Goal: Task Accomplishment & Management: Complete application form

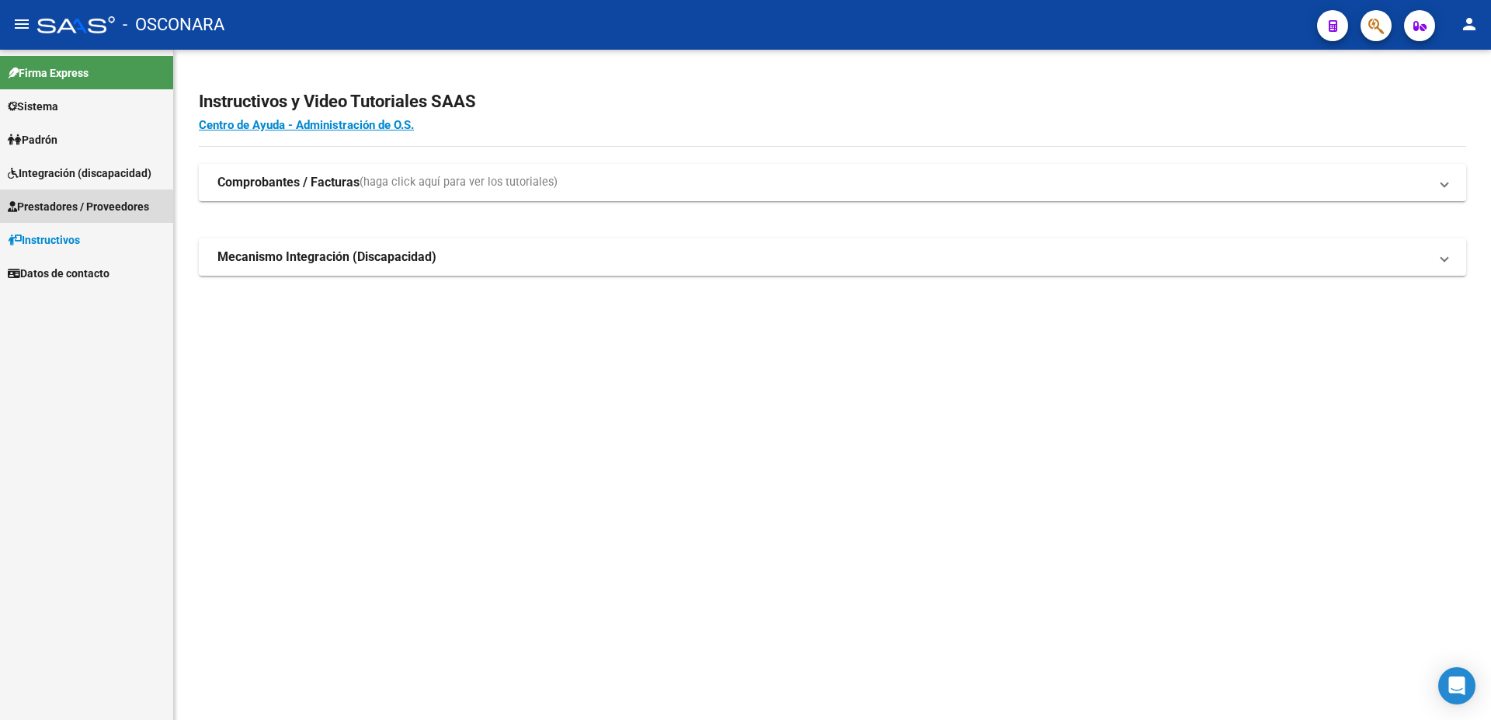
click at [96, 201] on span "Prestadores / Proveedores" at bounding box center [78, 206] width 141 height 17
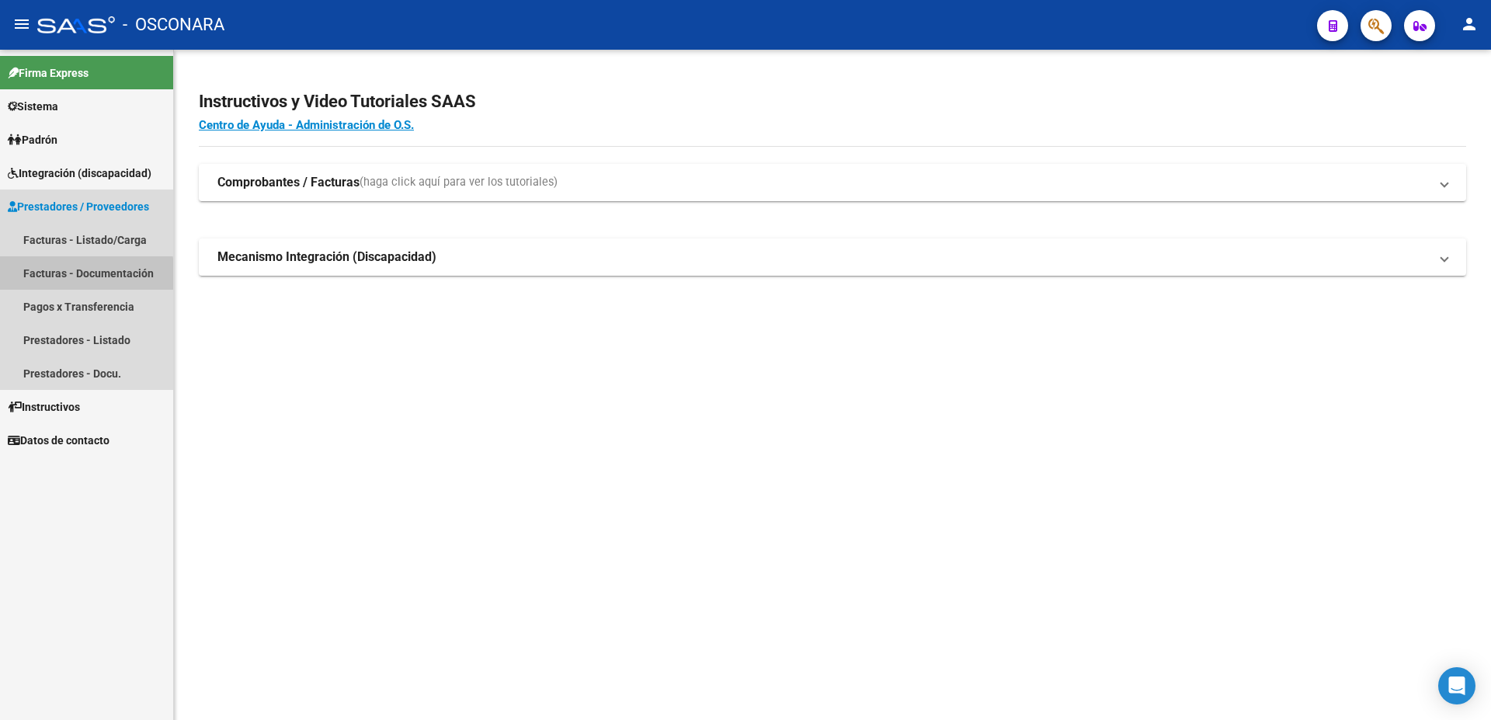
click at [85, 278] on link "Facturas - Documentación" at bounding box center [86, 272] width 173 height 33
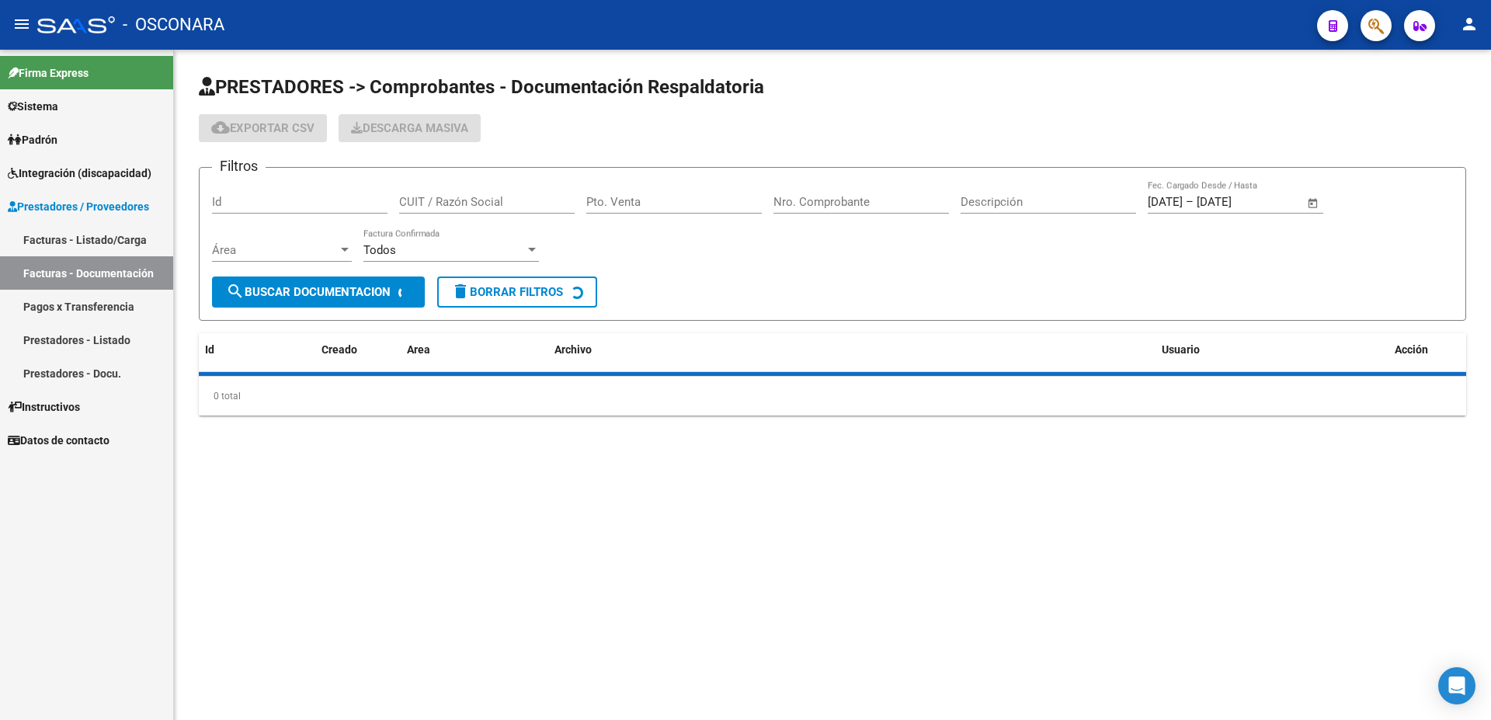
click at [95, 315] on link "Pagos x Transferencia" at bounding box center [86, 306] width 173 height 33
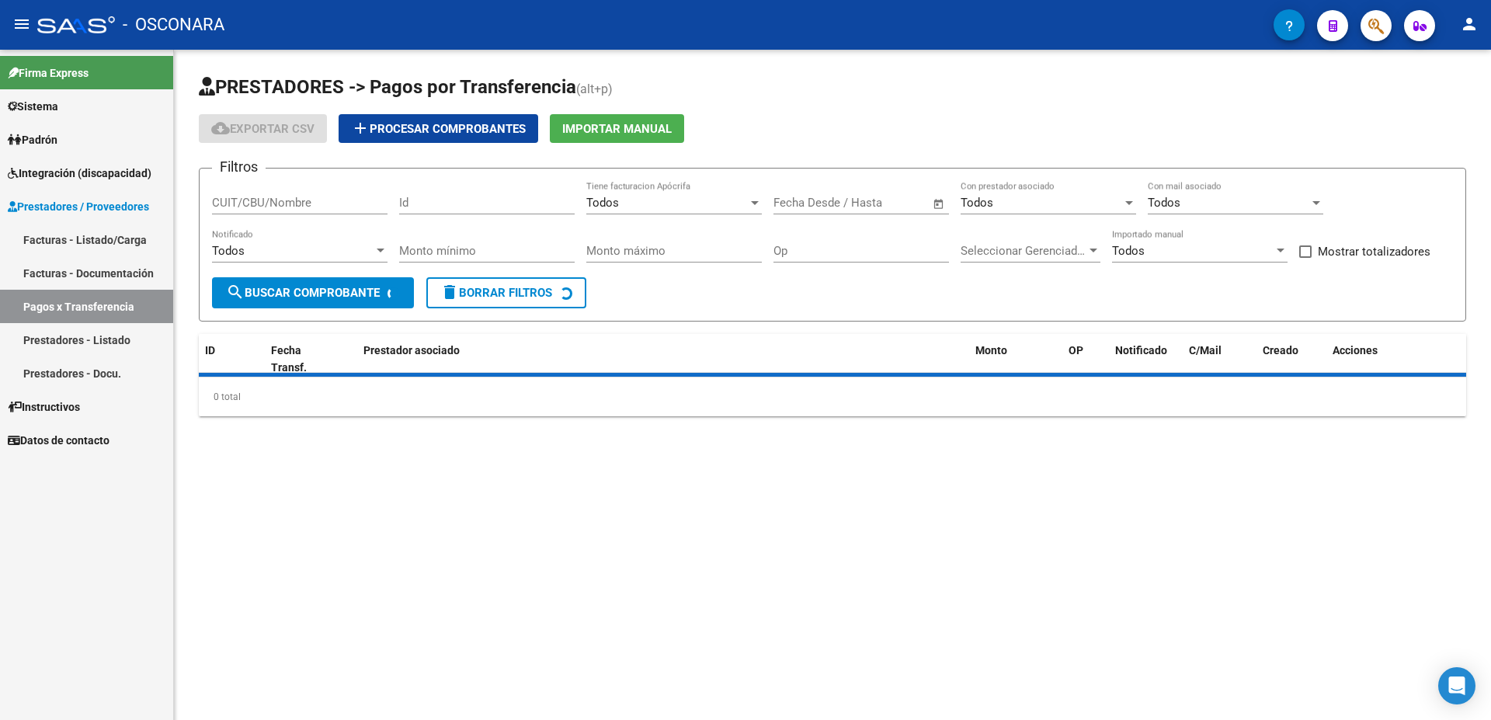
click at [75, 342] on link "Prestadores - Listado" at bounding box center [86, 339] width 173 height 33
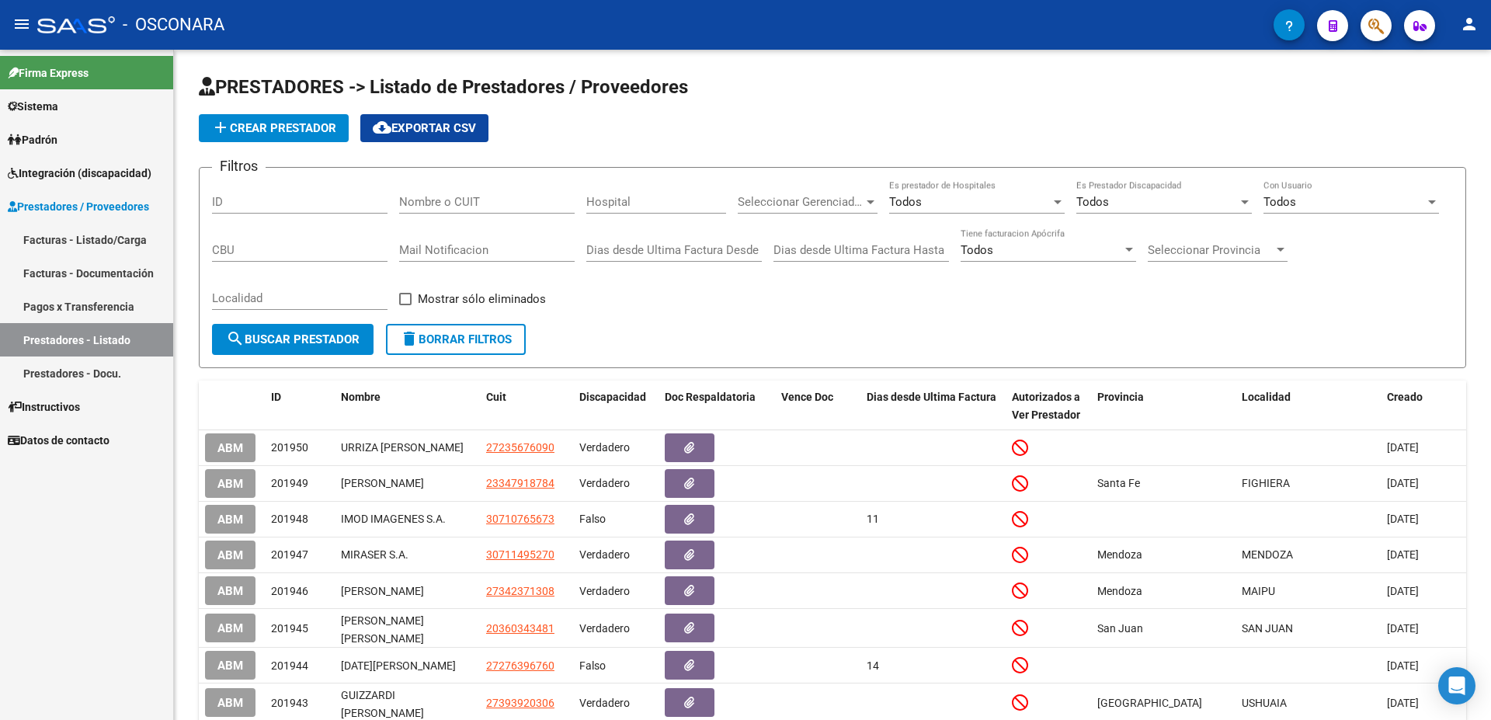
click at [83, 274] on link "Facturas - Documentación" at bounding box center [86, 272] width 173 height 33
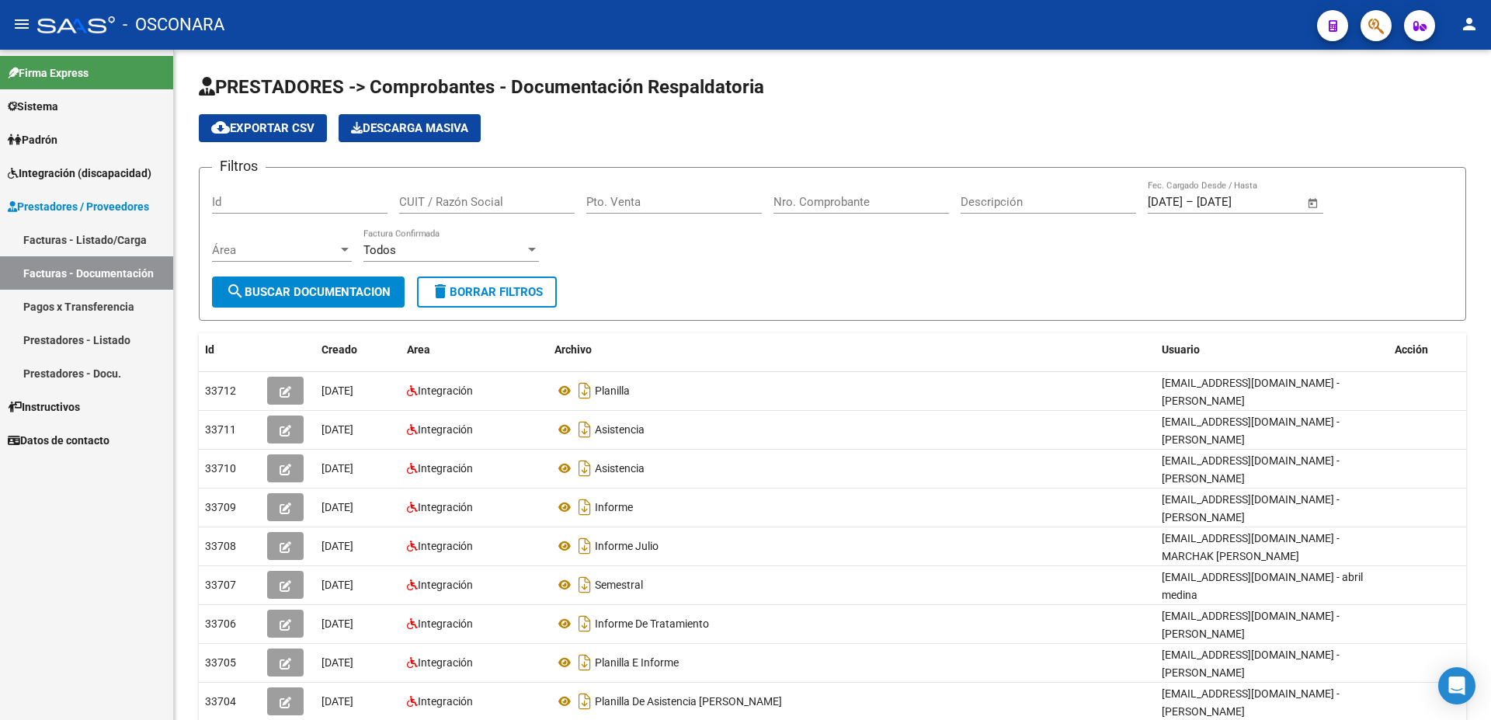
click at [92, 224] on link "Facturas - Listado/Carga" at bounding box center [86, 239] width 173 height 33
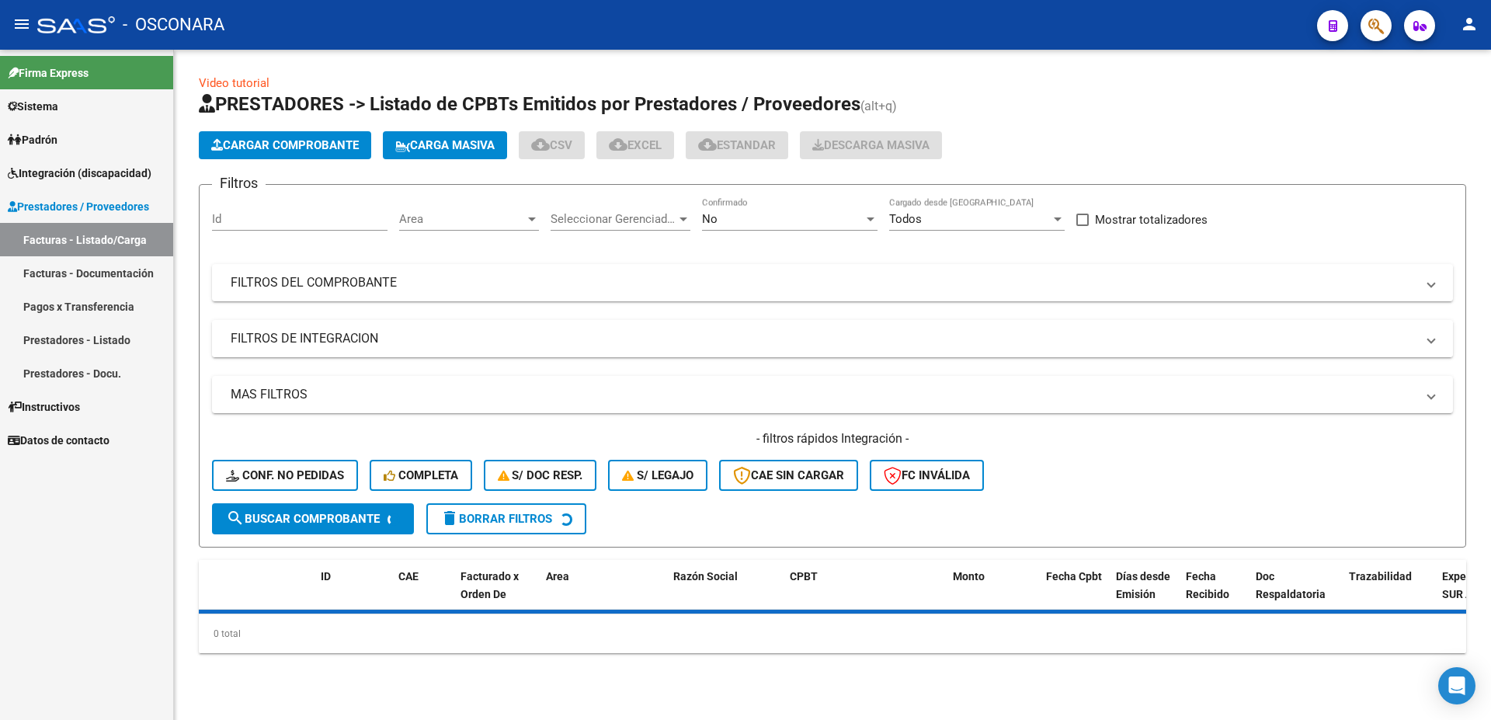
click at [330, 346] on mat-panel-title "FILTROS DE INTEGRACION" at bounding box center [823, 338] width 1185 height 17
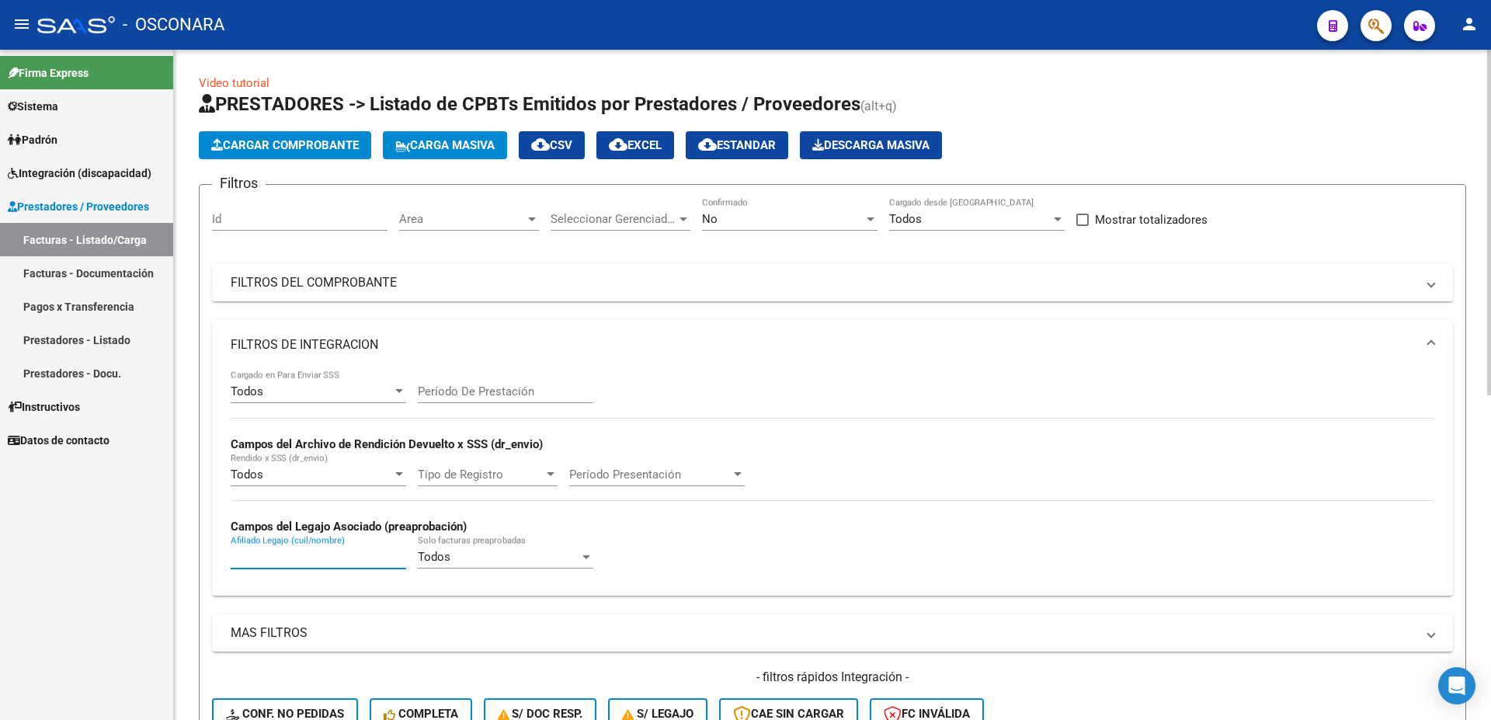
click at [257, 553] on input "Afiliado Legajo (cuil/nombre)" at bounding box center [319, 557] width 176 height 14
paste input "27484412435"
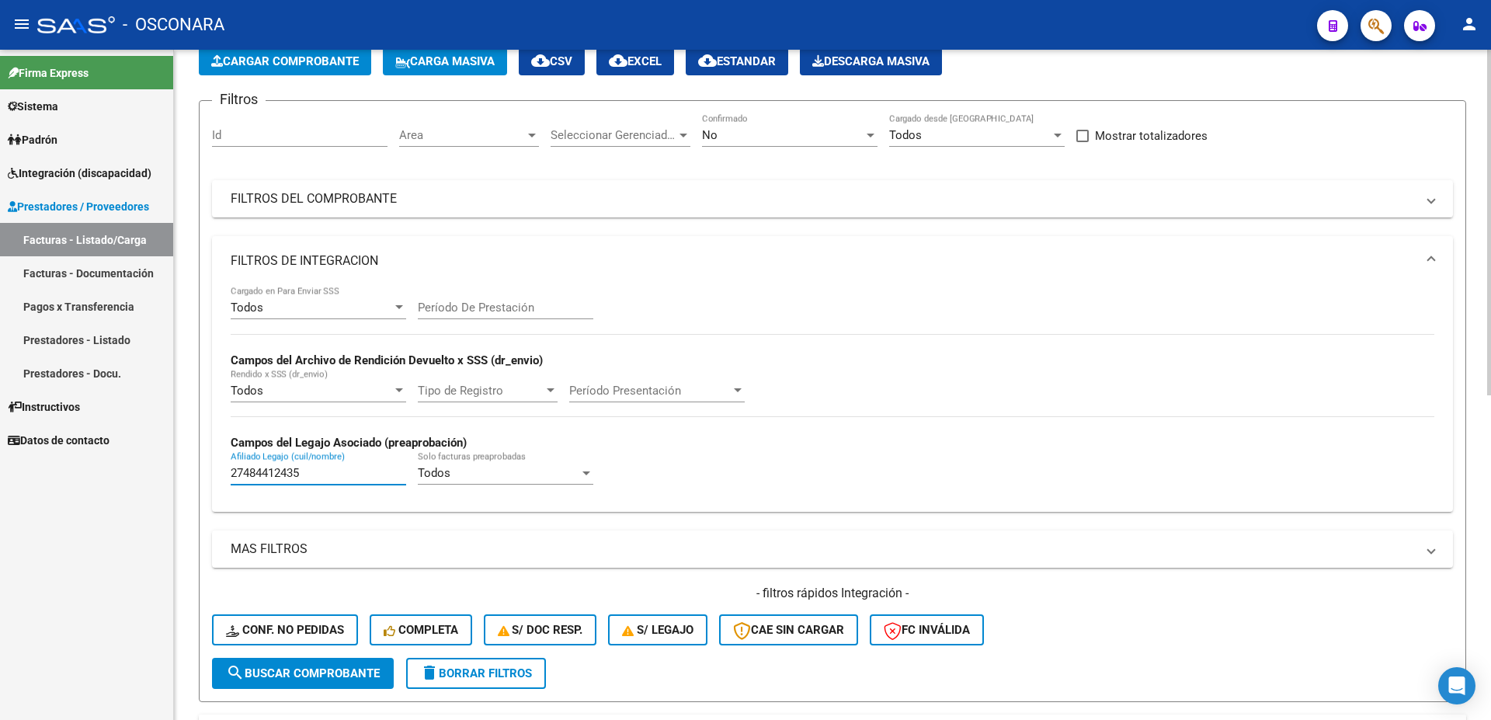
type input "27484412435"
click at [285, 670] on span "search Buscar Comprobante" at bounding box center [303, 673] width 154 height 14
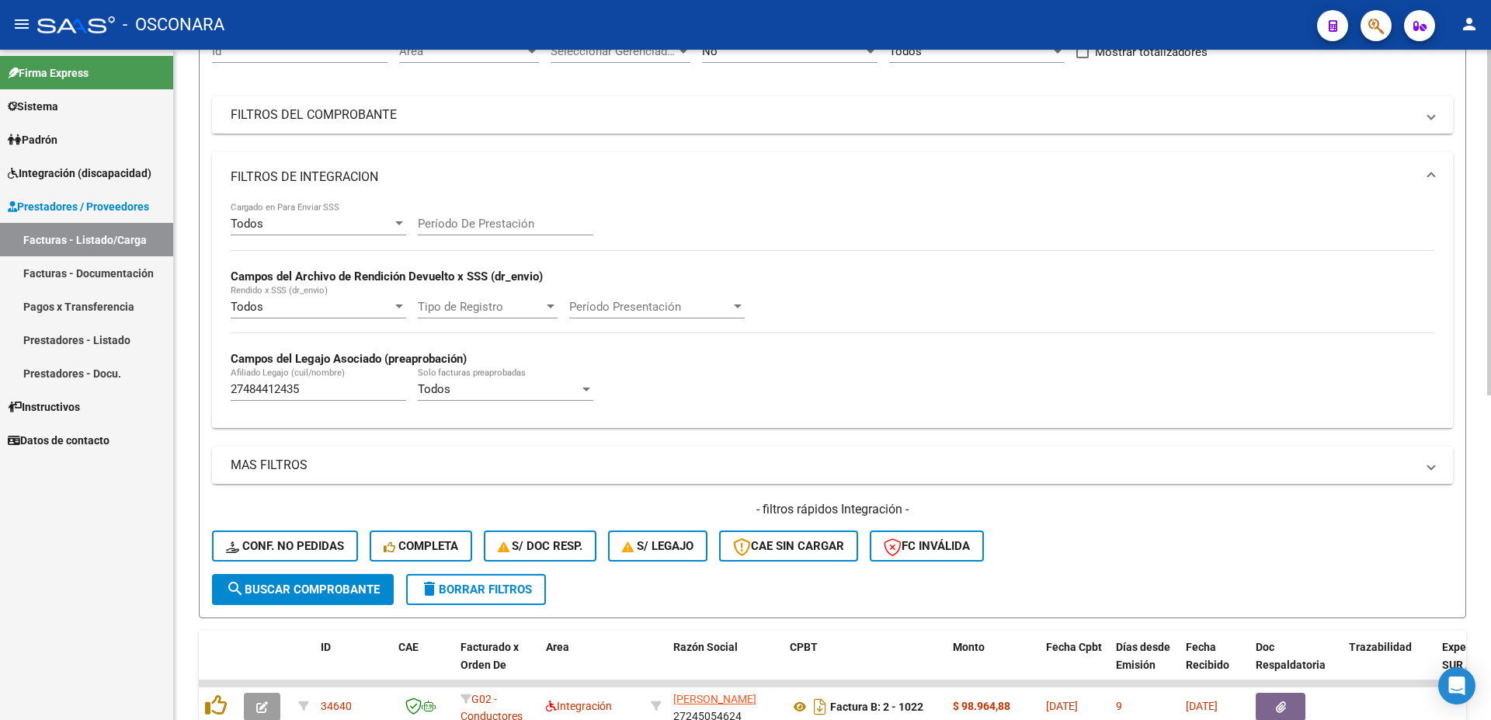
scroll to position [252, 0]
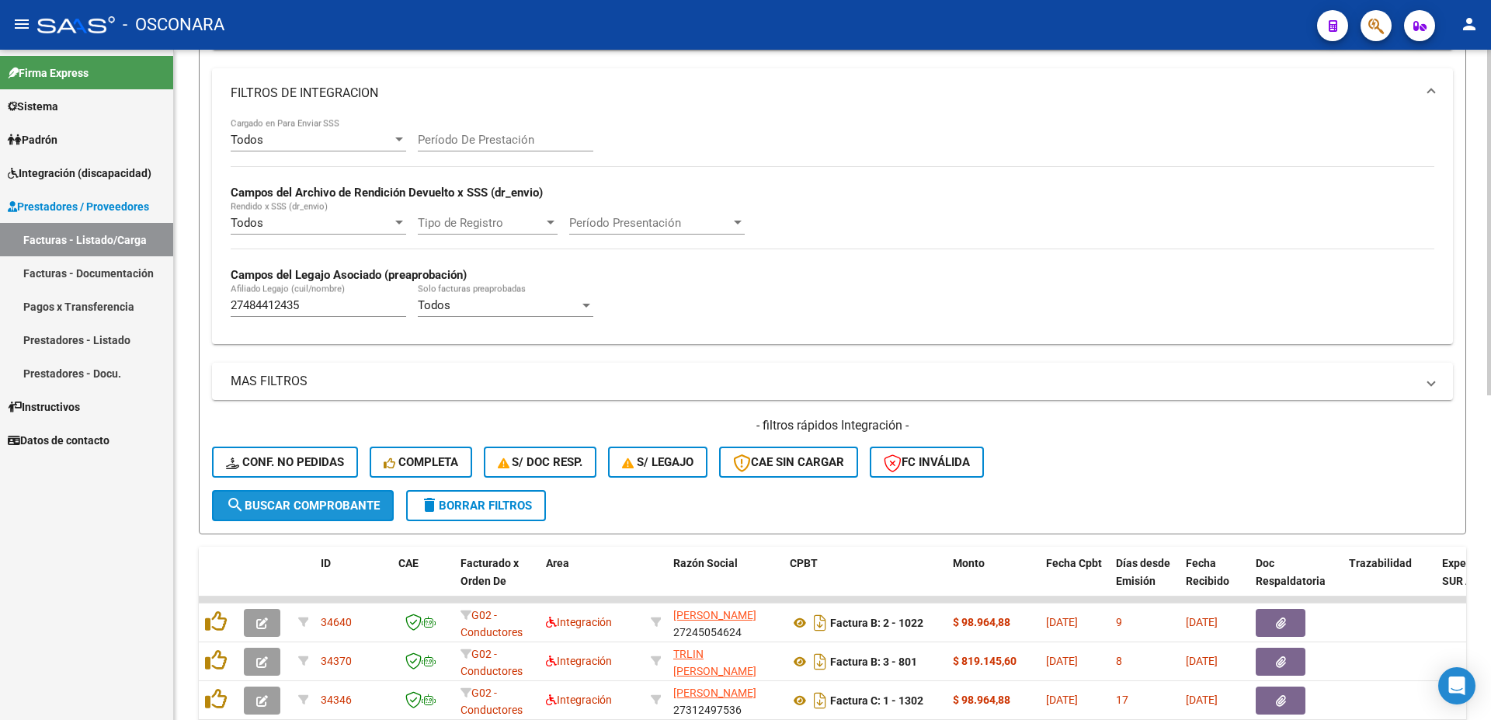
click at [358, 505] on span "search Buscar Comprobante" at bounding box center [303, 506] width 154 height 14
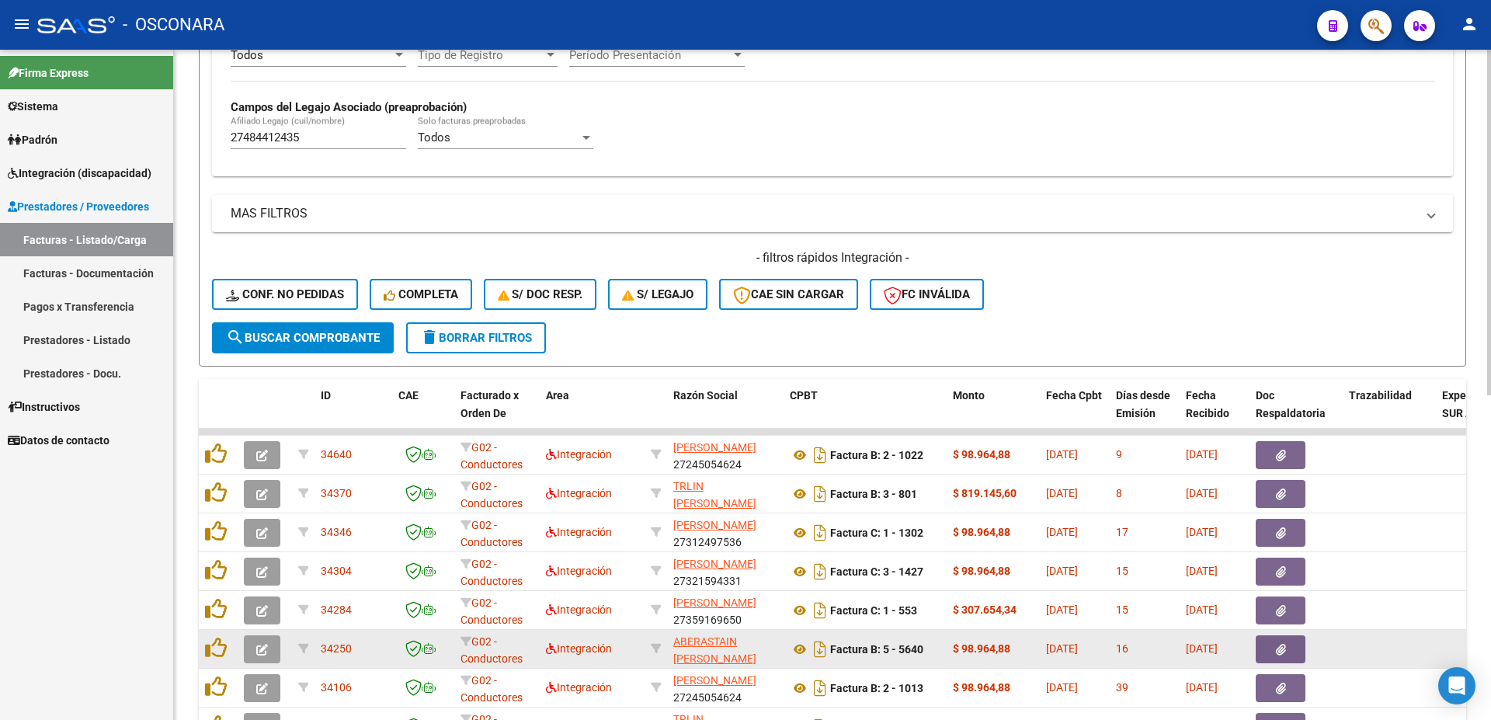
scroll to position [587, 0]
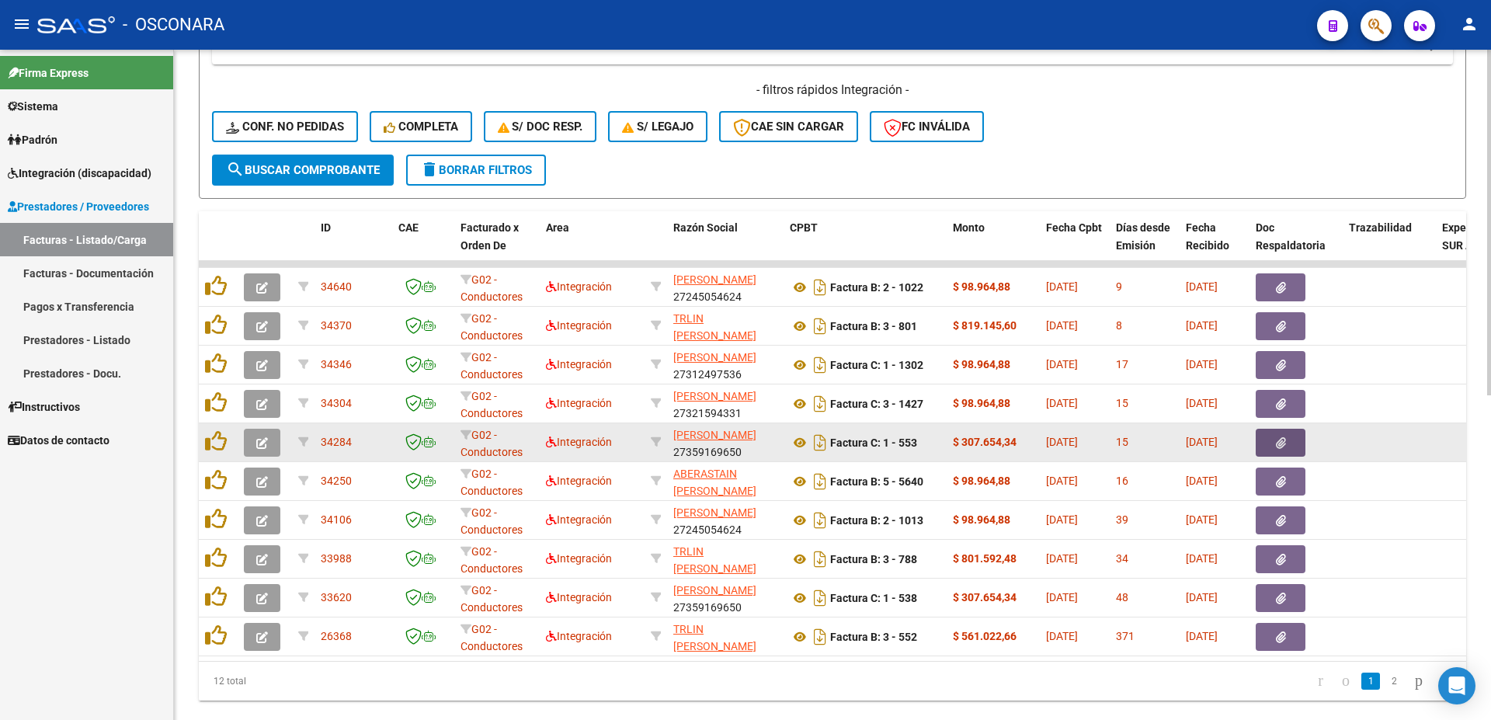
click at [1286, 441] on button "button" at bounding box center [1281, 443] width 50 height 28
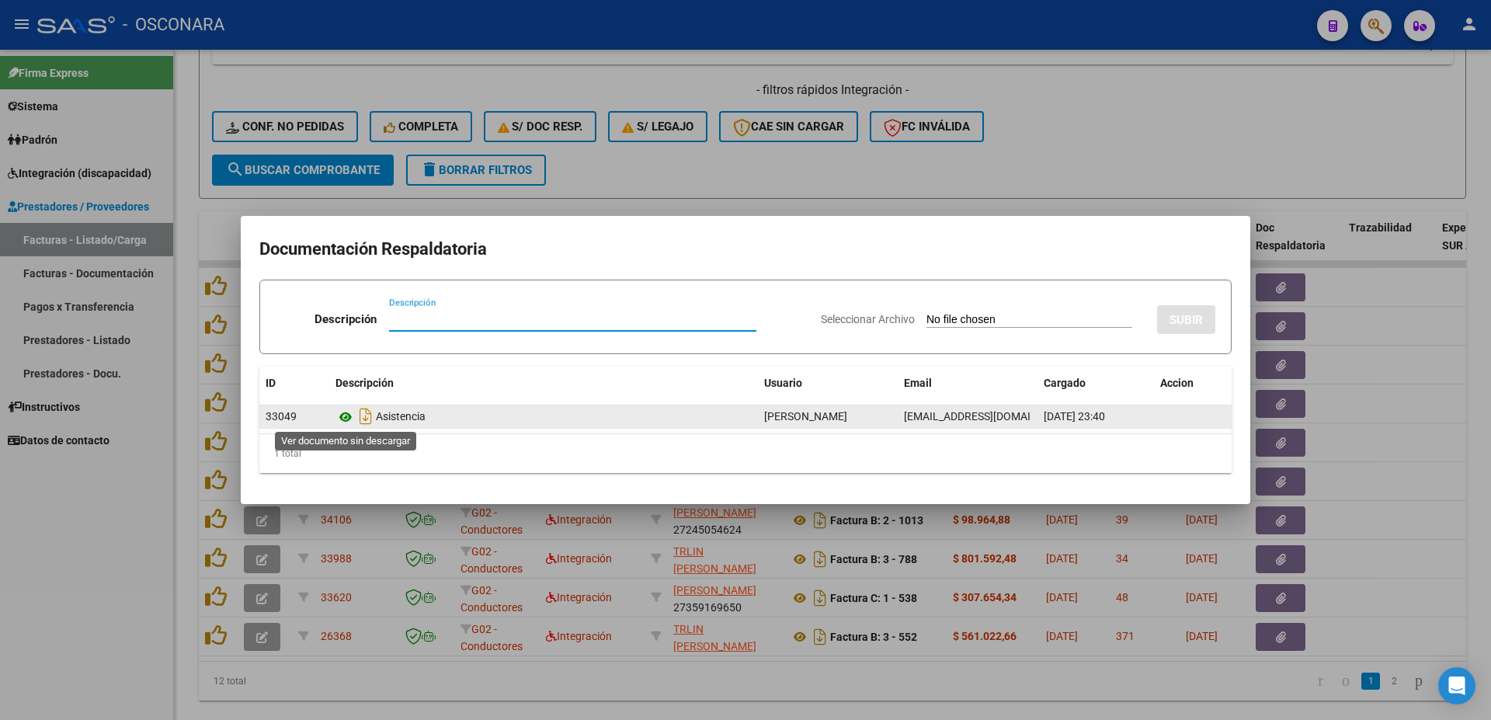
click at [350, 416] on icon at bounding box center [346, 417] width 20 height 19
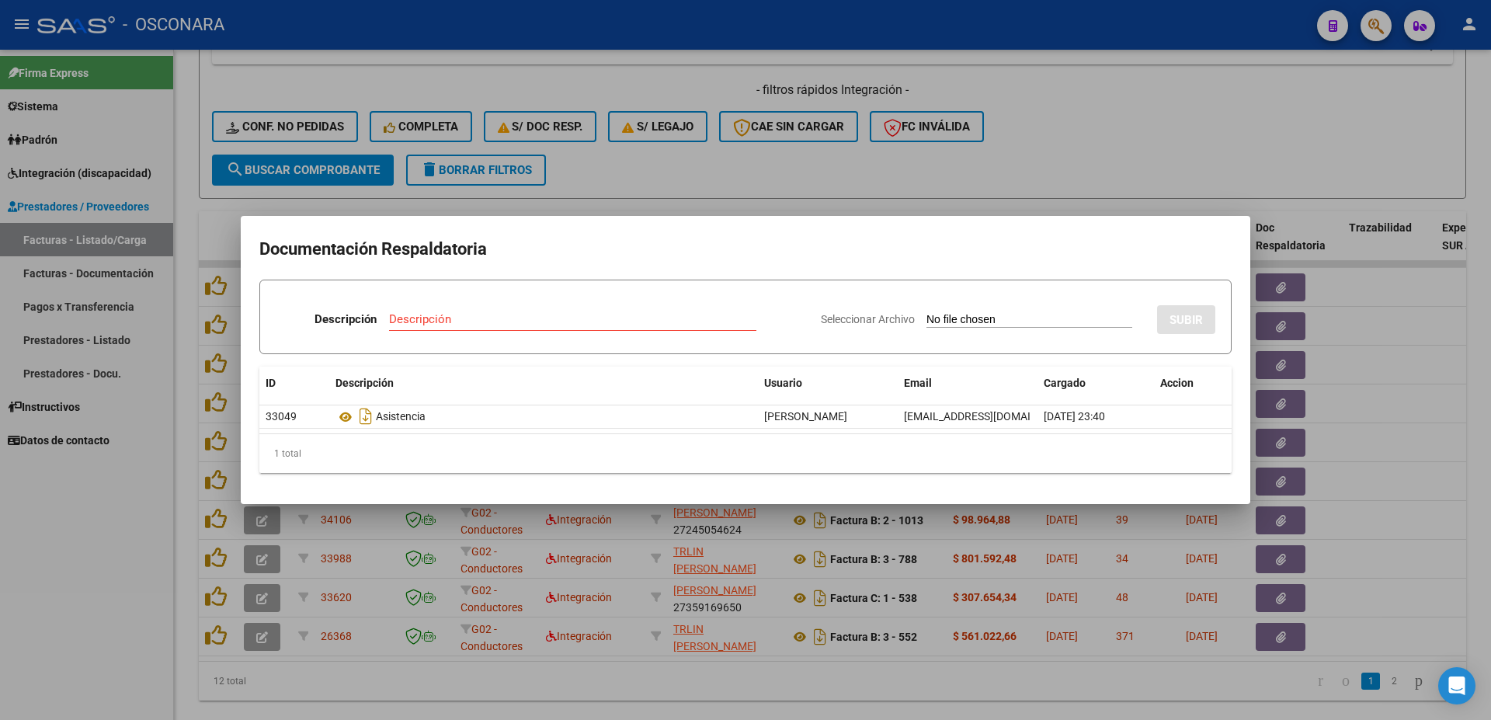
click at [1392, 436] on div at bounding box center [745, 360] width 1491 height 720
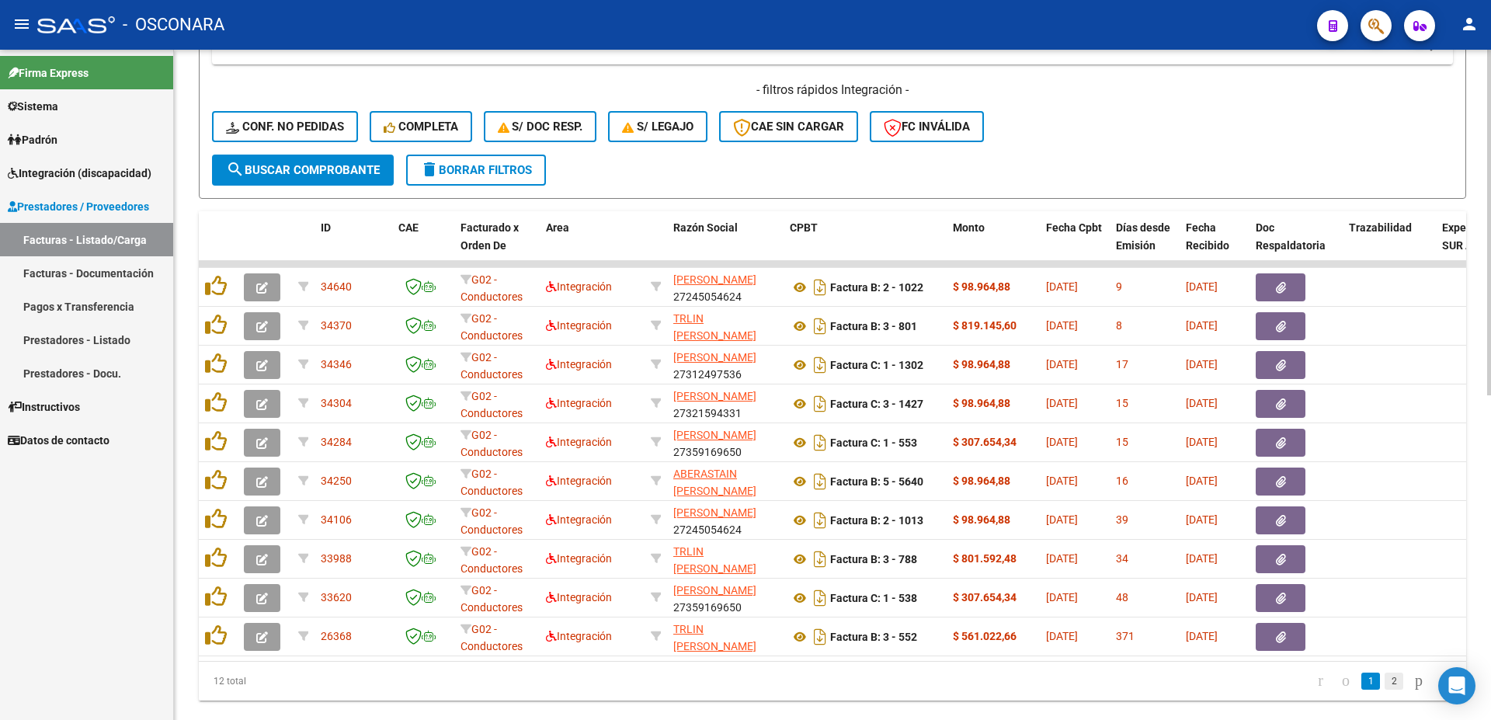
click at [1385, 690] on link "2" at bounding box center [1394, 681] width 19 height 17
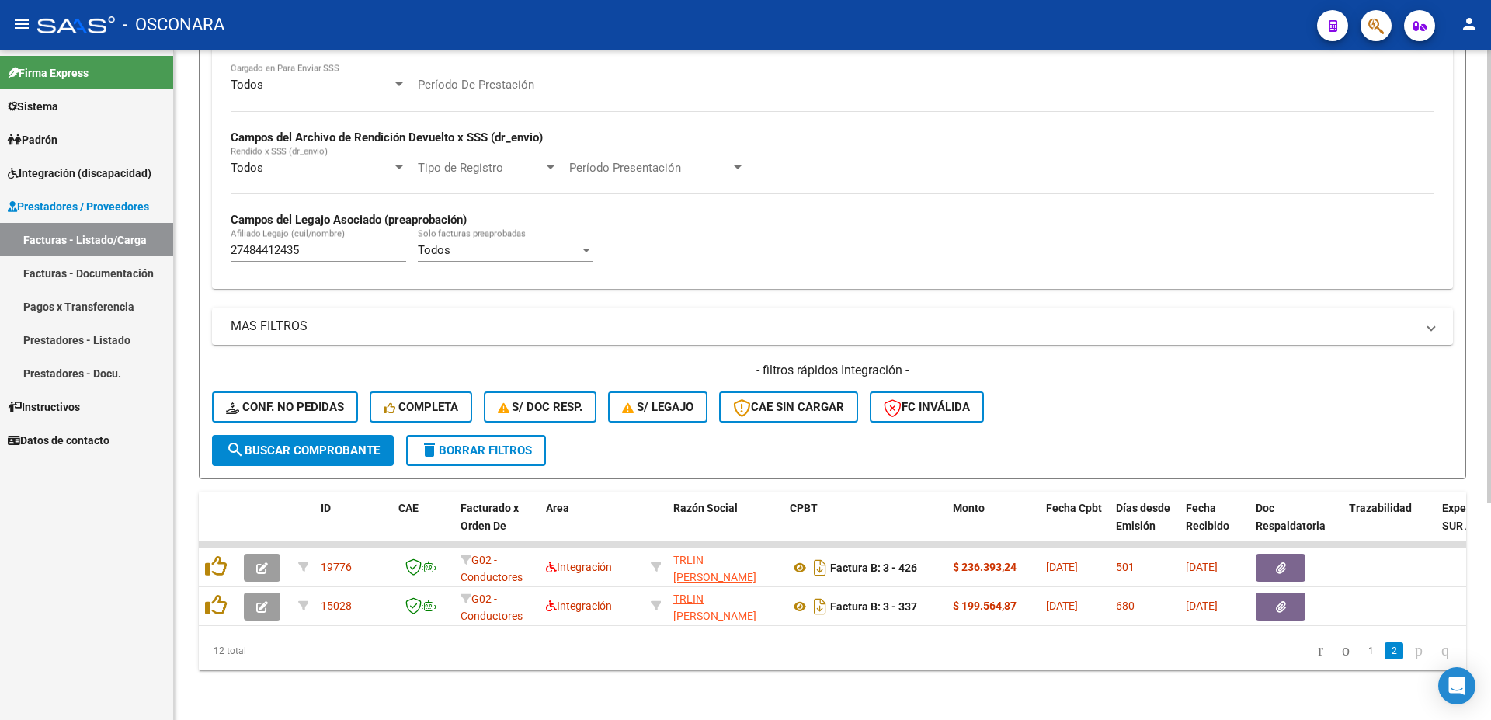
scroll to position [0, 0]
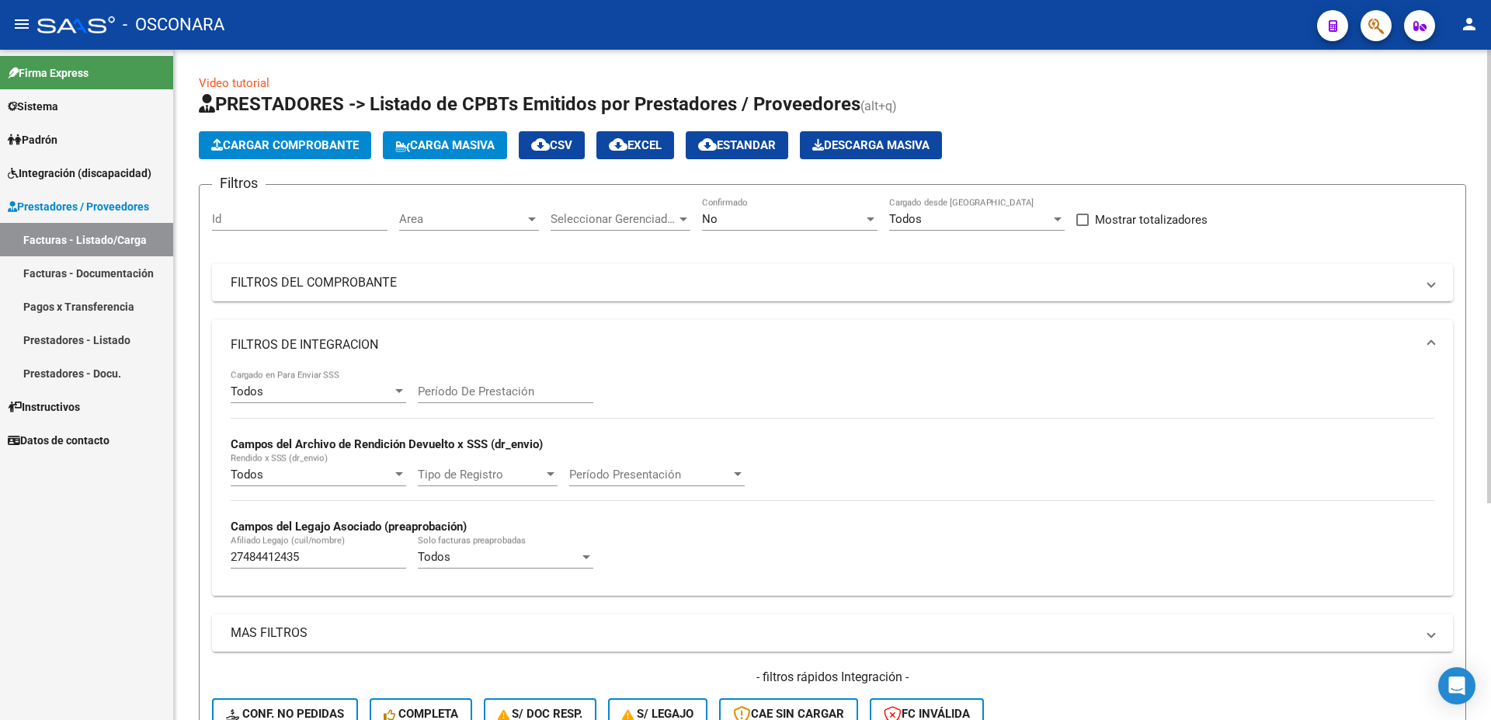
click at [800, 222] on div "No" at bounding box center [783, 219] width 162 height 14
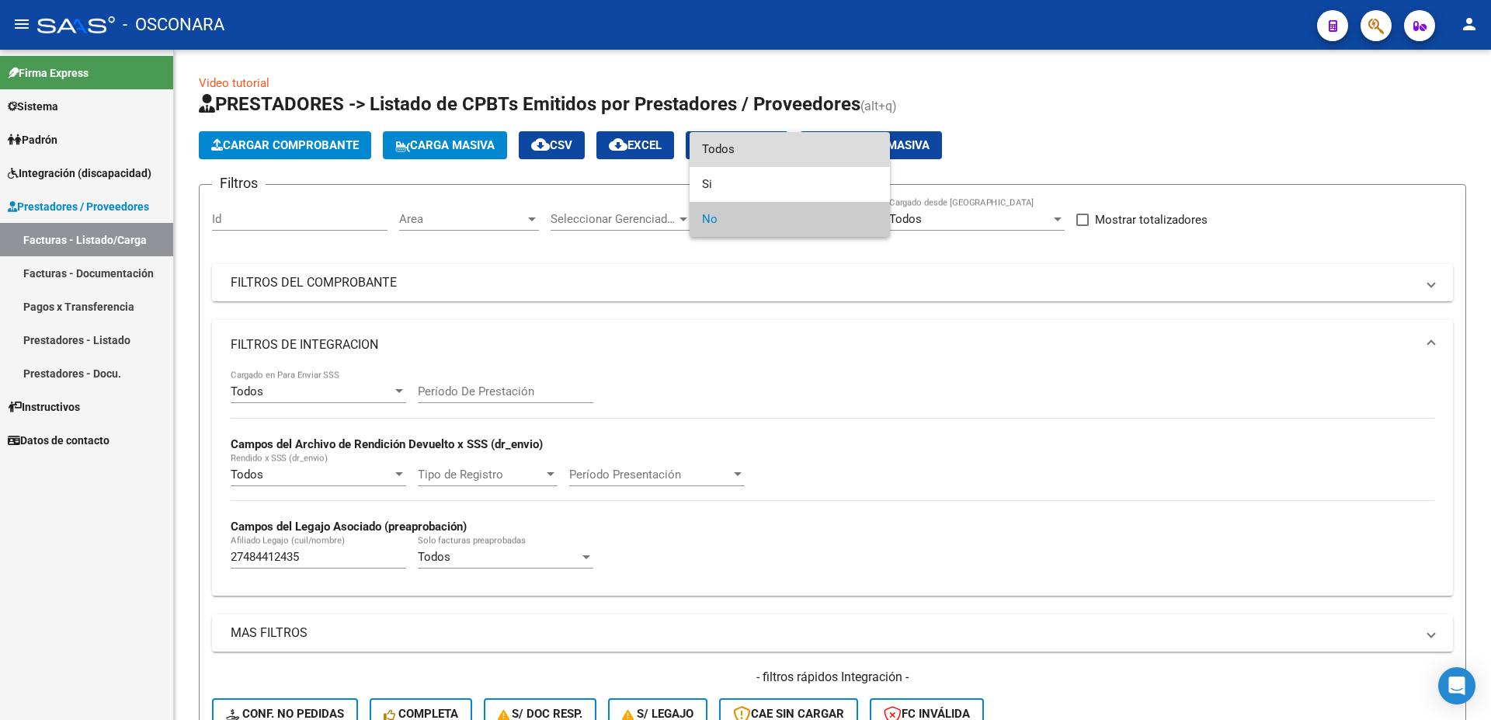
click at [776, 146] on span "Todos" at bounding box center [790, 149] width 176 height 35
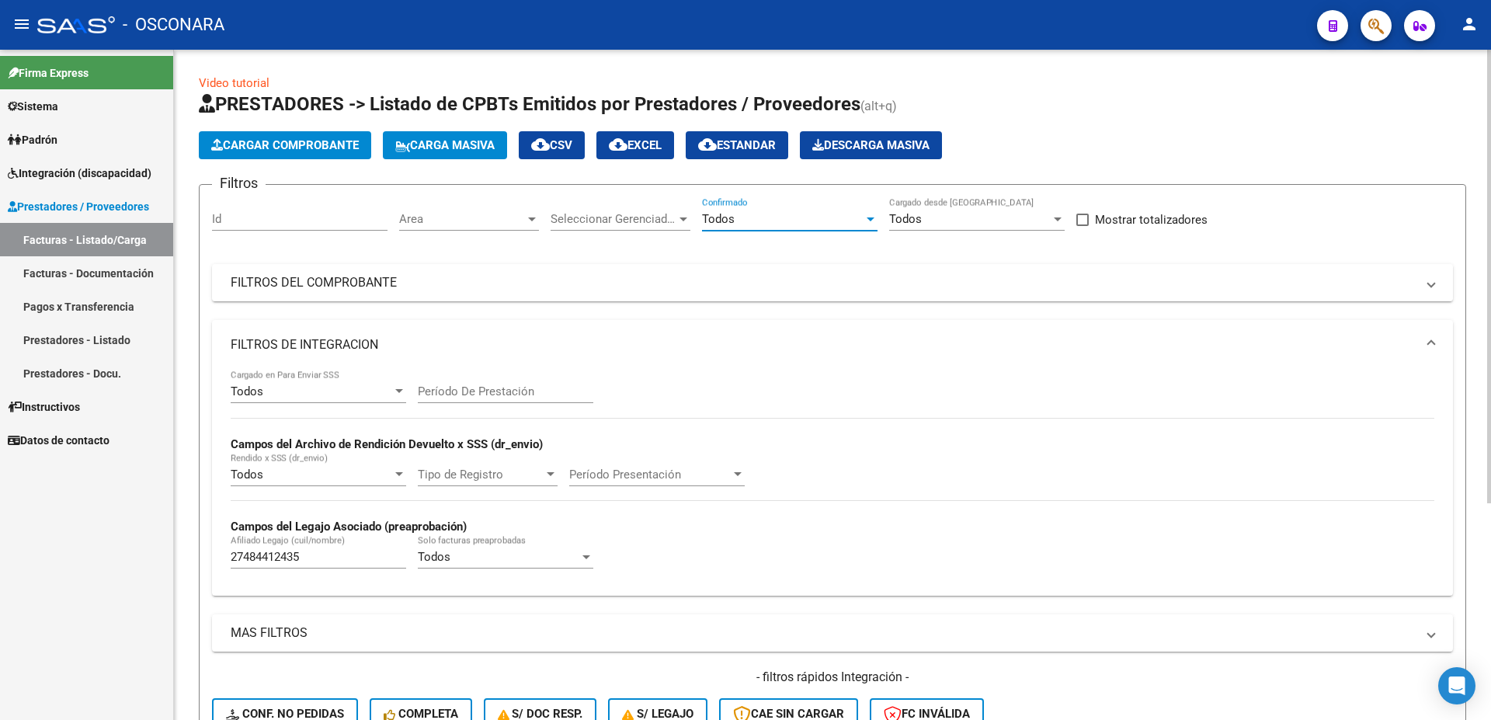
scroll to position [168, 0]
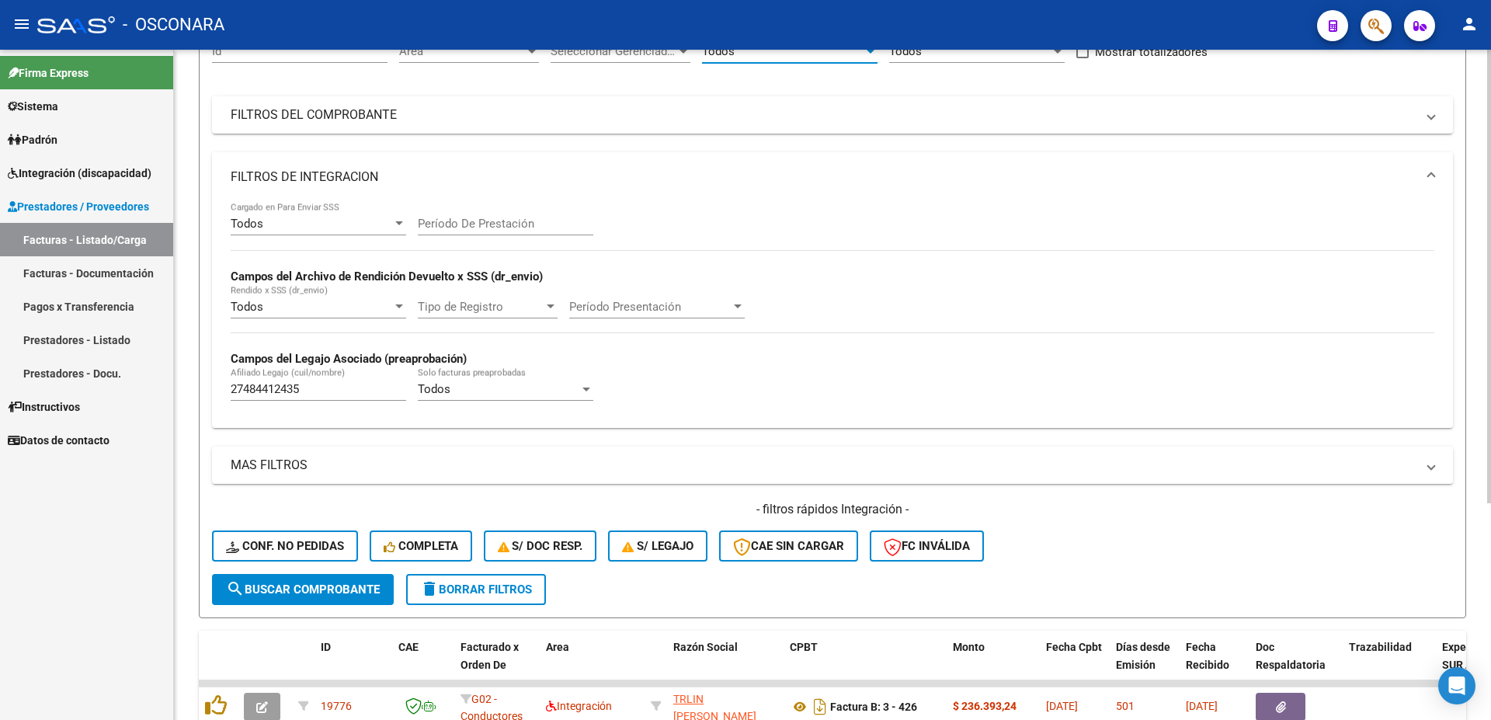
click at [323, 590] on span "search Buscar Comprobante" at bounding box center [303, 590] width 154 height 14
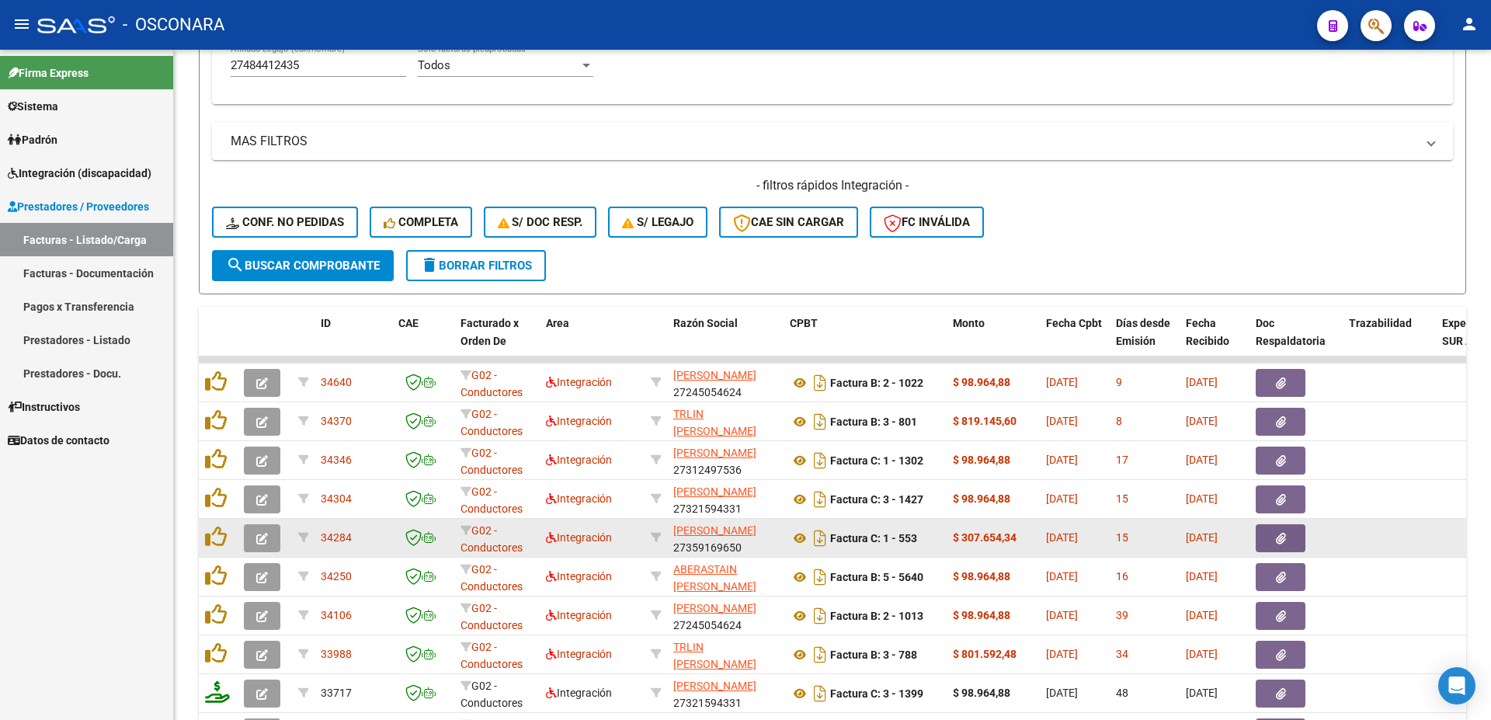
scroll to position [631, 0]
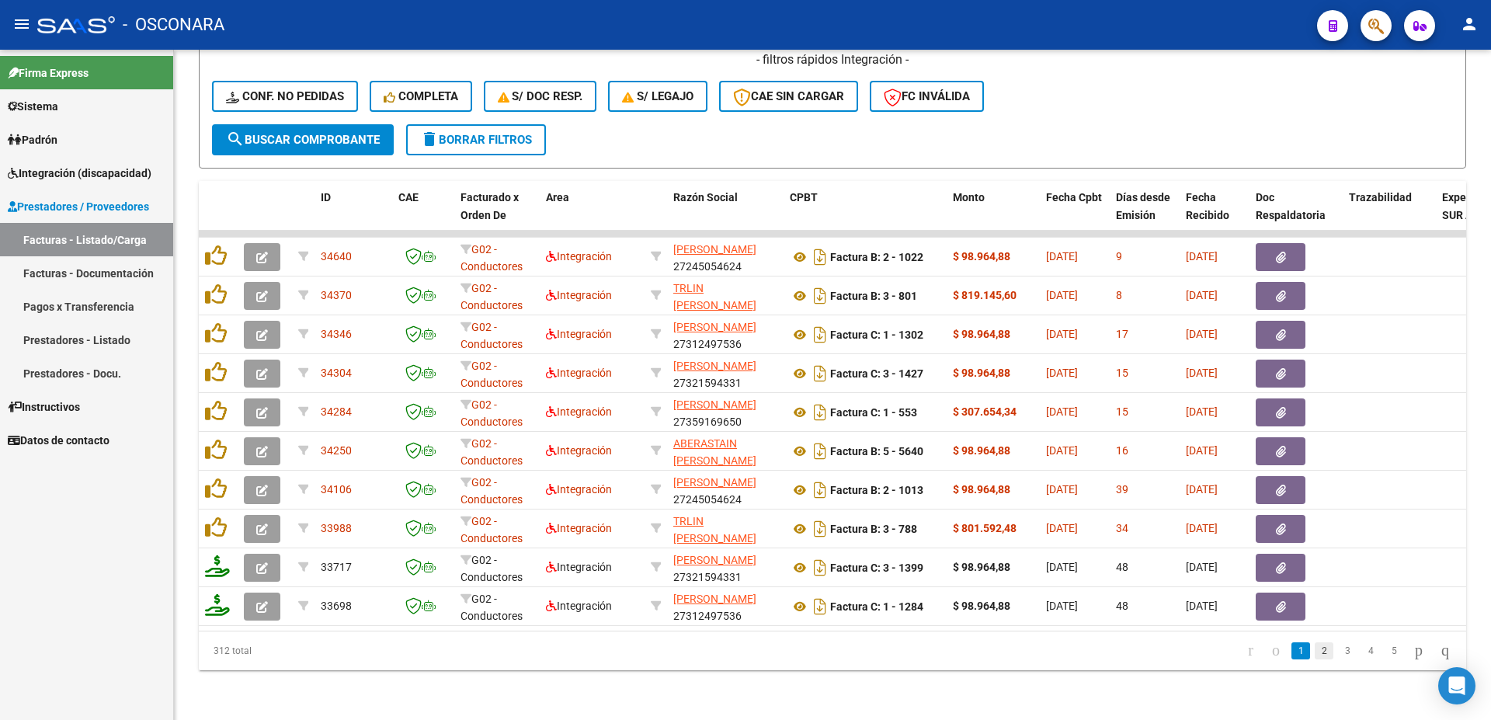
click at [1315, 651] on link "2" at bounding box center [1324, 650] width 19 height 17
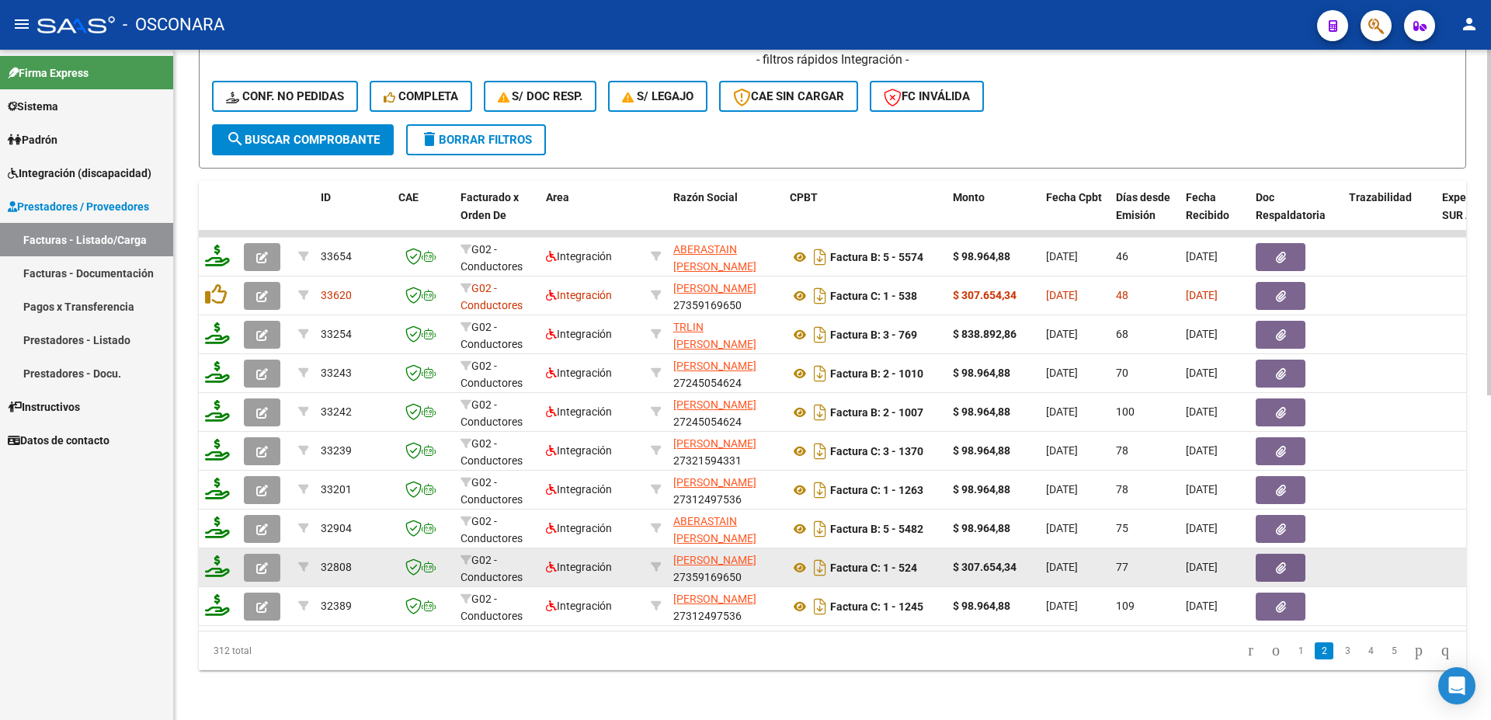
click at [1297, 554] on button "button" at bounding box center [1281, 568] width 50 height 28
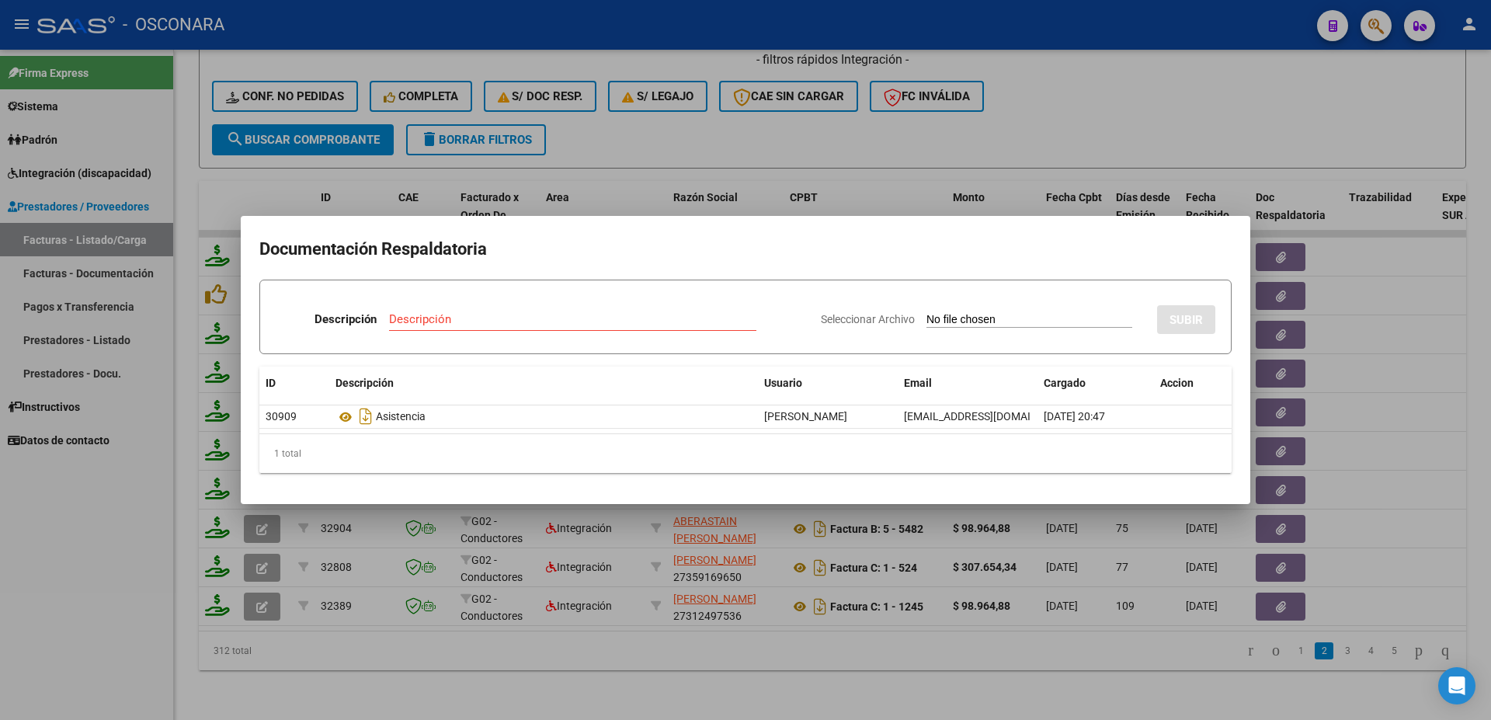
click at [1491, 416] on div at bounding box center [745, 360] width 1491 height 720
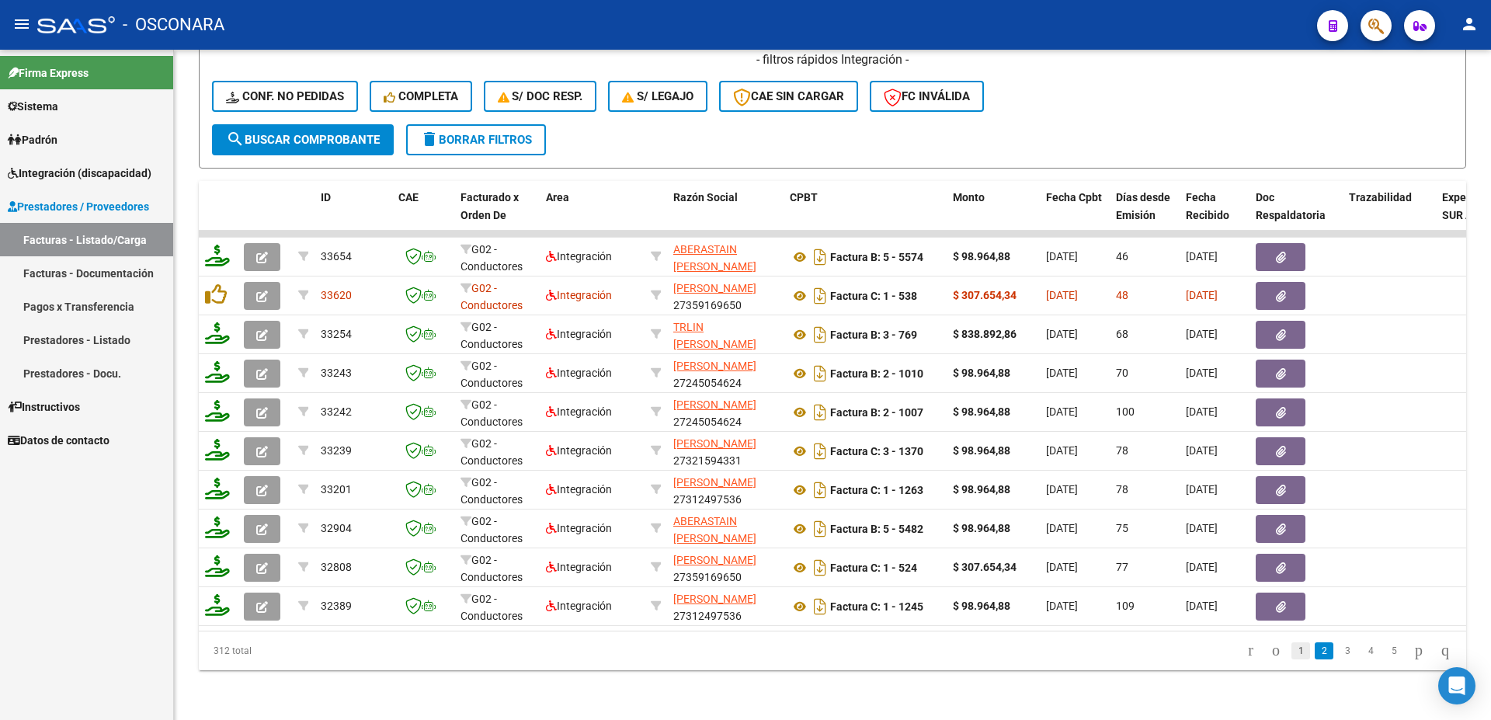
click at [1292, 652] on link "1" at bounding box center [1301, 650] width 19 height 17
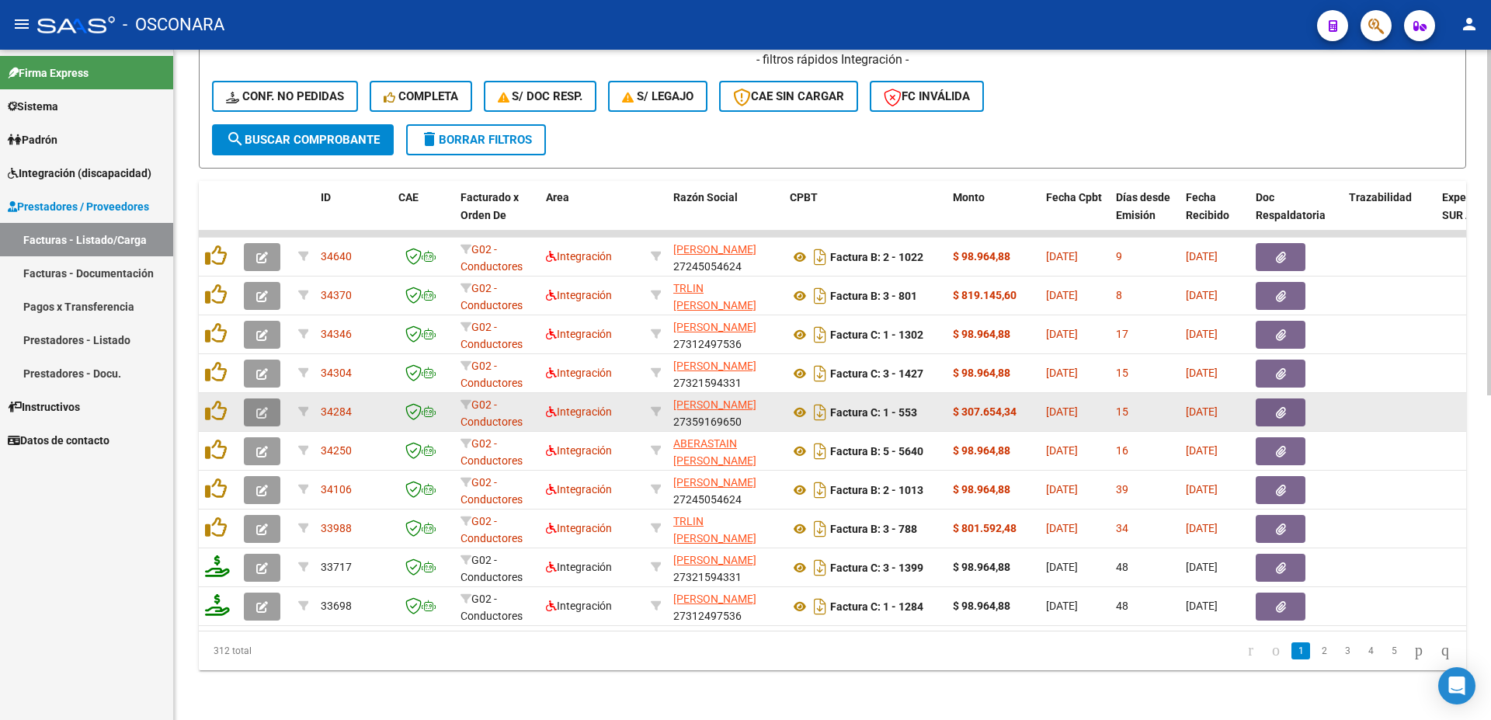
click at [261, 407] on icon "button" at bounding box center [262, 413] width 12 height 12
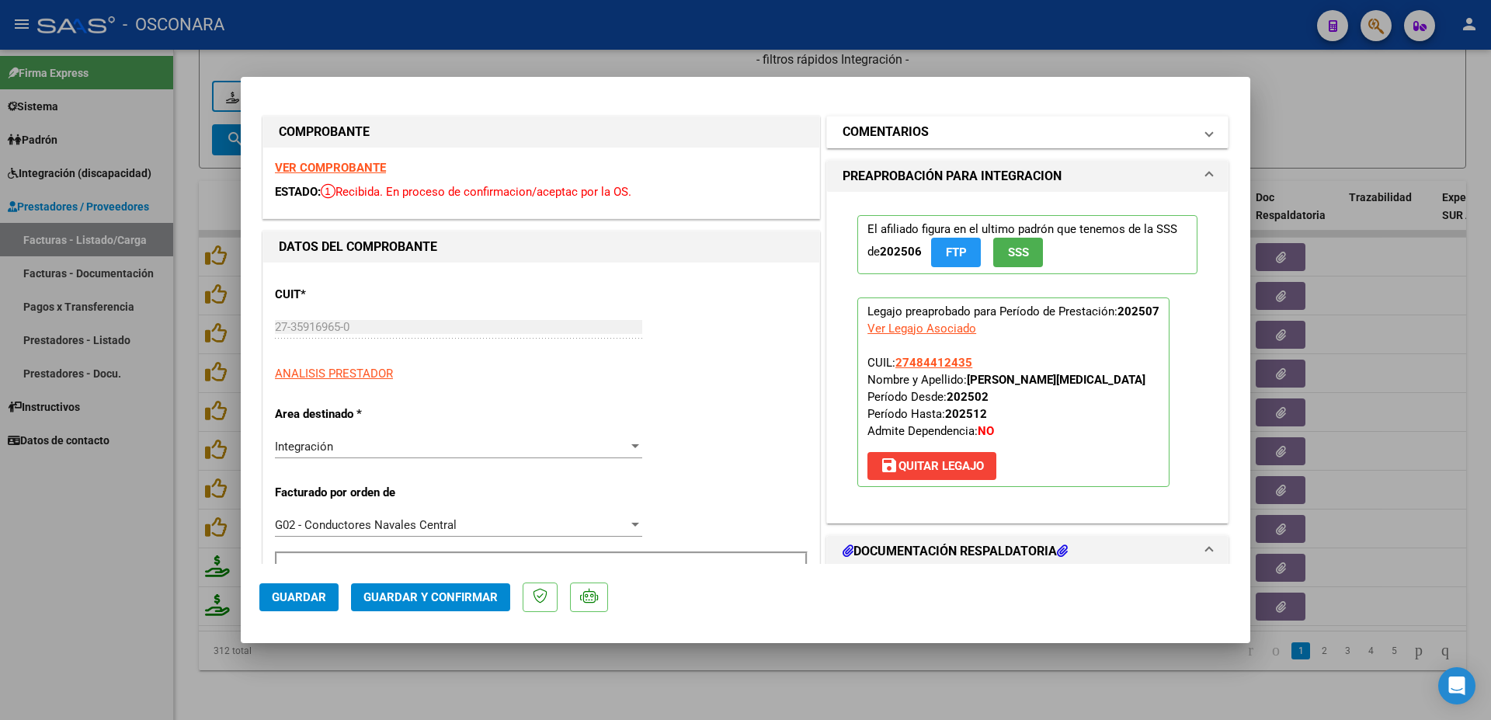
click at [859, 134] on h1 "COMENTARIOS" at bounding box center [886, 132] width 86 height 19
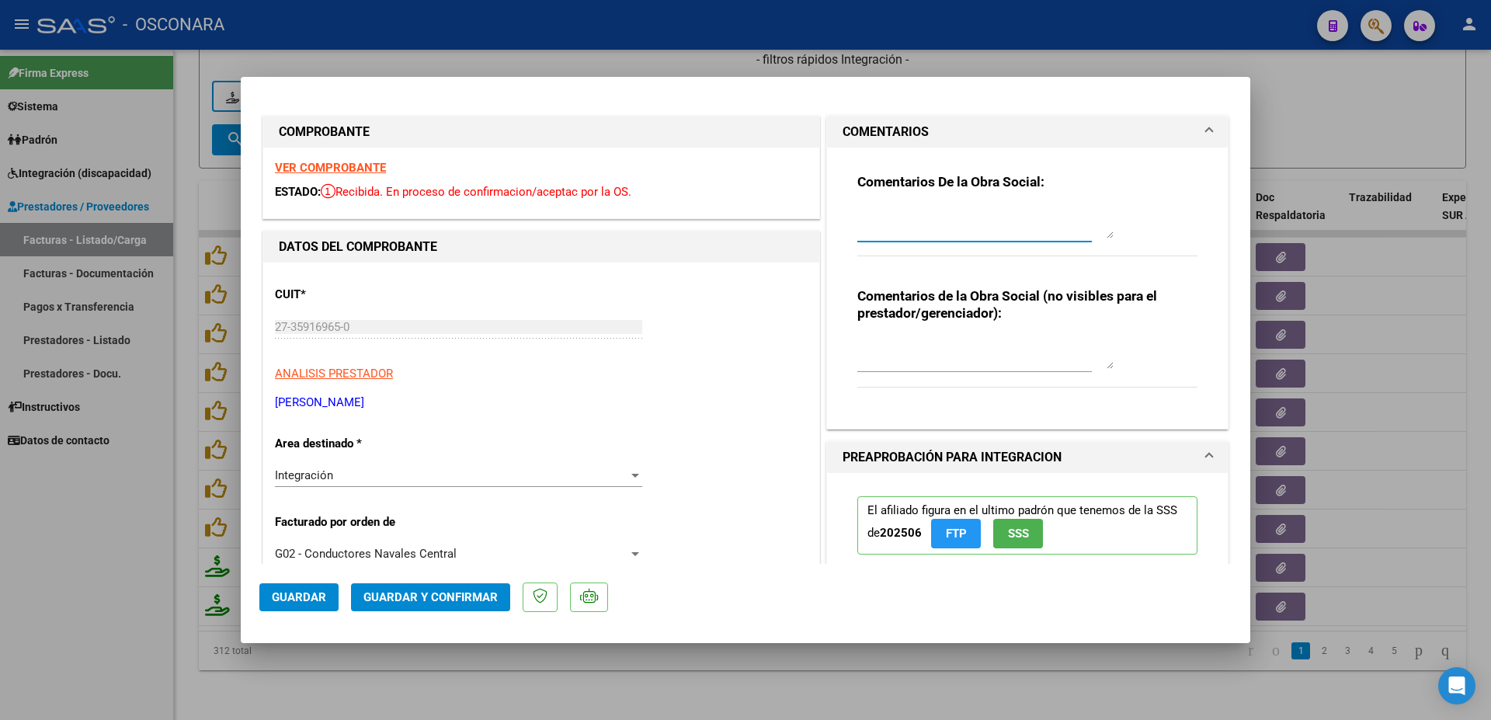
click at [871, 224] on textarea at bounding box center [986, 222] width 256 height 31
type textarea "18/08 no posee informe trimestral se envia mail"
click at [964, 248] on div "18/08 no posee informe trimestral se envia mail" at bounding box center [975, 230] width 235 height 52
drag, startPoint x: 1098, startPoint y: 214, endPoint x: 854, endPoint y: 220, distance: 244.7
click at [858, 220] on div "Comentarios De la Obra Social: 18/08 no posee informe trimestral se envia mail" at bounding box center [1028, 223] width 340 height 100
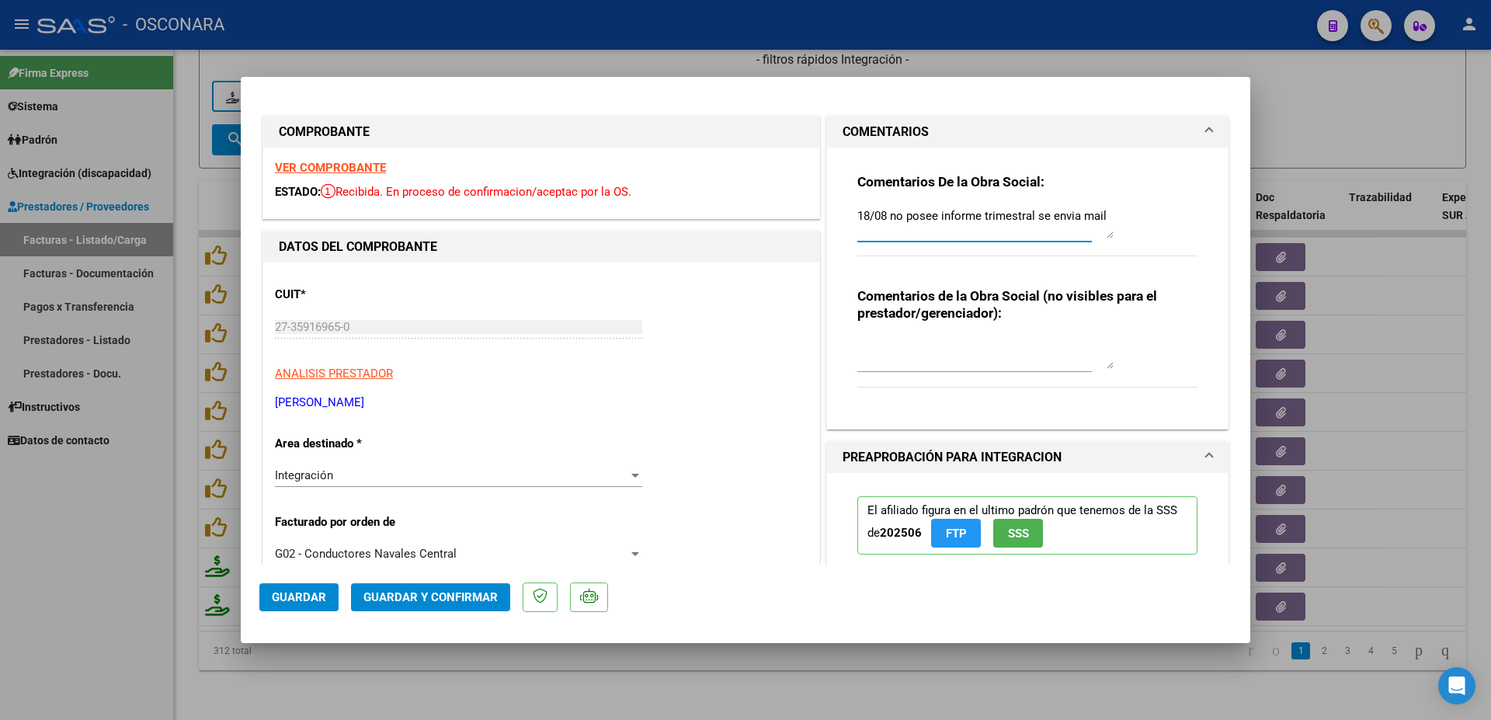
drag, startPoint x: 851, startPoint y: 217, endPoint x: 1104, endPoint y: 221, distance: 252.5
click at [1104, 221] on textarea "18/08 no posee informe trimestral se envia mail" at bounding box center [986, 222] width 256 height 31
click at [319, 598] on span "Guardar" at bounding box center [299, 597] width 54 height 14
click at [290, 602] on span "Guardar" at bounding box center [299, 597] width 54 height 14
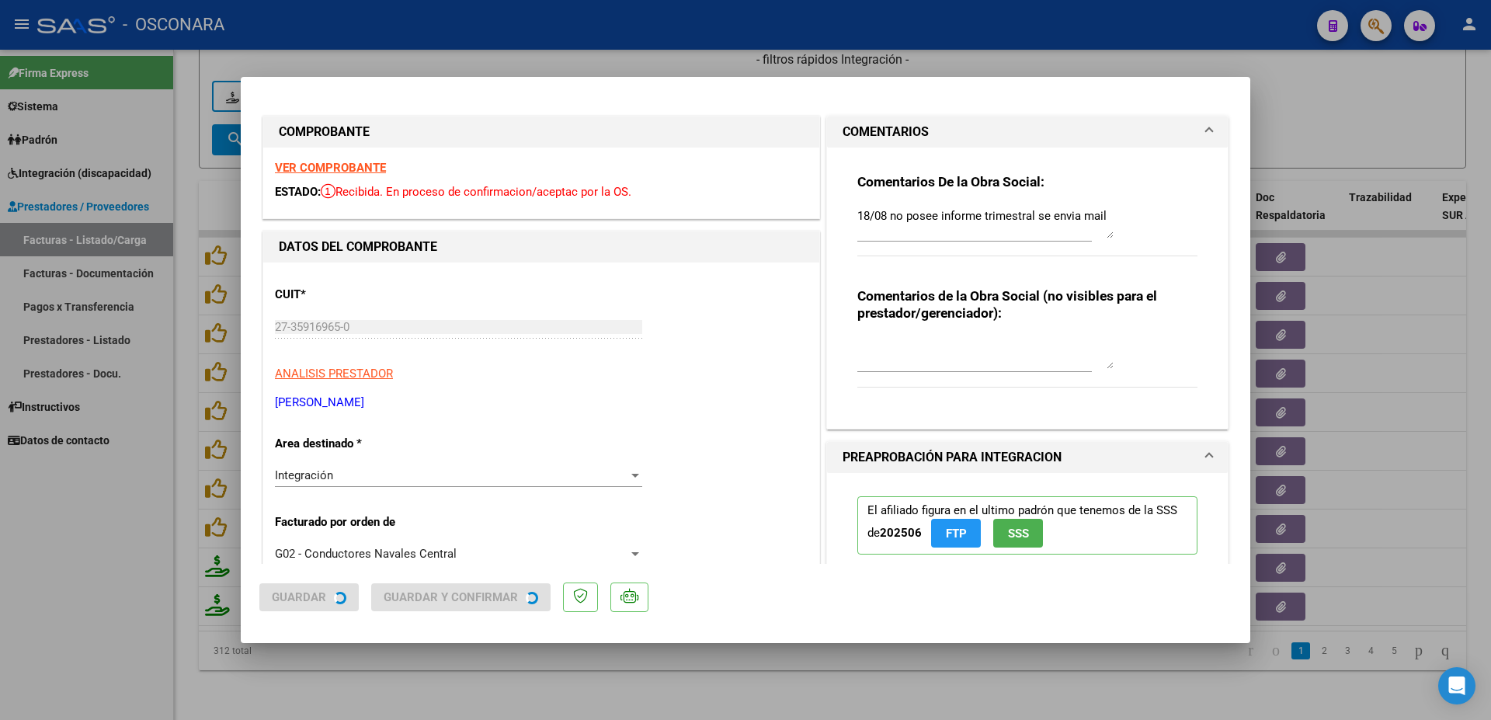
click at [514, 675] on div at bounding box center [745, 360] width 1491 height 720
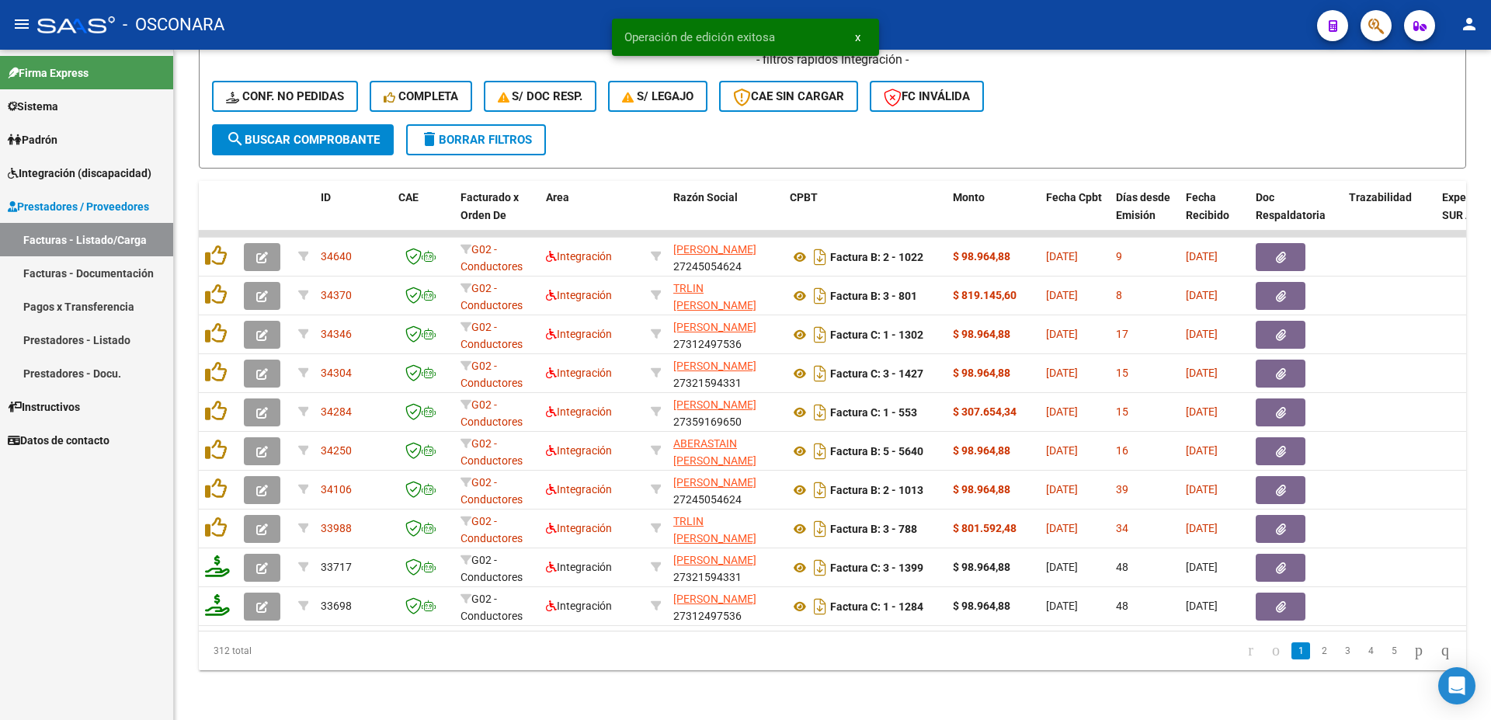
drag, startPoint x: 520, startPoint y: 633, endPoint x: 753, endPoint y: 620, distance: 233.4
click at [753, 631] on datatable-footer "312 total 1 2 3 4 5" at bounding box center [833, 651] width 1268 height 40
drag, startPoint x: 501, startPoint y: 632, endPoint x: 773, endPoint y: 640, distance: 272.0
click at [777, 640] on div "312 total 1 2 3 4 5" at bounding box center [833, 650] width 1268 height 39
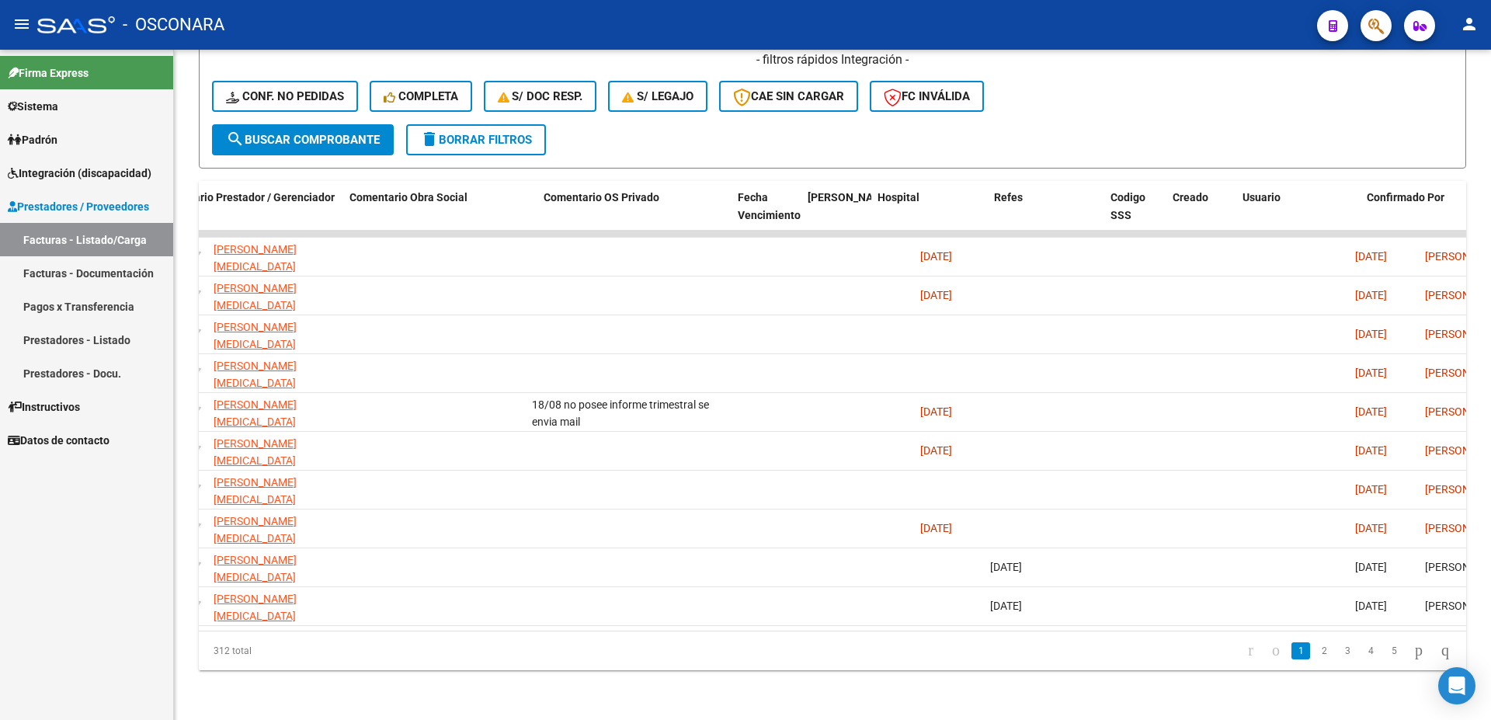
scroll to position [0, 2737]
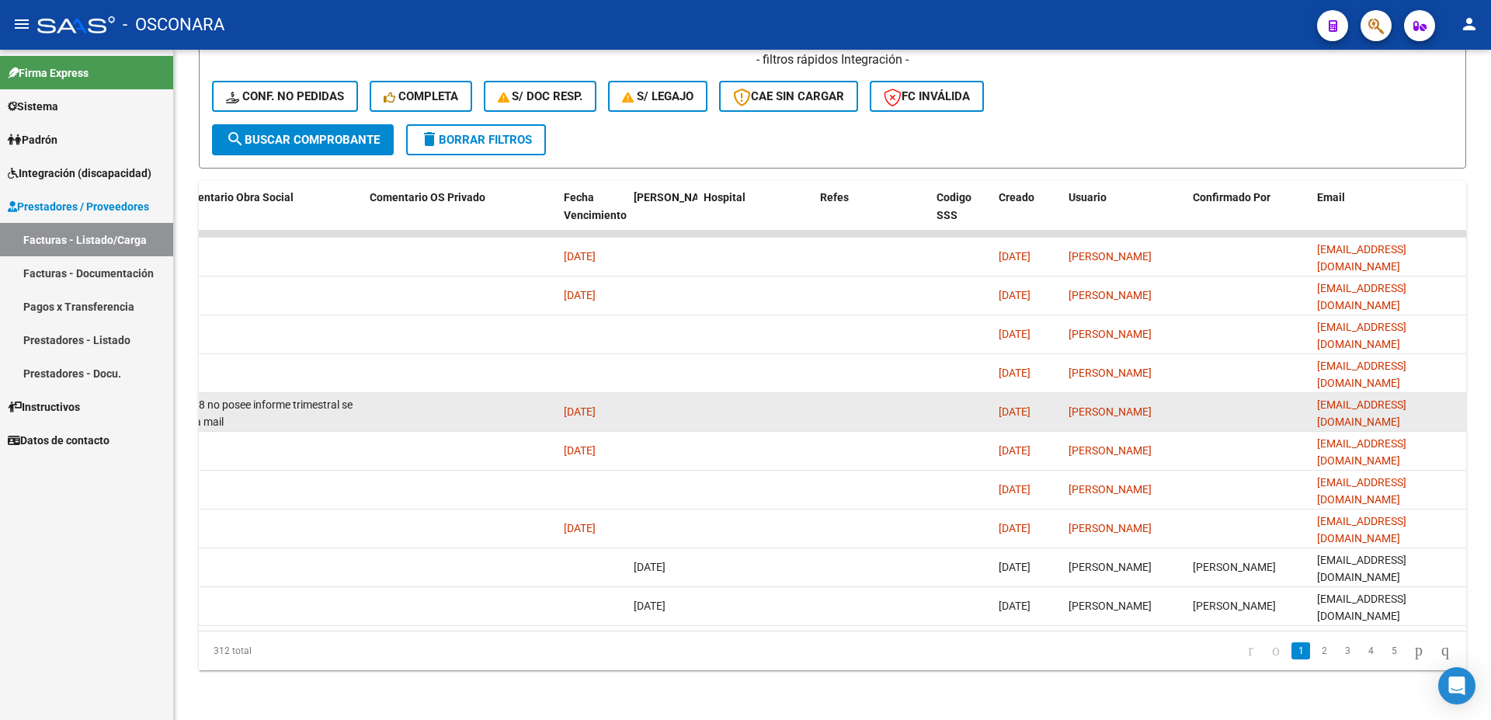
drag, startPoint x: 1308, startPoint y: 396, endPoint x: 1471, endPoint y: 388, distance: 163.3
click at [1311, 393] on datatable-body-cell at bounding box center [1249, 412] width 124 height 38
copy div "[EMAIL_ADDRESS][DOMAIN_NAME]"
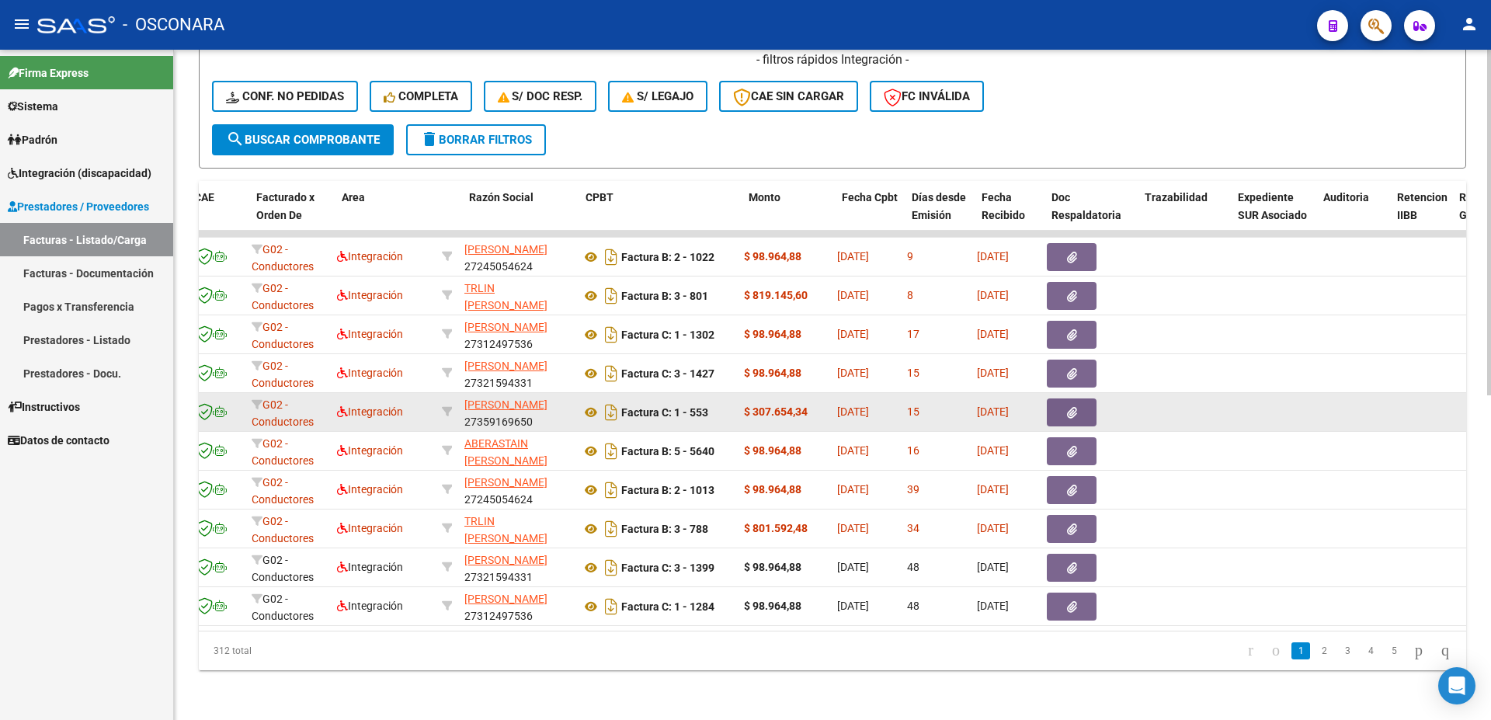
scroll to position [0, 204]
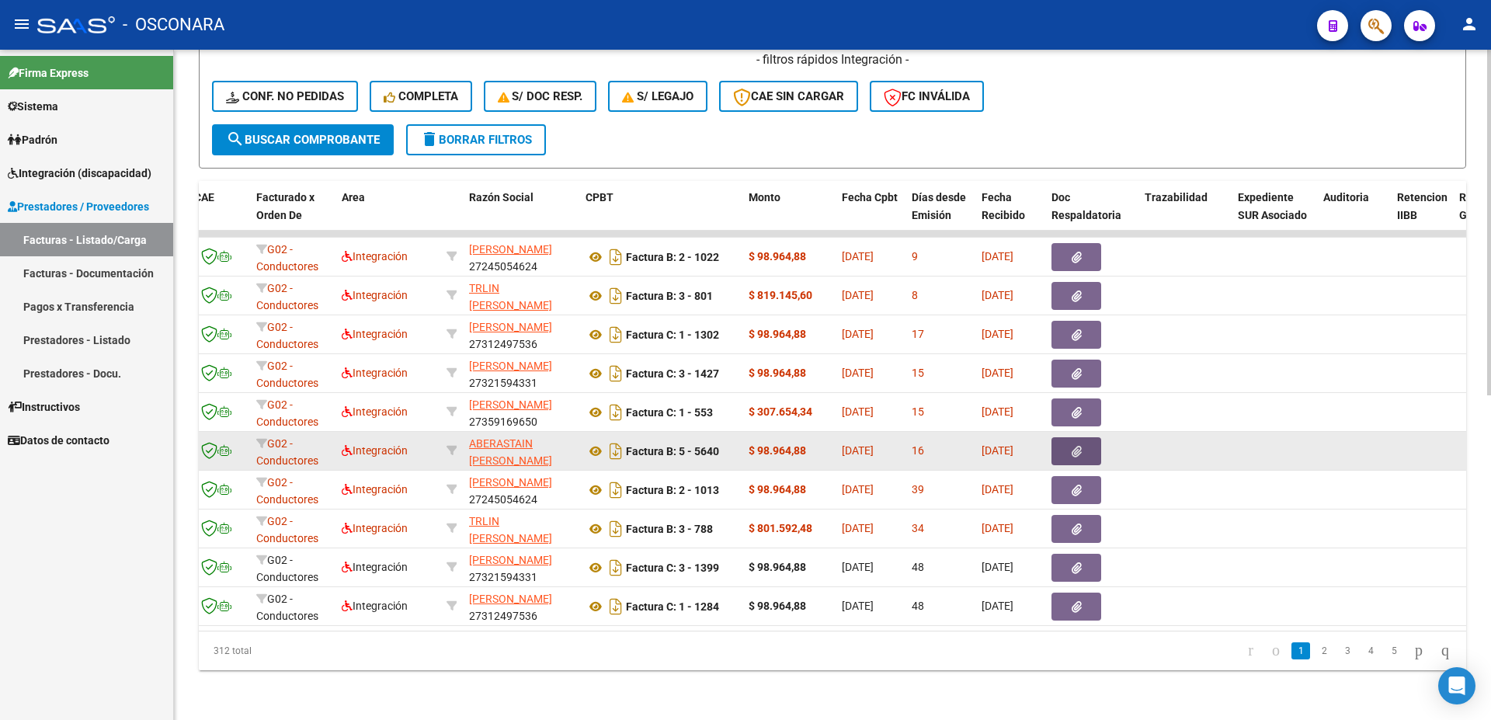
click at [1082, 438] on button "button" at bounding box center [1077, 451] width 50 height 28
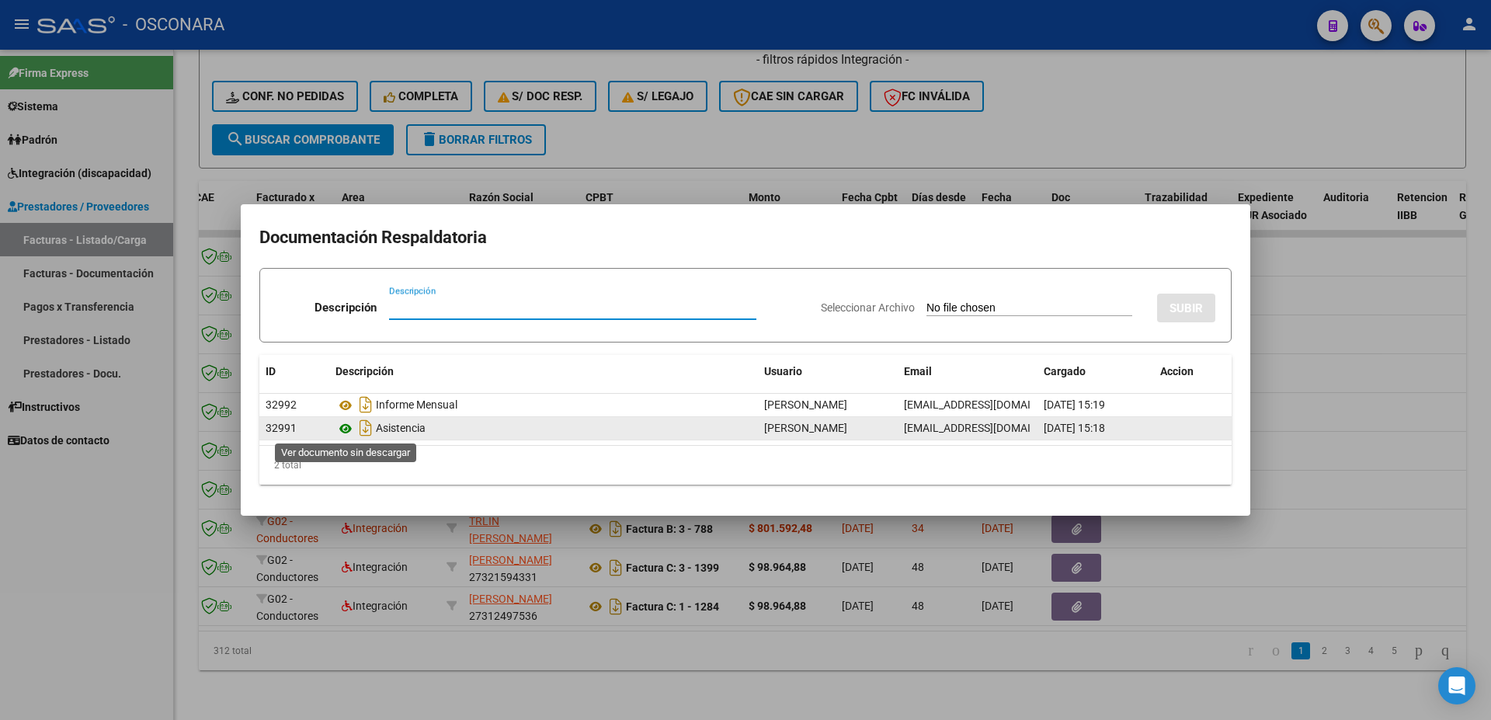
click at [343, 429] on icon at bounding box center [346, 428] width 20 height 19
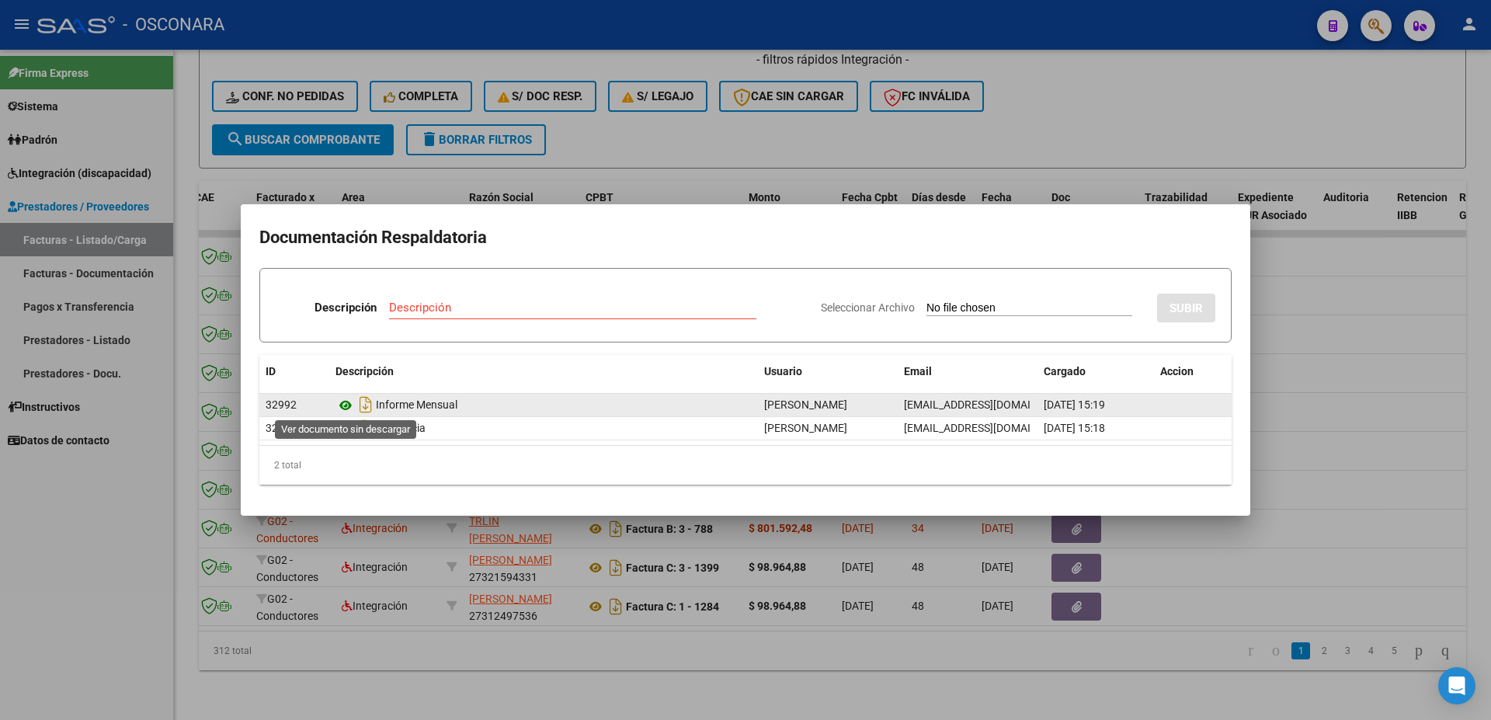
click at [345, 405] on icon at bounding box center [346, 405] width 20 height 19
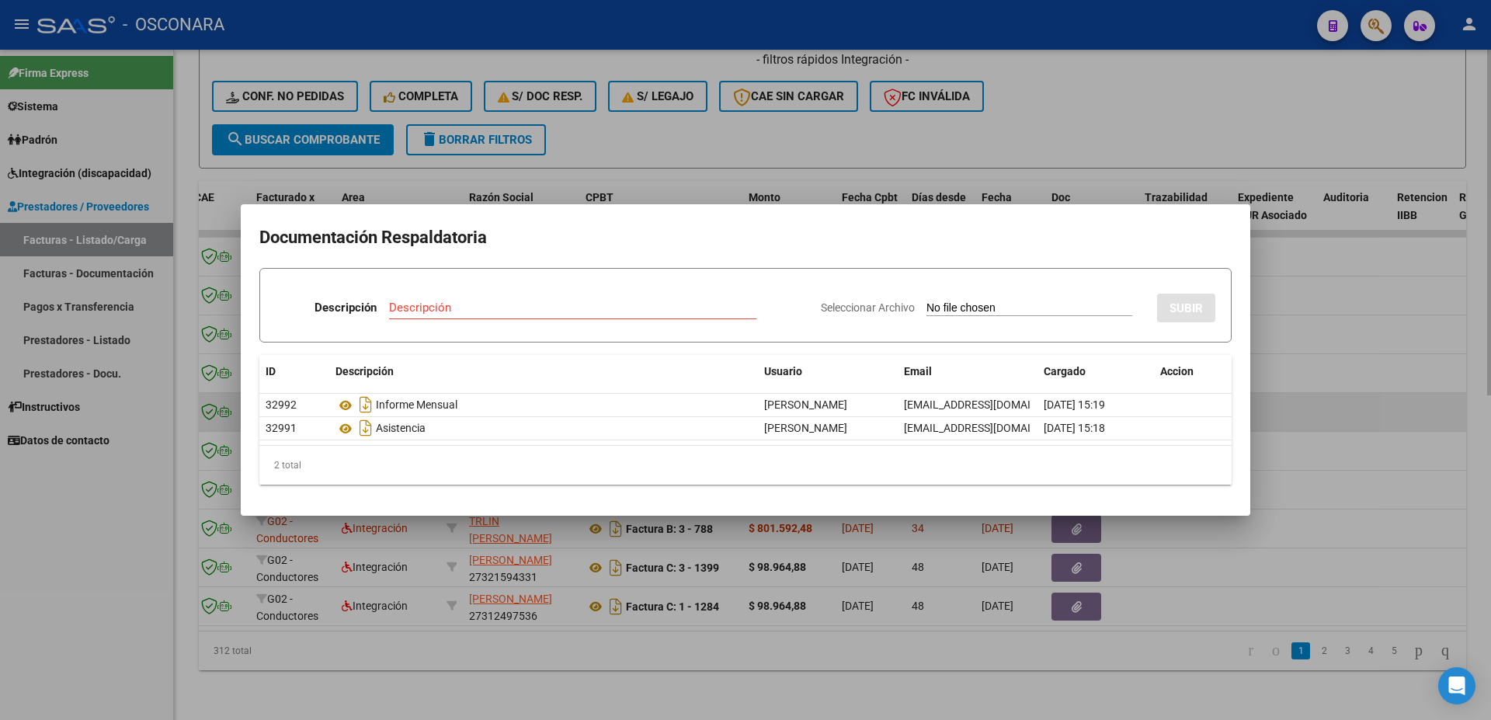
drag, startPoint x: 1319, startPoint y: 404, endPoint x: 1346, endPoint y: 412, distance: 28.3
click at [1320, 403] on div at bounding box center [745, 360] width 1491 height 720
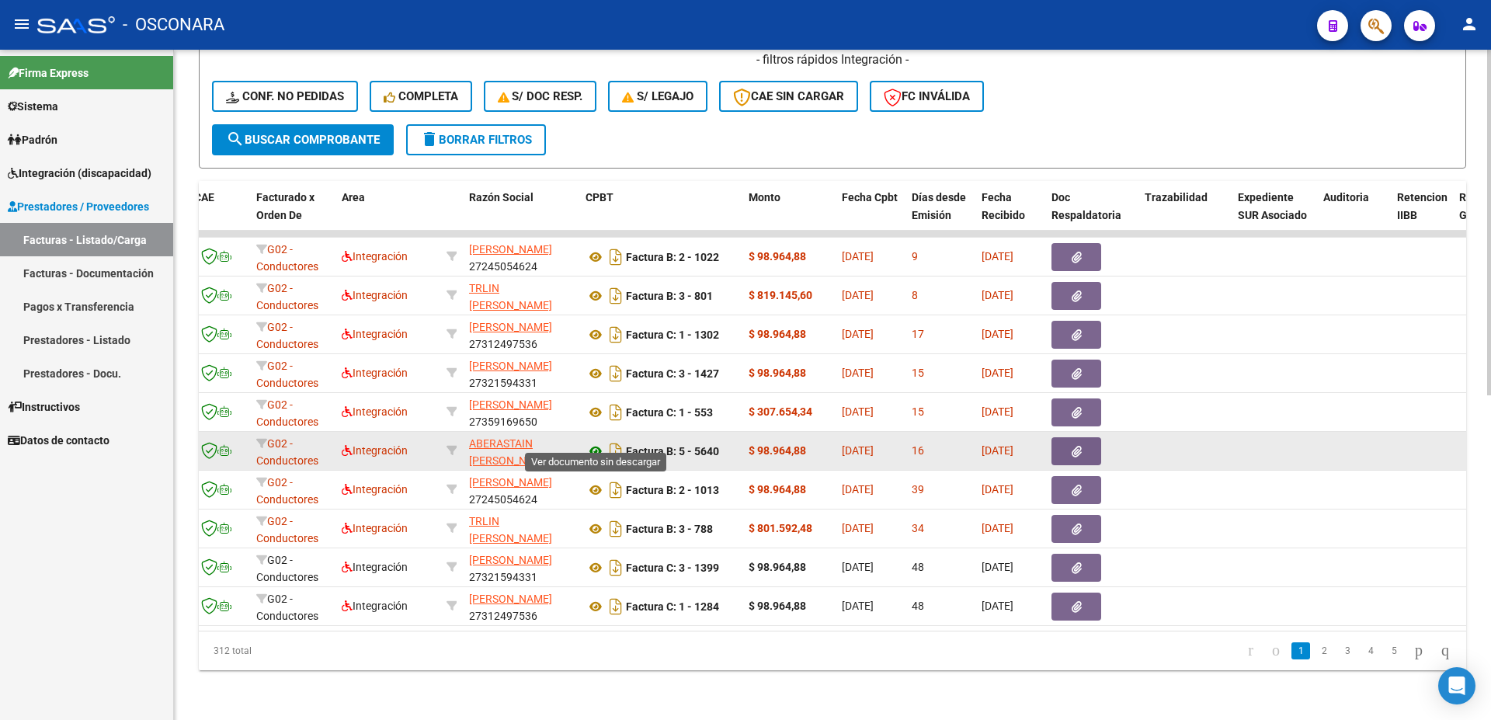
click at [593, 442] on icon at bounding box center [596, 451] width 20 height 19
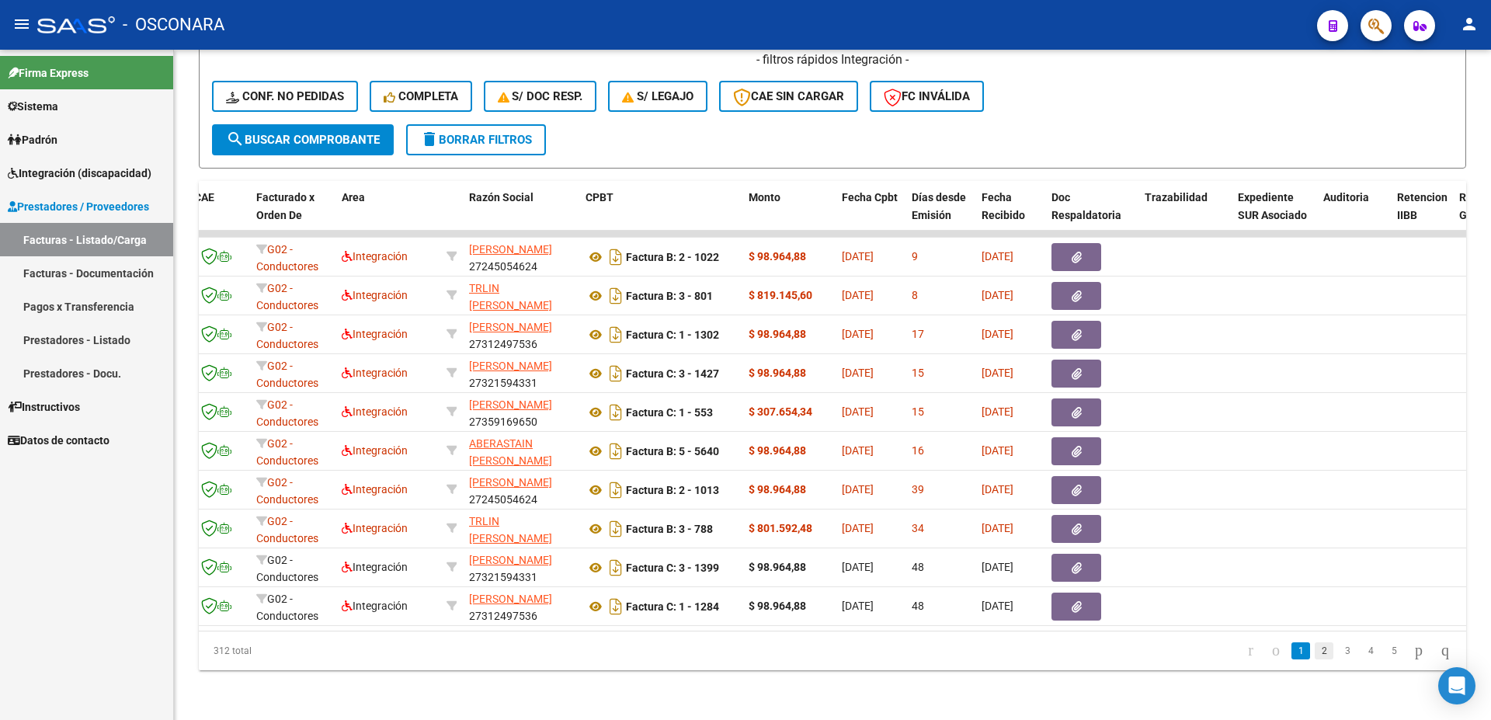
click at [1315, 653] on link "2" at bounding box center [1324, 650] width 19 height 17
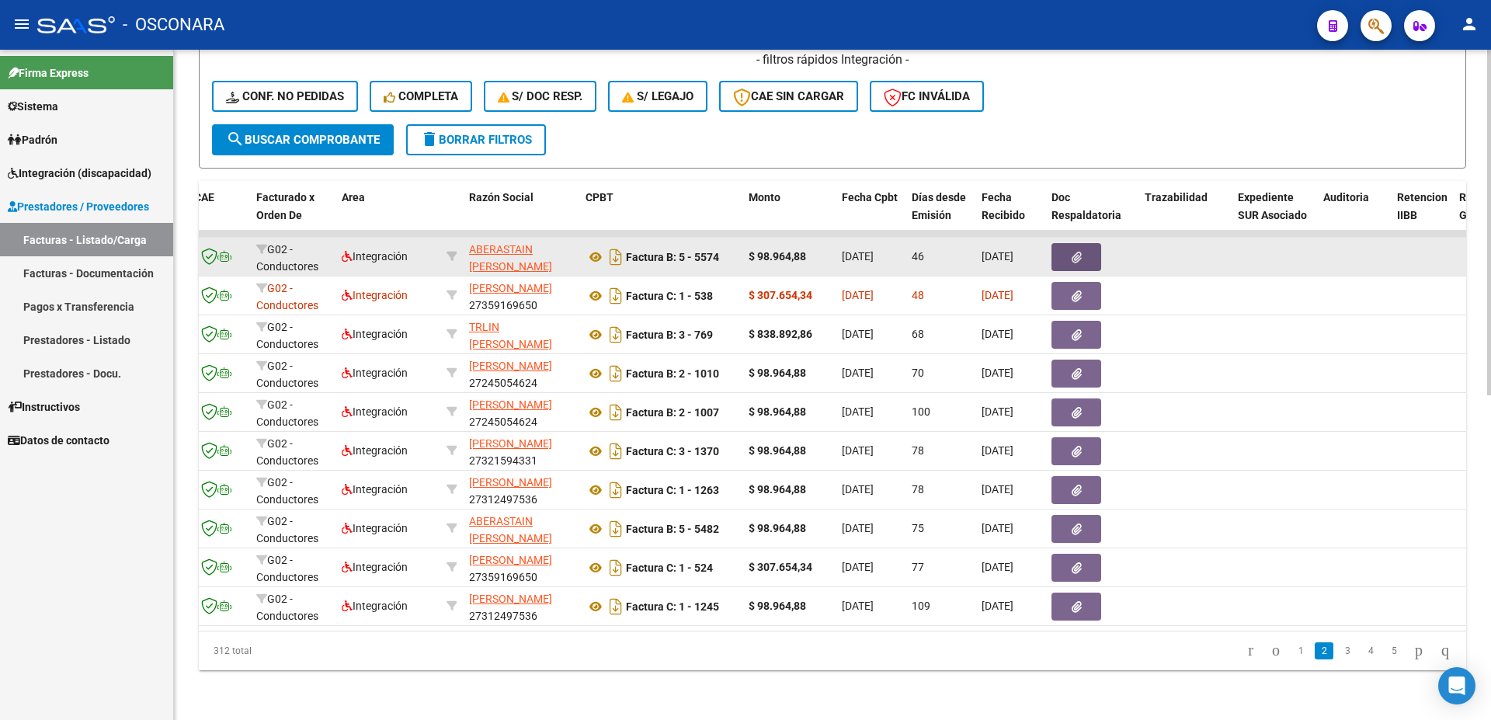
click at [1086, 243] on button "button" at bounding box center [1077, 257] width 50 height 28
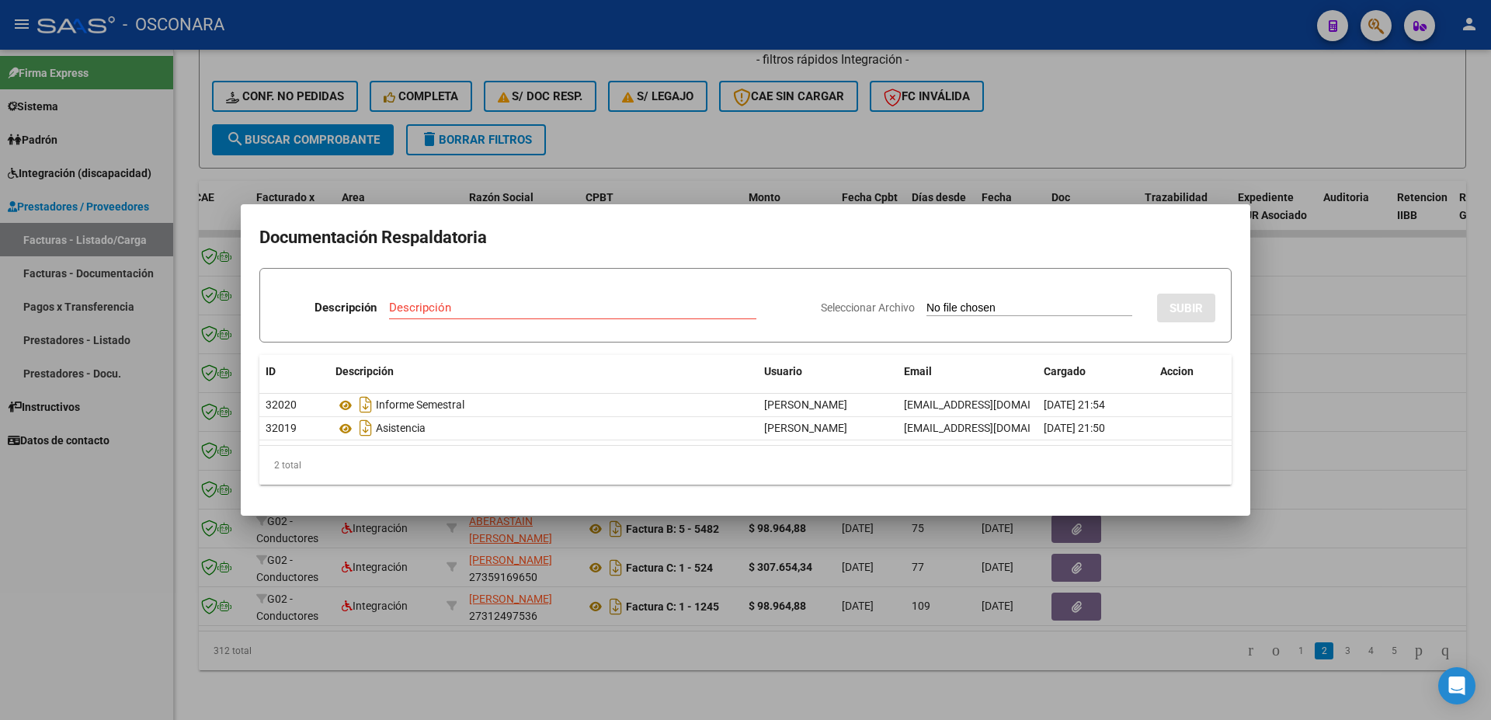
click at [1348, 305] on div at bounding box center [745, 360] width 1491 height 720
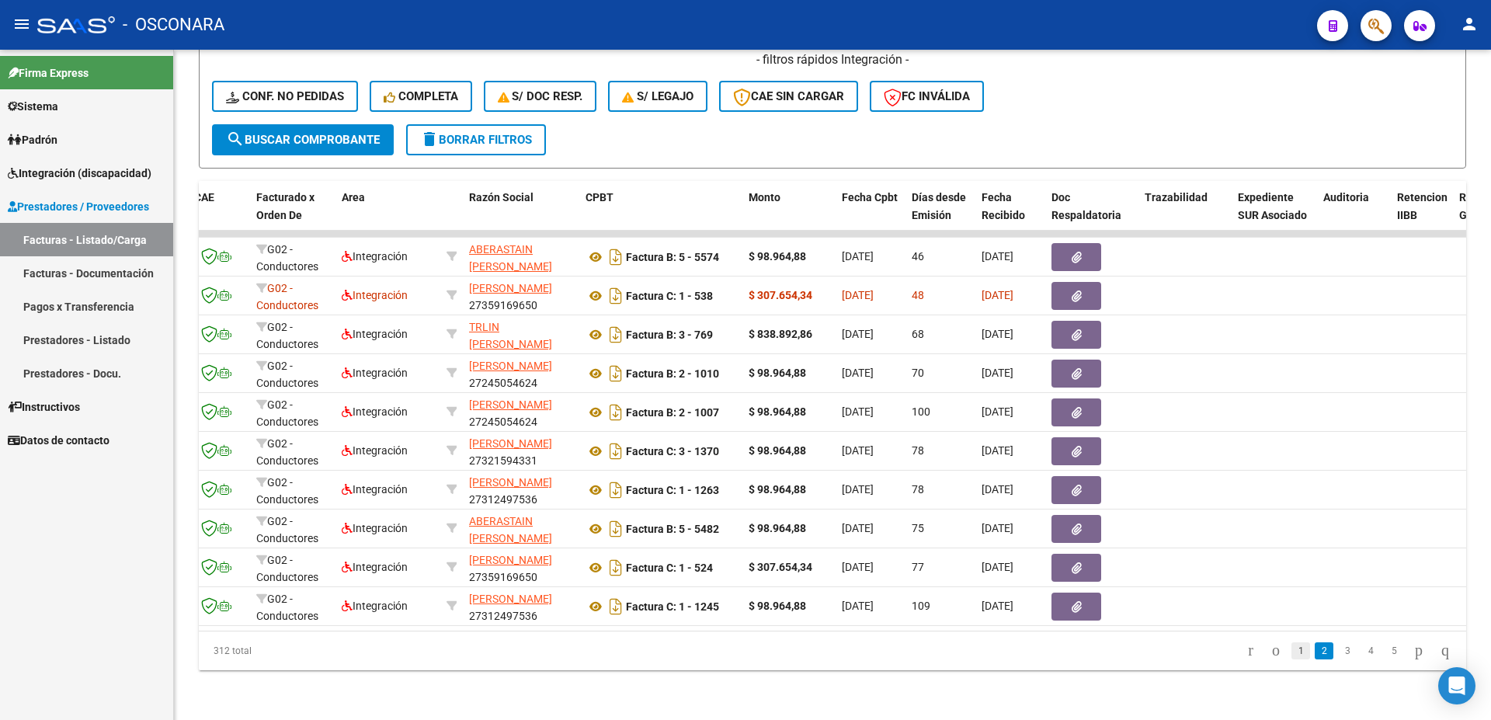
click at [1292, 649] on link "1" at bounding box center [1301, 650] width 19 height 17
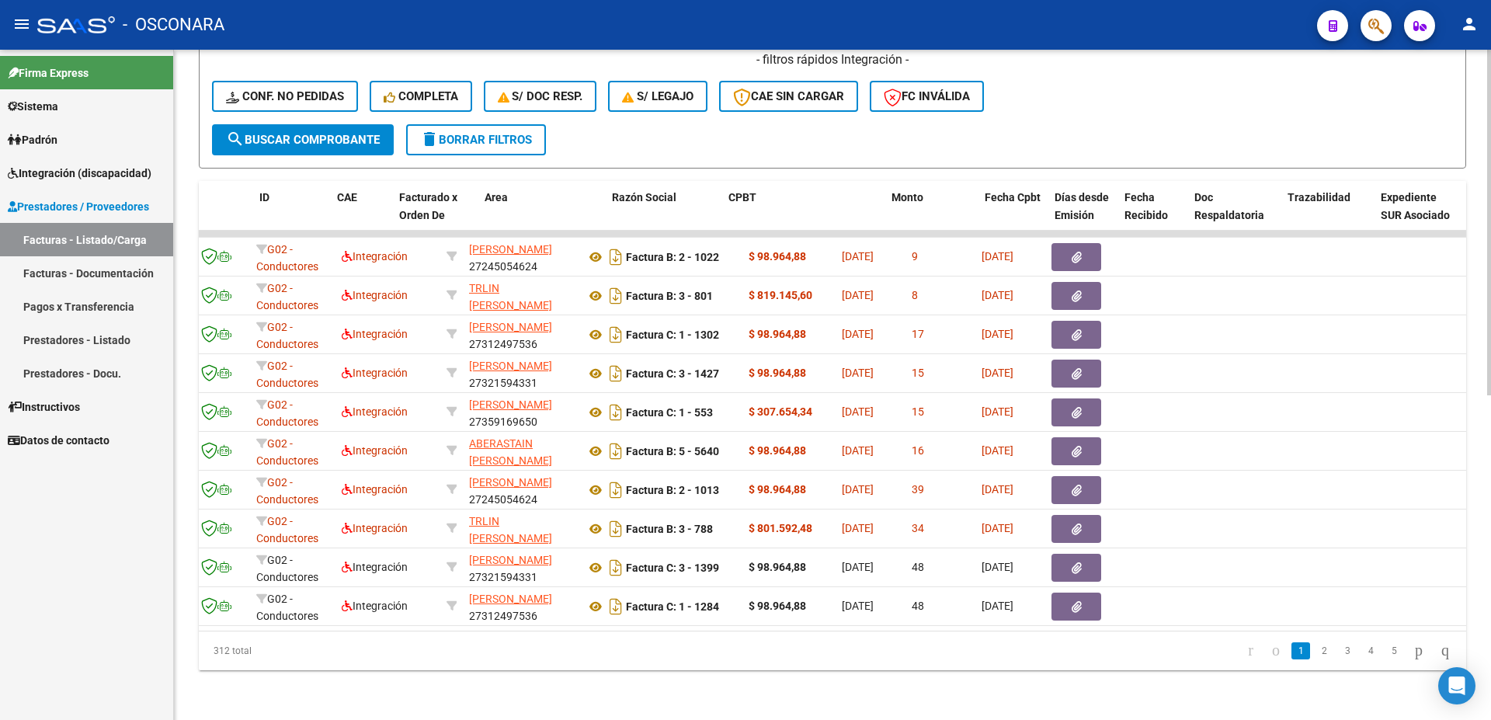
scroll to position [0, 0]
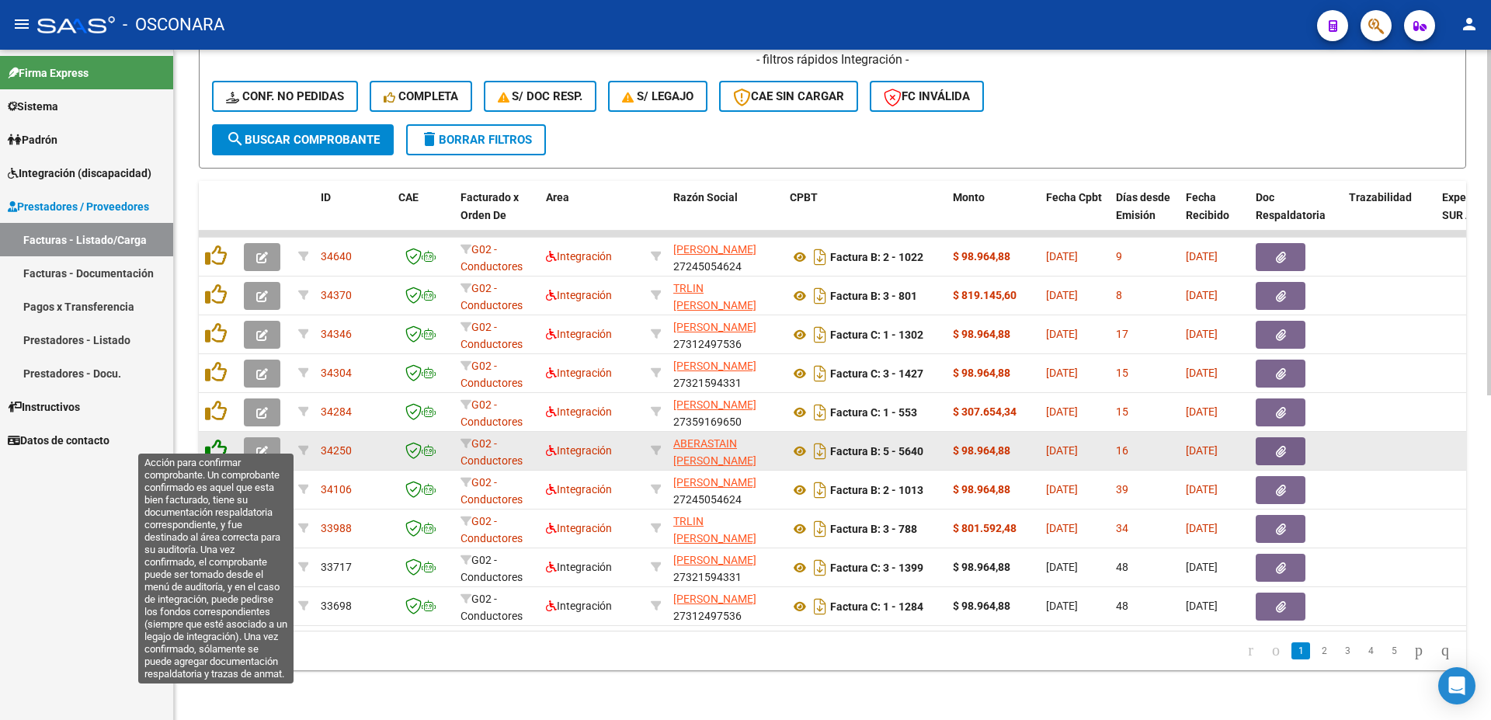
click at [213, 439] on icon at bounding box center [216, 450] width 22 height 22
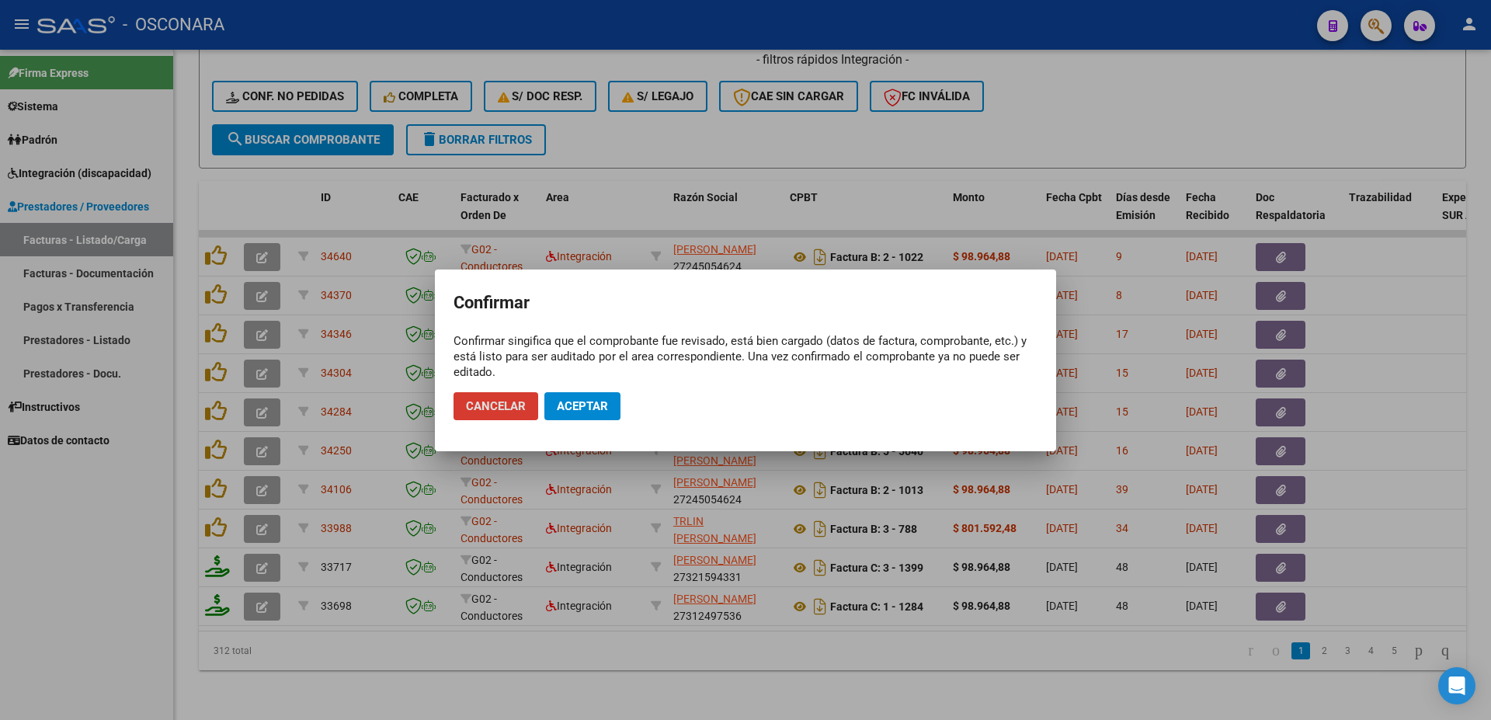
click at [590, 406] on span "Aceptar" at bounding box center [582, 406] width 51 height 14
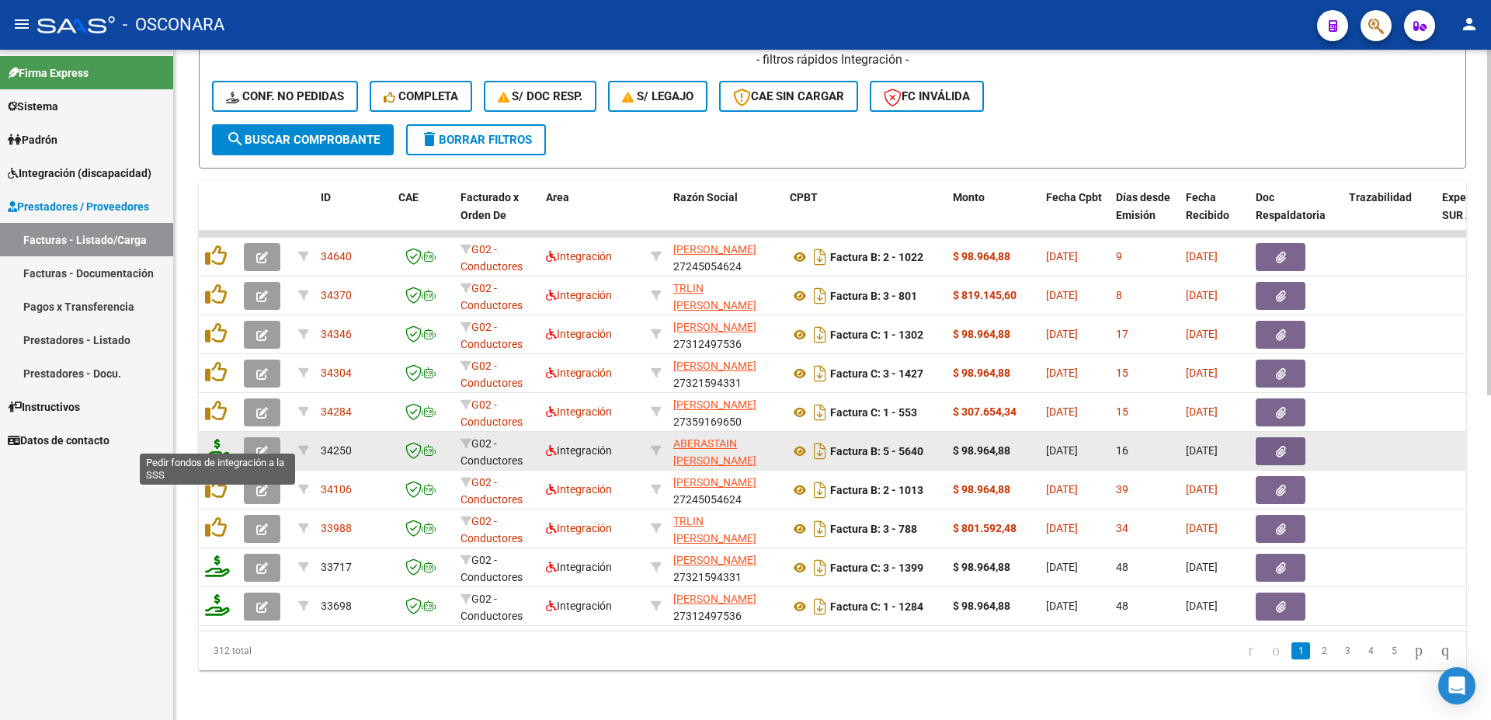
click at [217, 443] on icon at bounding box center [217, 450] width 25 height 22
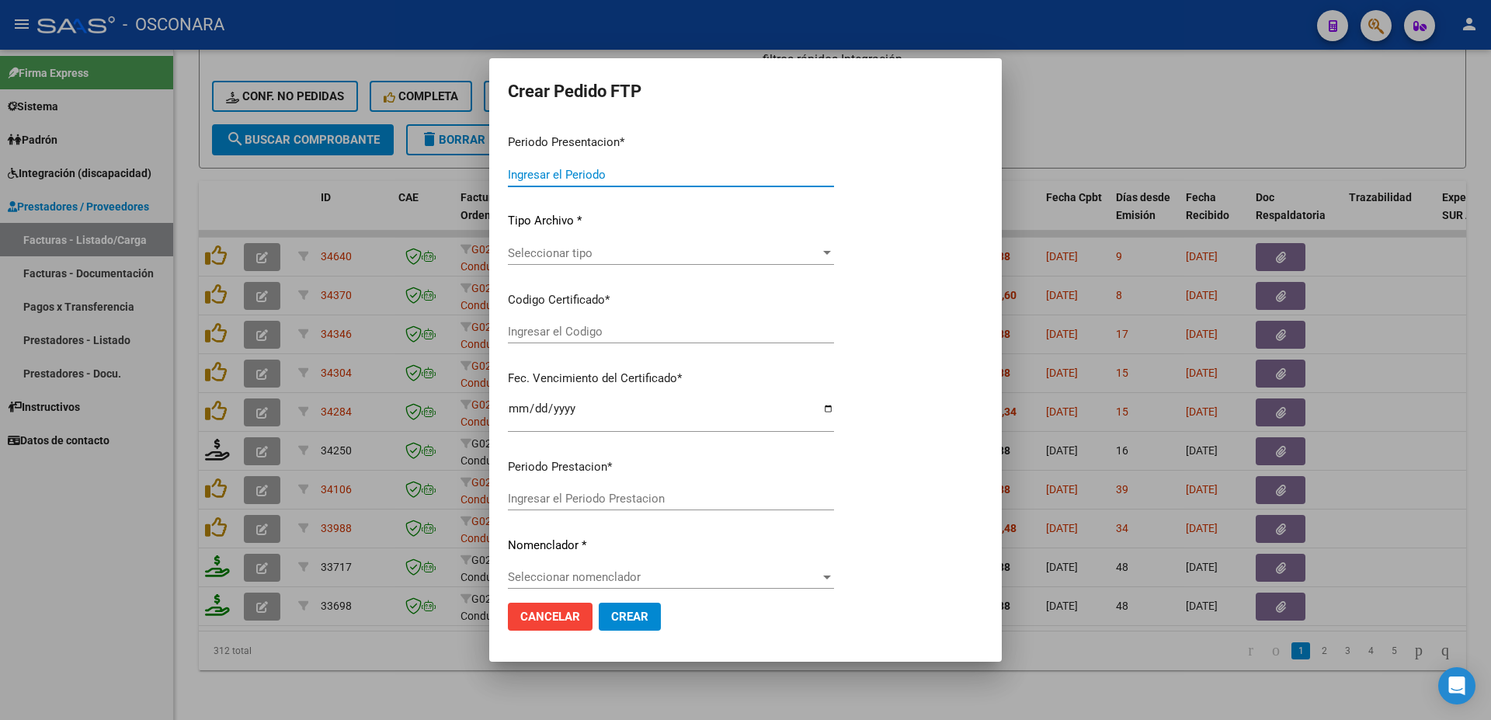
type input "202507"
type input "$ 98.964,88"
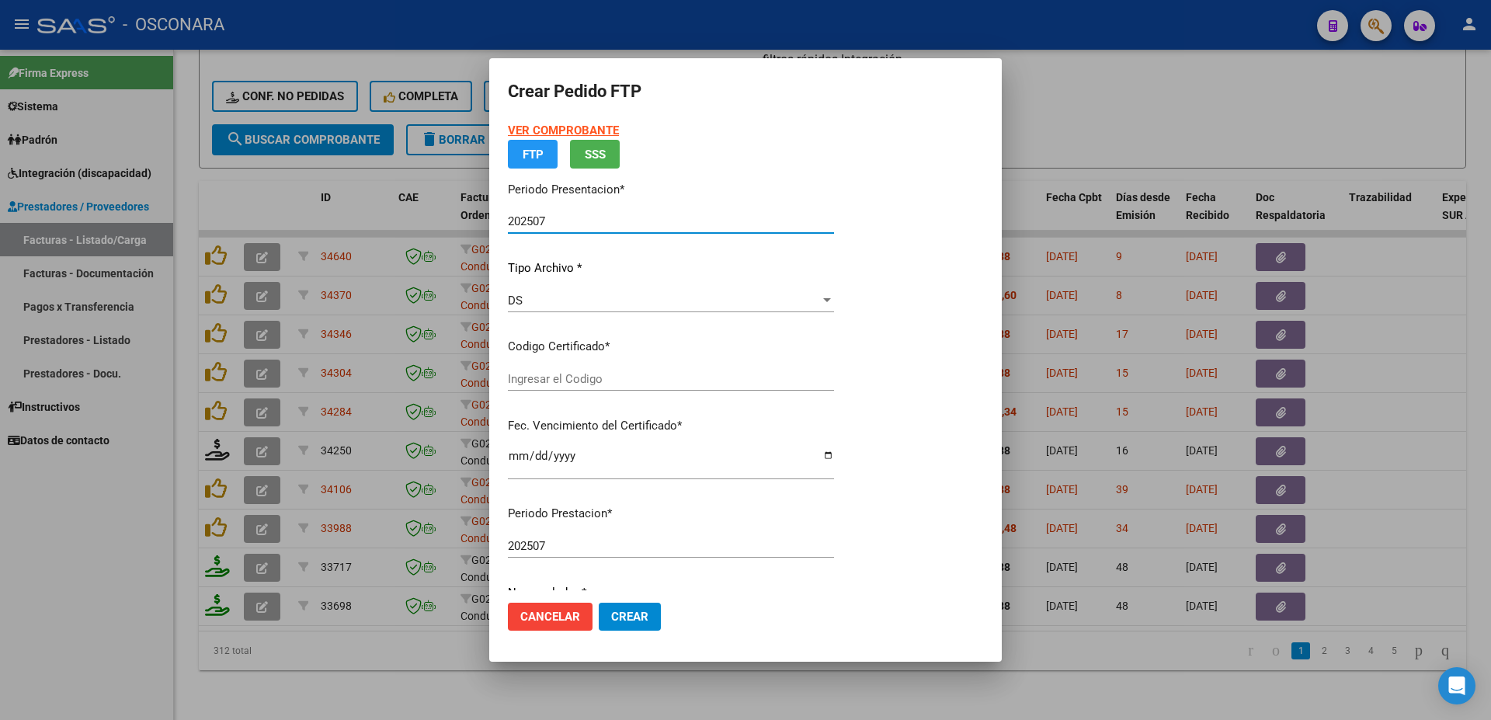
type input "ARG01000484412432018060420260604SLS25700"
type input "[DATE]"
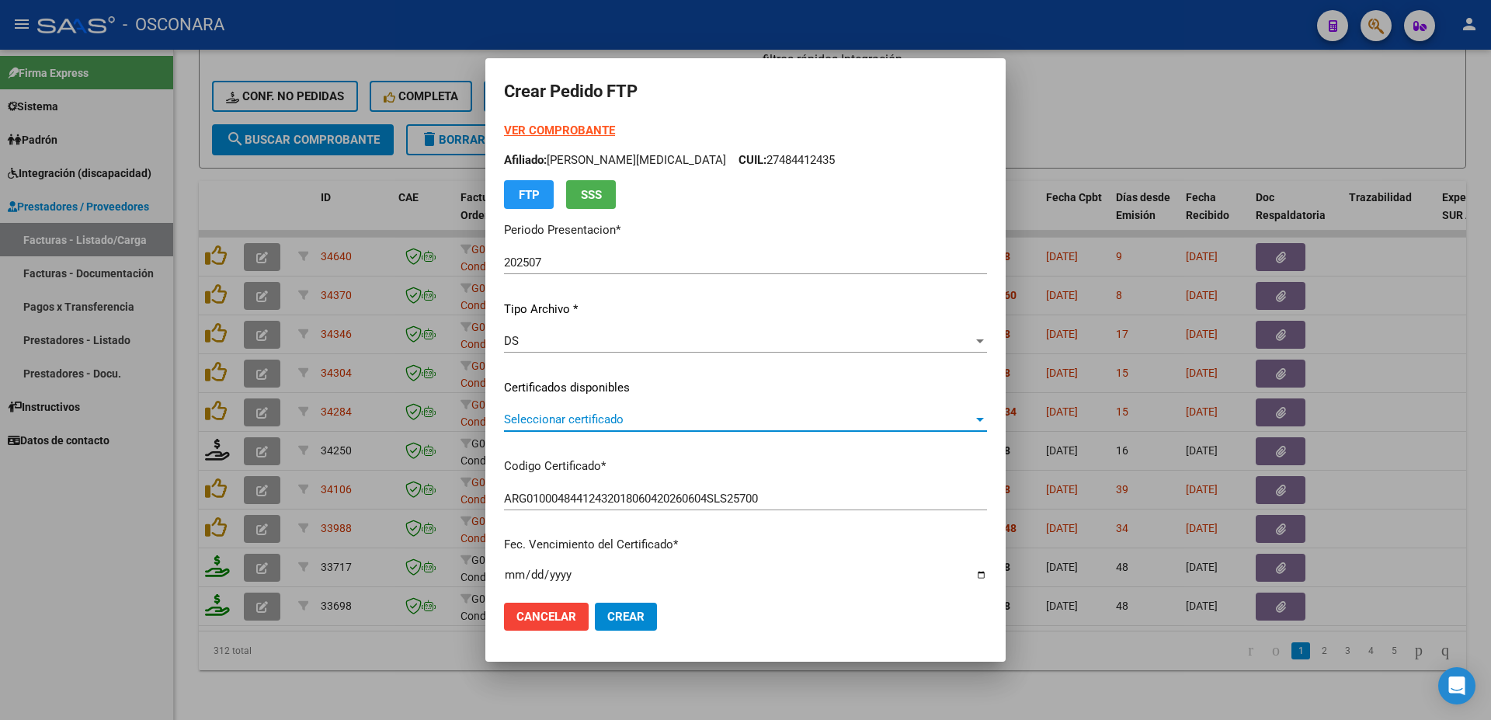
click at [610, 422] on span "Seleccionar certificado" at bounding box center [738, 419] width 469 height 14
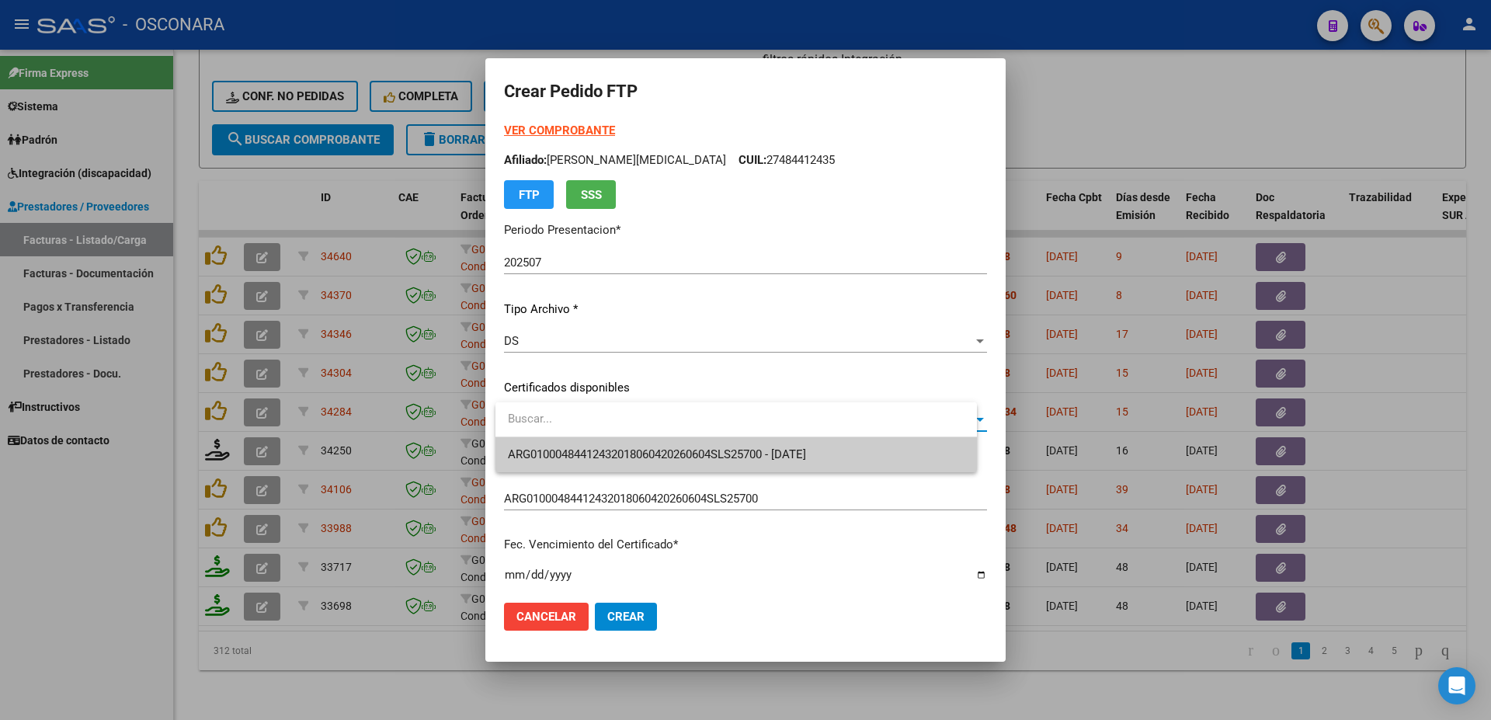
click at [630, 447] on span "ARG01000484412432018060420260604SLS25700 - [DATE]" at bounding box center [736, 454] width 457 height 35
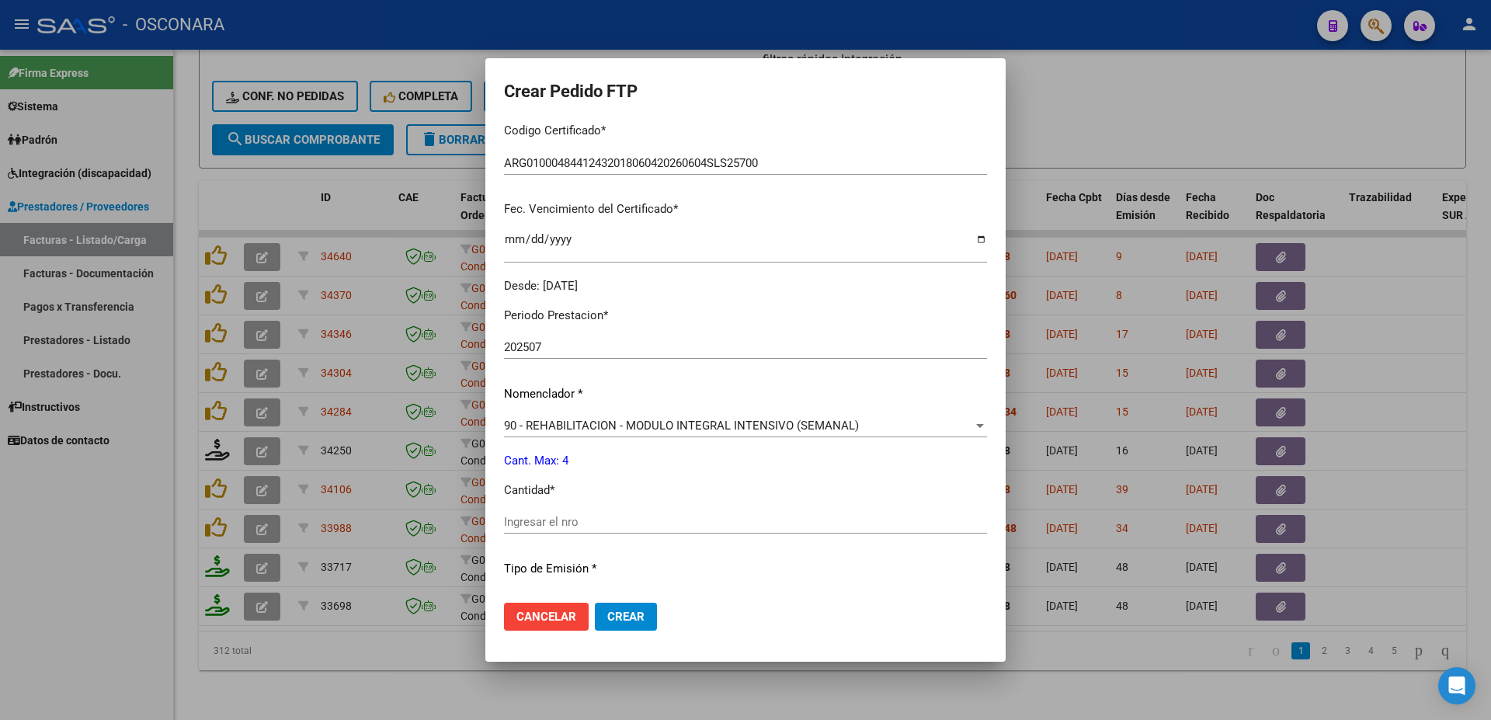
scroll to position [419, 0]
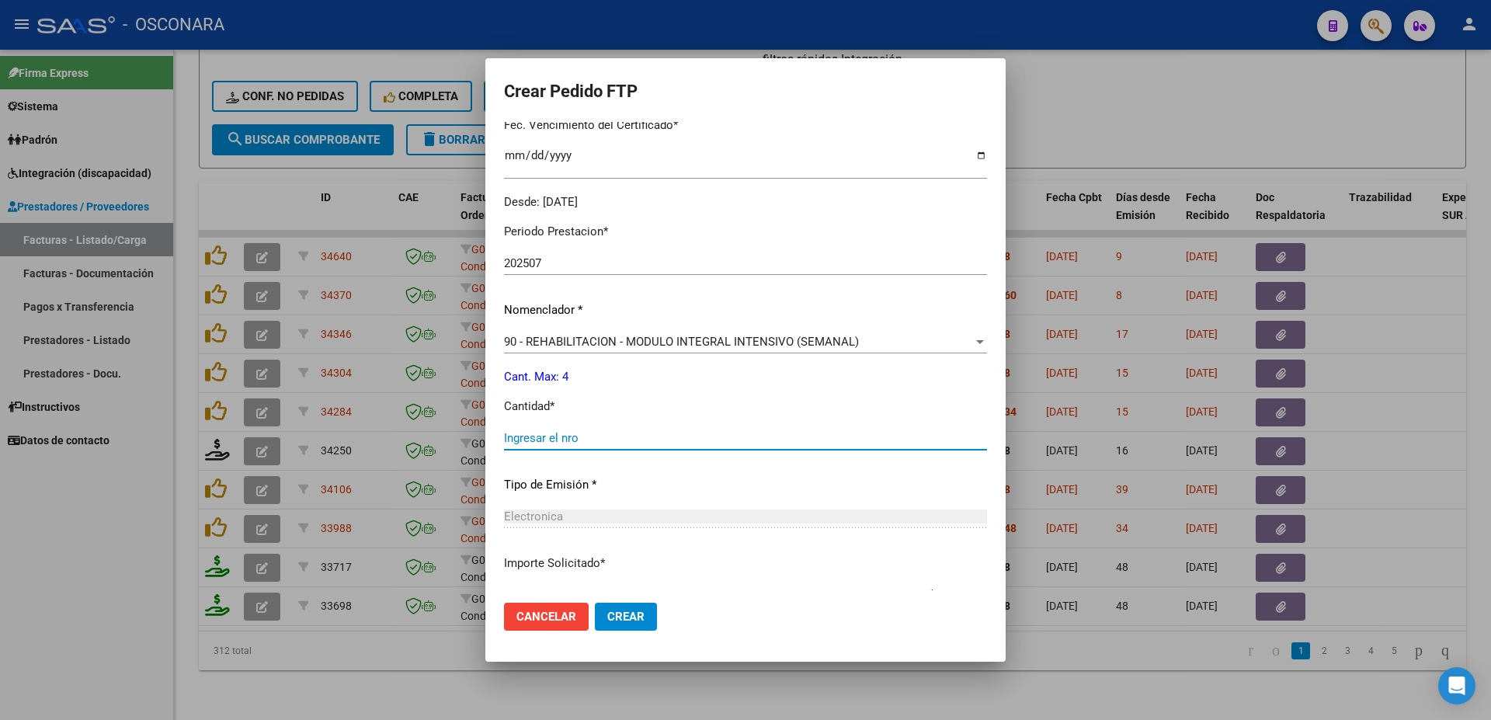
click at [541, 431] on input "Ingresar el nro" at bounding box center [745, 438] width 483 height 14
type input "4"
click at [630, 614] on span "Crear" at bounding box center [625, 617] width 37 height 14
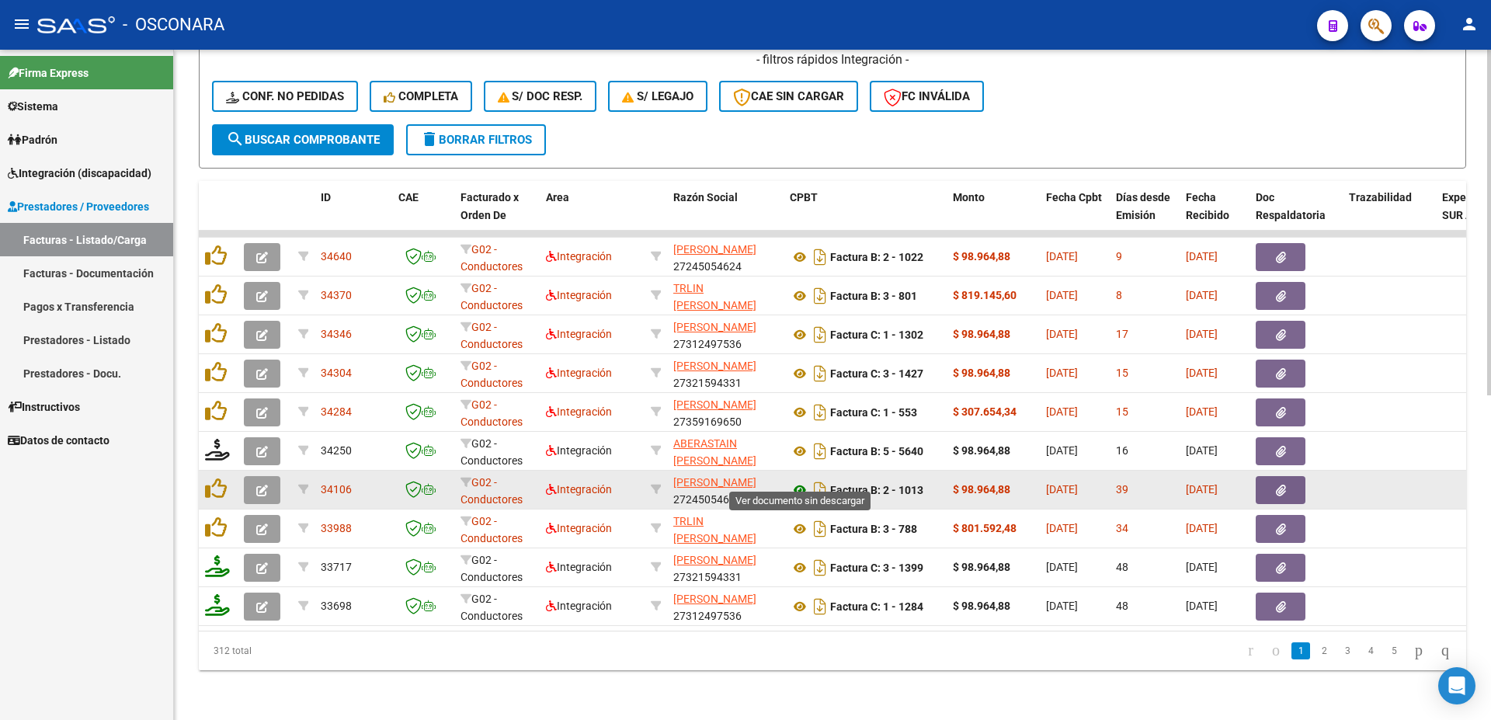
click at [802, 481] on icon at bounding box center [800, 490] width 20 height 19
click at [1280, 483] on span "button" at bounding box center [1281, 490] width 10 height 14
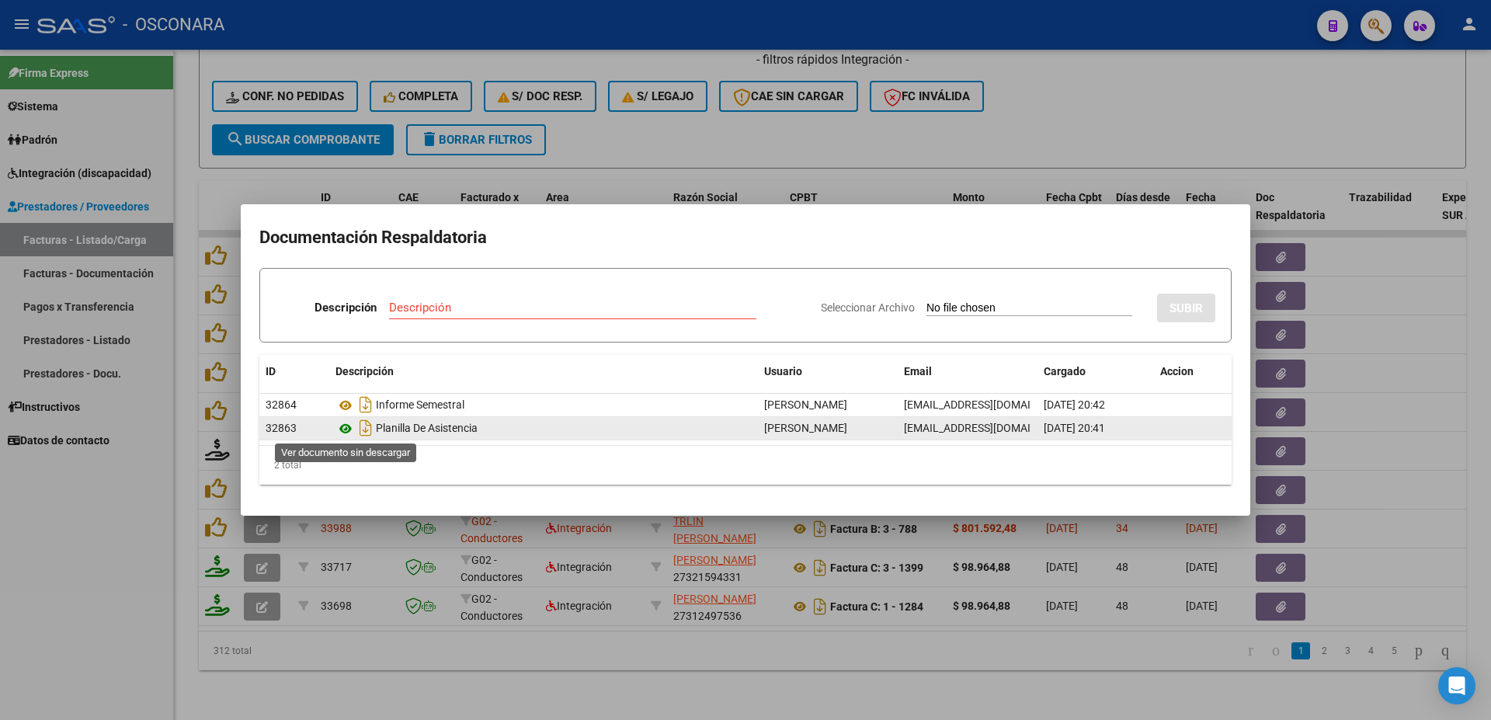
click at [346, 425] on icon at bounding box center [346, 428] width 20 height 19
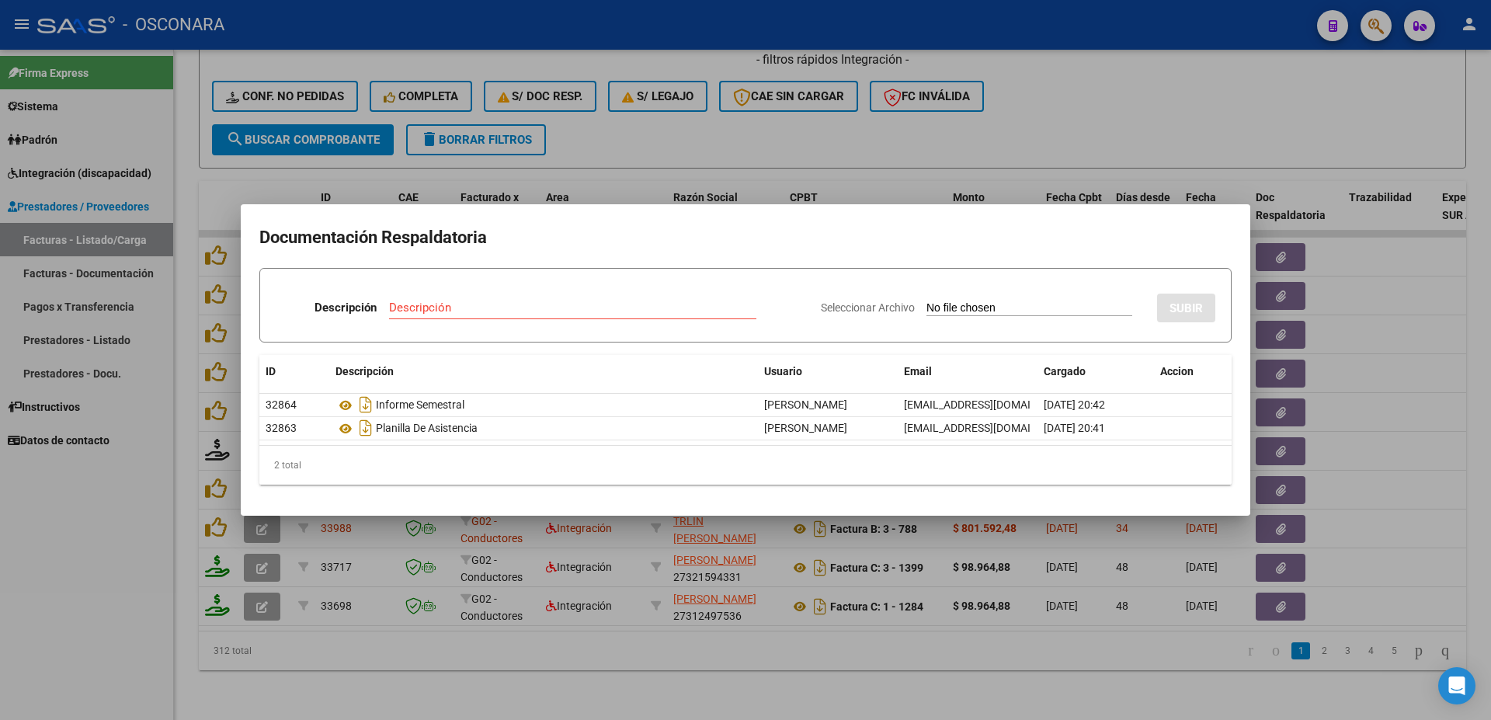
click at [825, 638] on div at bounding box center [745, 360] width 1491 height 720
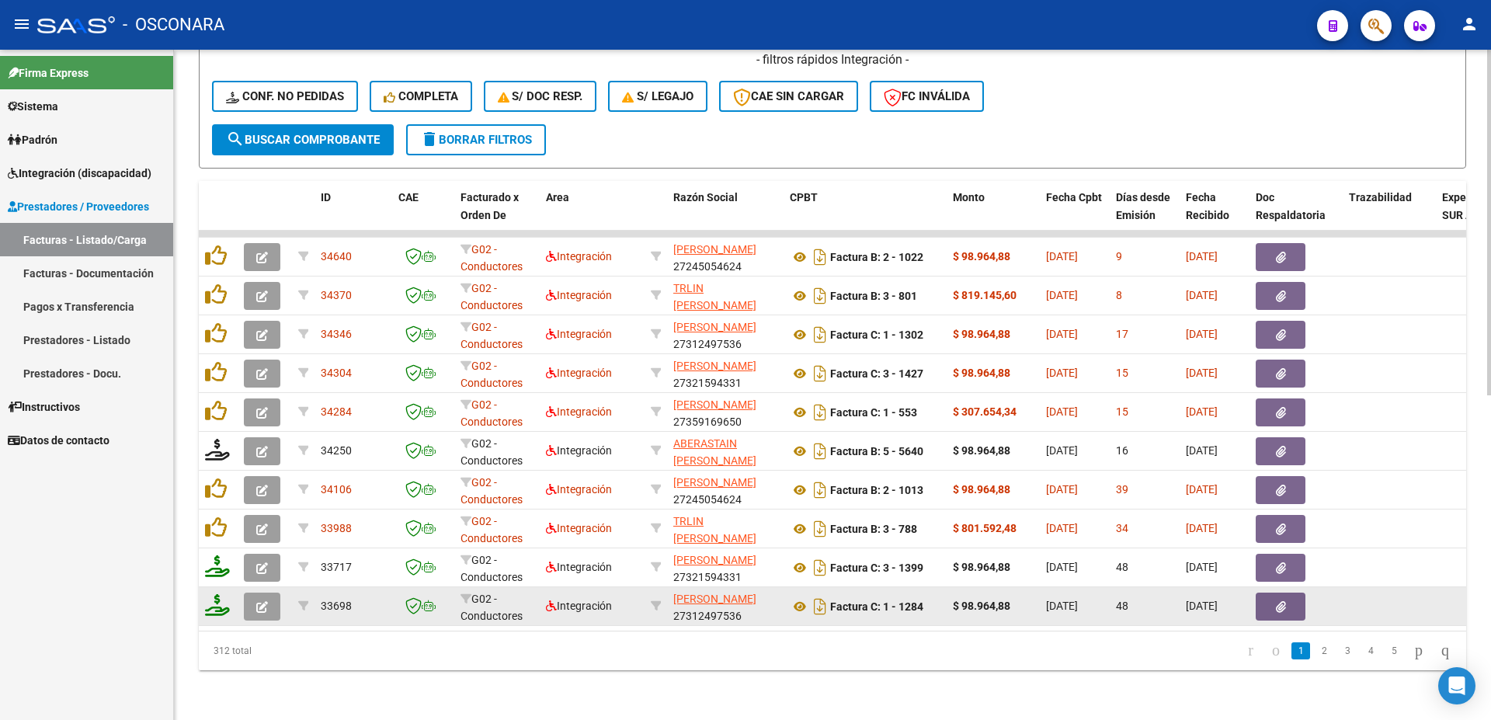
drag, startPoint x: 740, startPoint y: 631, endPoint x: 581, endPoint y: 596, distance: 163.0
click at [630, 631] on datatable-footer "312 total 1 2 3 4 5" at bounding box center [833, 651] width 1268 height 40
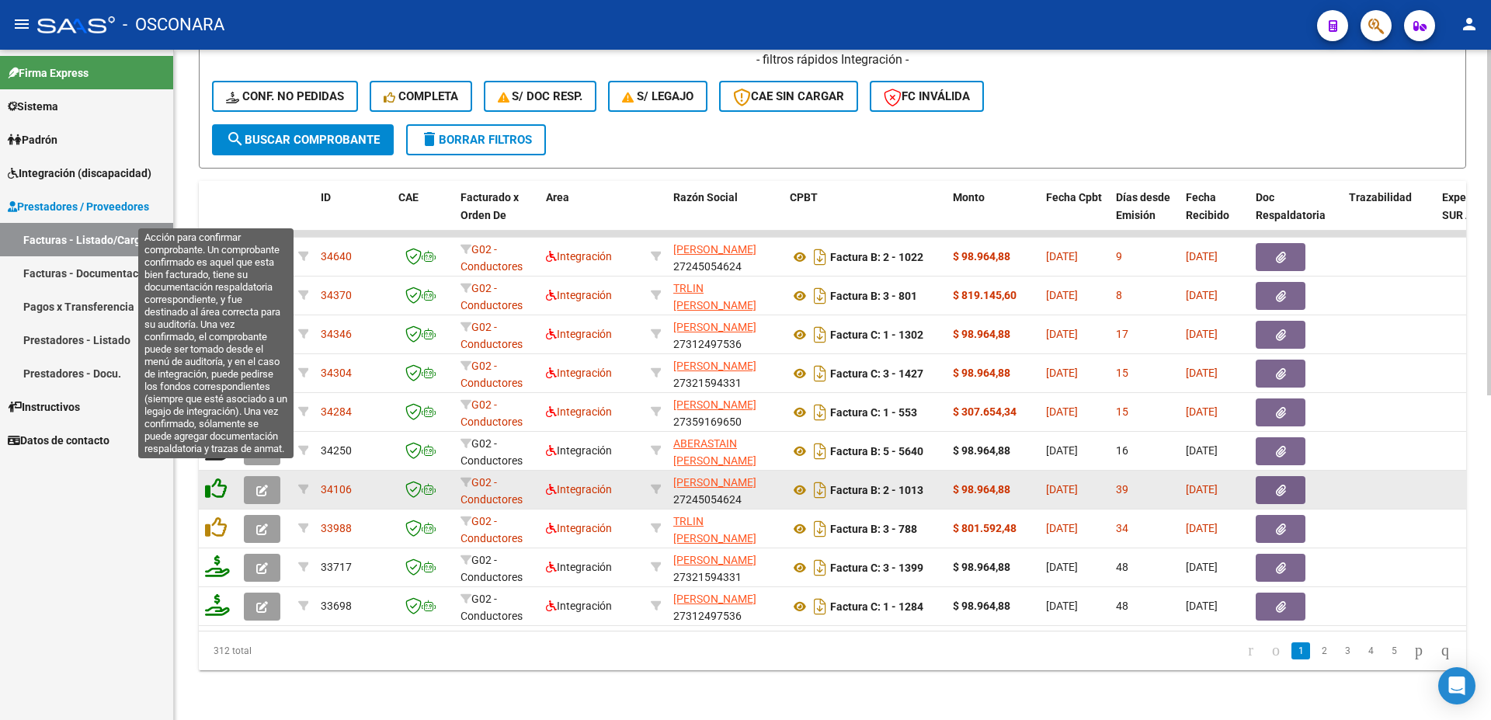
click at [210, 478] on icon at bounding box center [216, 489] width 22 height 22
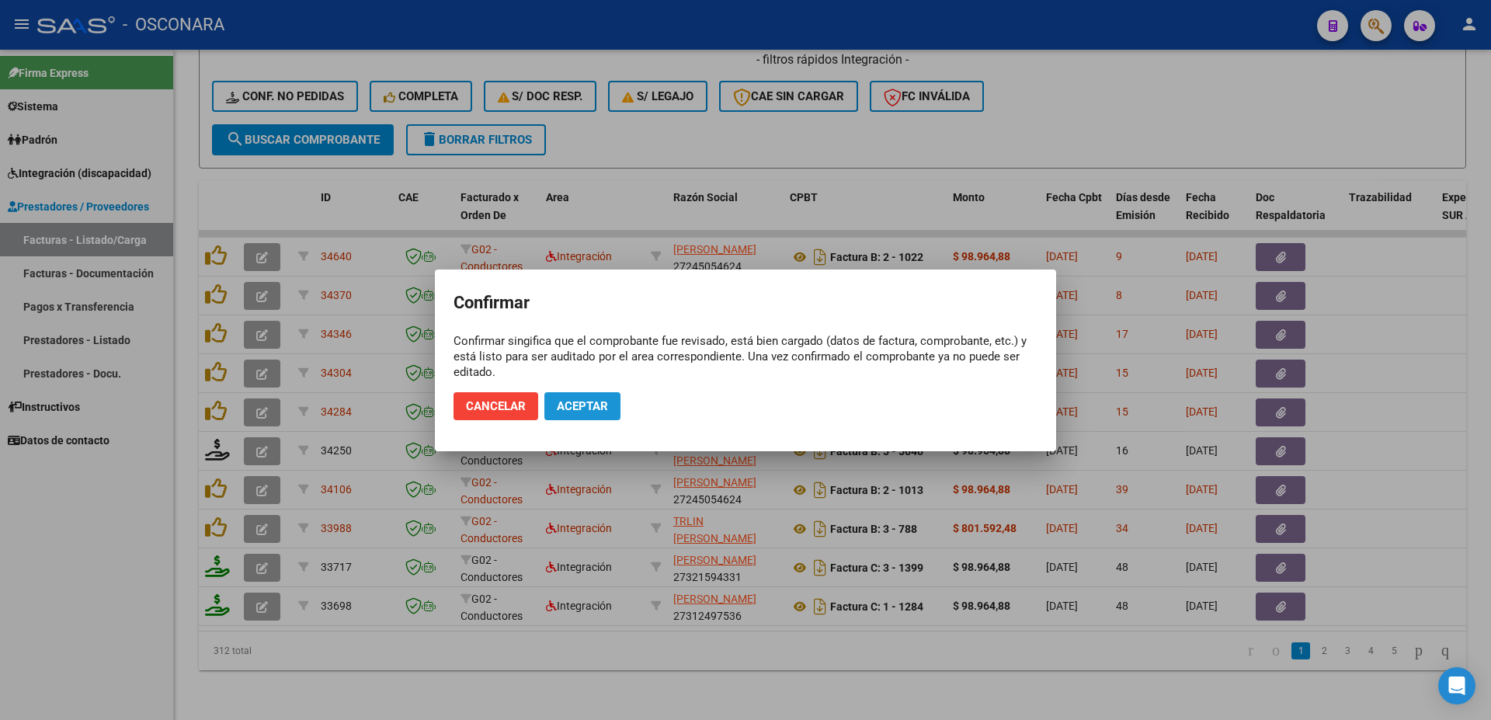
click at [593, 409] on span "Aceptar" at bounding box center [582, 406] width 51 height 14
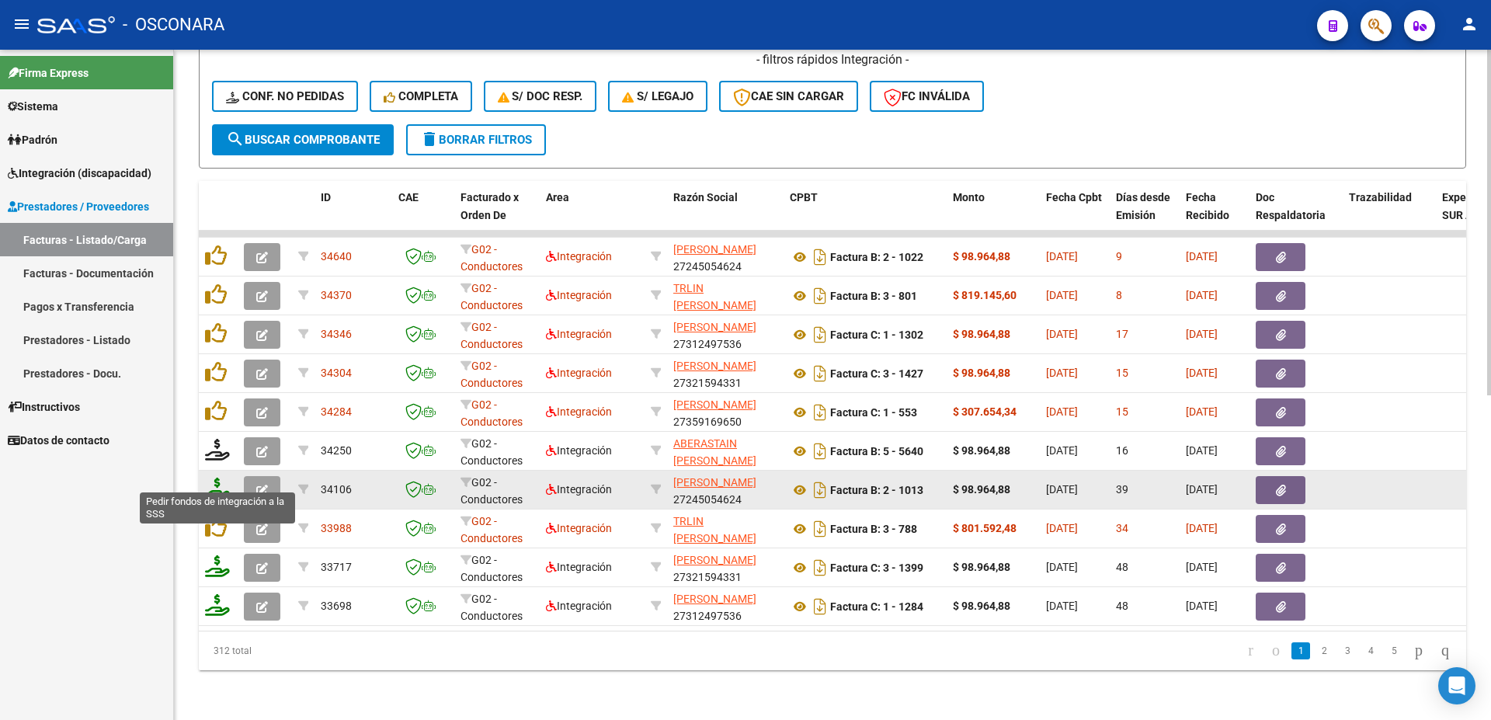
click at [219, 482] on icon at bounding box center [217, 489] width 25 height 22
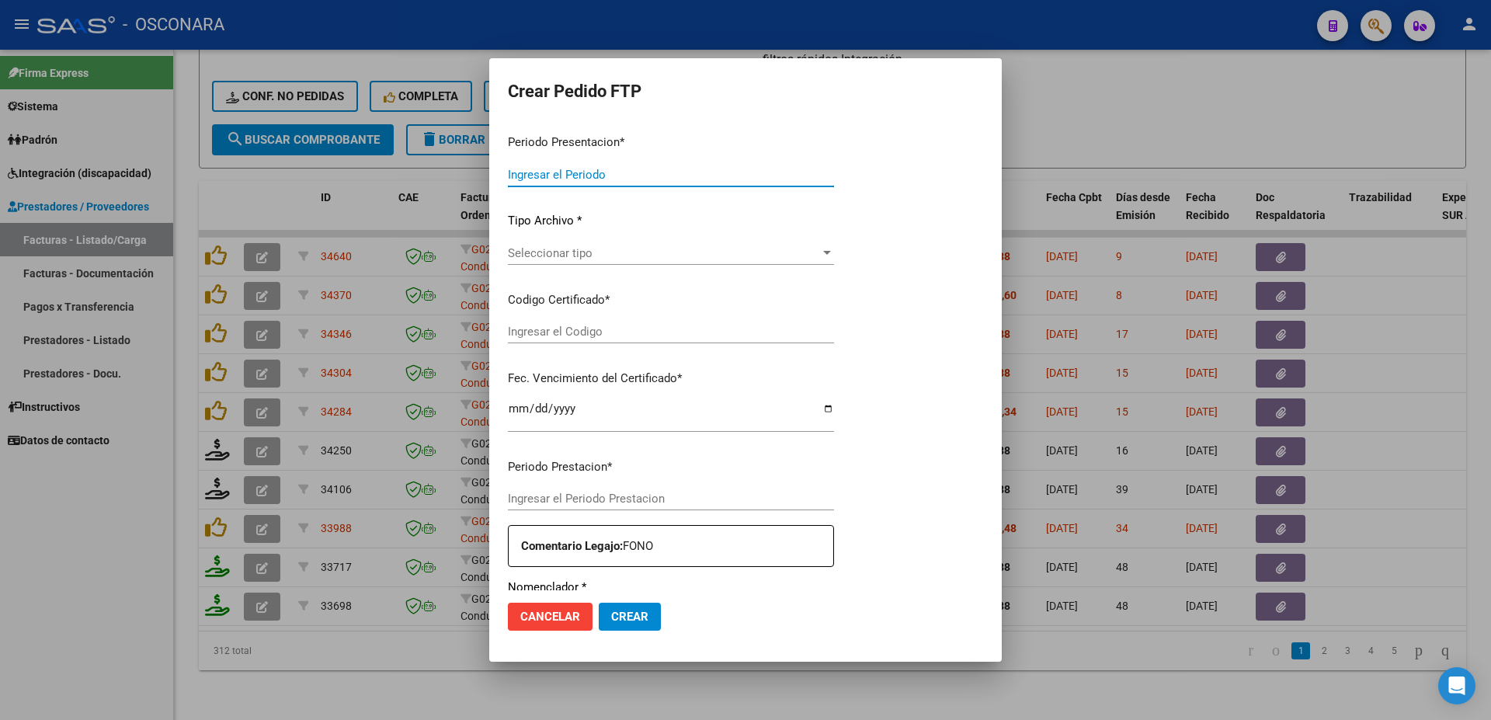
type input "202507"
type input "202506"
type input "$ 98.964,88"
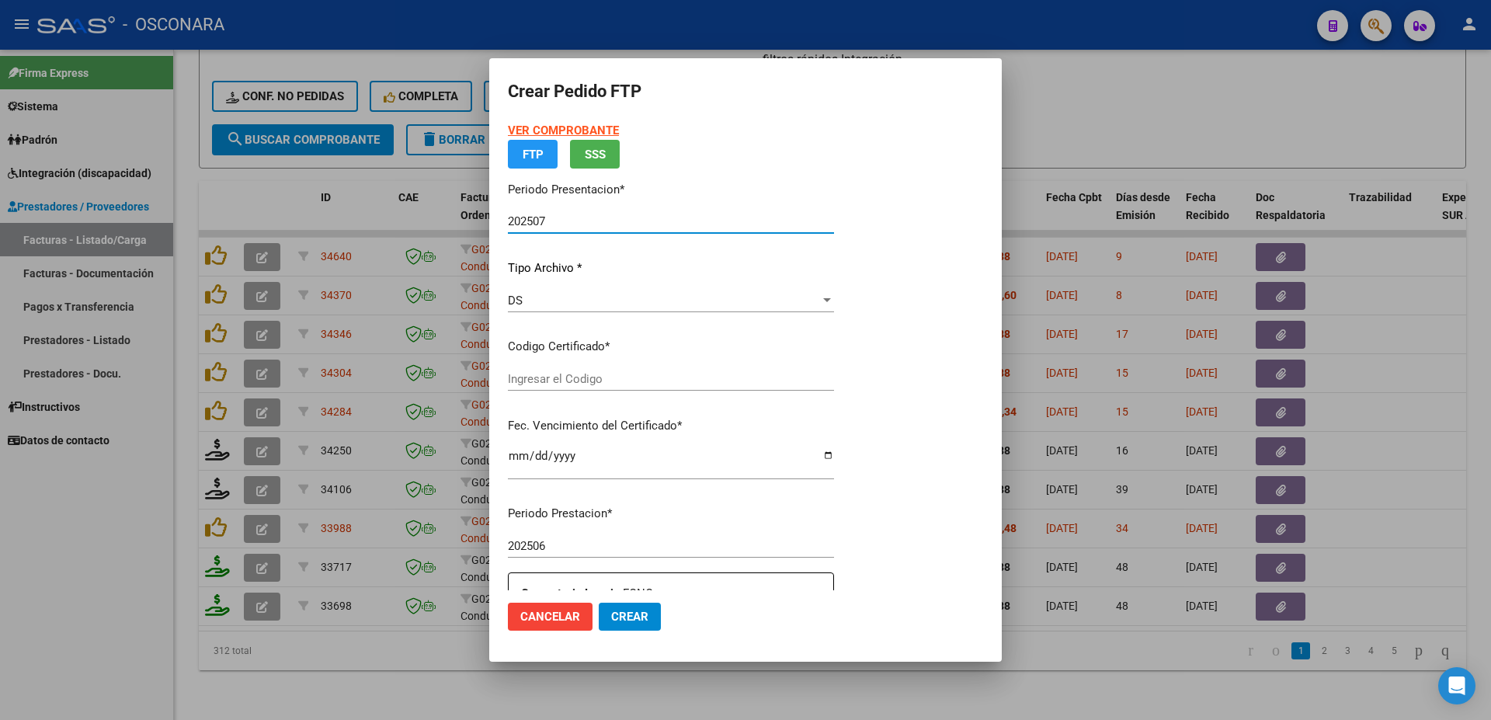
type input "ARG01000484412432018060420260604SLS25700"
type input "[DATE]"
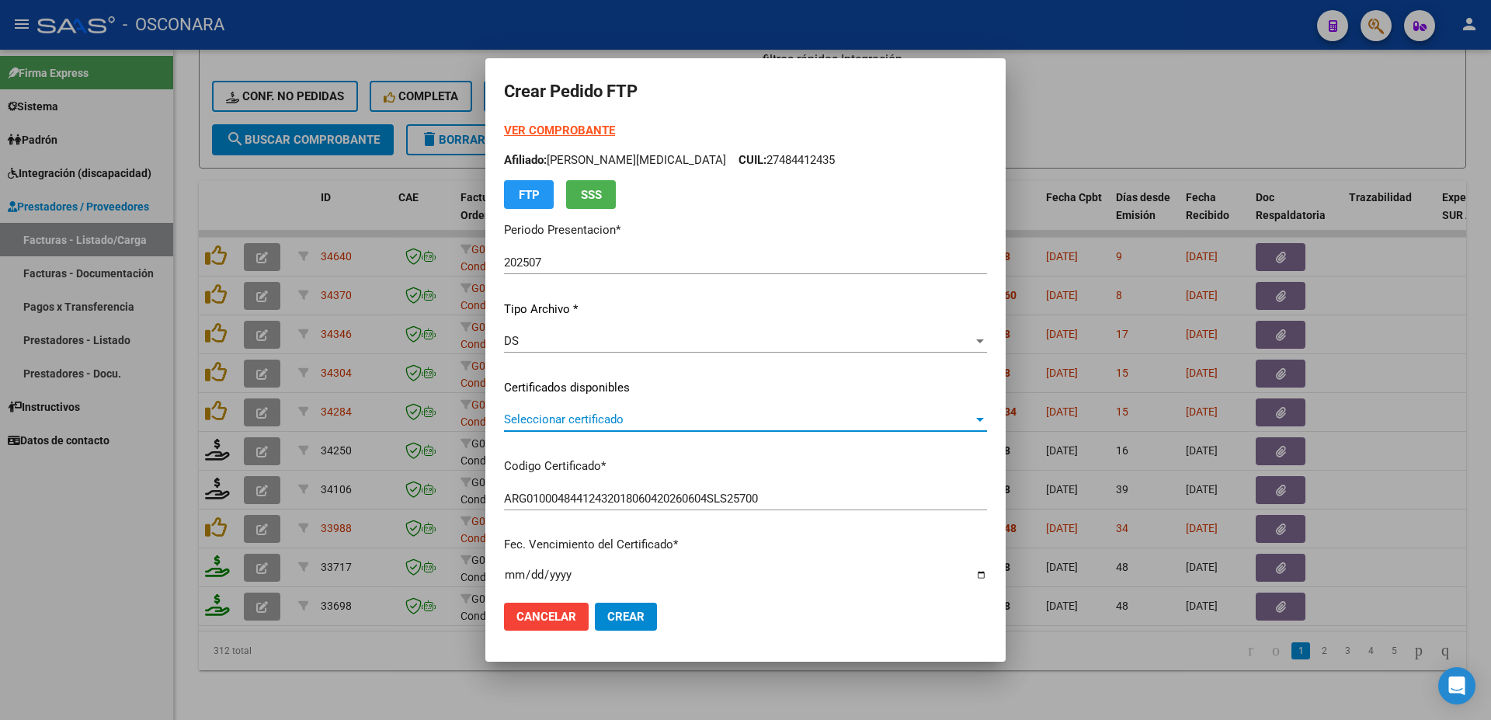
click at [606, 419] on span "Seleccionar certificado" at bounding box center [738, 419] width 469 height 14
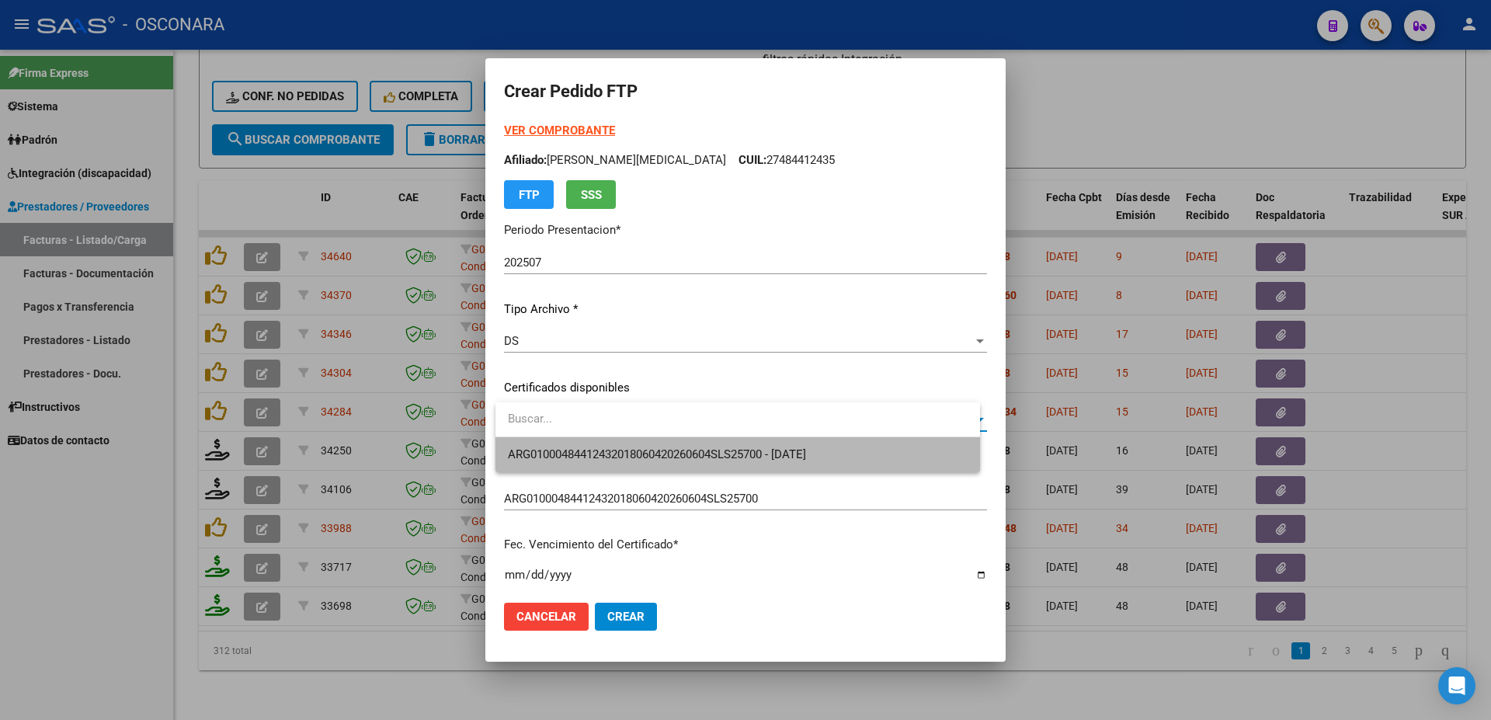
click at [604, 444] on span "ARG01000484412432018060420260604SLS25700 - [DATE]" at bounding box center [738, 454] width 460 height 35
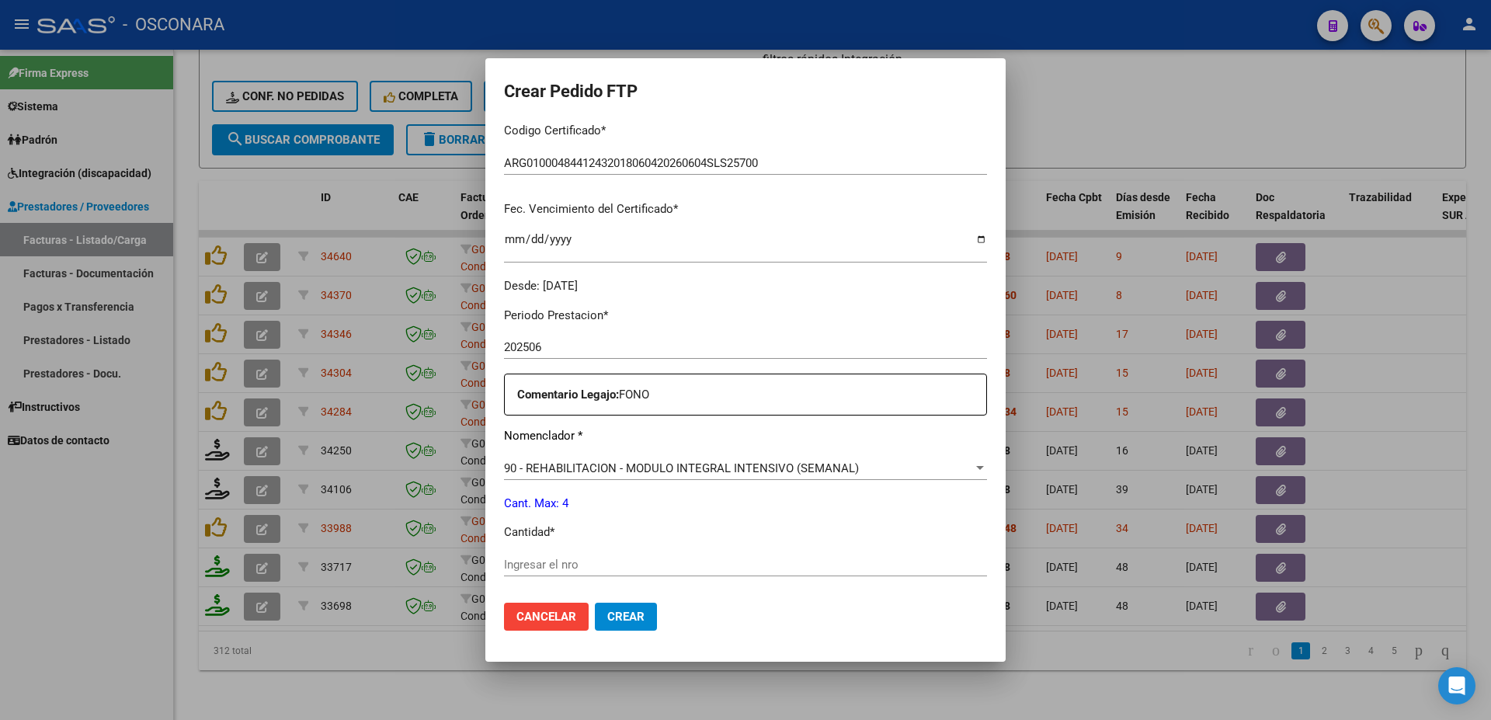
scroll to position [503, 0]
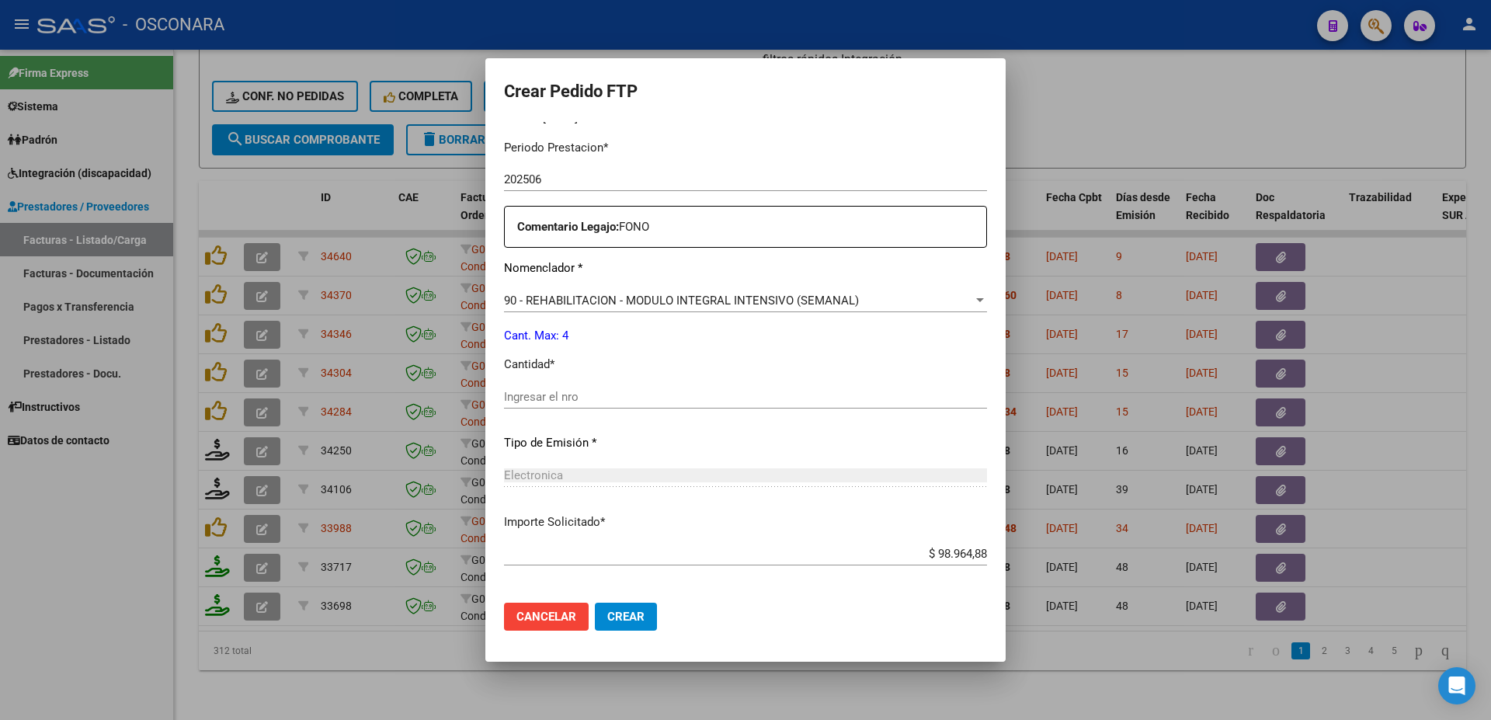
click at [548, 390] on input "Ingresar el nro" at bounding box center [745, 397] width 483 height 14
type input "4"
click at [663, 620] on mat-dialog-actions "Cancelar Crear" at bounding box center [745, 616] width 483 height 53
click at [640, 617] on span "Crear" at bounding box center [625, 617] width 37 height 14
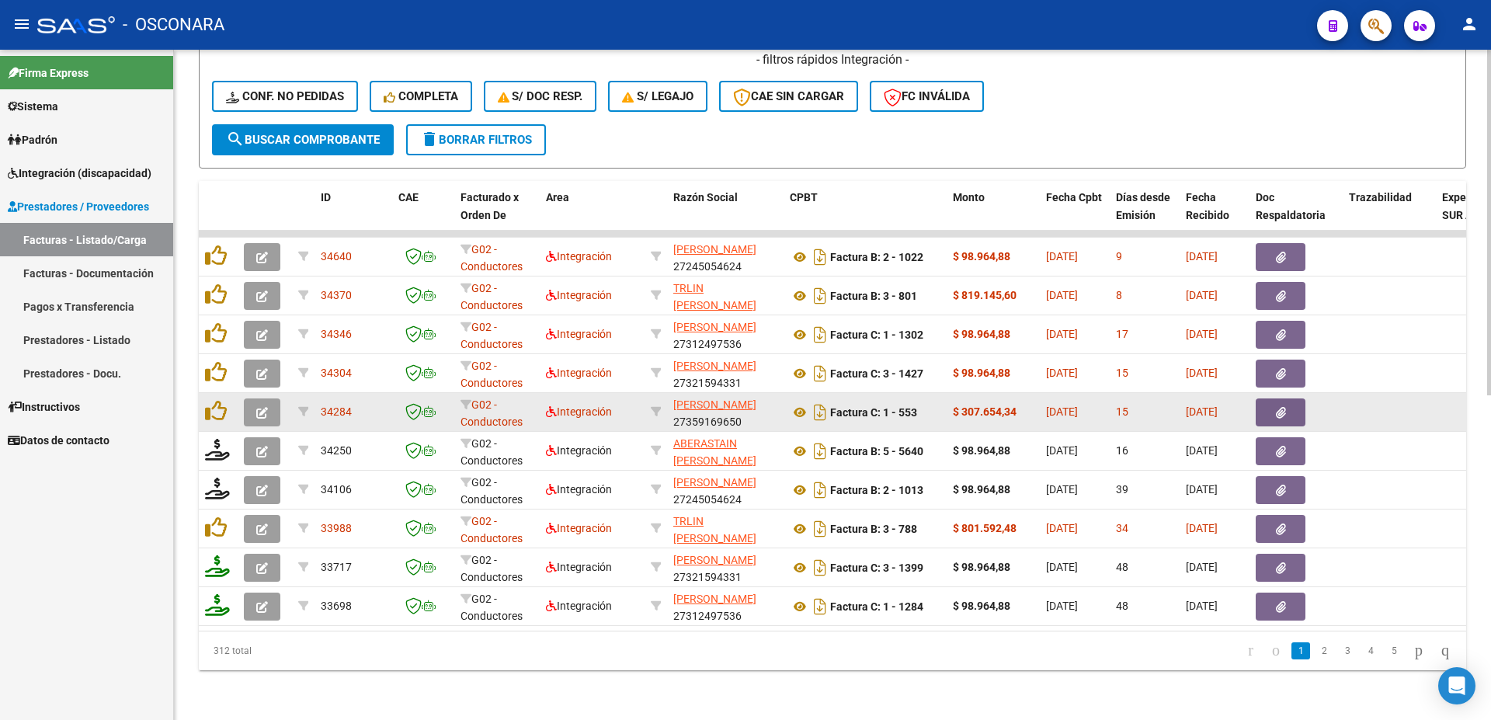
click at [1289, 401] on button "button" at bounding box center [1281, 412] width 50 height 28
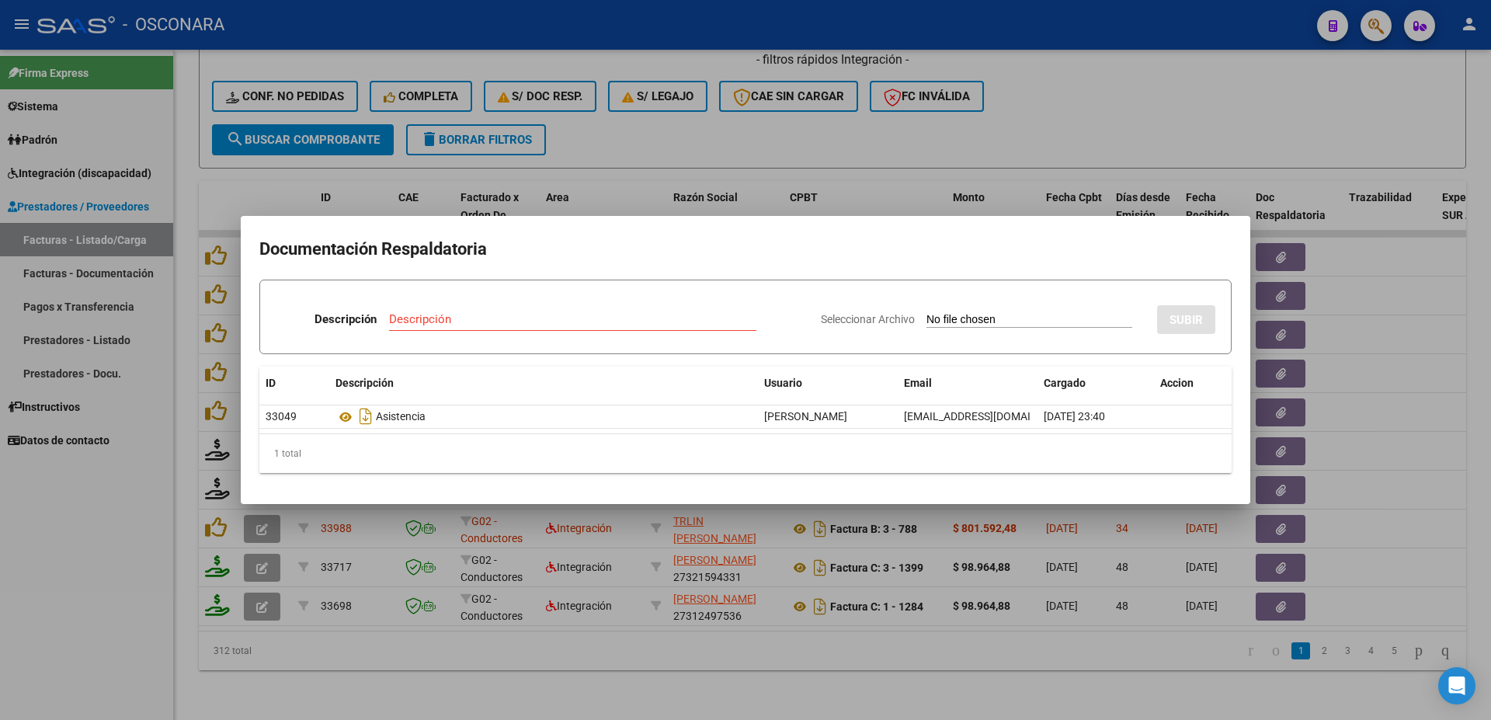
click at [1491, 319] on div at bounding box center [745, 360] width 1491 height 720
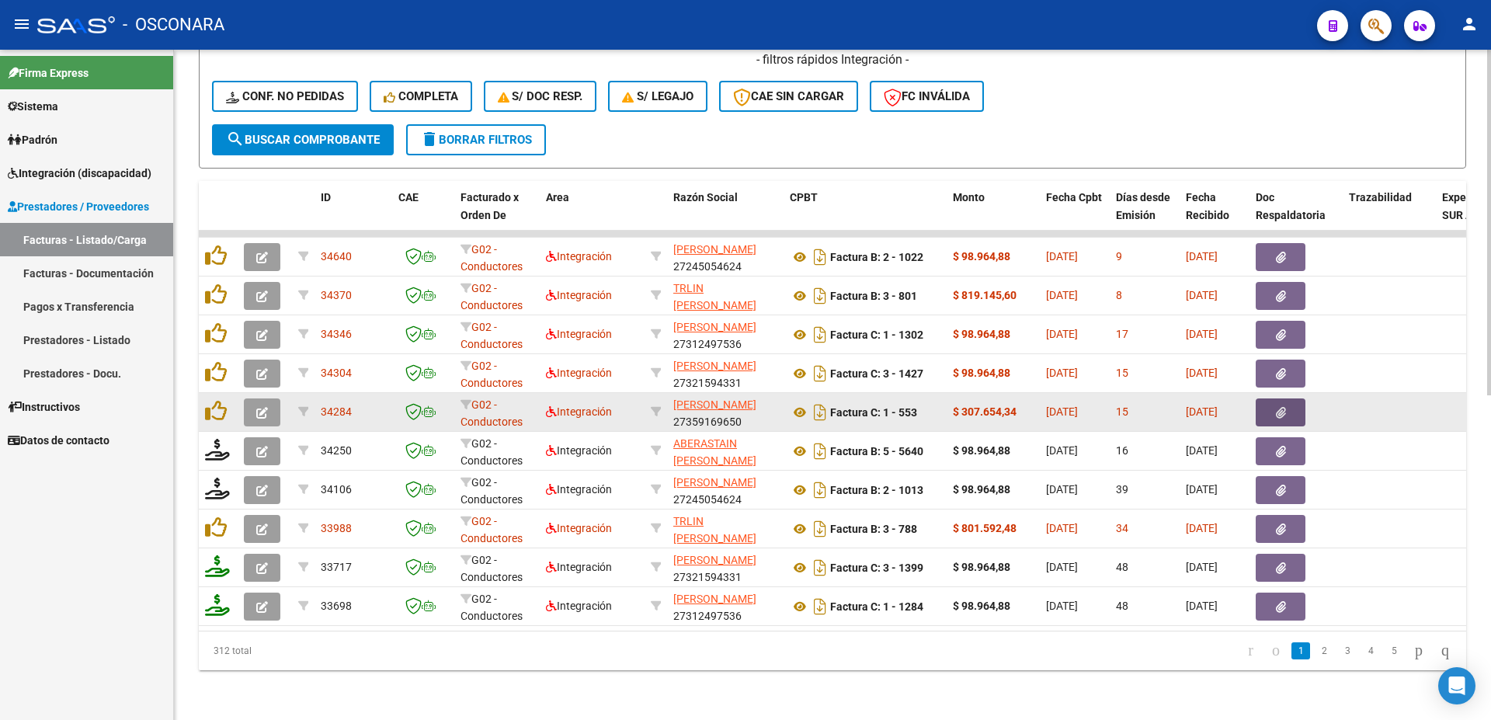
click at [1281, 407] on icon "button" at bounding box center [1281, 413] width 10 height 12
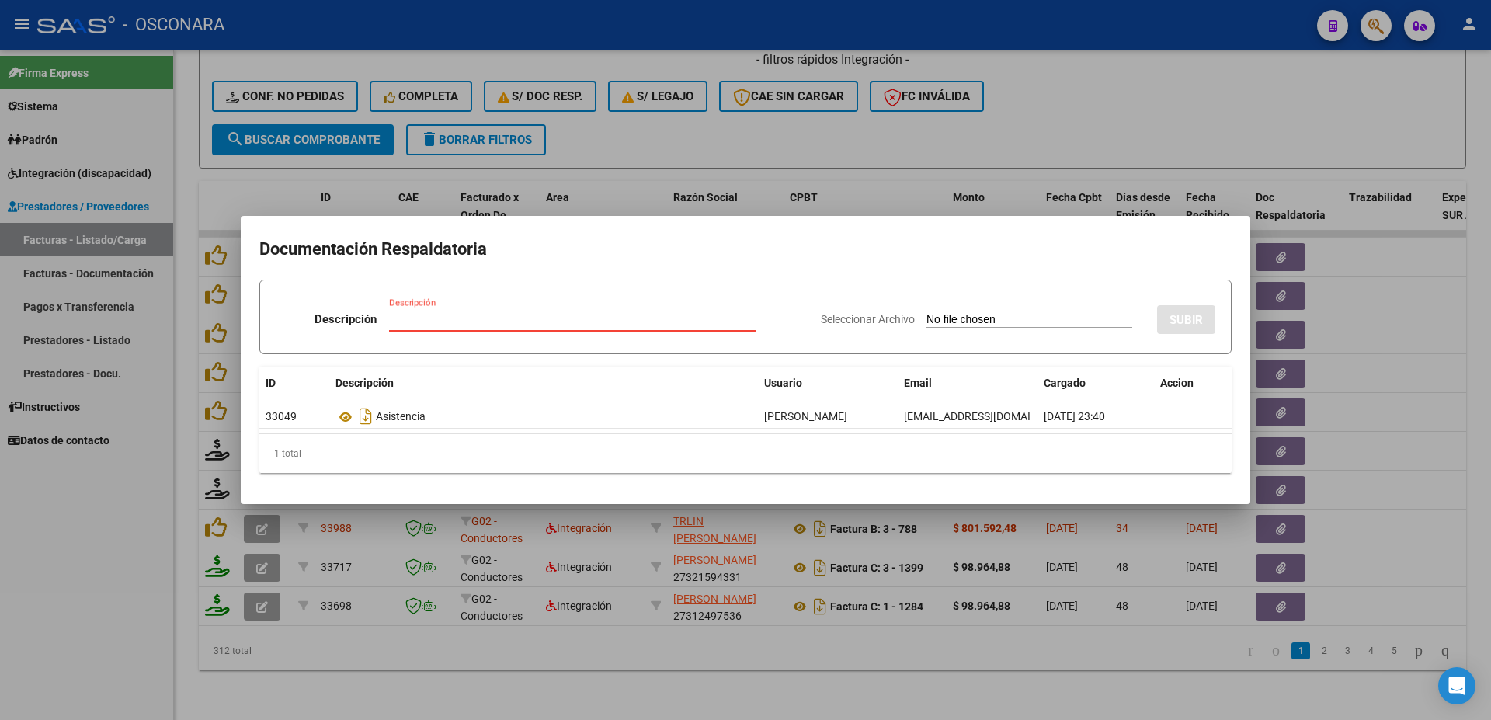
click at [1376, 305] on div at bounding box center [745, 360] width 1491 height 720
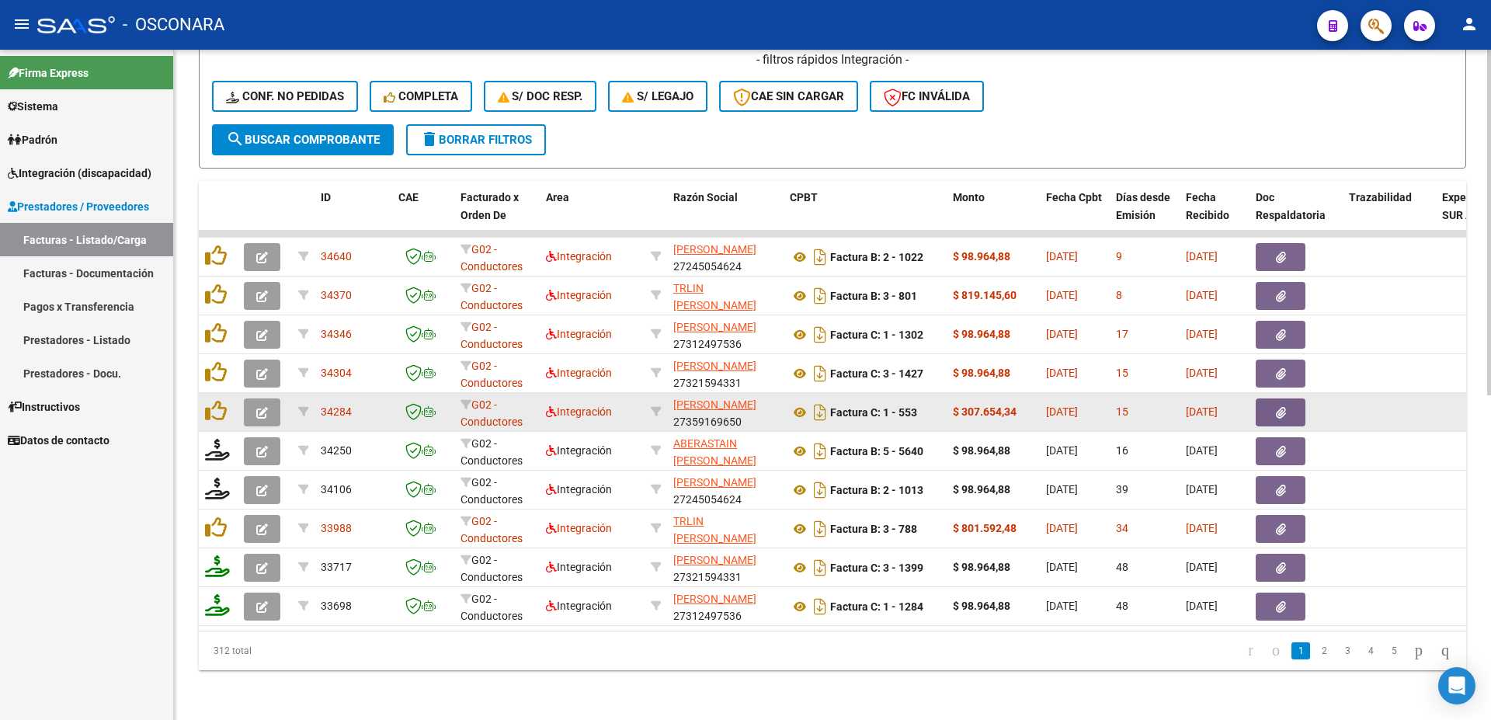
drag, startPoint x: 318, startPoint y: 397, endPoint x: 1167, endPoint y: 398, distance: 849.7
click at [392, 398] on datatable-body-cell "34284" at bounding box center [354, 412] width 78 height 38
copy div "34284 G02 - Conductores Navales Central Integración [PERSON_NAME] 27359169650 F…"
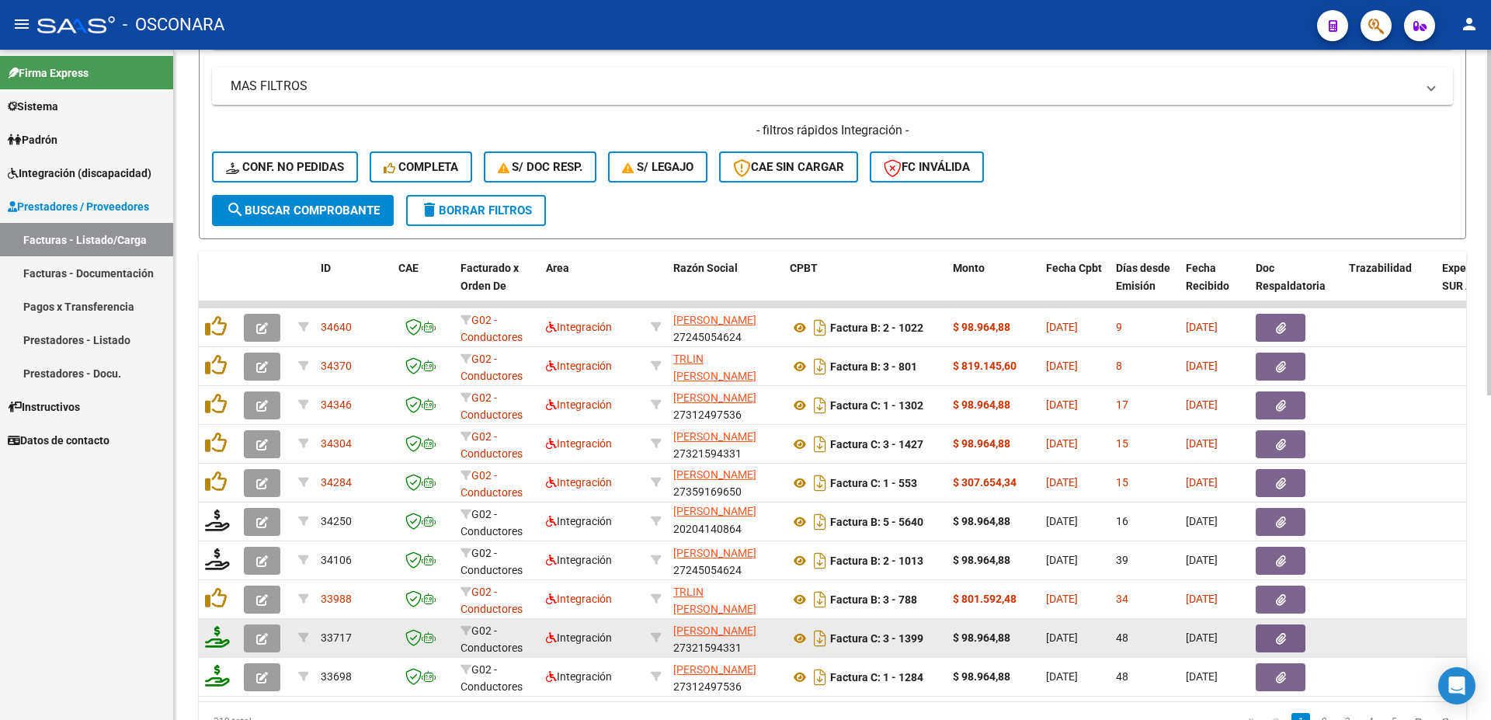
scroll to position [631, 0]
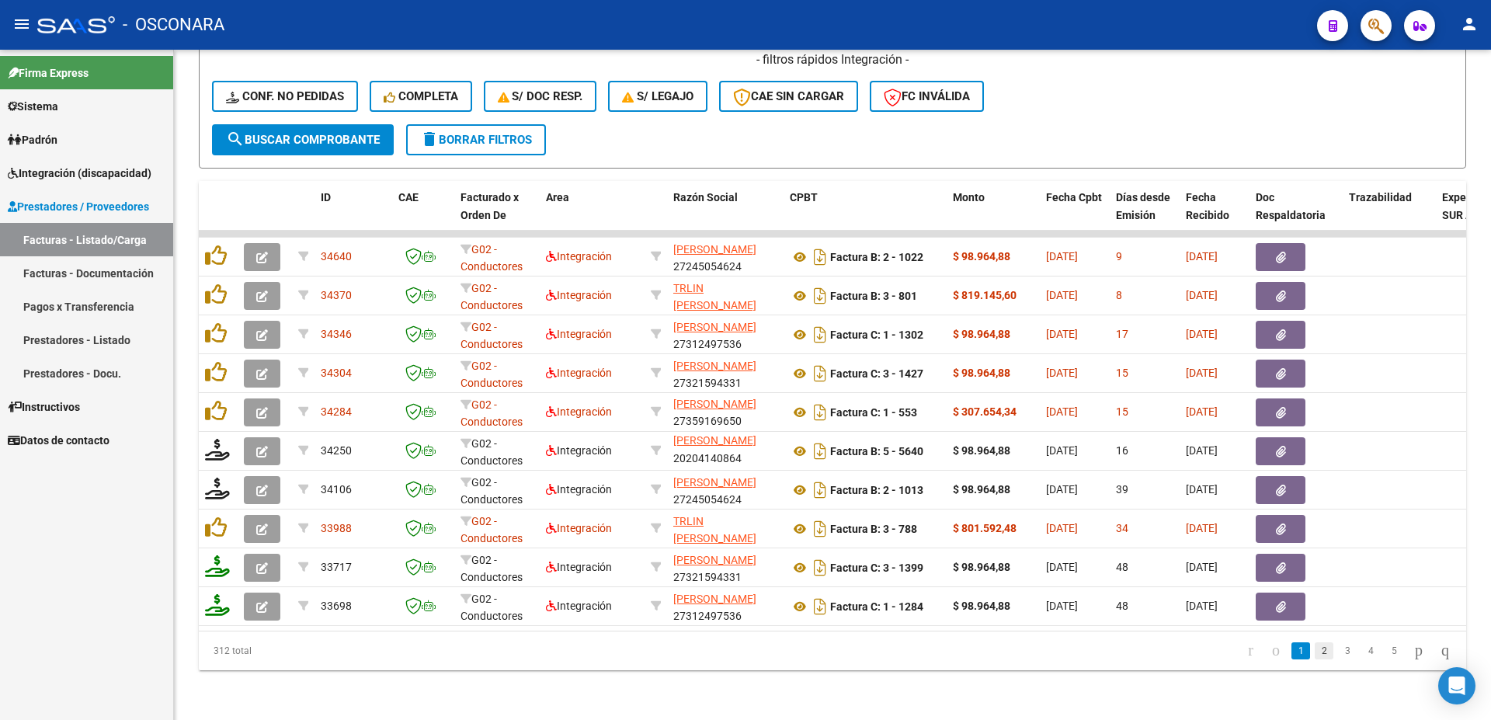
click at [1315, 651] on link "2" at bounding box center [1324, 650] width 19 height 17
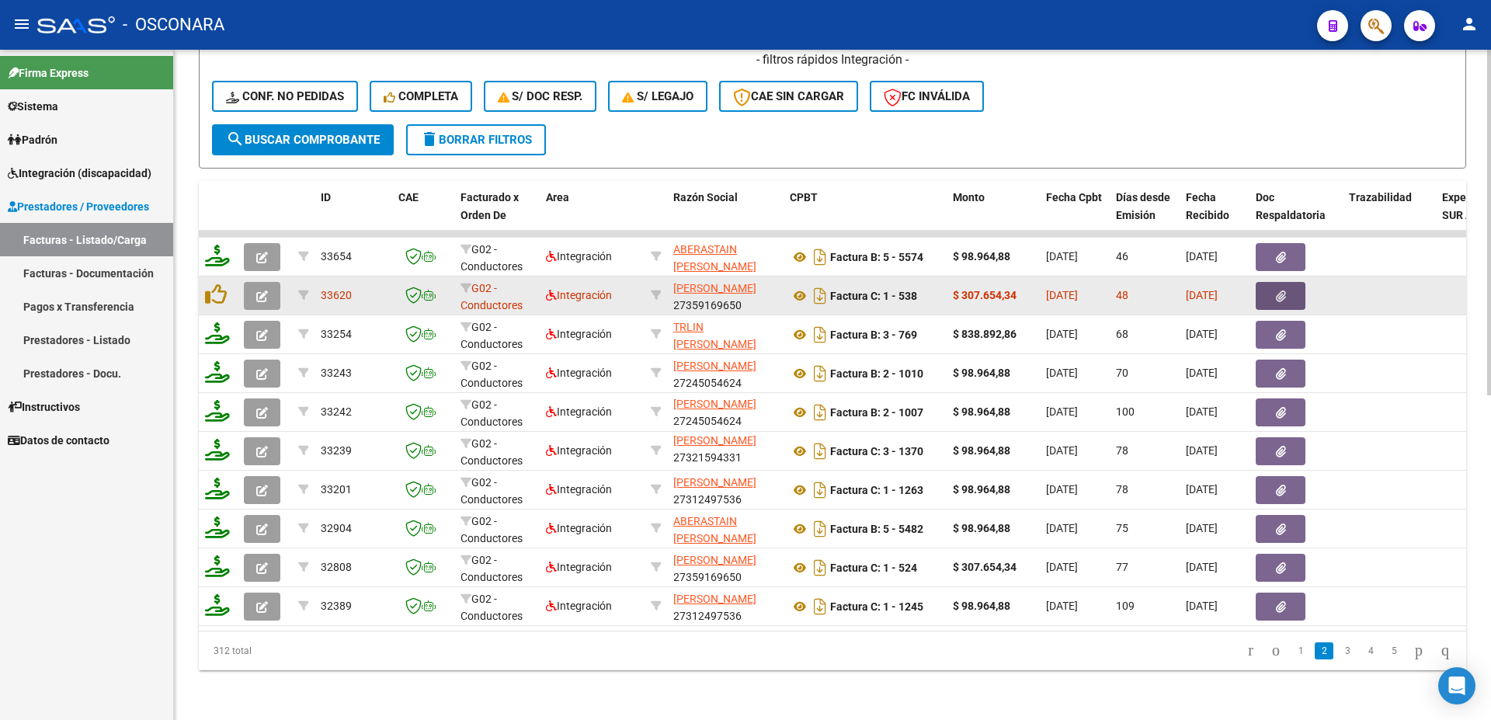
click at [1275, 282] on button "button" at bounding box center [1281, 296] width 50 height 28
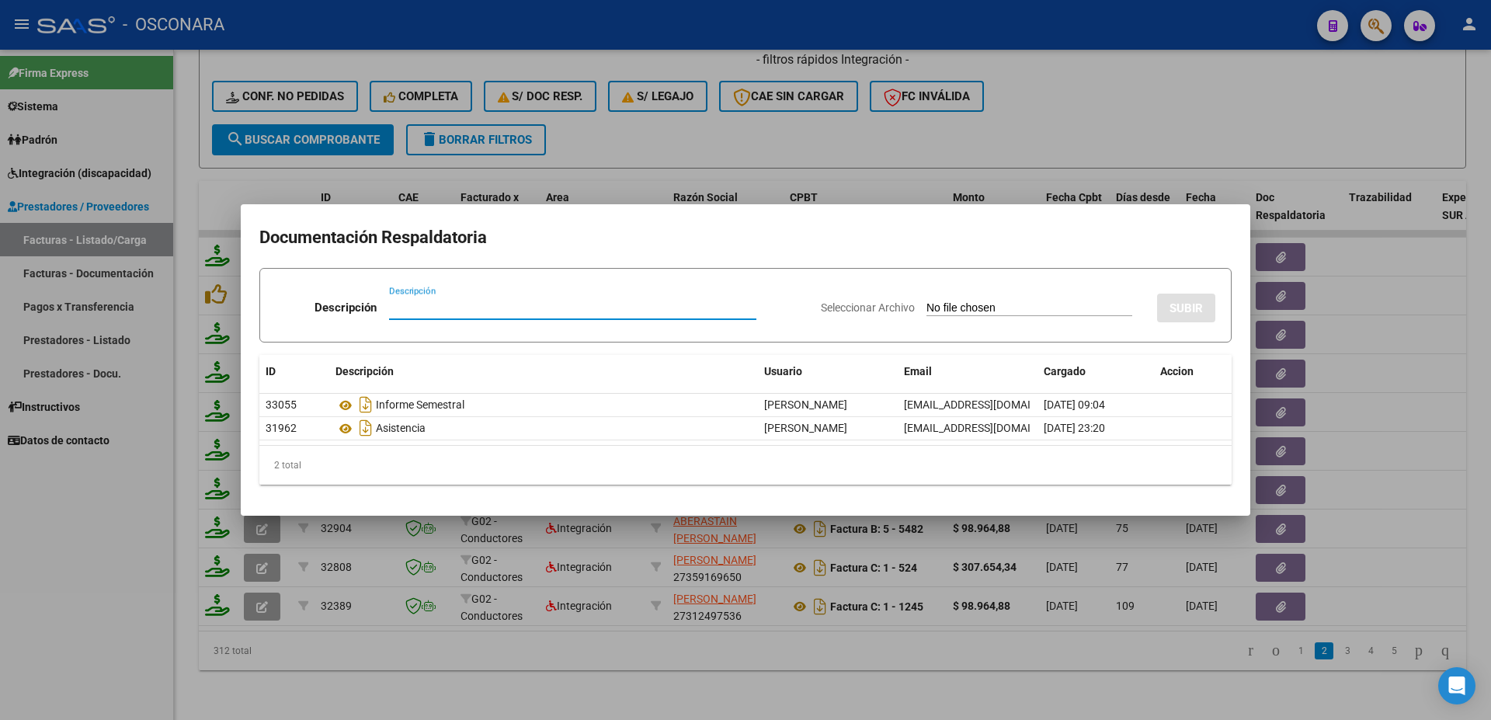
click at [1449, 377] on div at bounding box center [745, 360] width 1491 height 720
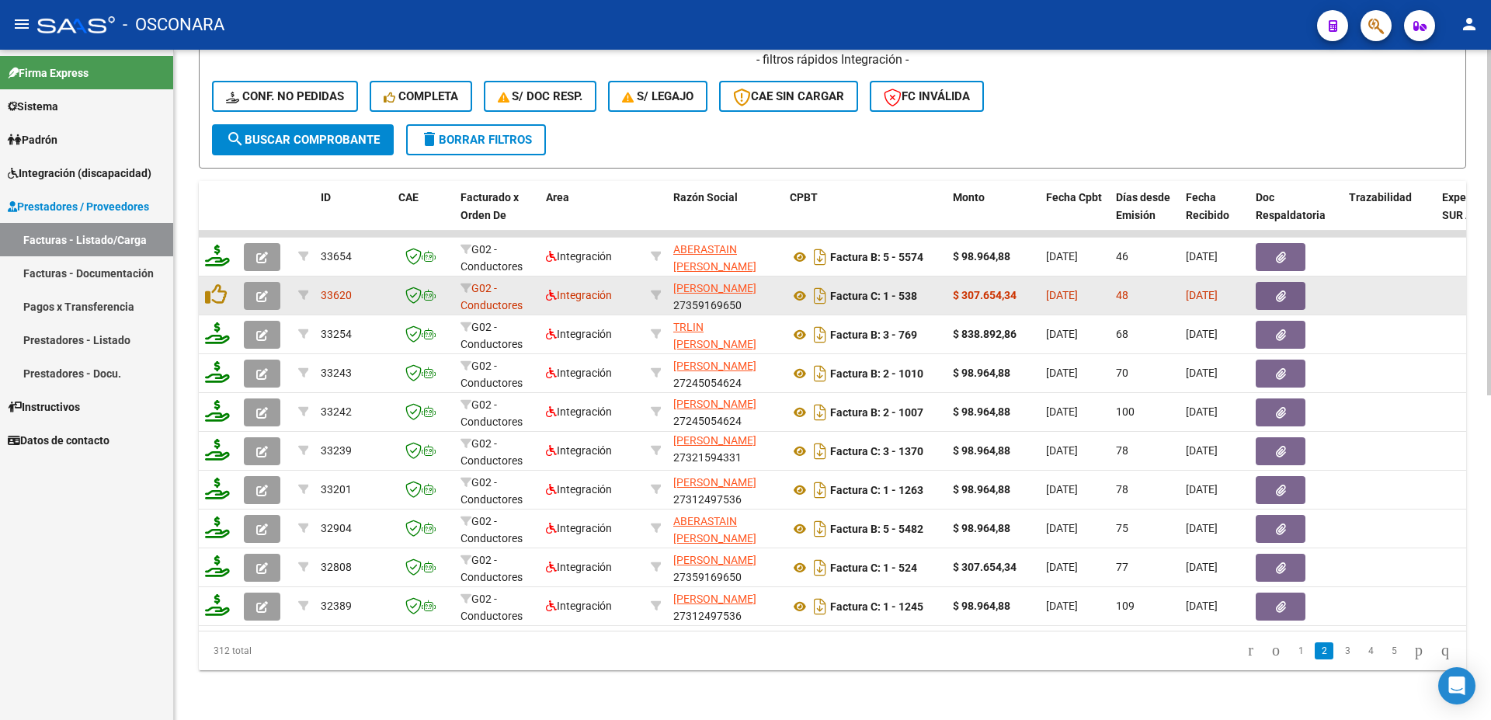
click at [1285, 290] on icon "button" at bounding box center [1281, 296] width 10 height 12
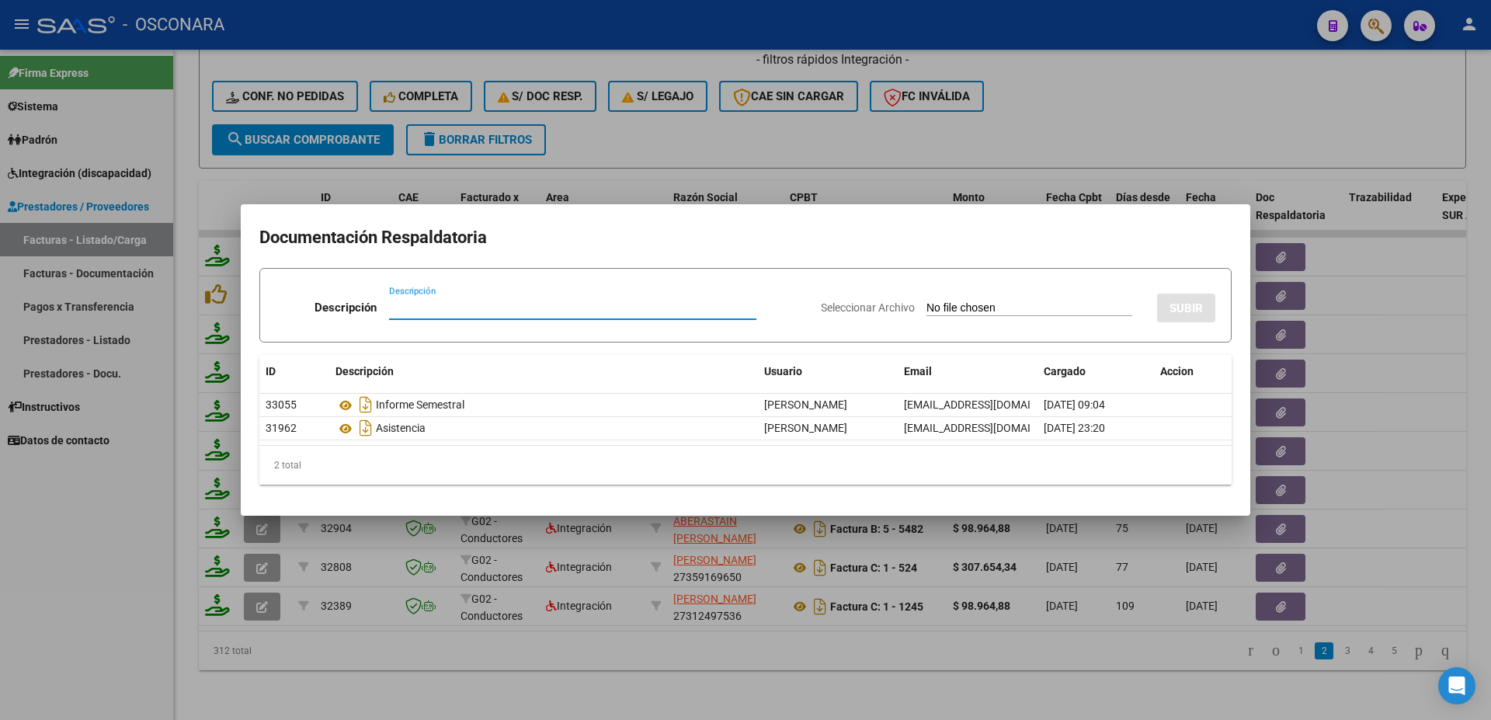
click at [1471, 302] on div at bounding box center [745, 360] width 1491 height 720
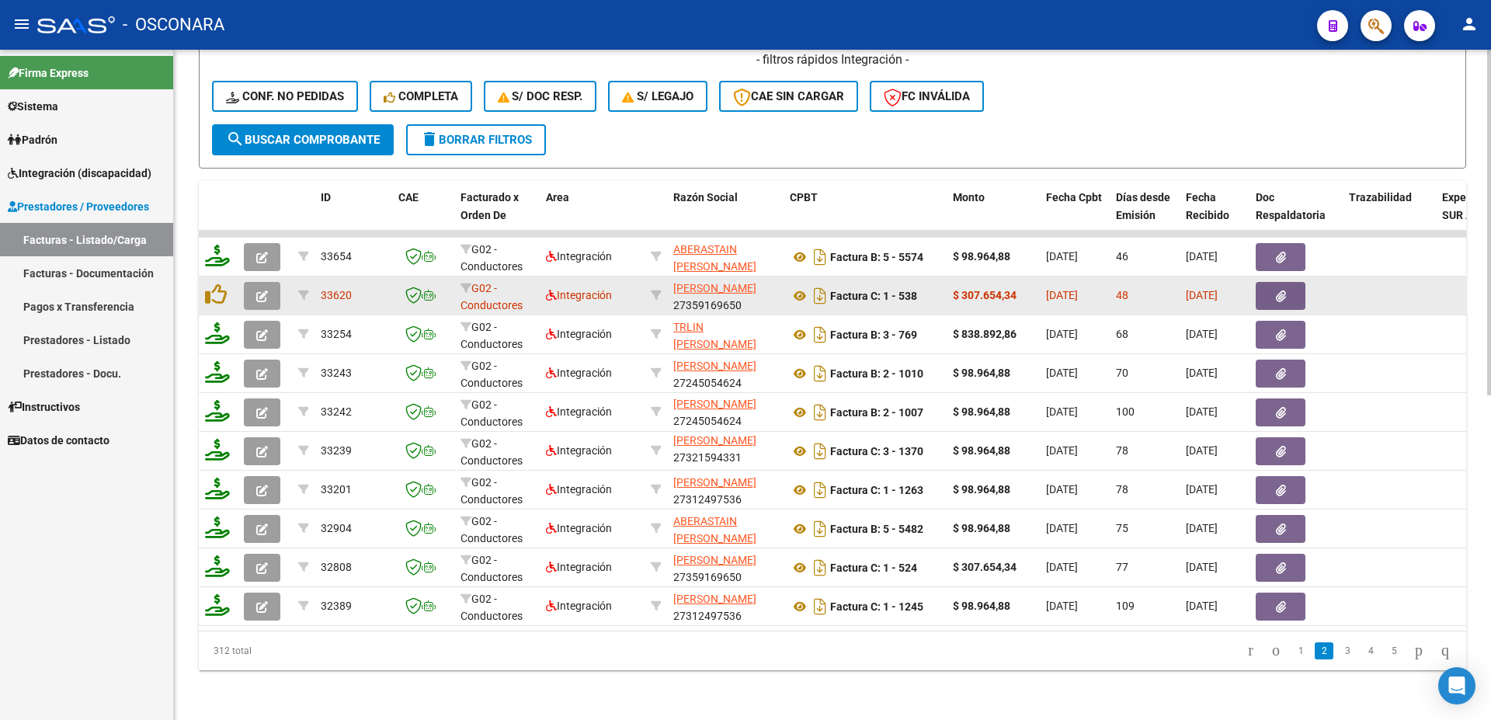
click at [1292, 286] on button "button" at bounding box center [1281, 296] width 50 height 28
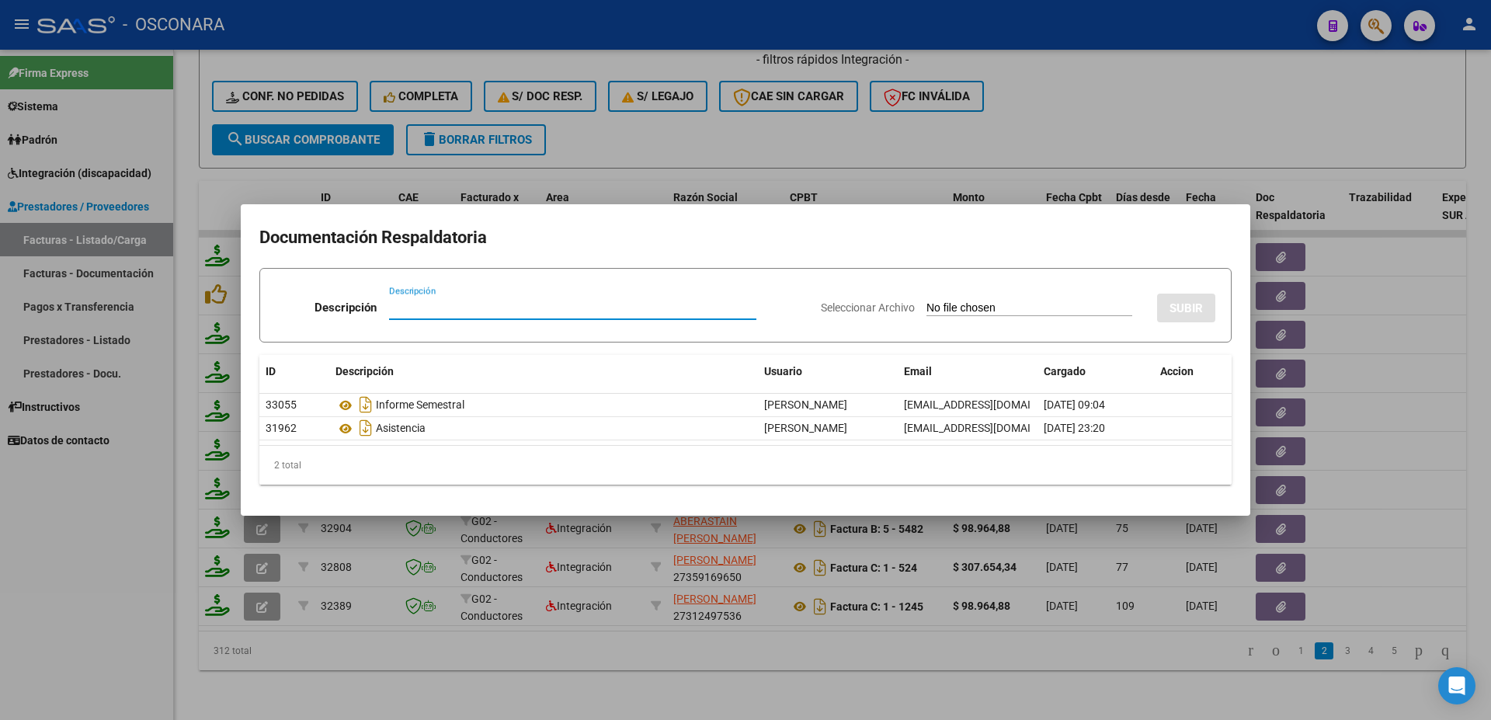
click at [1351, 292] on div at bounding box center [745, 360] width 1491 height 720
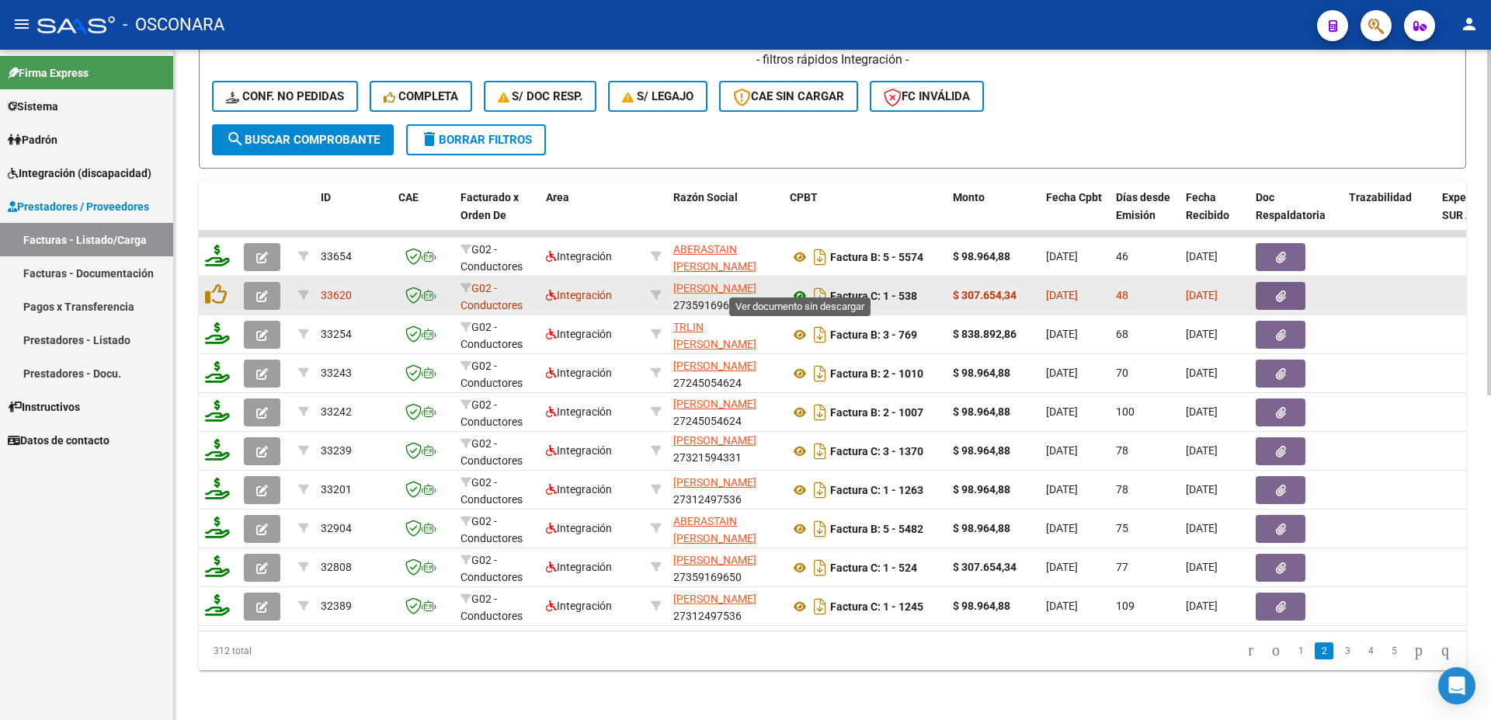
click at [797, 287] on icon at bounding box center [800, 296] width 20 height 19
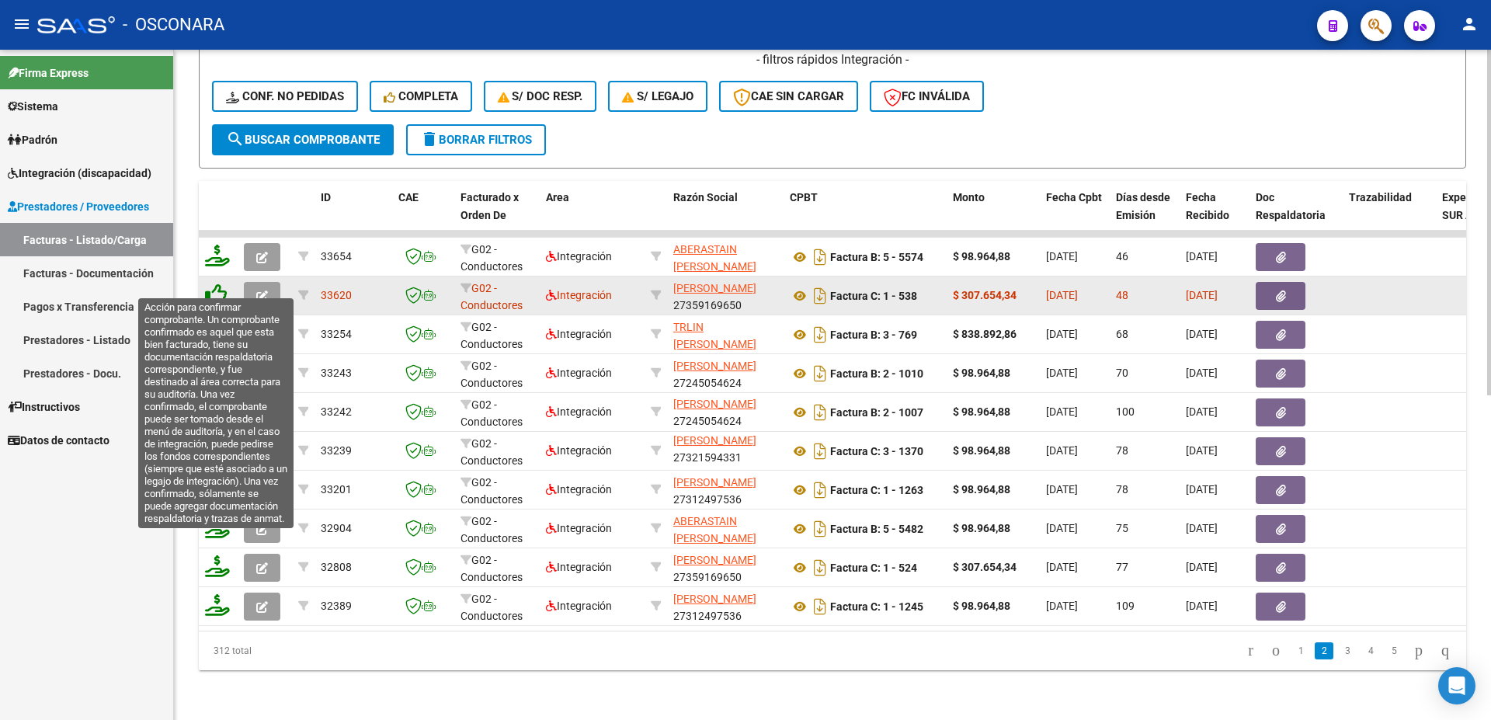
click at [214, 284] on icon at bounding box center [216, 295] width 22 height 22
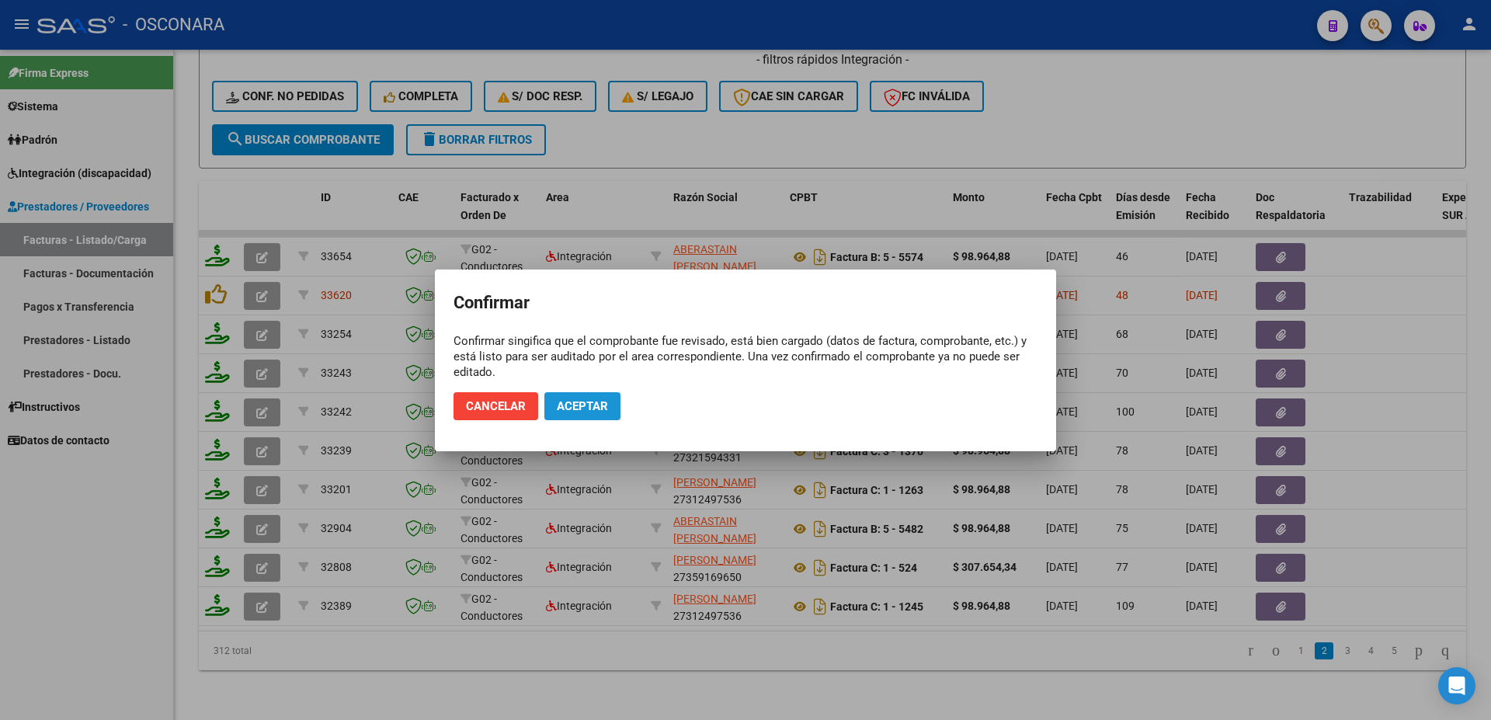
click at [586, 403] on span "Aceptar" at bounding box center [582, 406] width 51 height 14
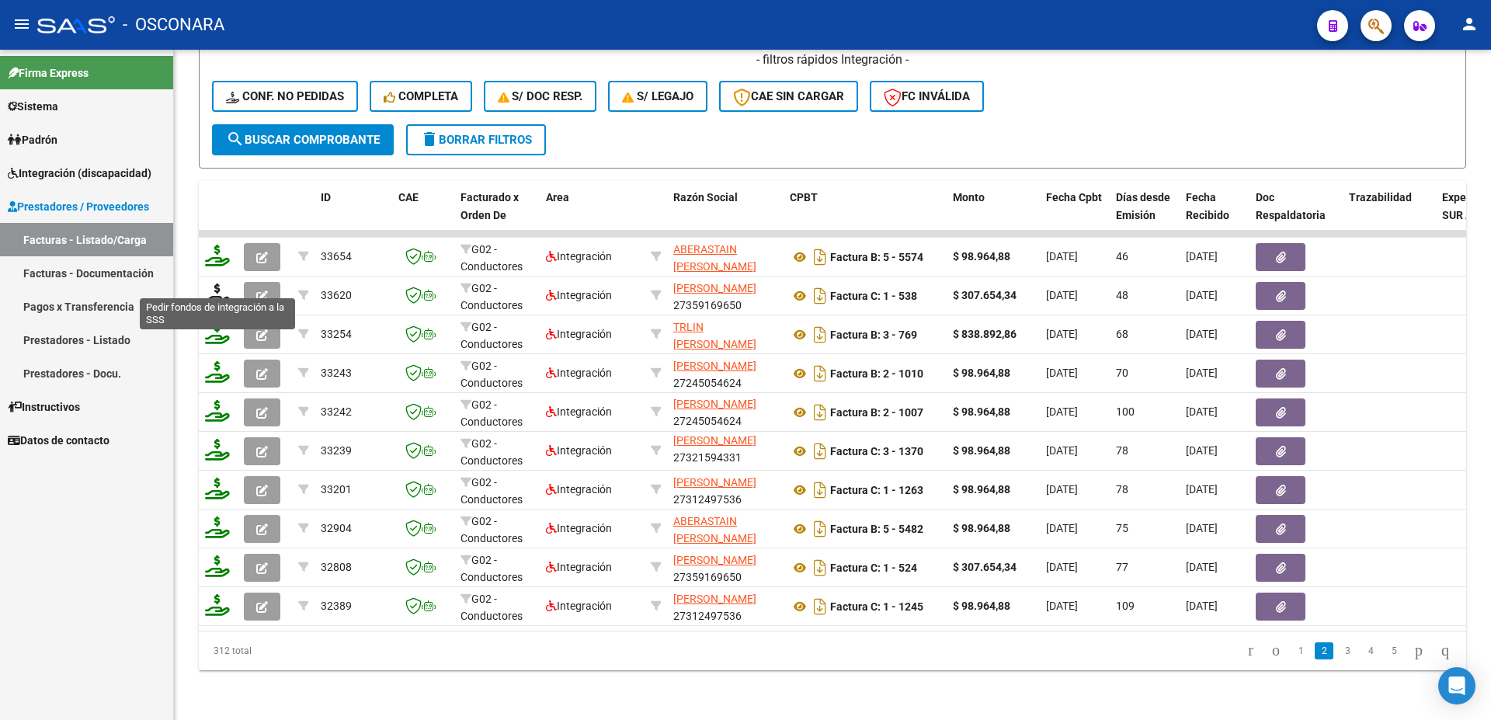
click at [214, 287] on icon at bounding box center [217, 295] width 25 height 22
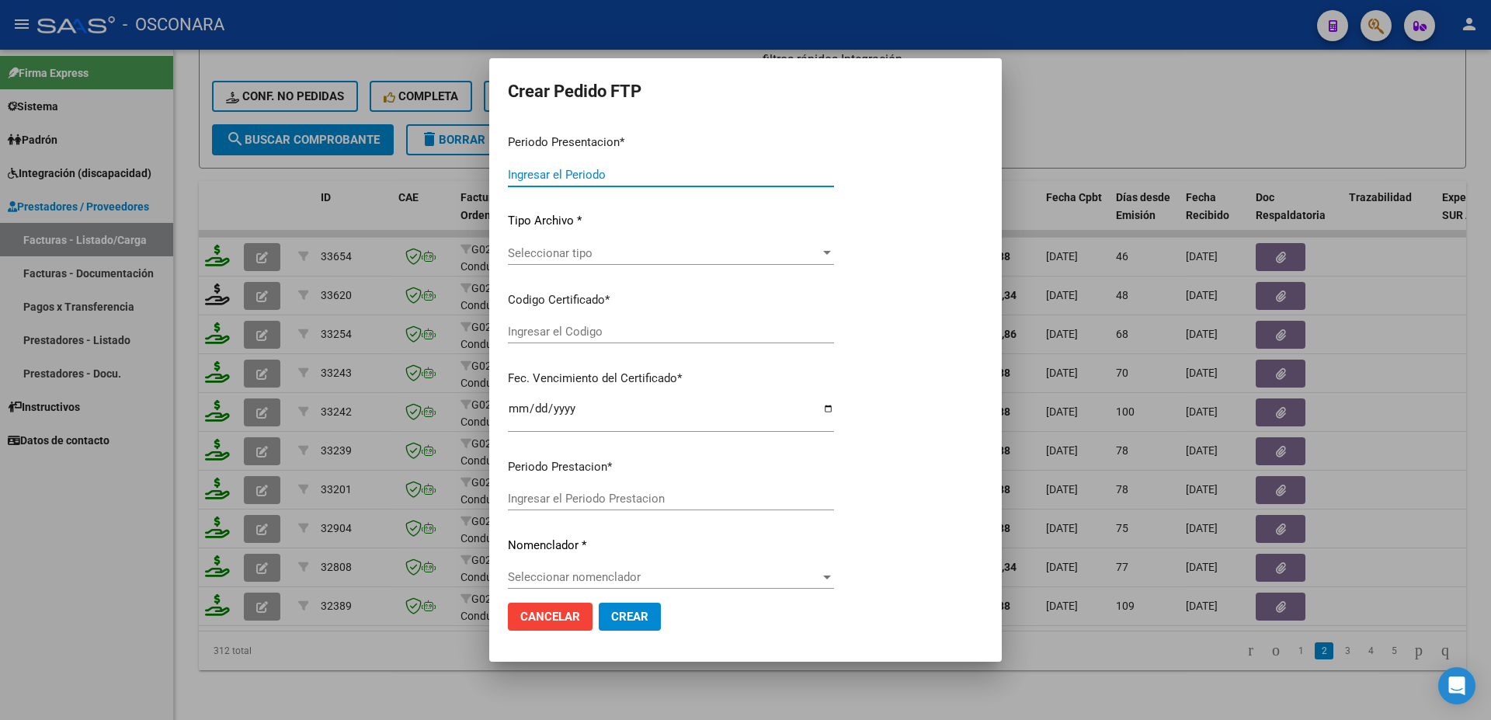
type input "202507"
type input "202506"
type input "$ 307.654,34"
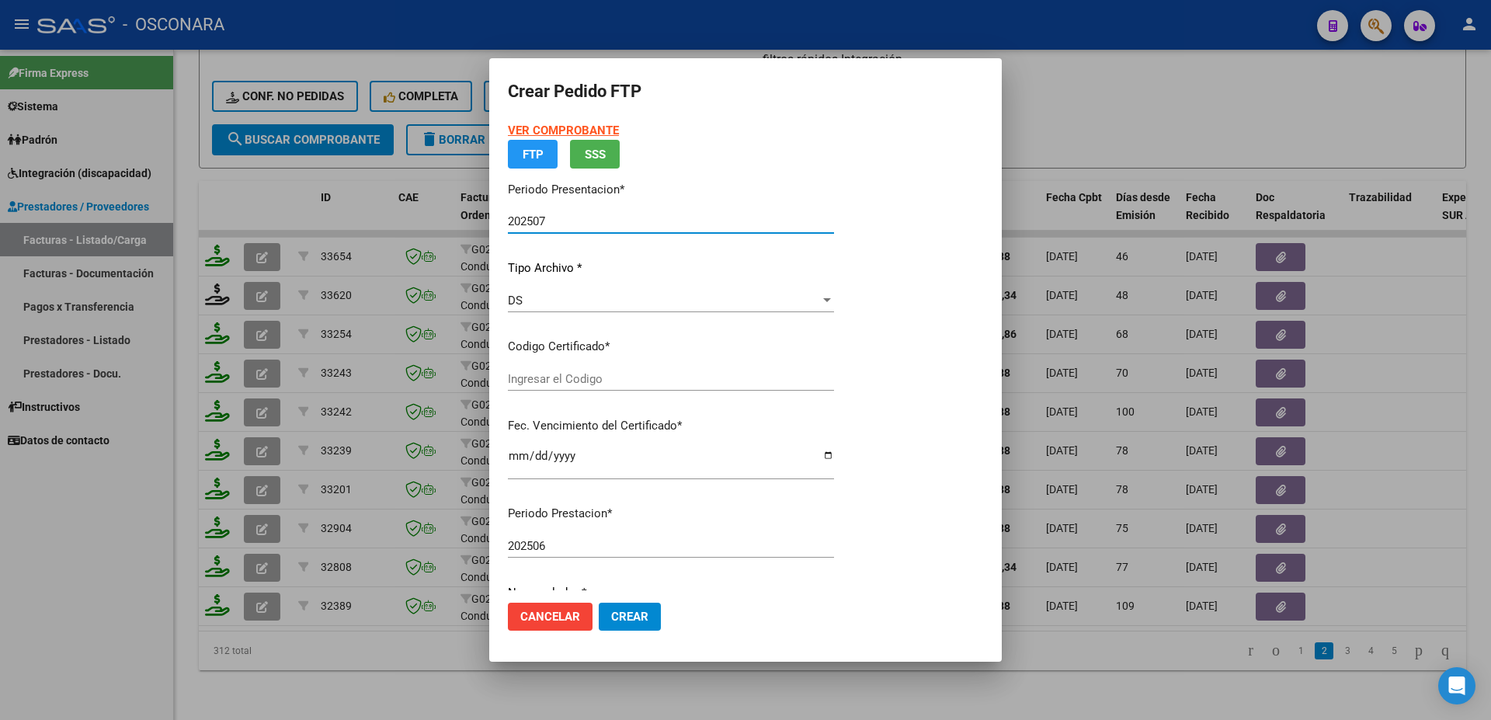
type input "ARG01000484412432018060420260604SLS25700"
type input "[DATE]"
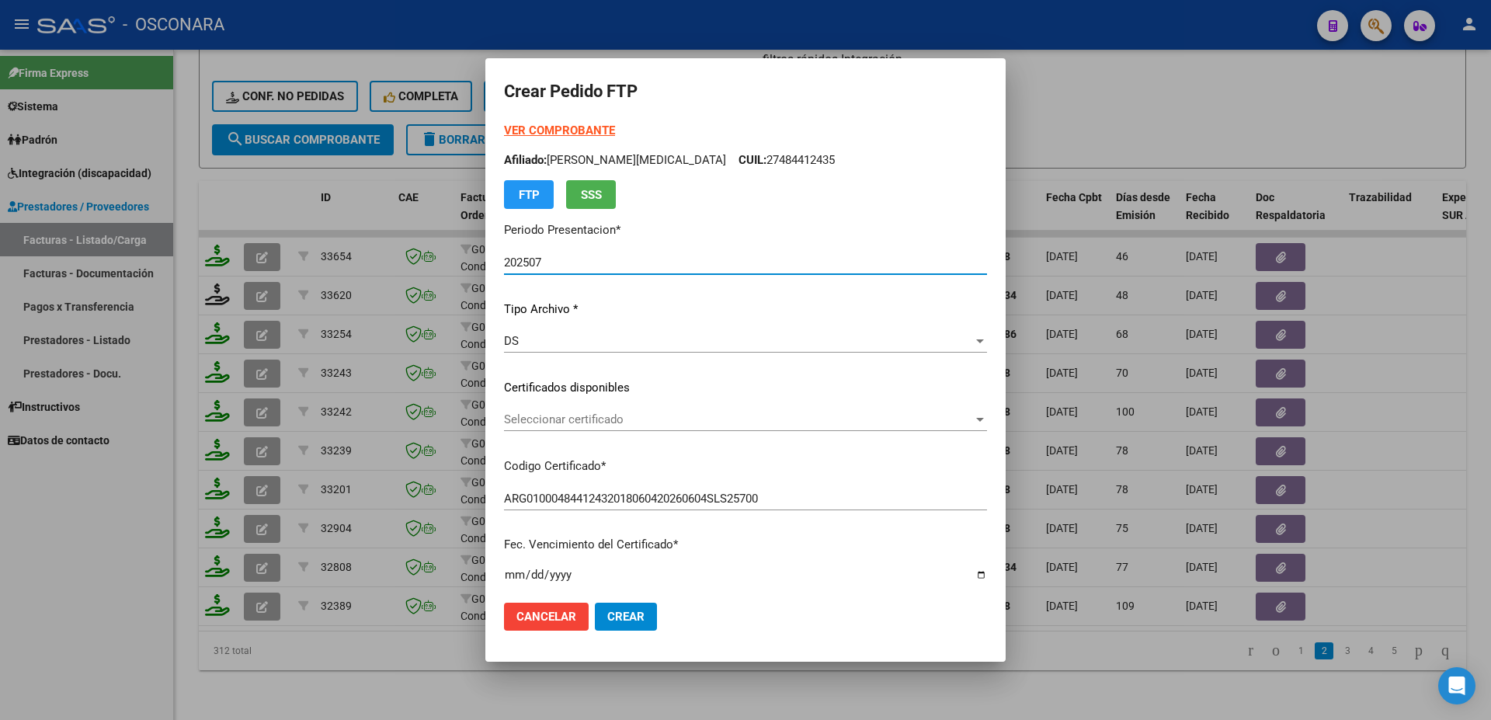
click at [597, 424] on span "Seleccionar certificado" at bounding box center [738, 419] width 469 height 14
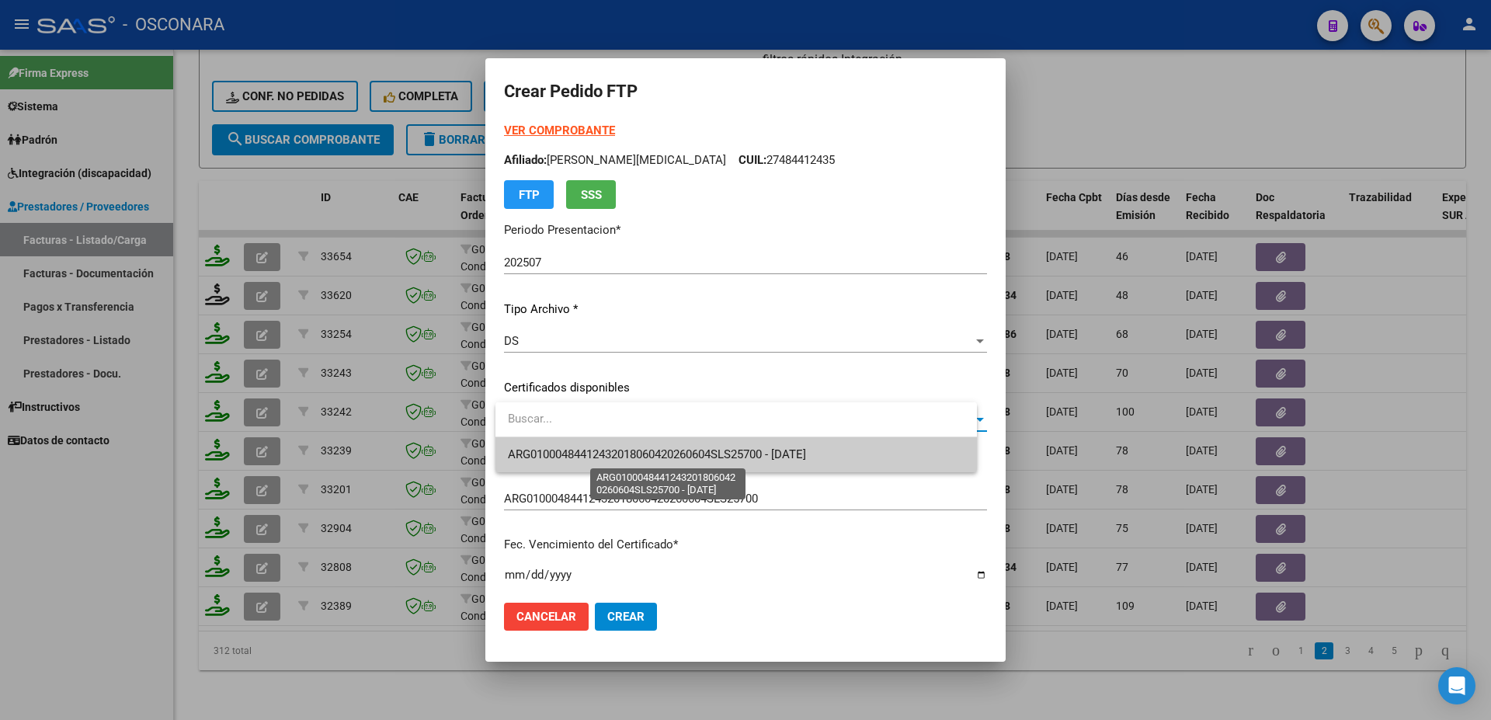
click at [614, 448] on span "ARG01000484412432018060420260604SLS25700 - [DATE]" at bounding box center [657, 454] width 298 height 14
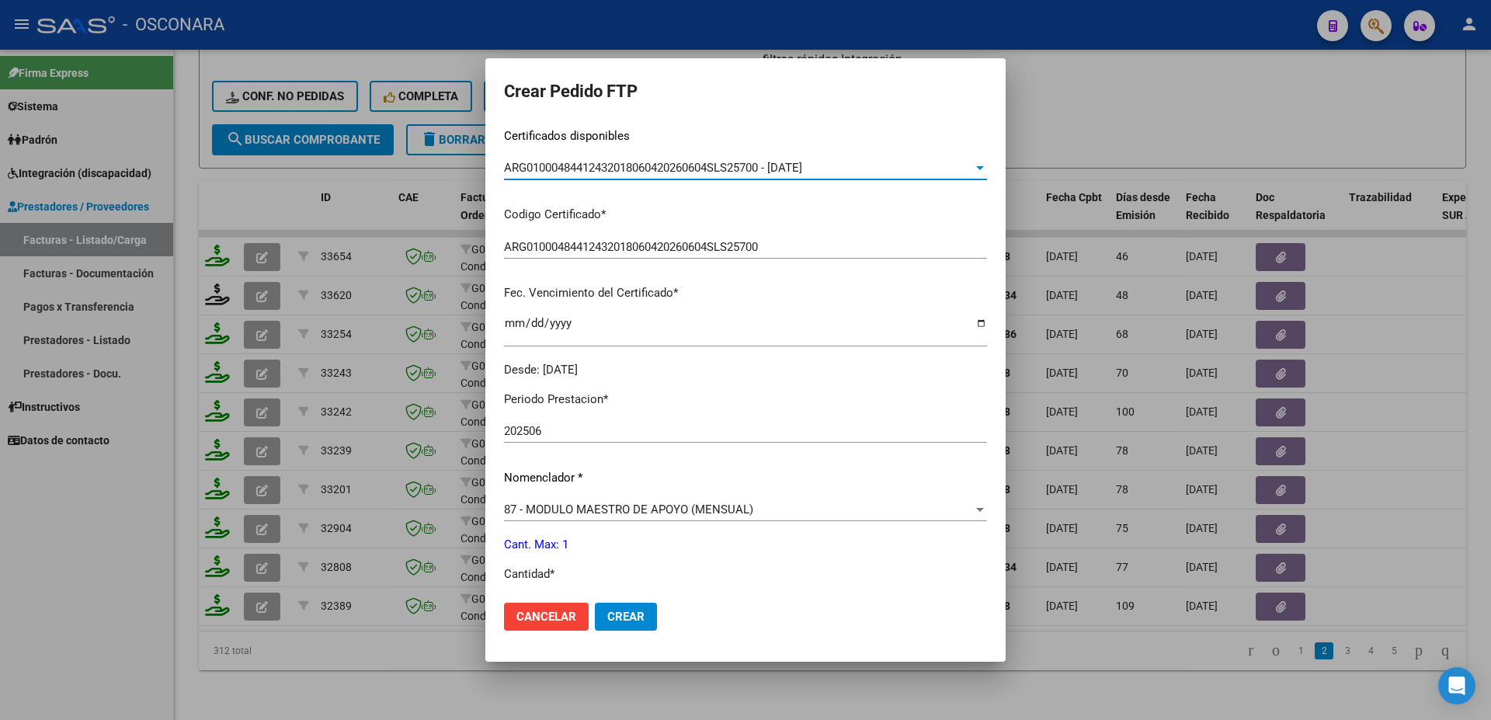
scroll to position [503, 0]
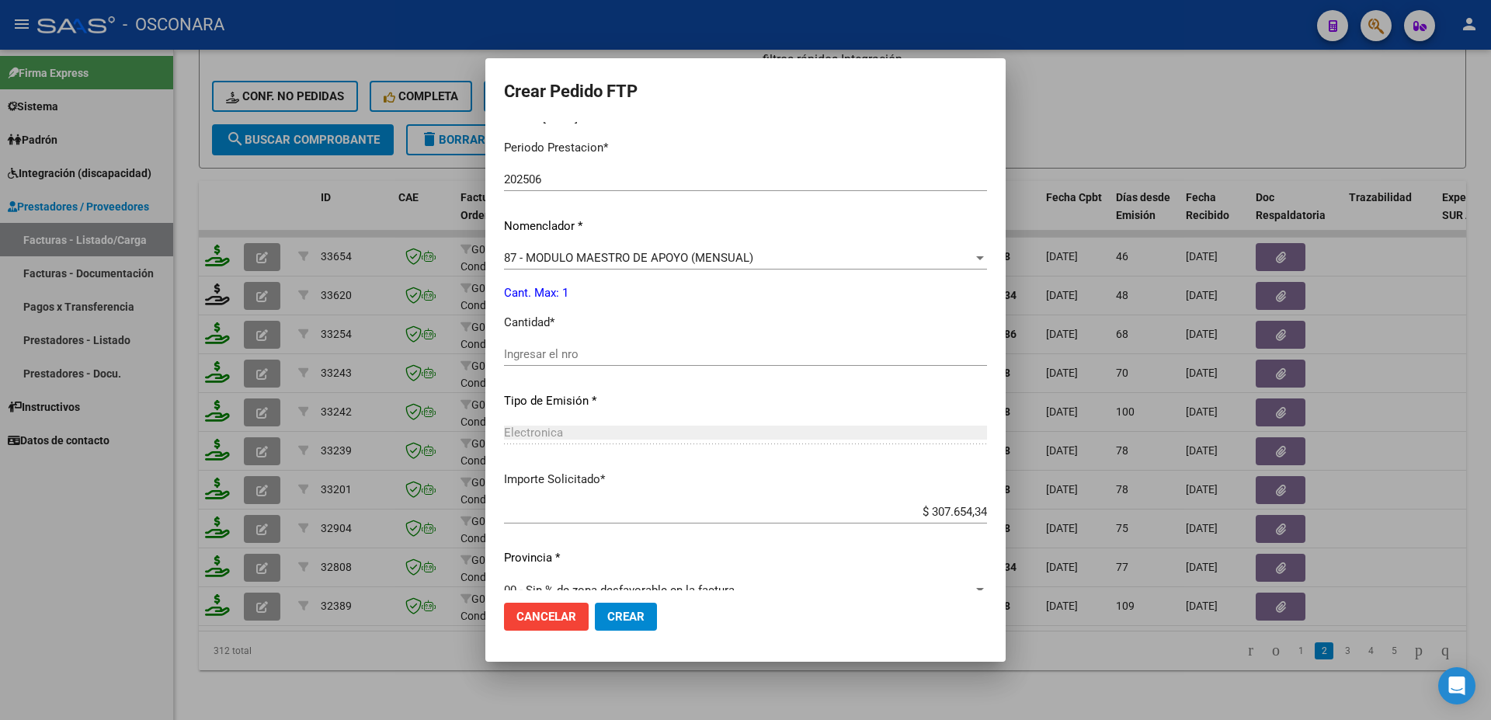
click at [531, 350] on div "Ingresar el nro" at bounding box center [745, 354] width 483 height 23
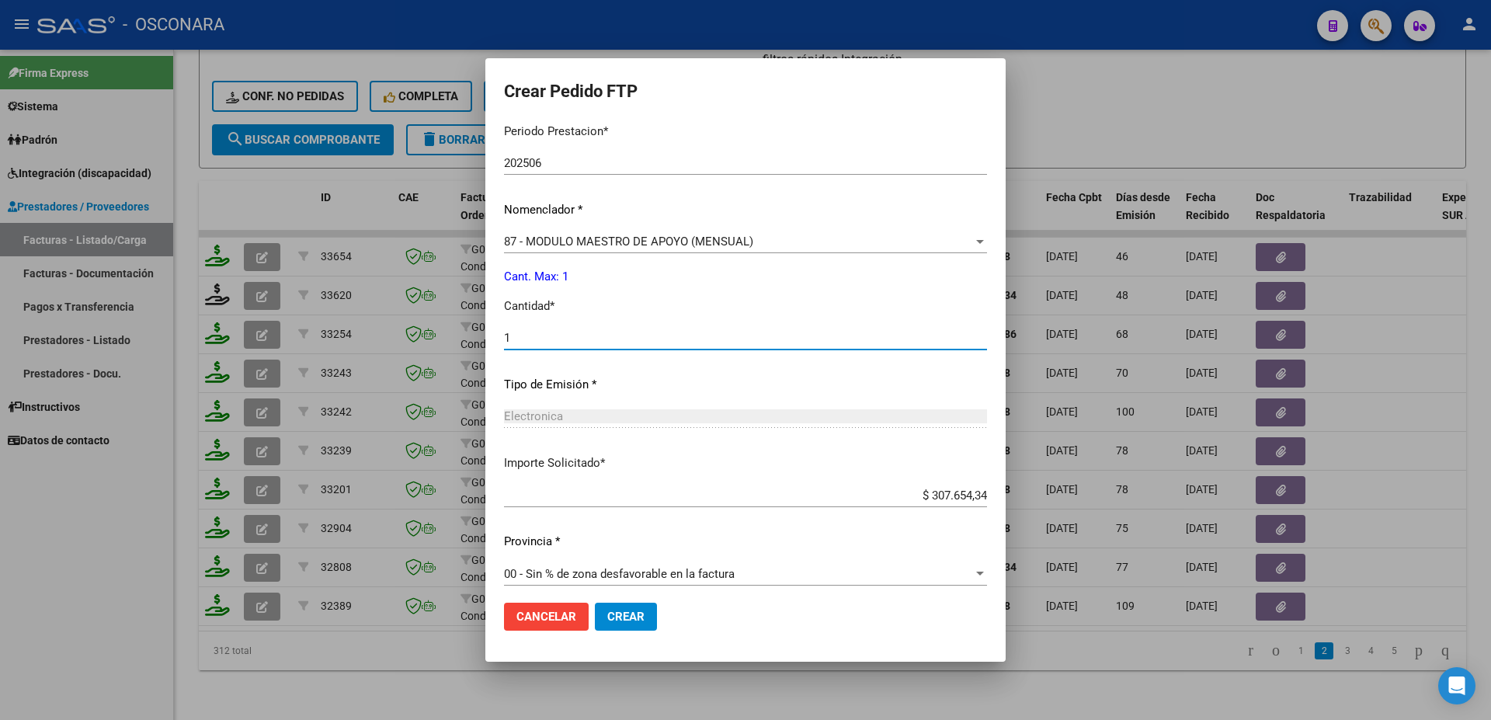
type input "1"
click at [634, 617] on span "Crear" at bounding box center [625, 617] width 37 height 14
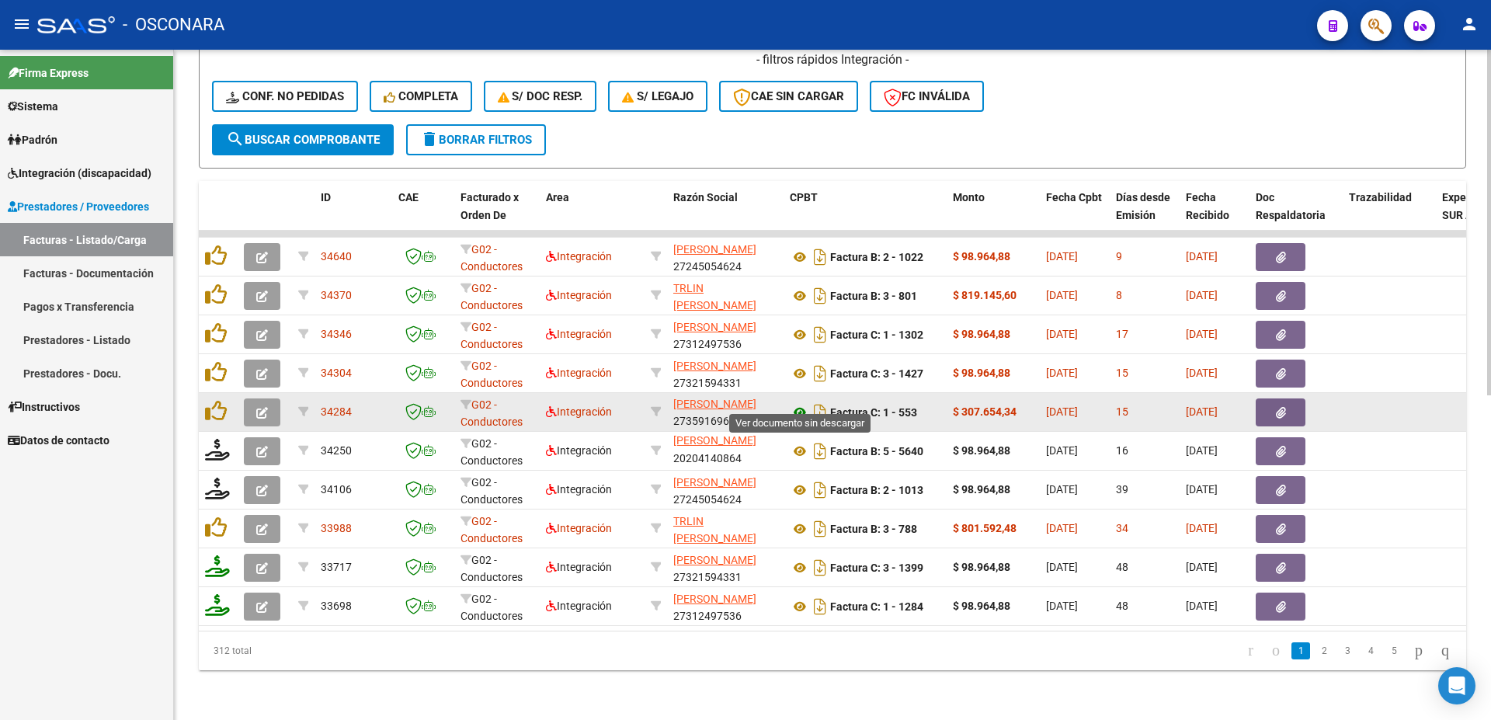
click at [800, 403] on icon at bounding box center [800, 412] width 20 height 19
click at [1280, 407] on icon "button" at bounding box center [1281, 413] width 10 height 12
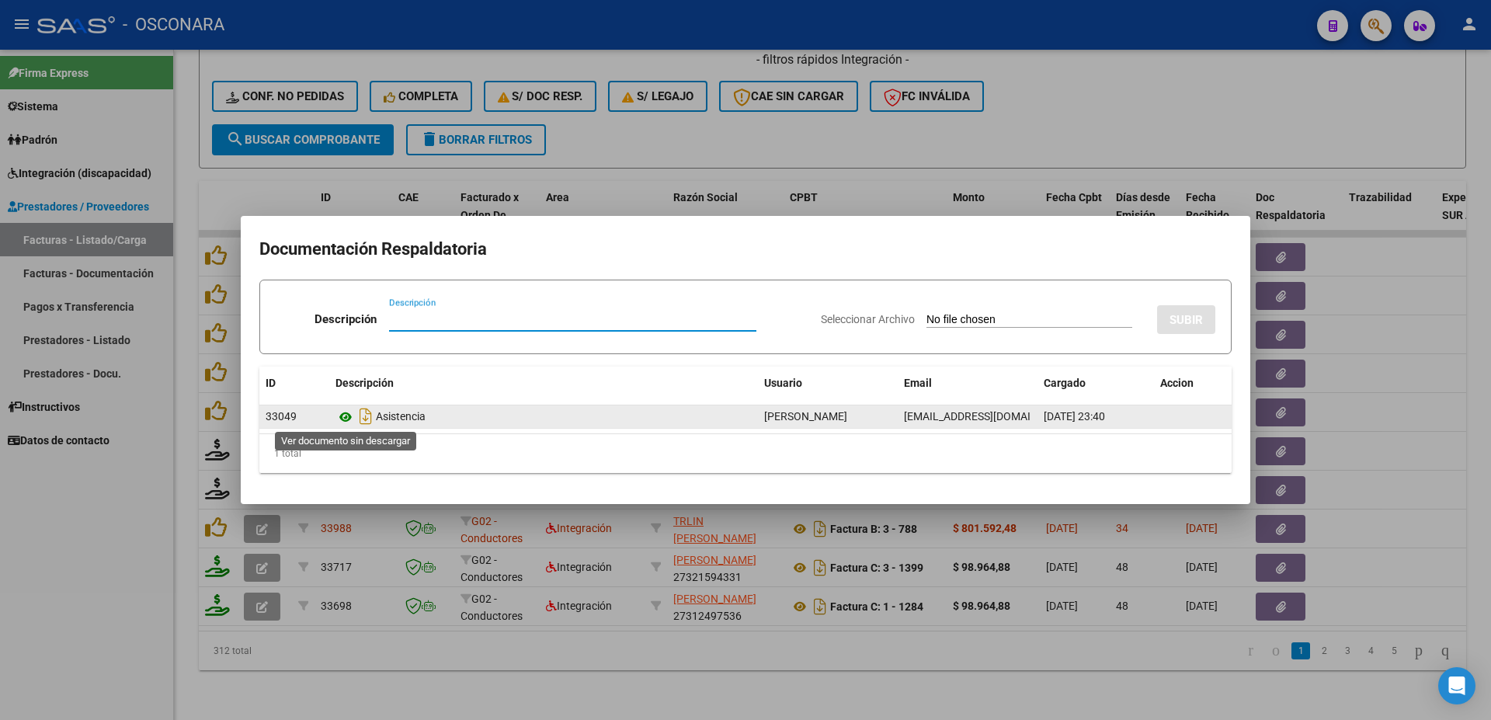
click at [340, 411] on icon at bounding box center [346, 417] width 20 height 19
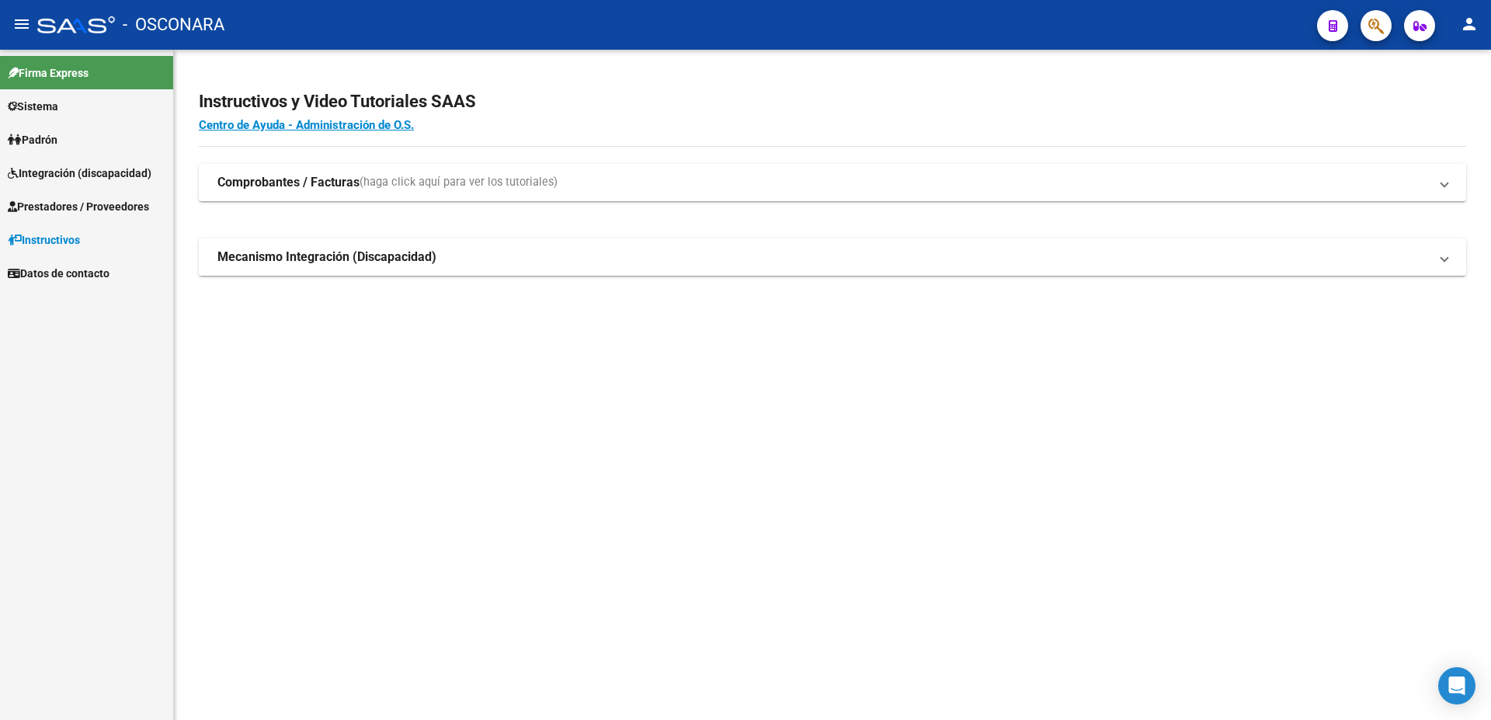
click at [317, 255] on strong "Mecanismo Integración (Discapacidad)" at bounding box center [326, 257] width 219 height 17
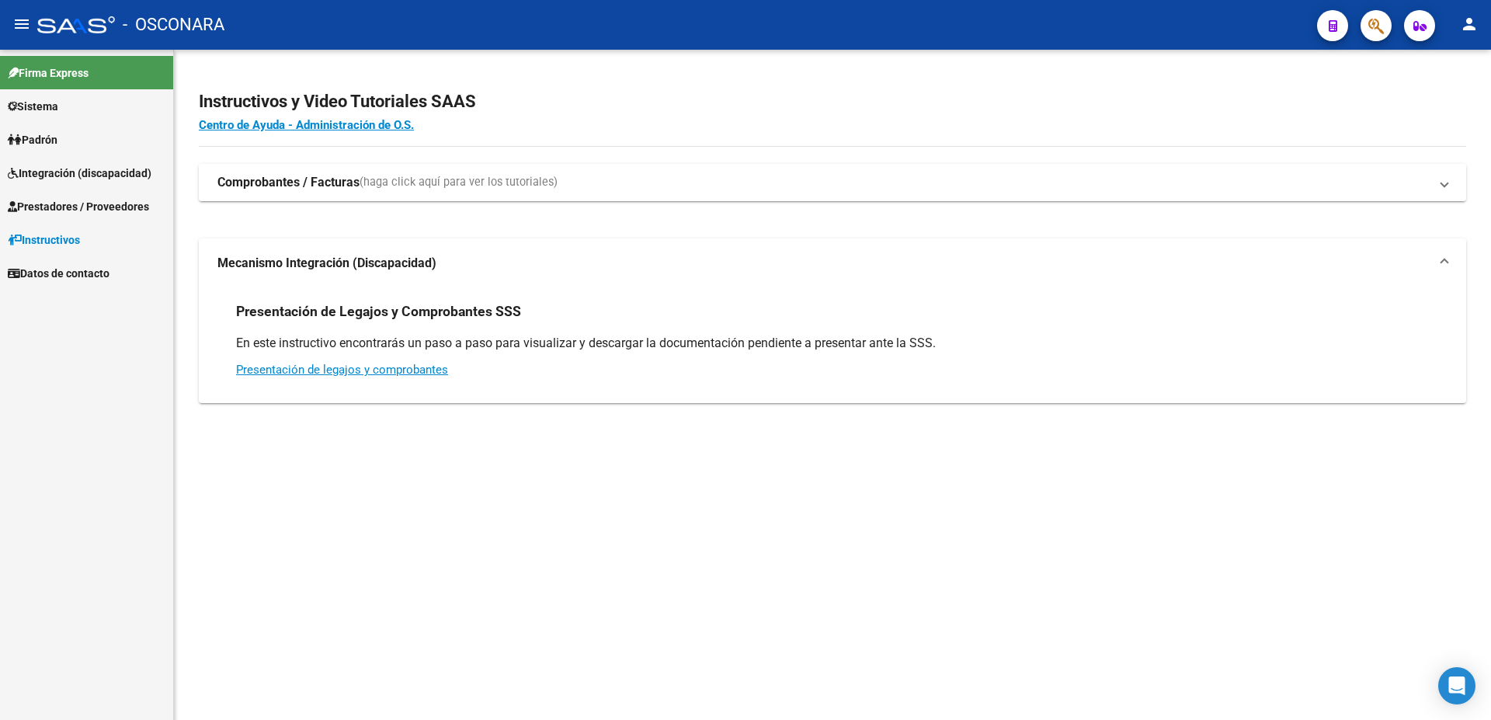
drag, startPoint x: 397, startPoint y: 179, endPoint x: 371, endPoint y: 173, distance: 26.2
click at [393, 177] on span "(haga click aquí para ver los tutoriales)" at bounding box center [459, 182] width 198 height 17
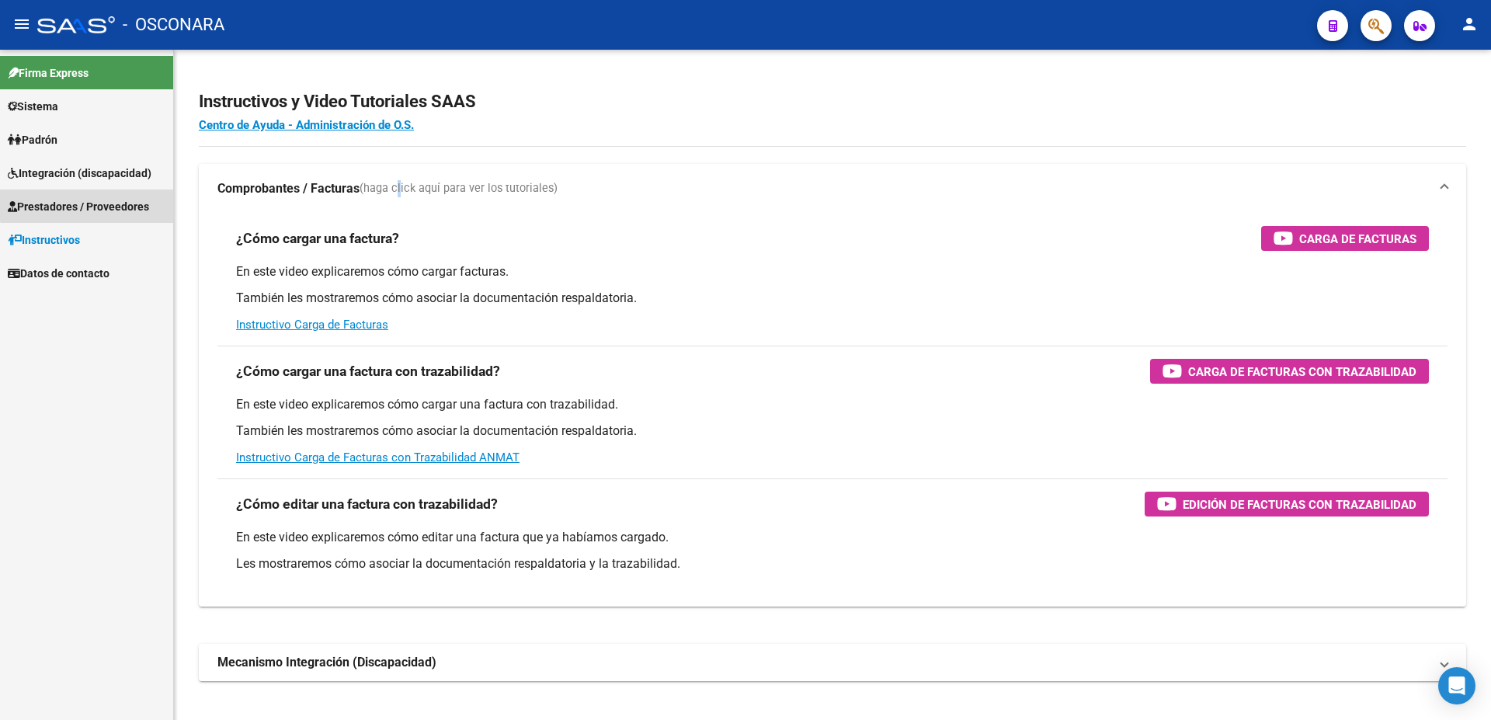
click at [89, 190] on link "Prestadores / Proveedores" at bounding box center [86, 206] width 173 height 33
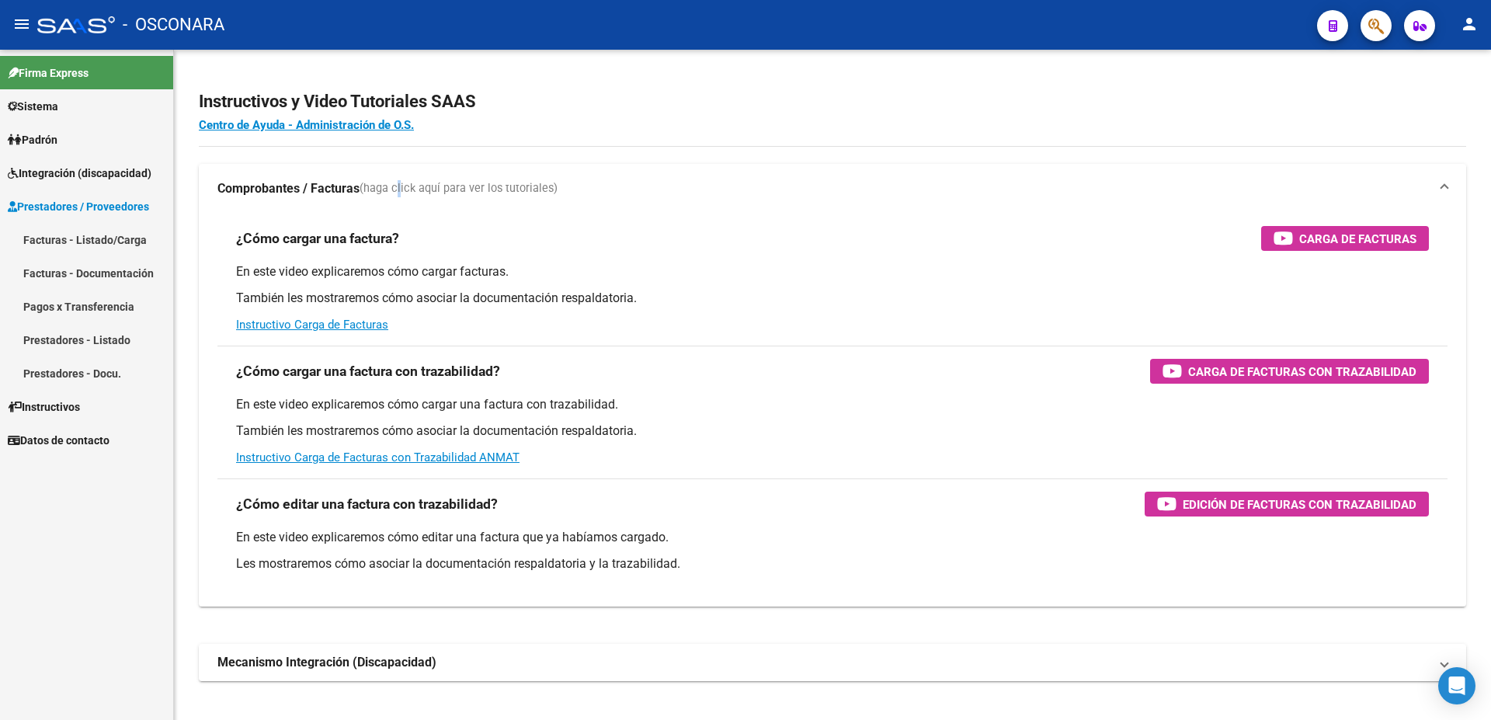
click at [88, 308] on link "Pagos x Transferencia" at bounding box center [86, 306] width 173 height 33
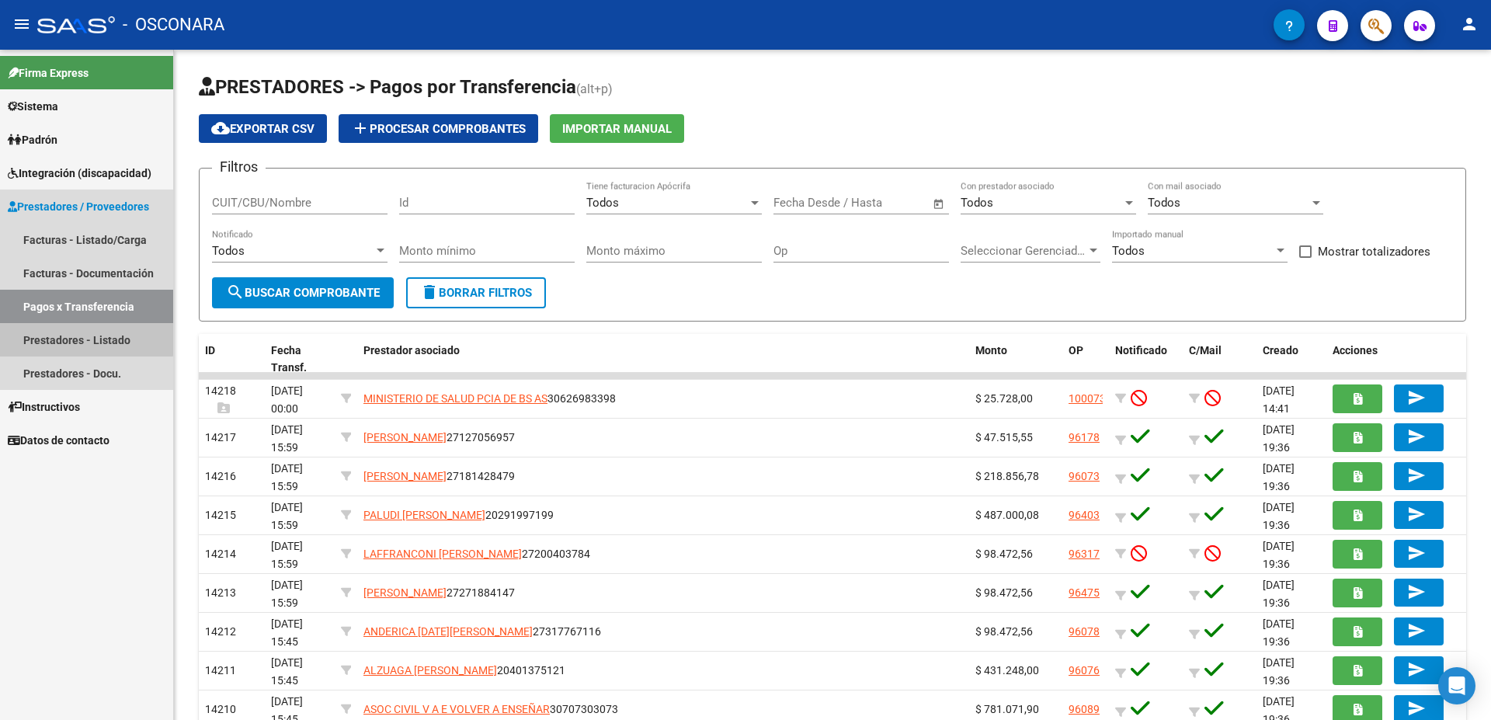
click at [72, 334] on link "Prestadores - Listado" at bounding box center [86, 339] width 173 height 33
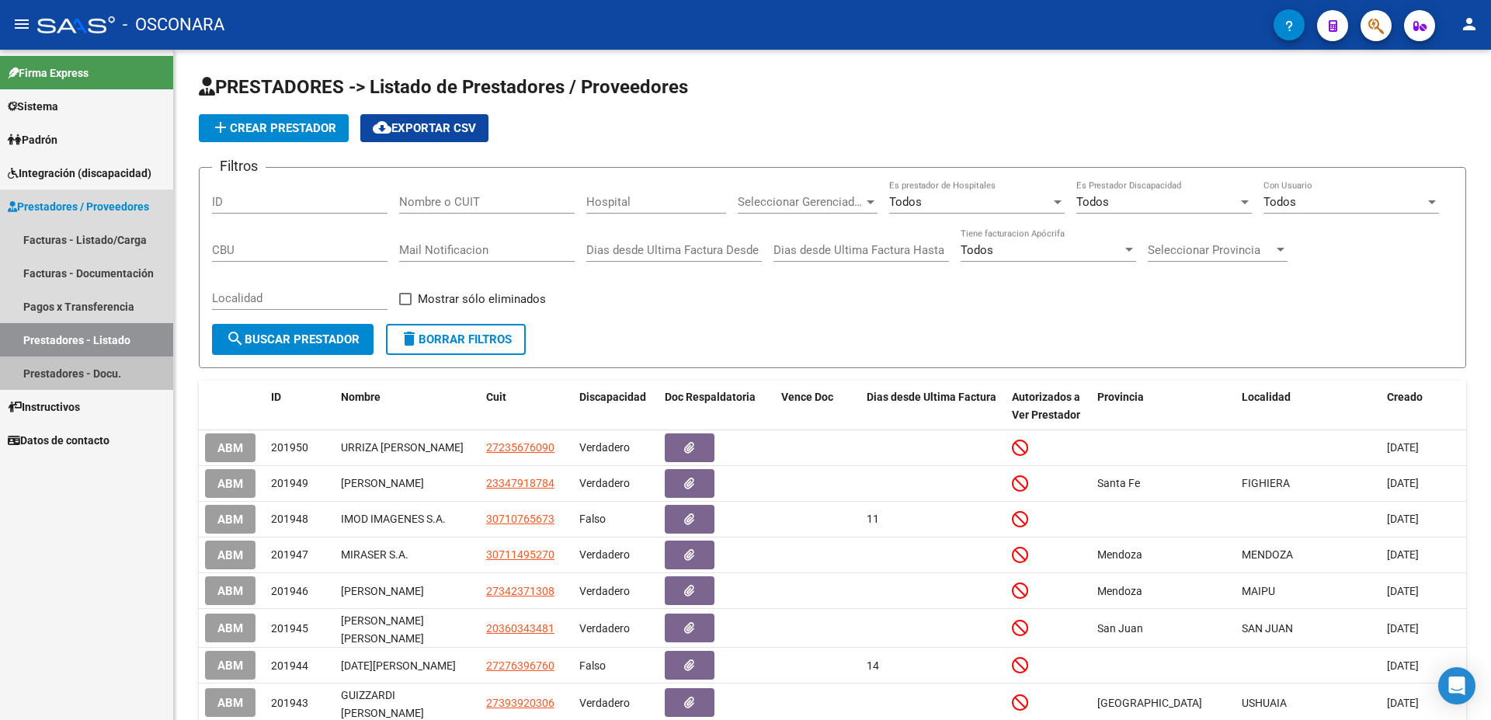
click at [79, 376] on link "Prestadores - Docu." at bounding box center [86, 373] width 173 height 33
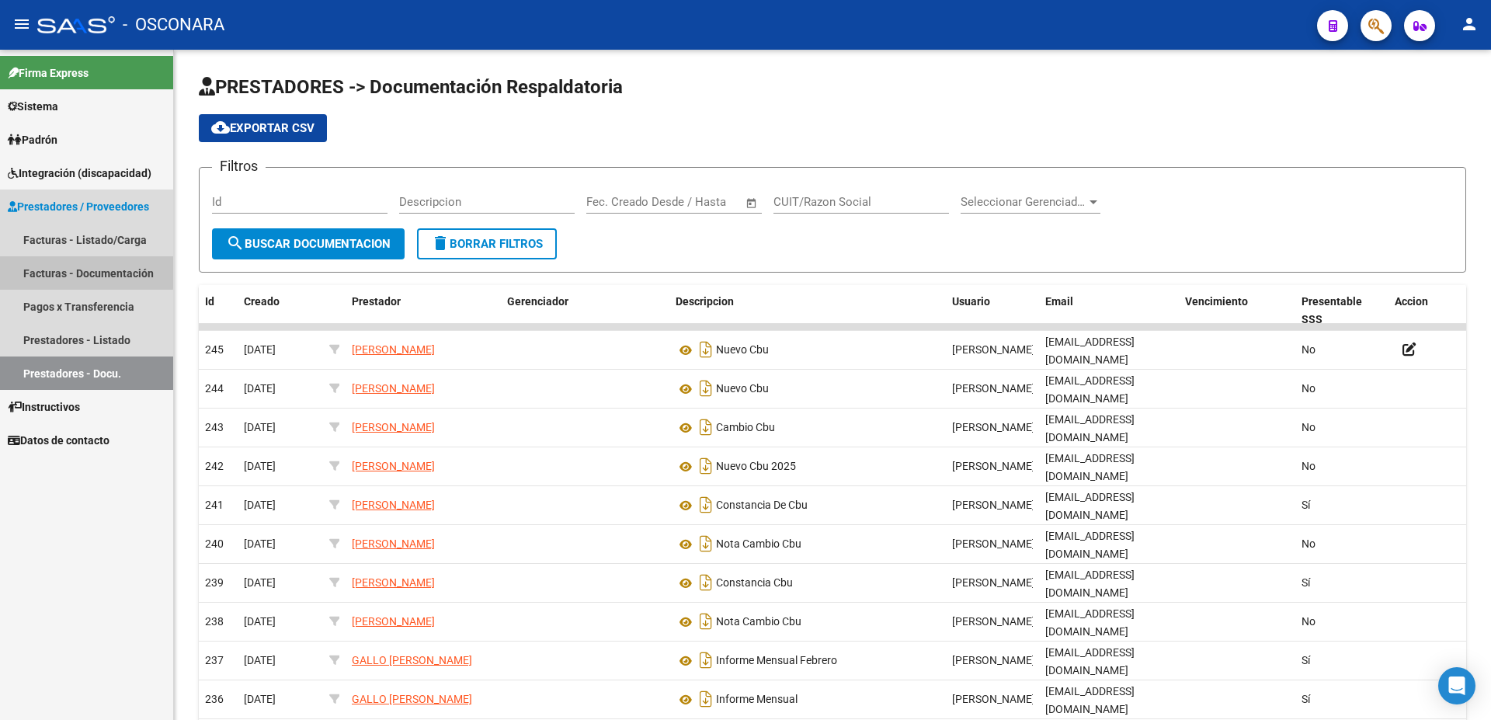
click at [78, 271] on link "Facturas - Documentación" at bounding box center [86, 272] width 173 height 33
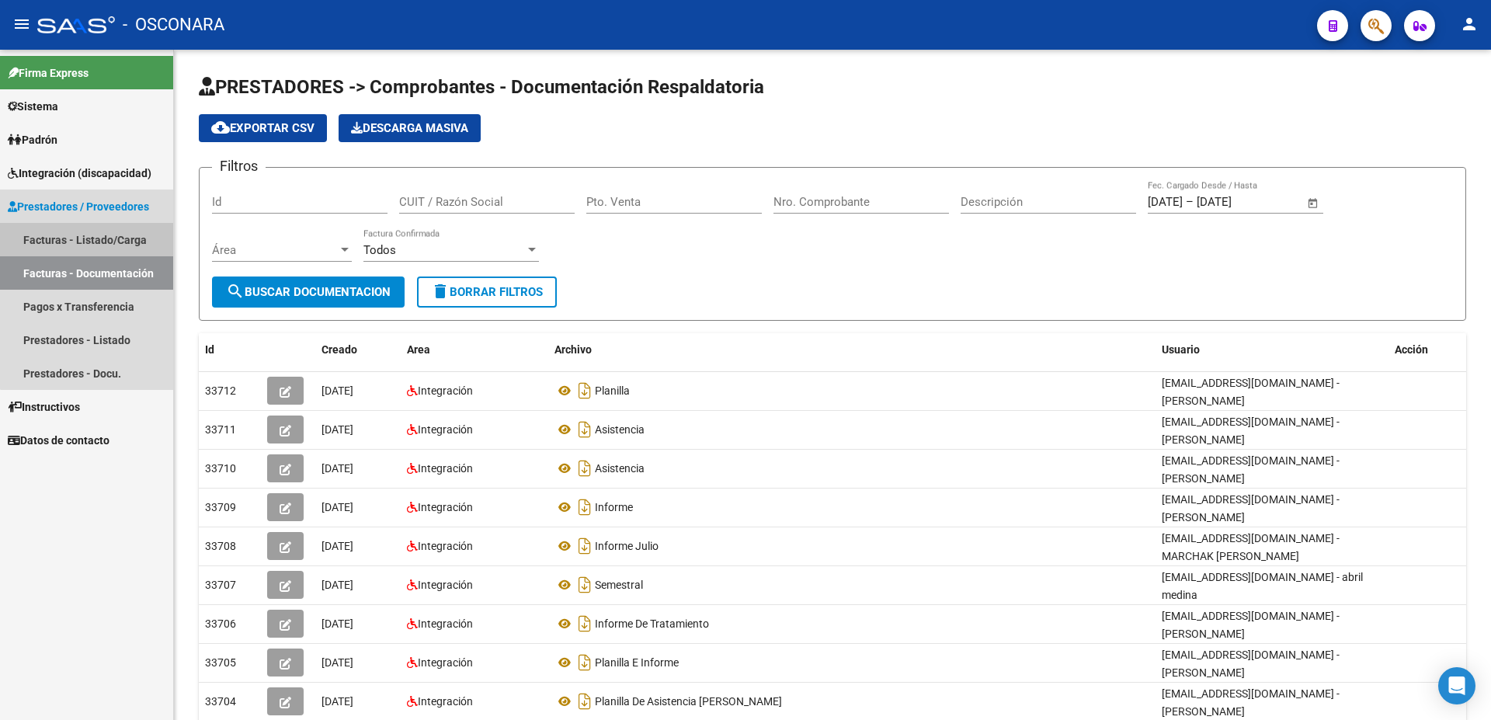
click at [98, 240] on link "Facturas - Listado/Carga" at bounding box center [86, 239] width 173 height 33
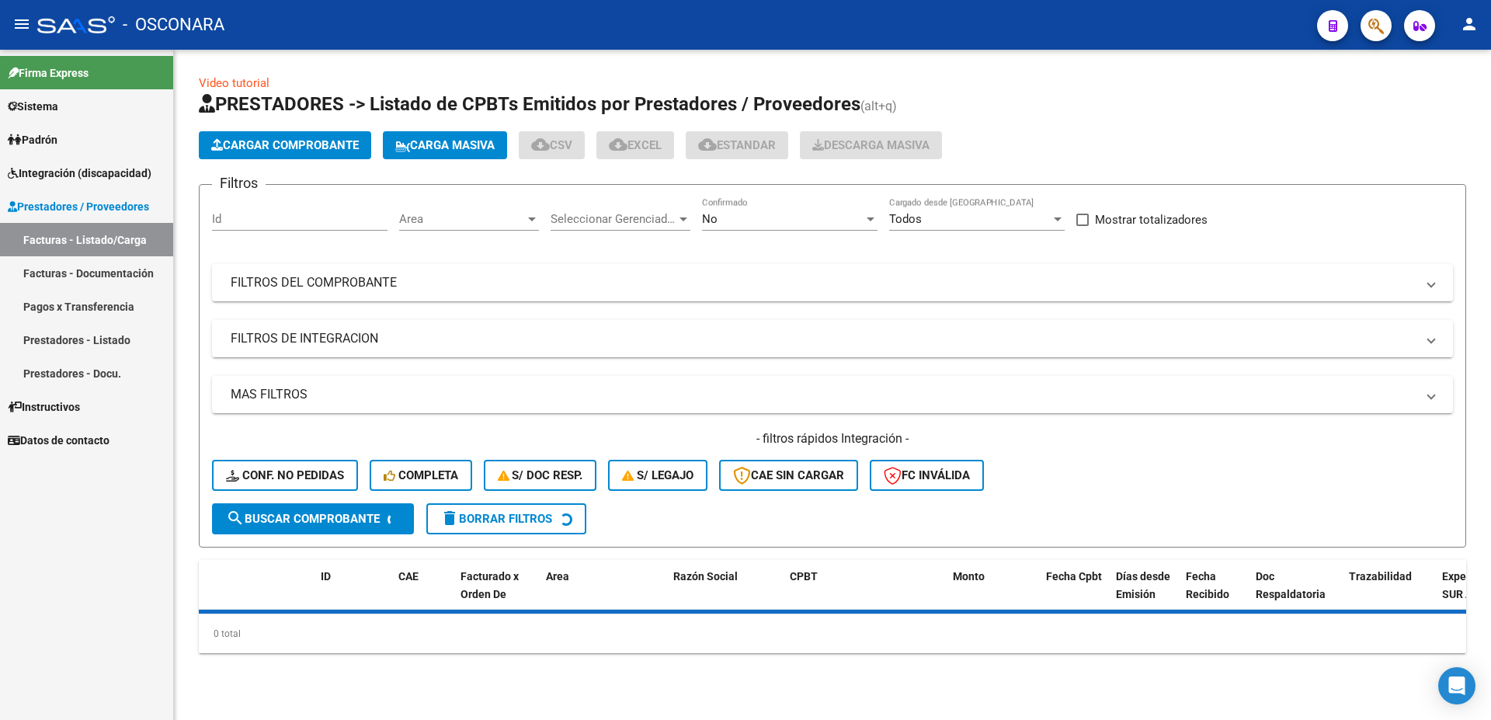
click at [363, 339] on mat-panel-title "FILTROS DE INTEGRACION" at bounding box center [823, 338] width 1185 height 17
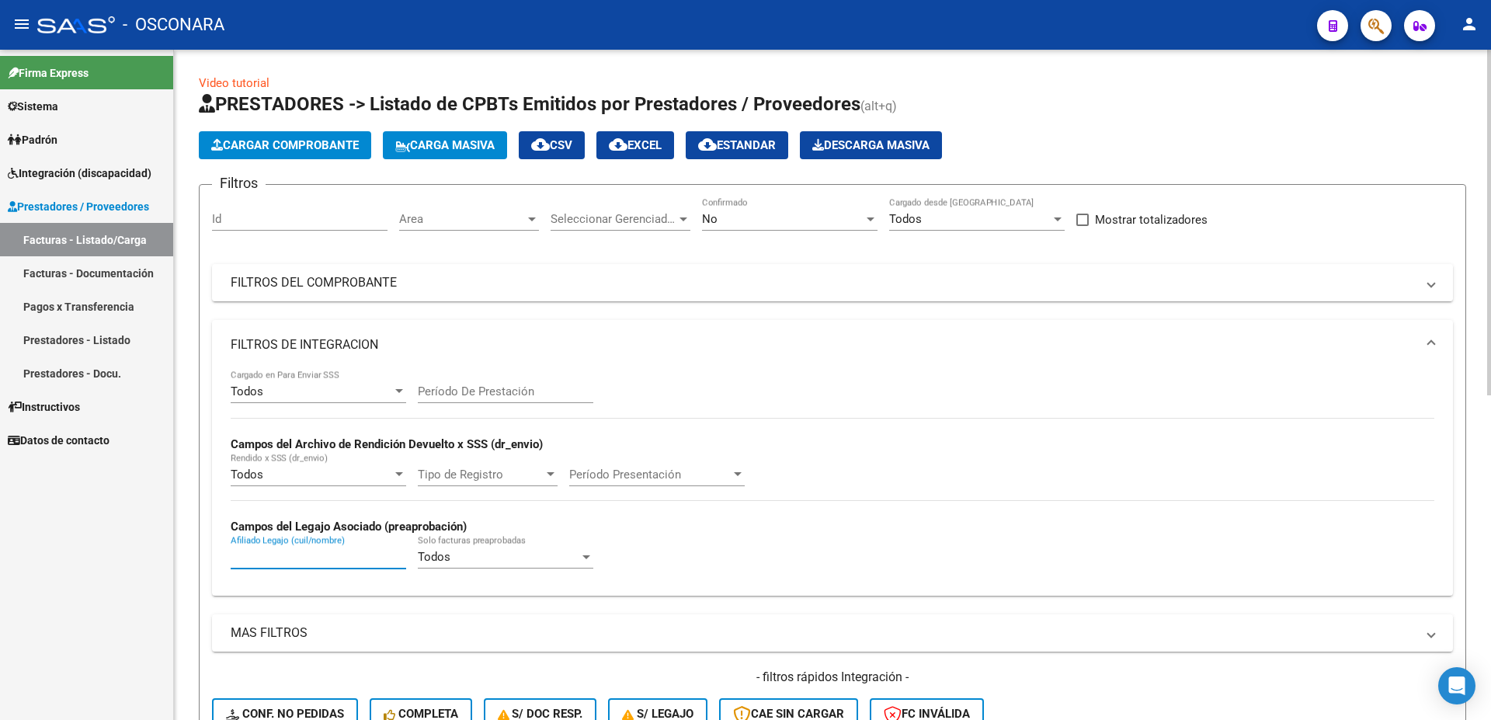
paste input "34284 G02 - Conductores Navales Central Integración MARTINEZ GISEL ALEJANDRA 27…"
drag, startPoint x: 407, startPoint y: 557, endPoint x: 196, endPoint y: 531, distance: 212.9
click at [212, 531] on mat-expansion-panel "FILTROS DE INTEGRACION Todos Cargado en Para Enviar SSS Período De Prestación C…" at bounding box center [832, 458] width 1241 height 276
drag, startPoint x: 242, startPoint y: 558, endPoint x: 466, endPoint y: 578, distance: 224.6
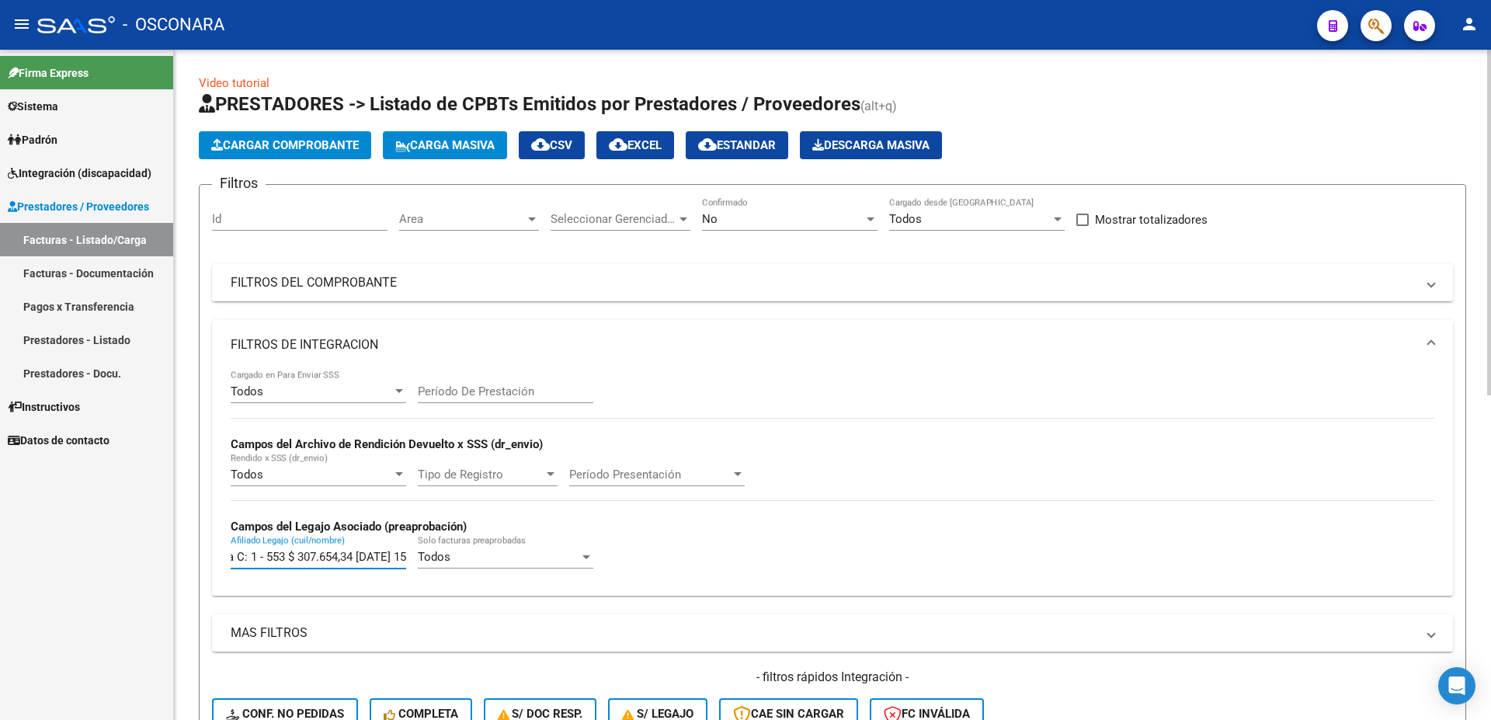
click at [406, 564] on input "34284 G02 - Conductores Navales Central Integración MARTINEZ GISEL ALEJANDRA 27…" at bounding box center [319, 557] width 176 height 14
type input "3"
paste input "27484412435"
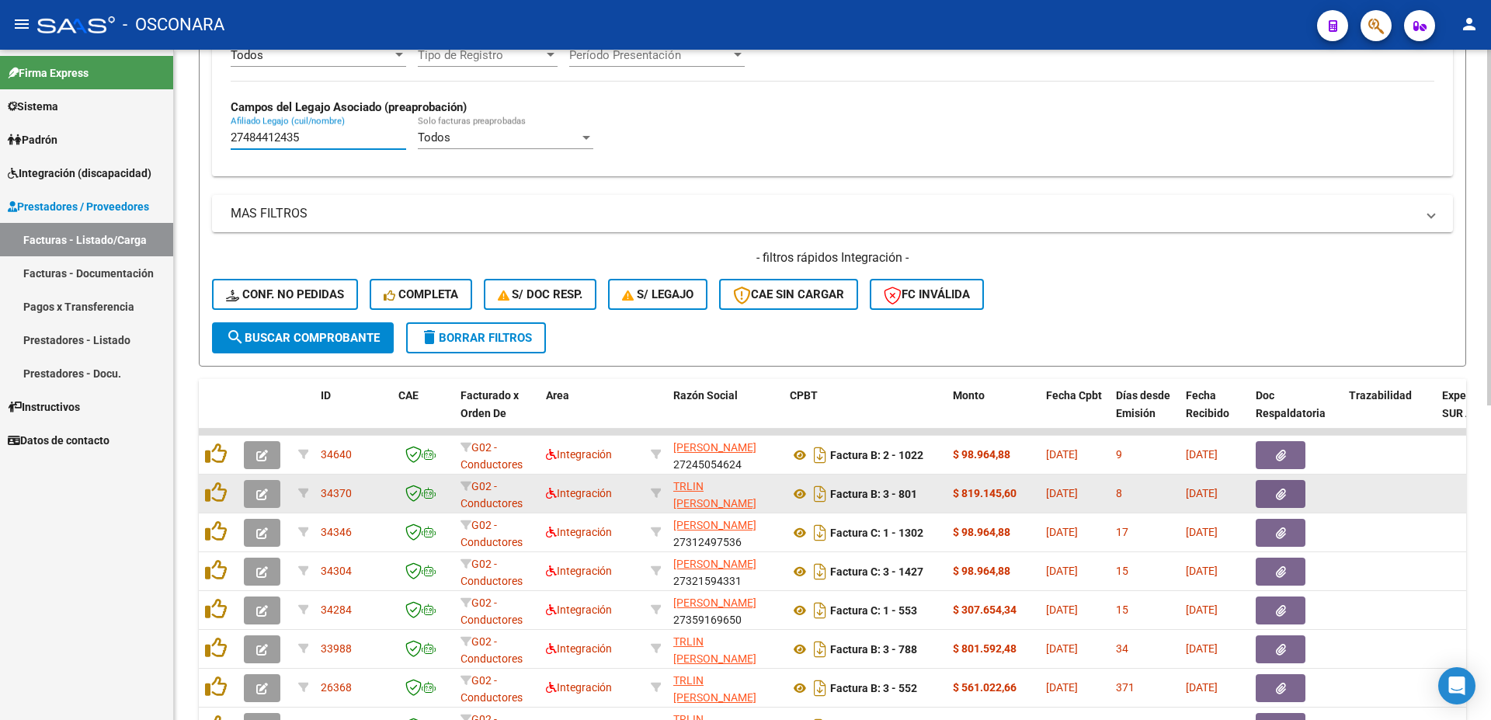
scroll to position [503, 0]
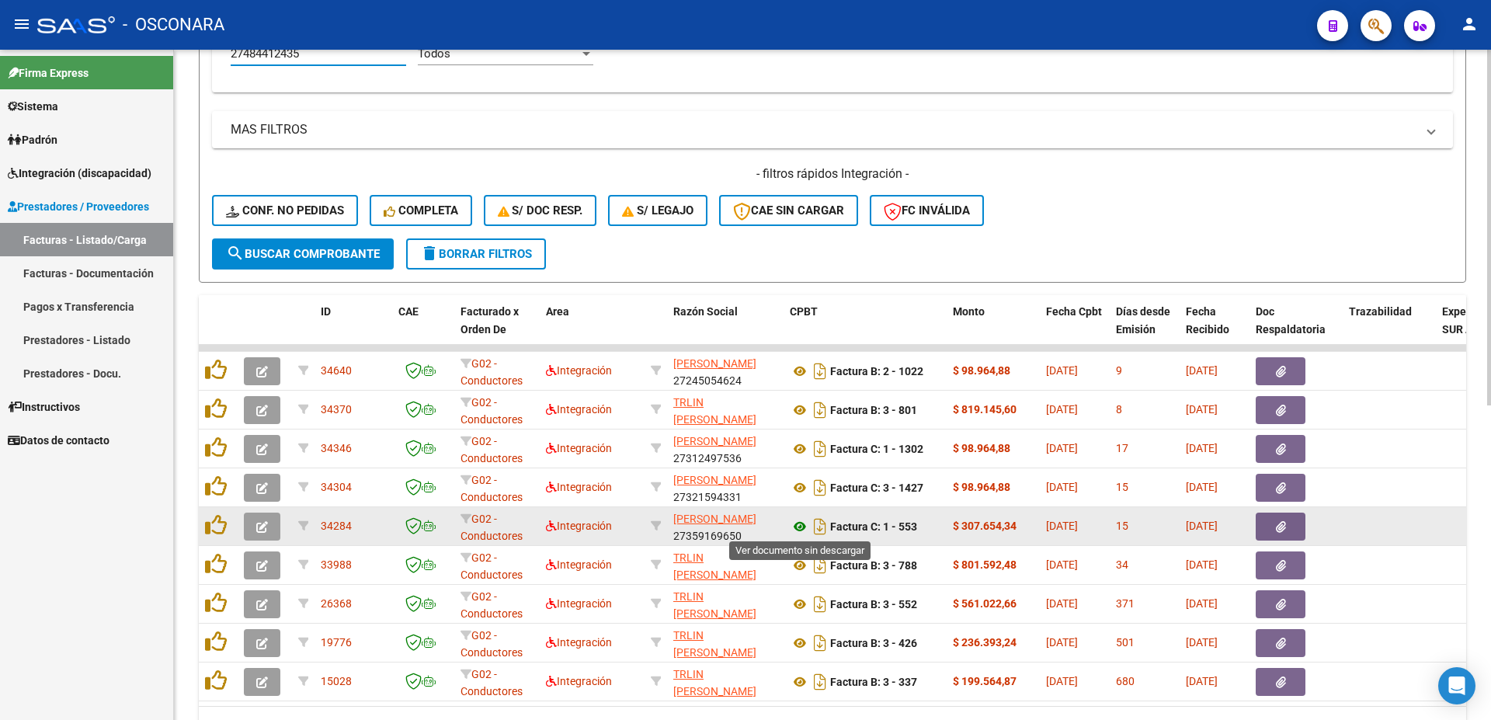
type input "27484412435"
click at [797, 524] on icon at bounding box center [800, 526] width 20 height 19
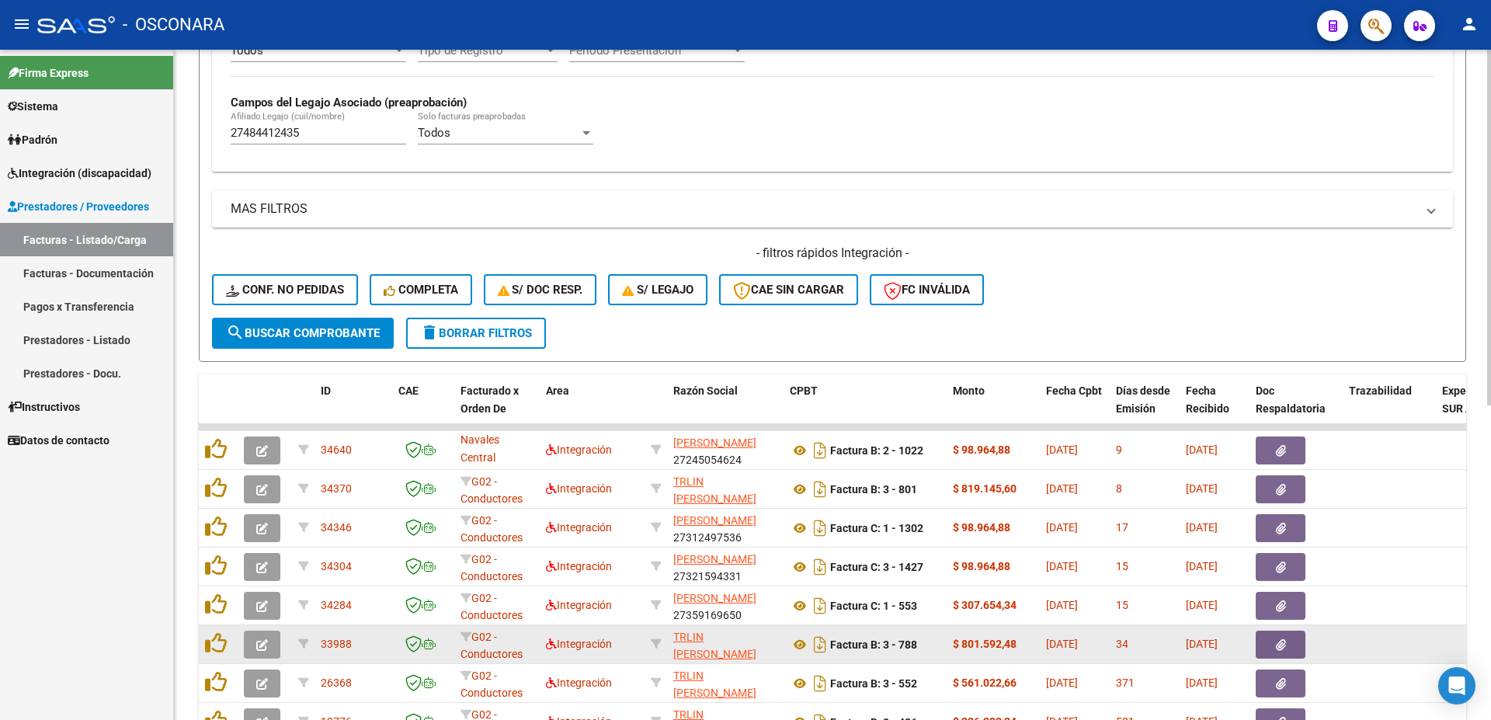
scroll to position [508, 0]
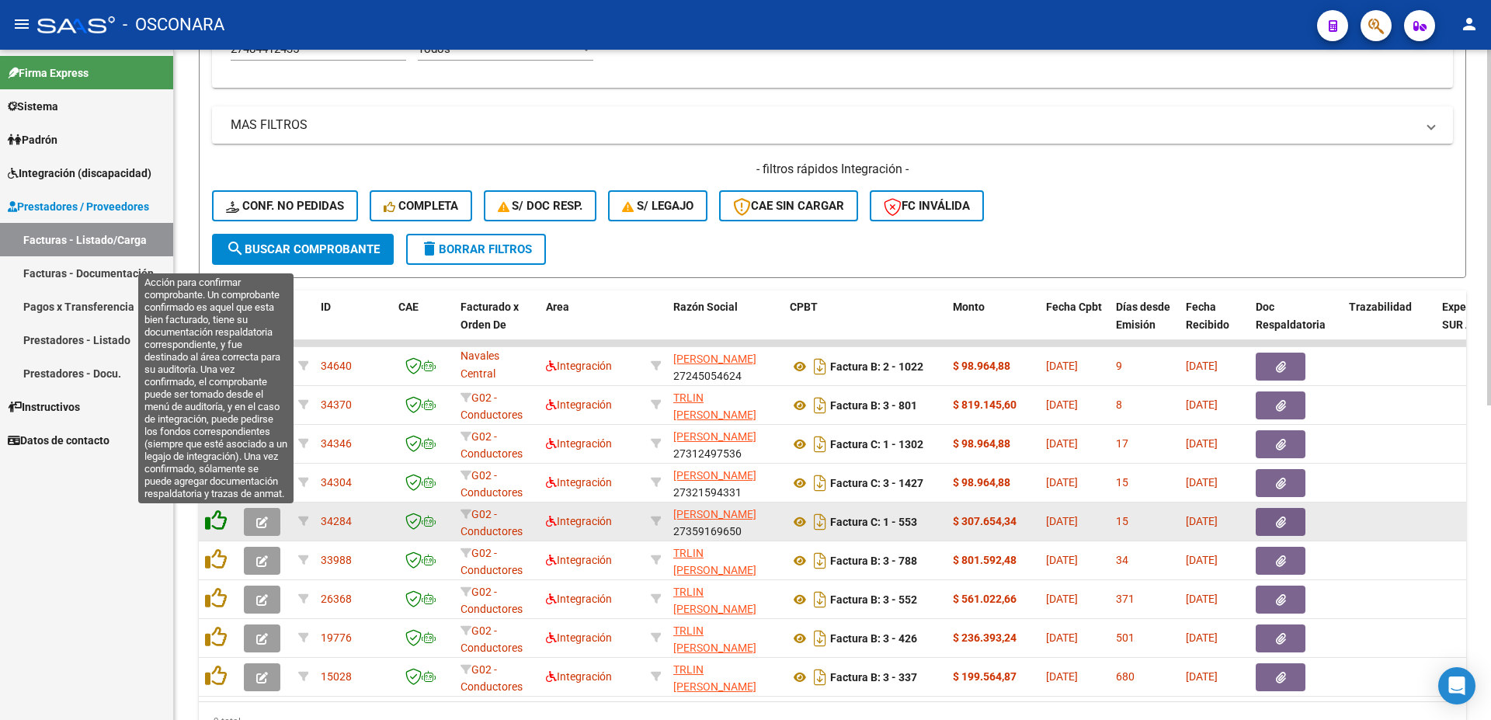
click at [225, 523] on icon at bounding box center [216, 521] width 22 height 22
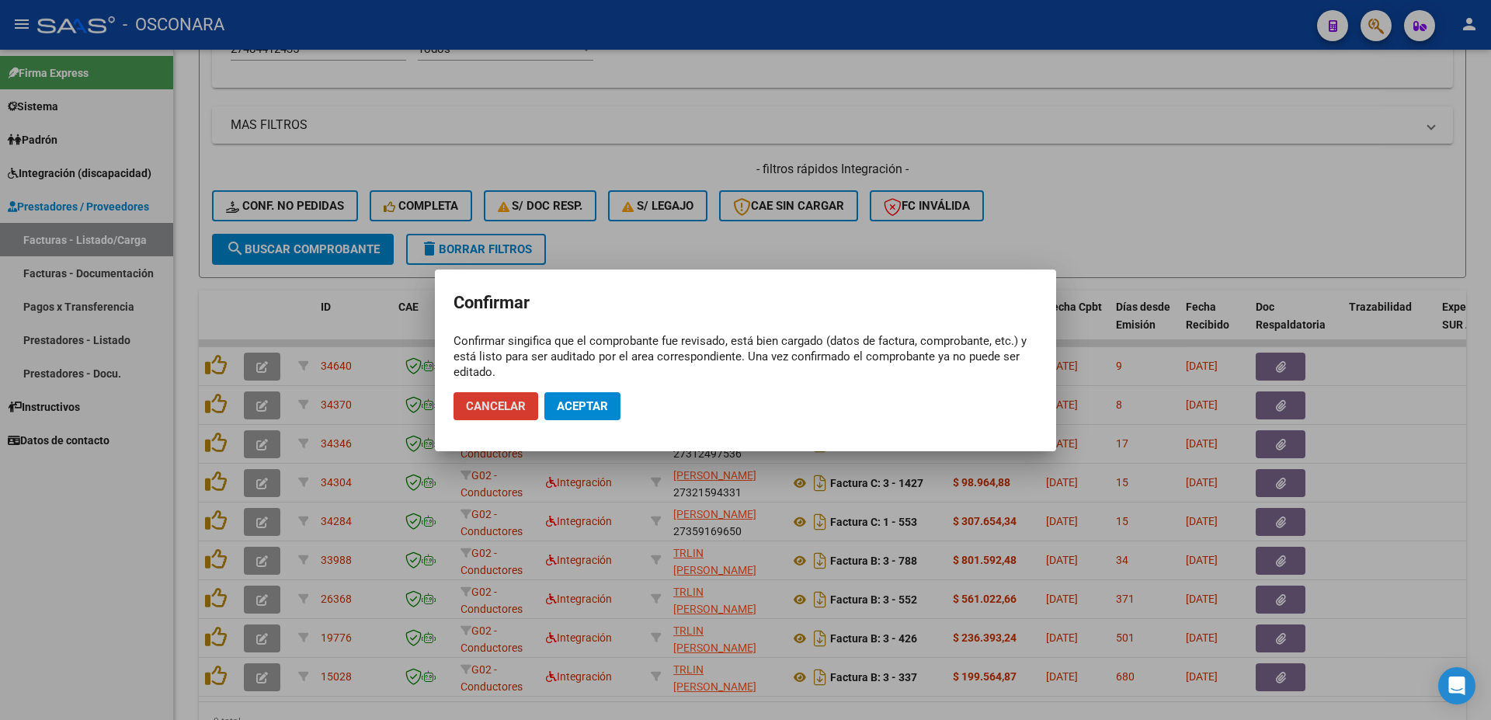
click at [607, 403] on span "Aceptar" at bounding box center [582, 406] width 51 height 14
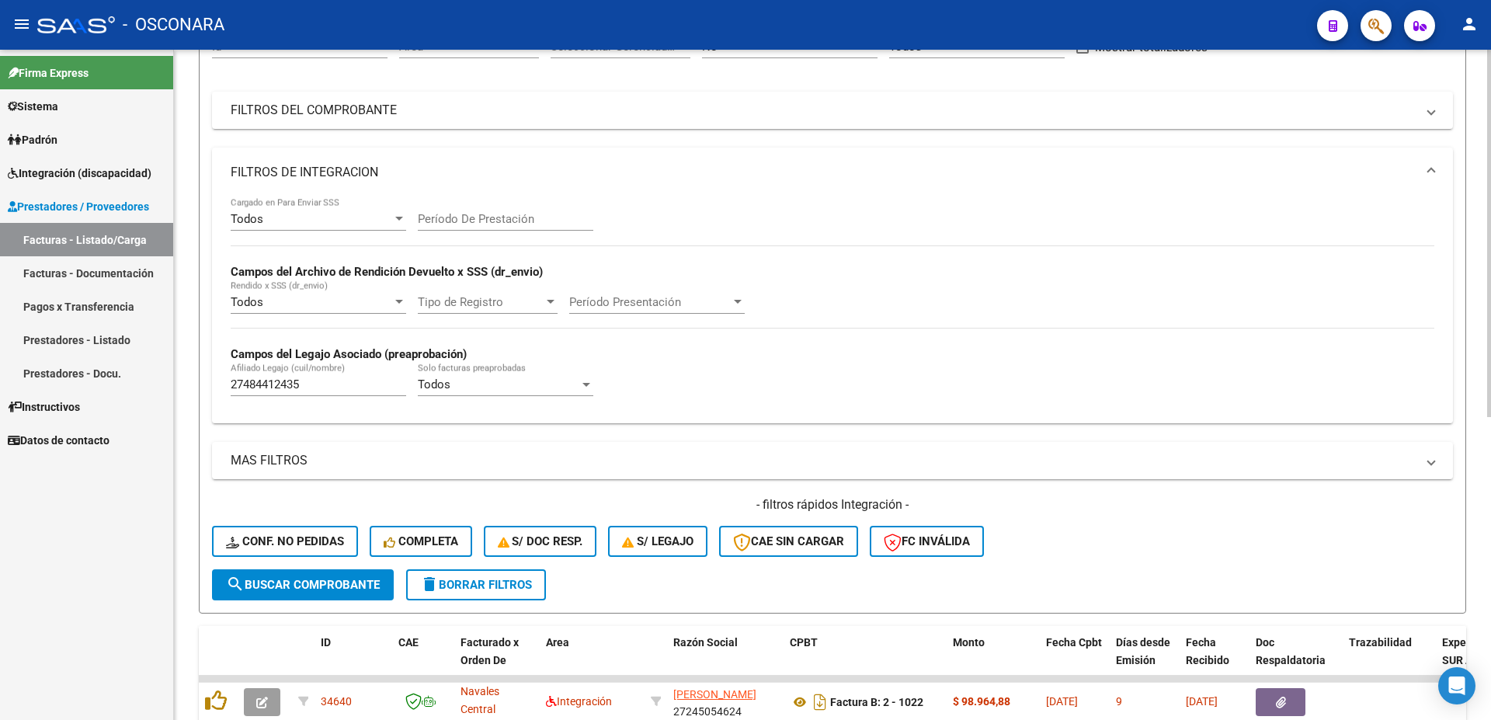
scroll to position [0, 0]
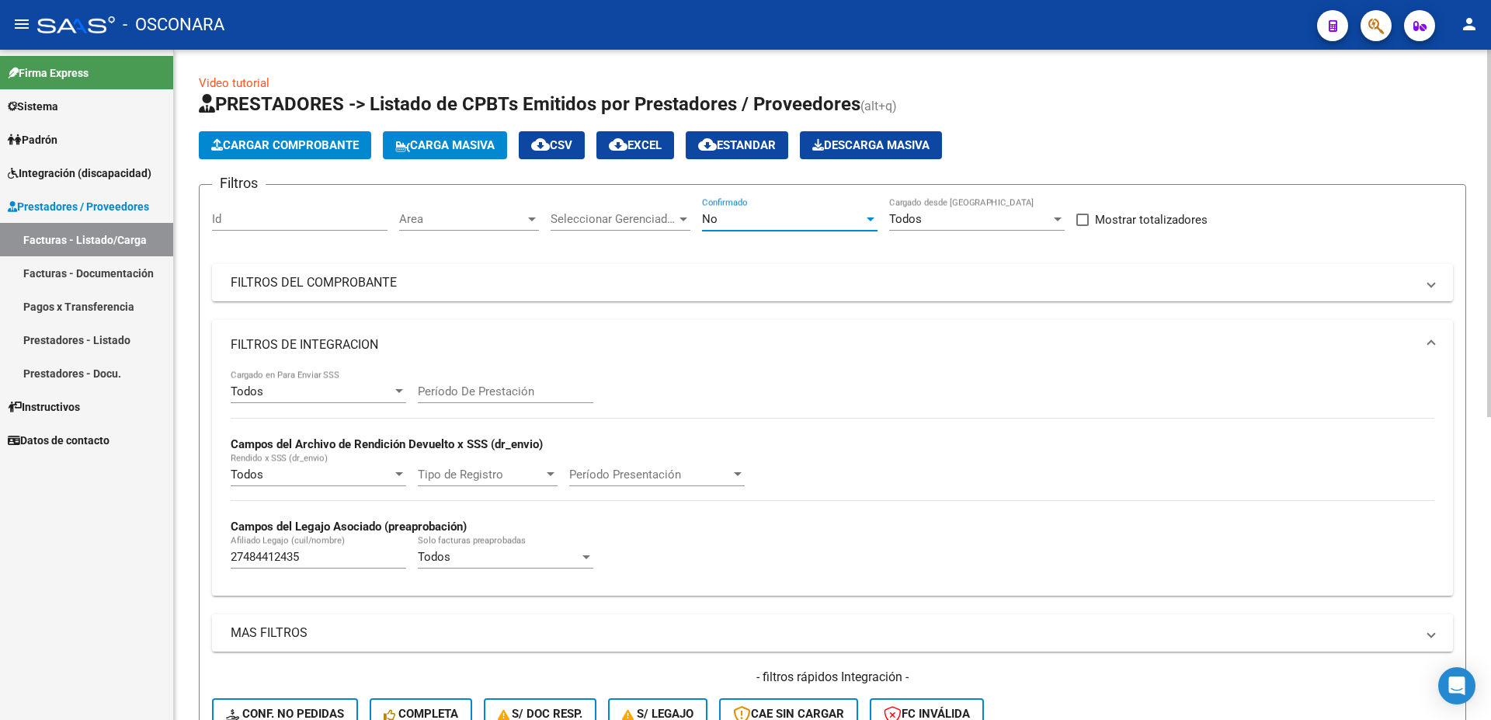
click at [801, 217] on div "No" at bounding box center [783, 219] width 162 height 14
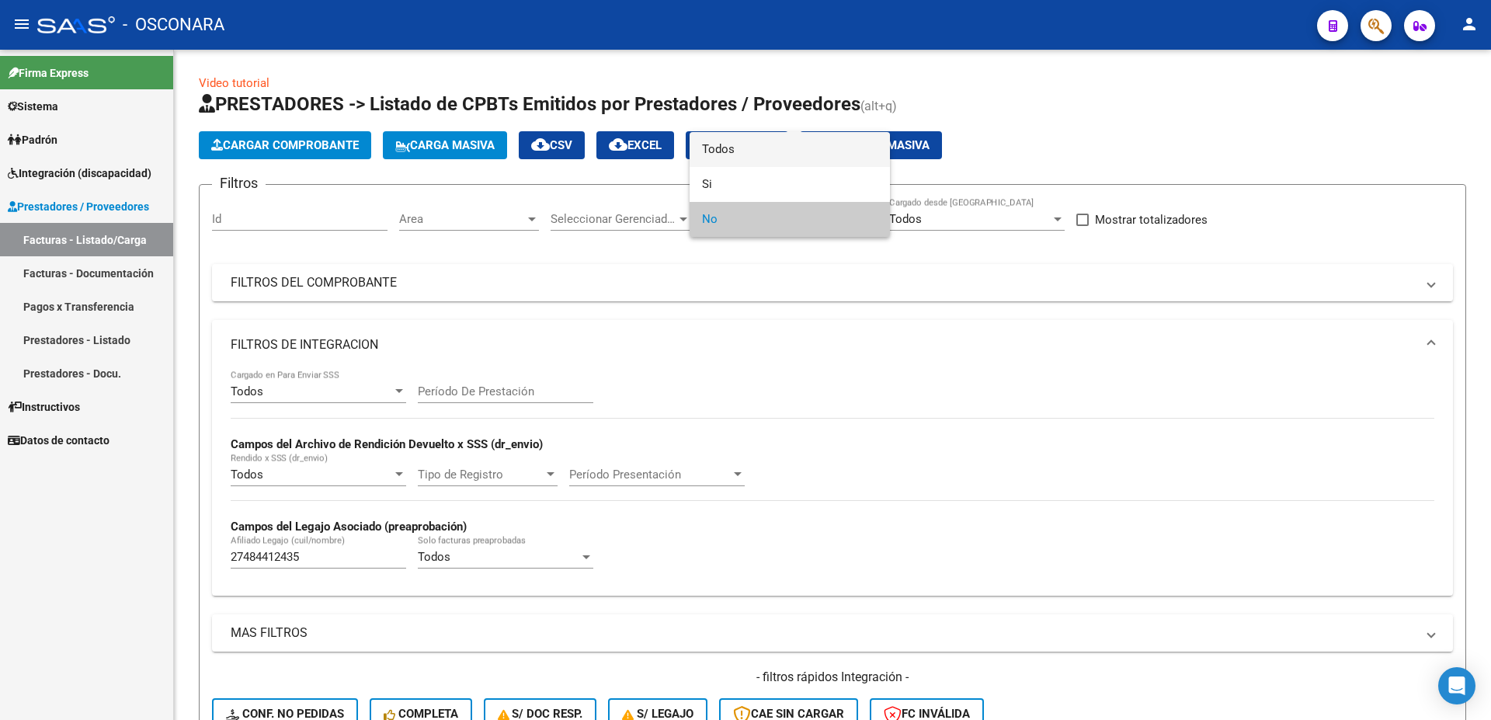
click at [750, 148] on span "Todos" at bounding box center [790, 149] width 176 height 35
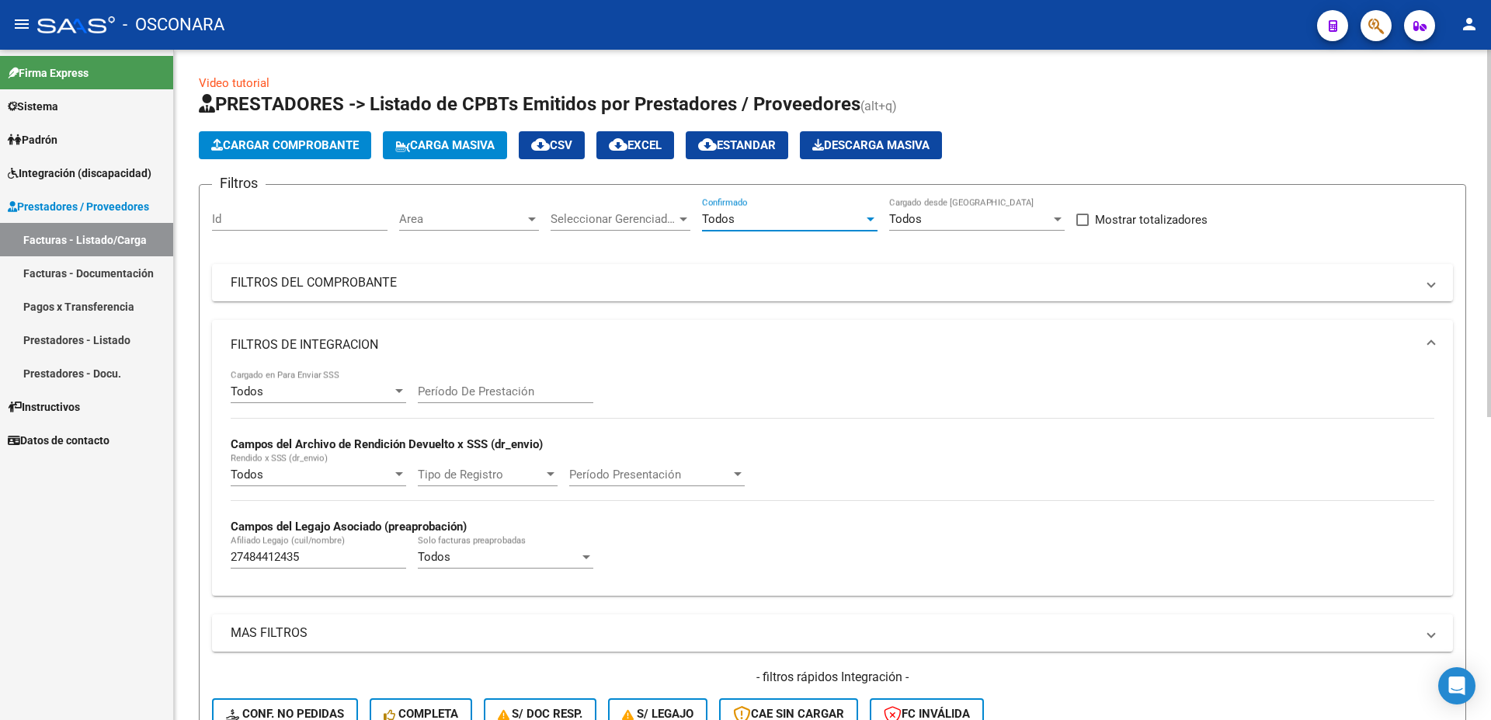
scroll to position [168, 0]
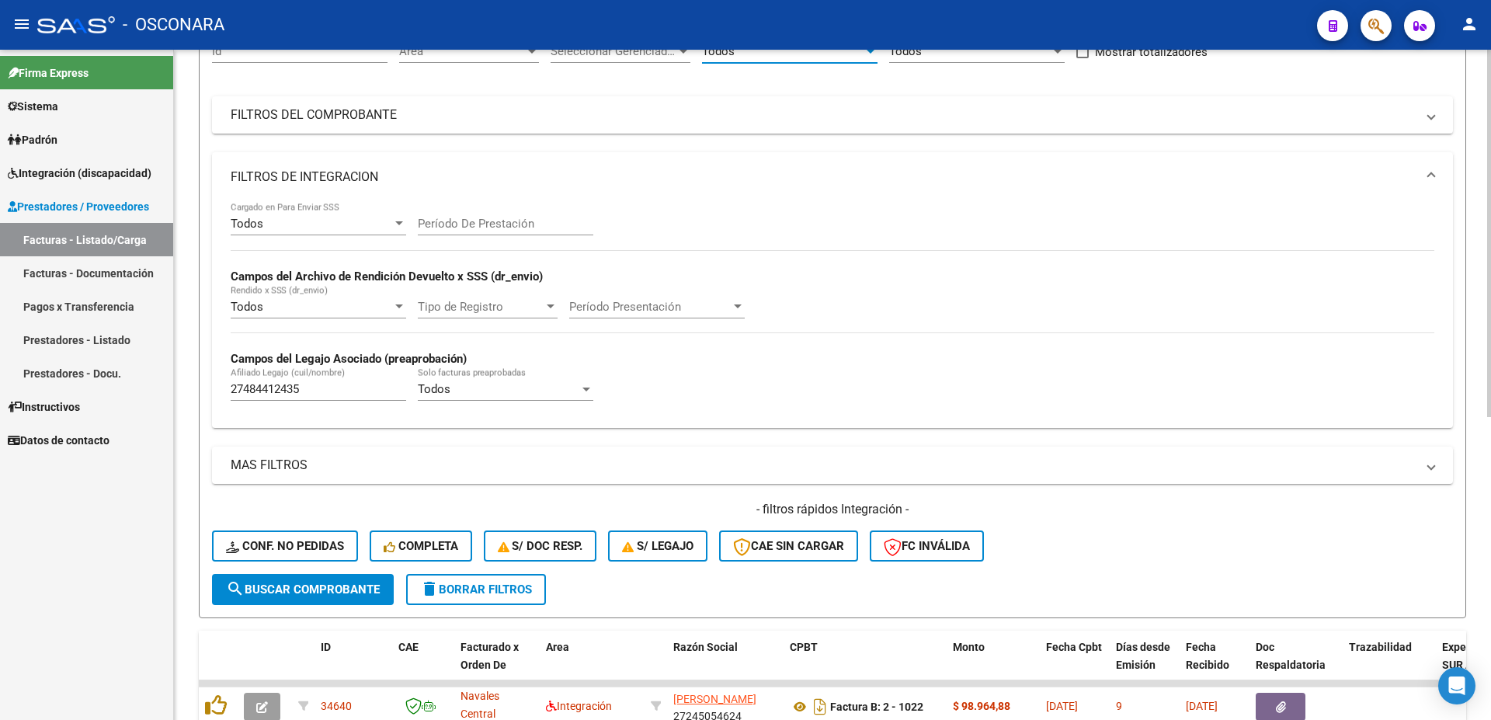
click at [289, 586] on span "search Buscar Comprobante" at bounding box center [303, 590] width 154 height 14
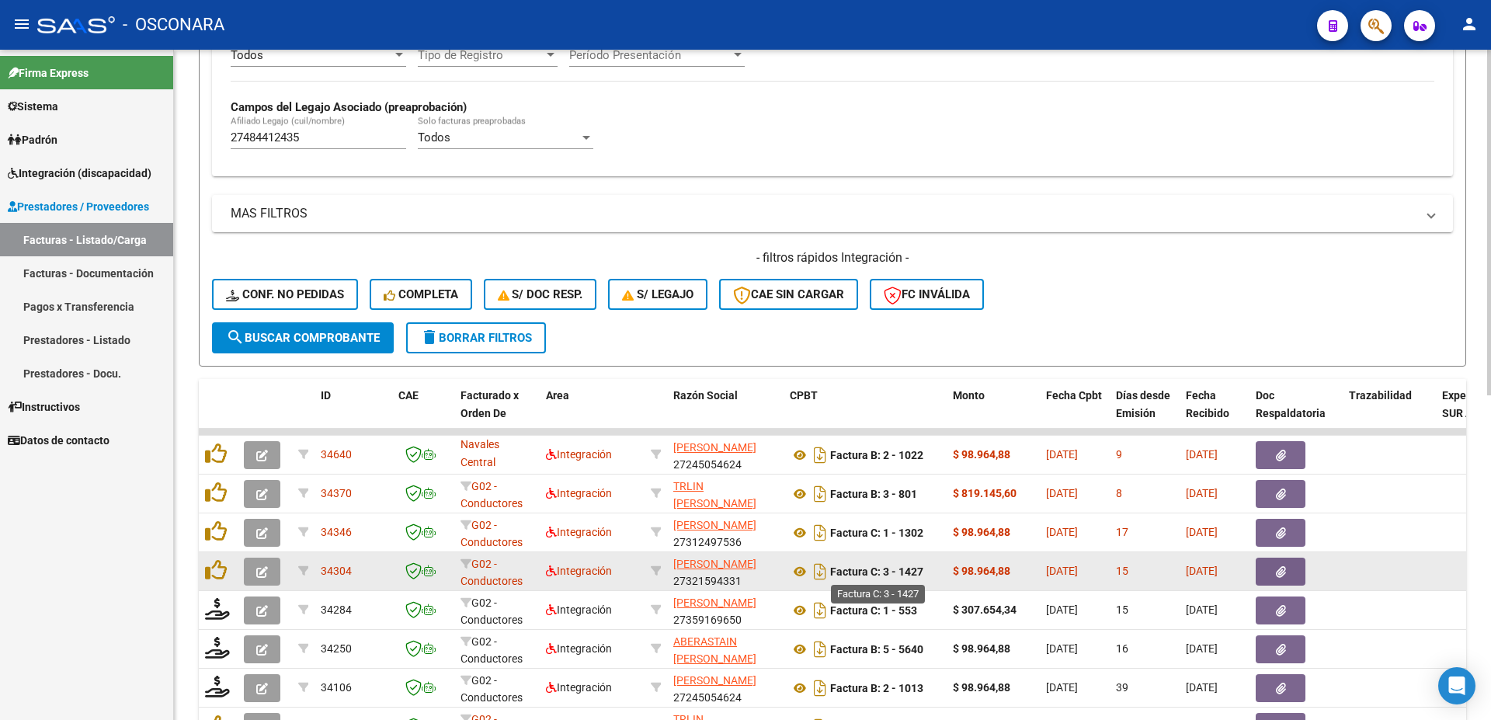
scroll to position [503, 0]
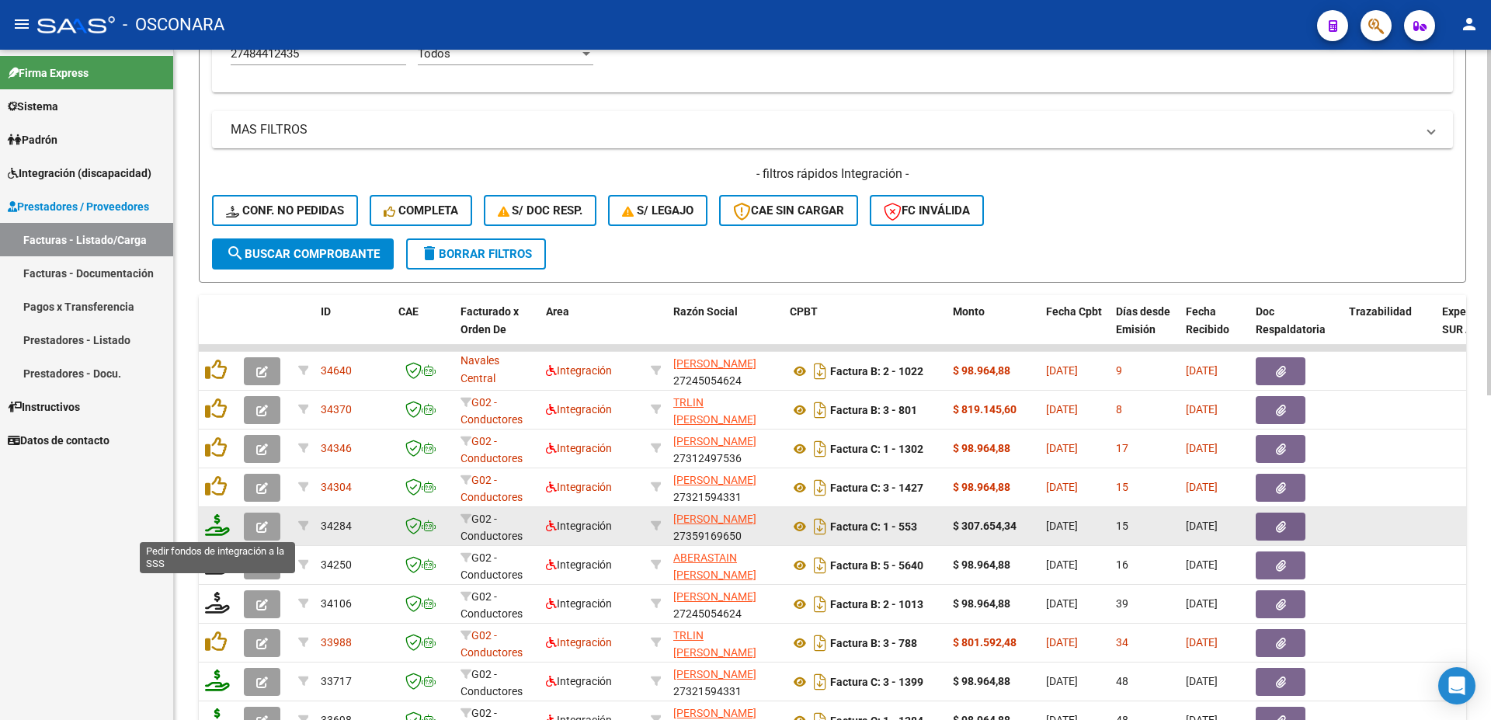
click at [210, 530] on icon at bounding box center [217, 525] width 25 height 22
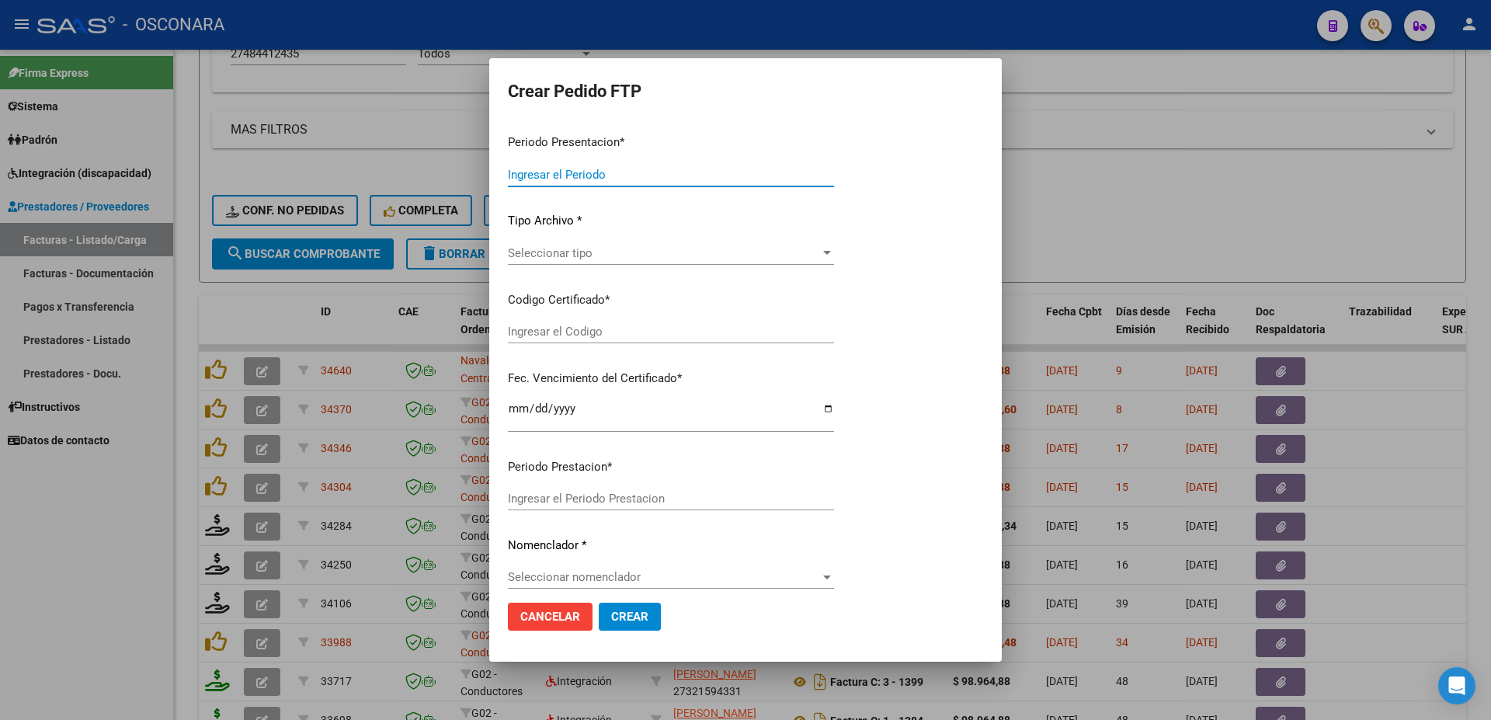
type input "202507"
type input "$ 307.654,34"
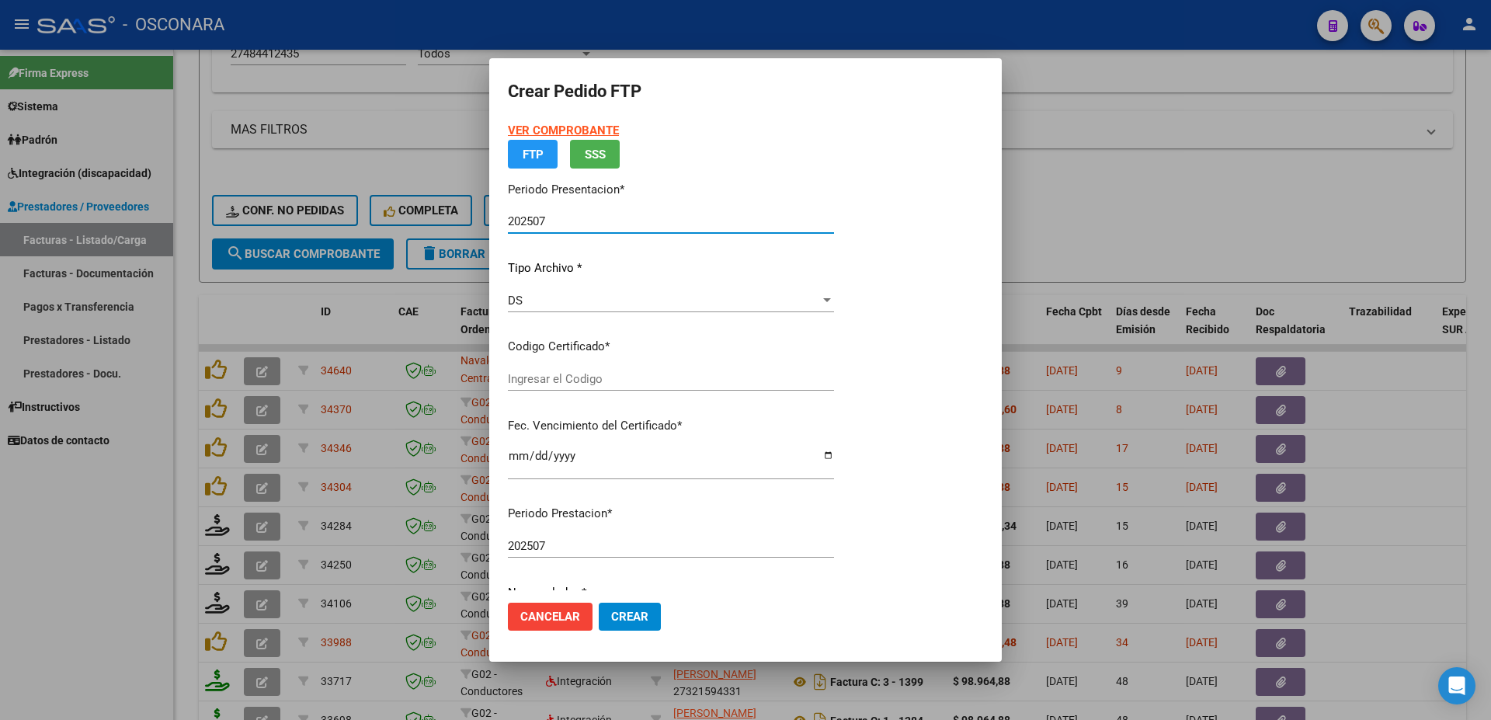
type input "ARG01000484412432018060420260604SLS25700"
type input "[DATE]"
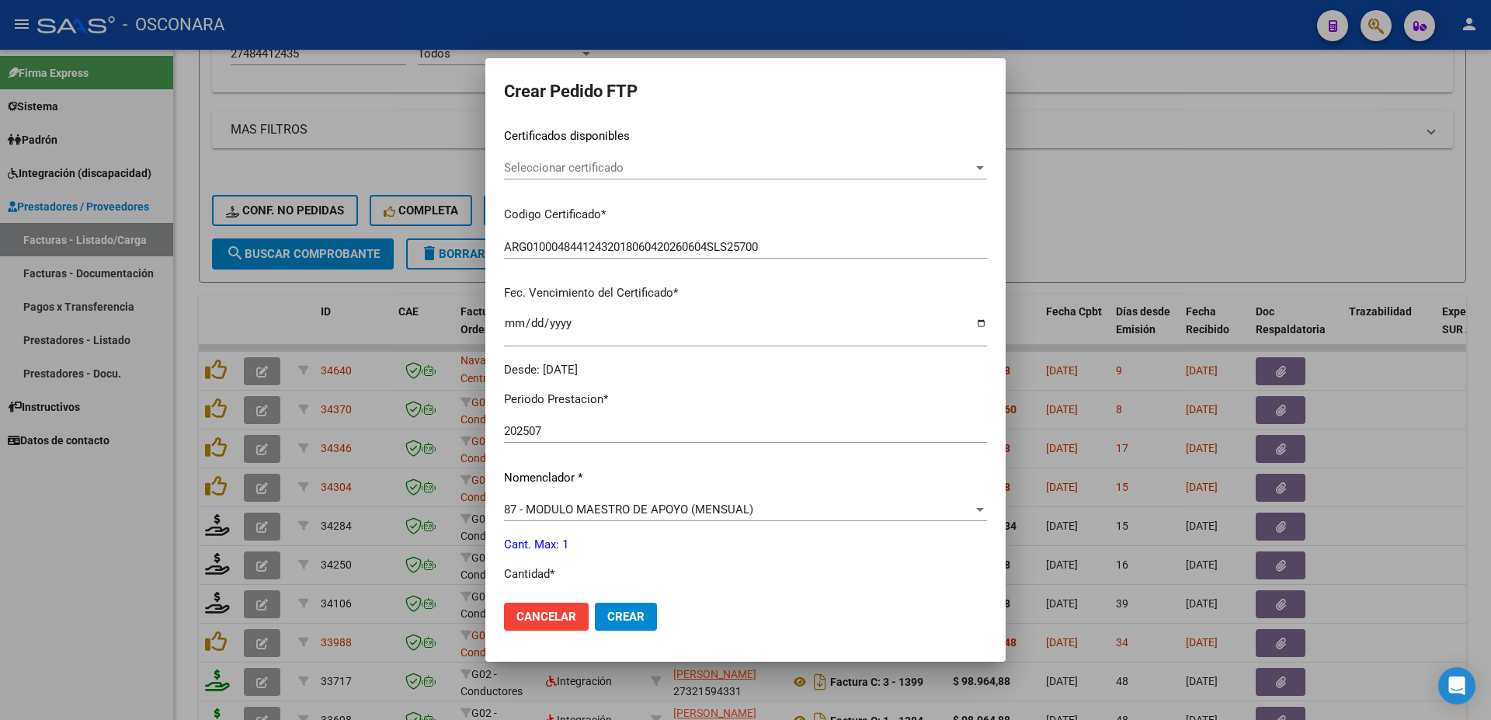
scroll to position [419, 0]
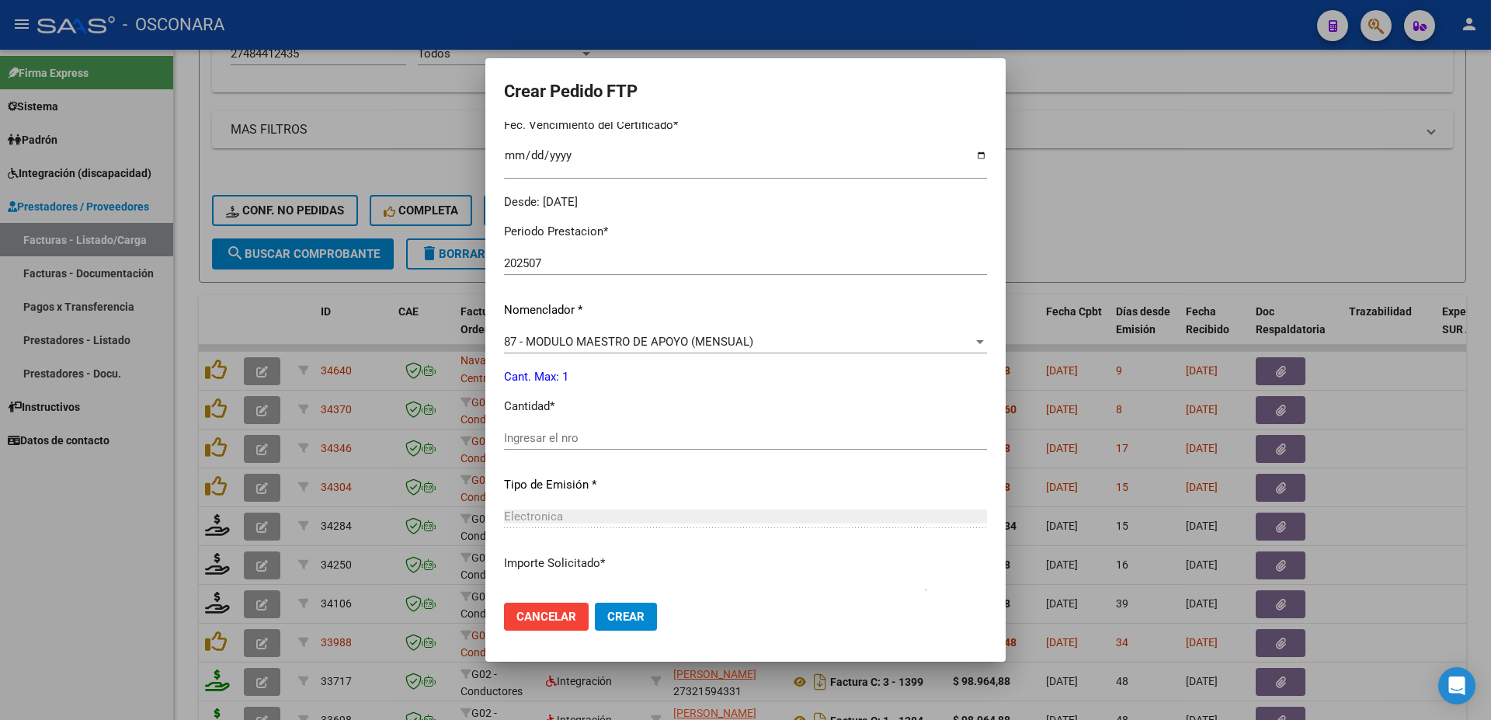
click at [531, 431] on input "Ingresar el nro" at bounding box center [745, 438] width 483 height 14
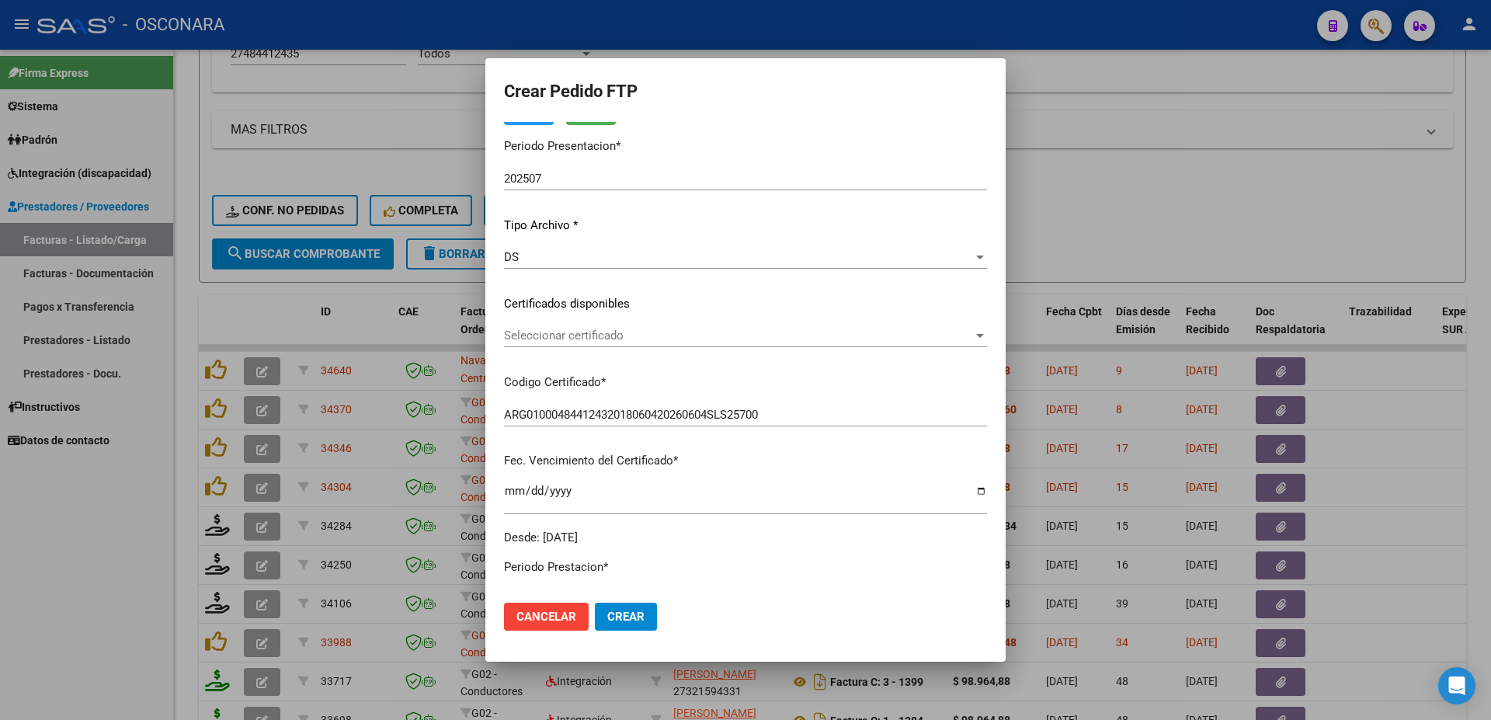
scroll to position [0, 0]
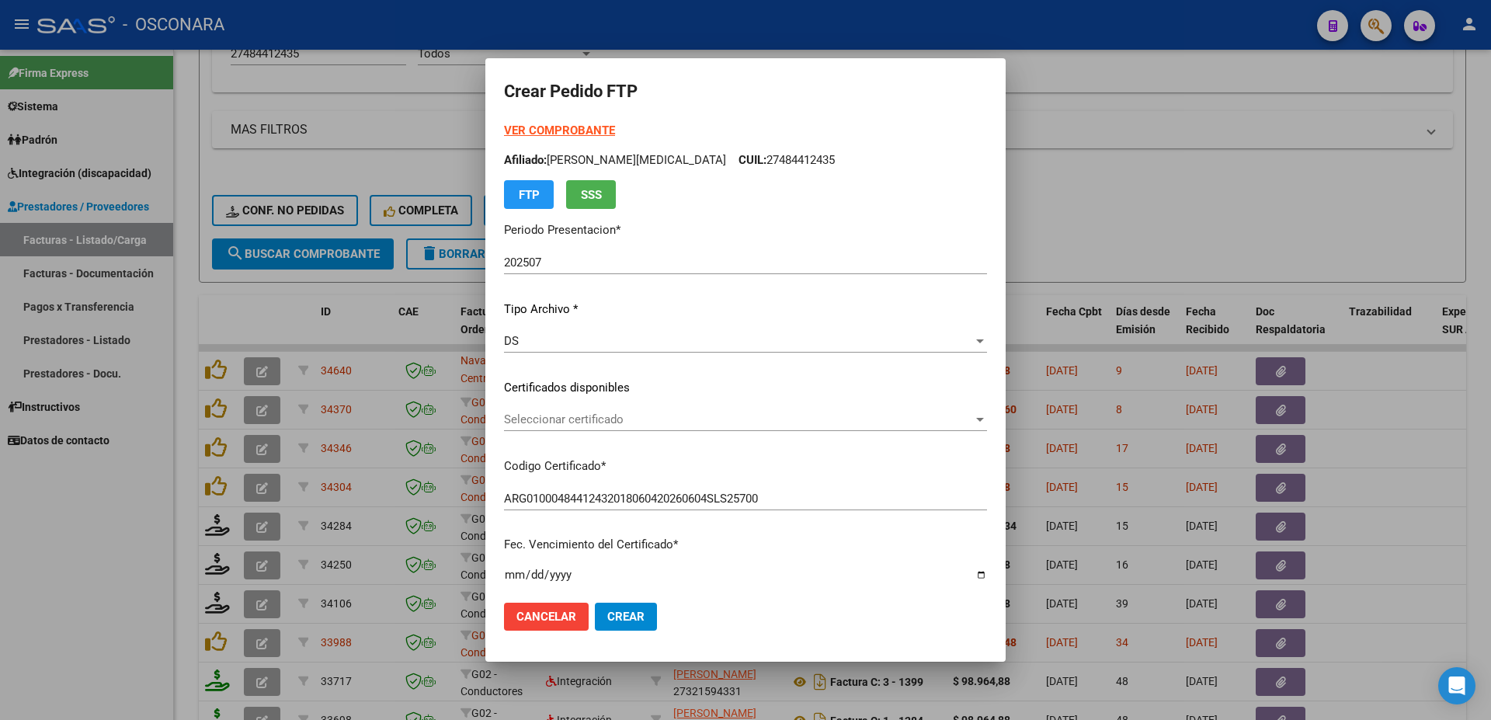
type input "1"
click at [609, 421] on span "Seleccionar certificado" at bounding box center [738, 419] width 469 height 14
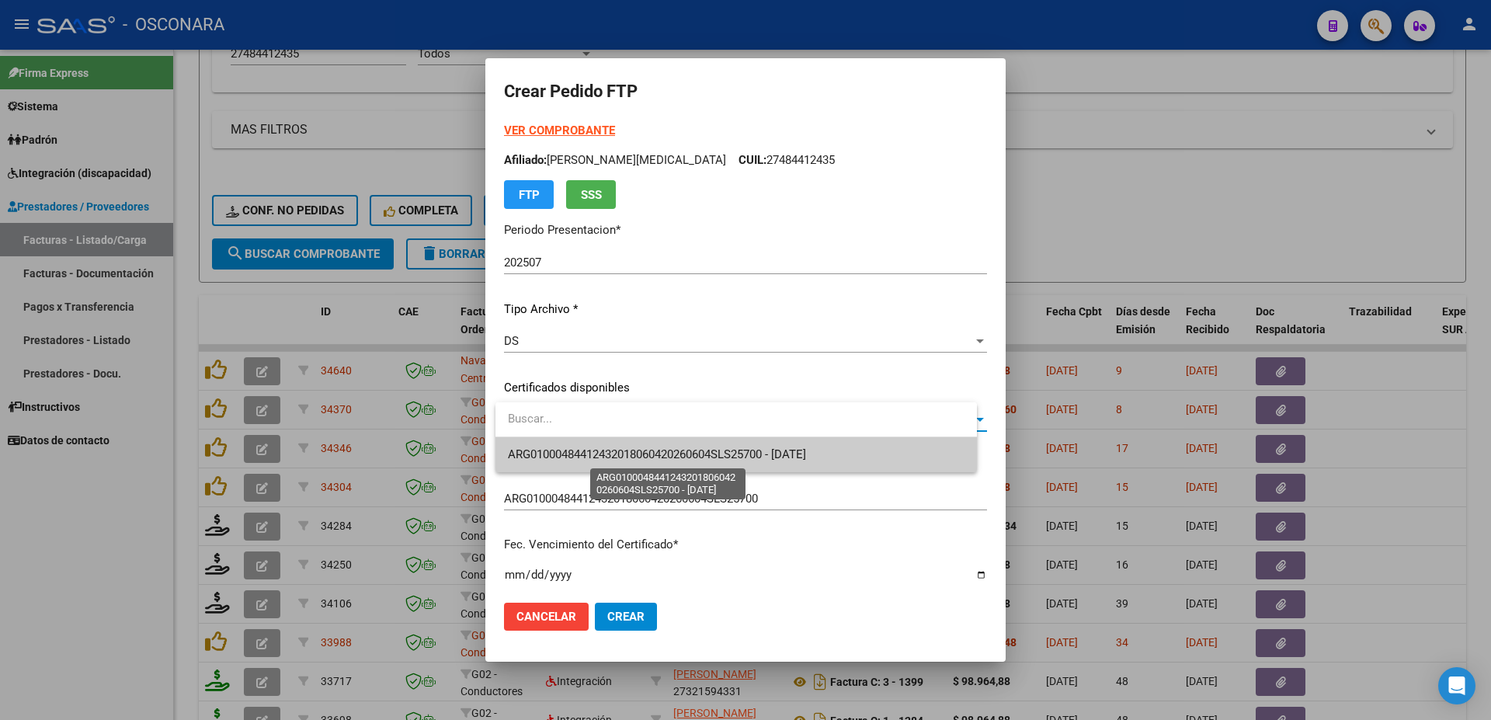
click at [630, 448] on span "ARG01000484412432018060420260604SLS25700 - [DATE]" at bounding box center [657, 454] width 298 height 14
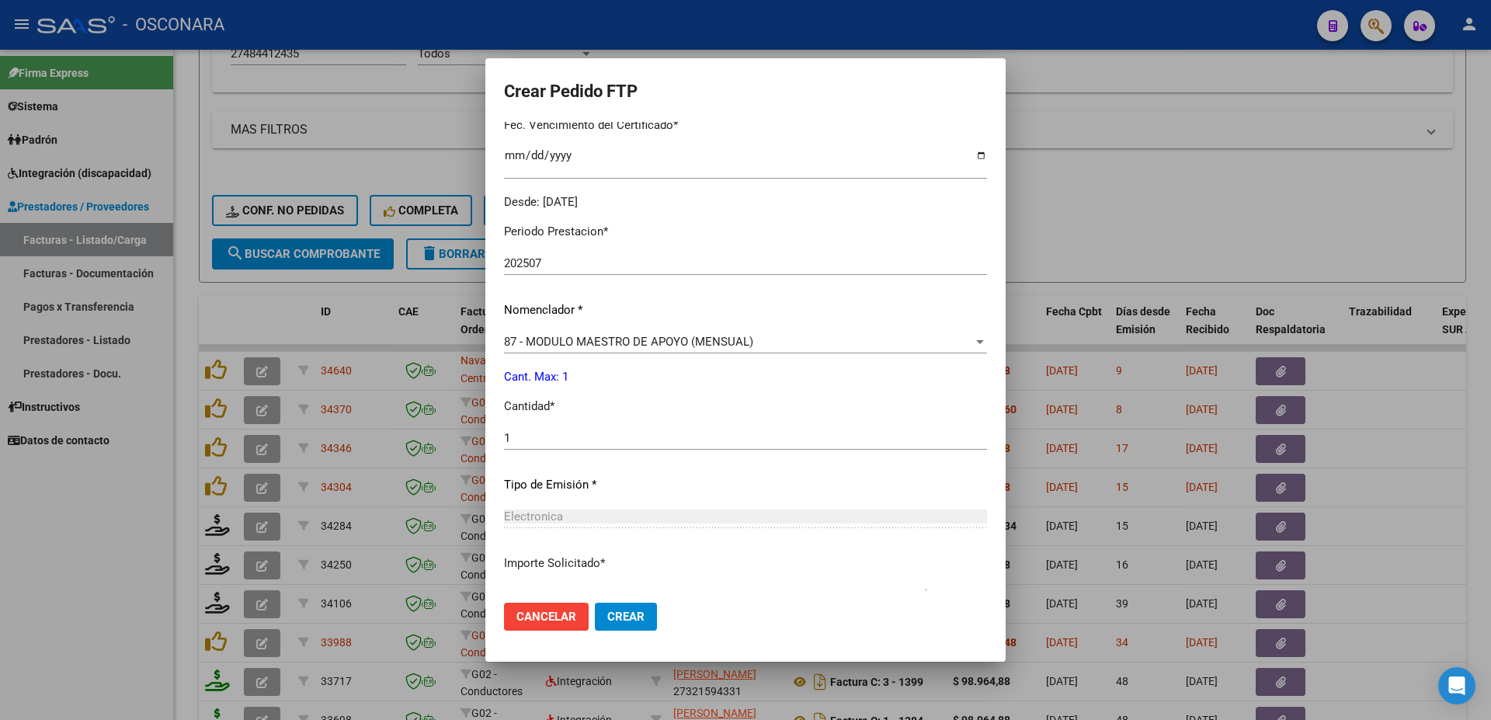
scroll to position [520, 0]
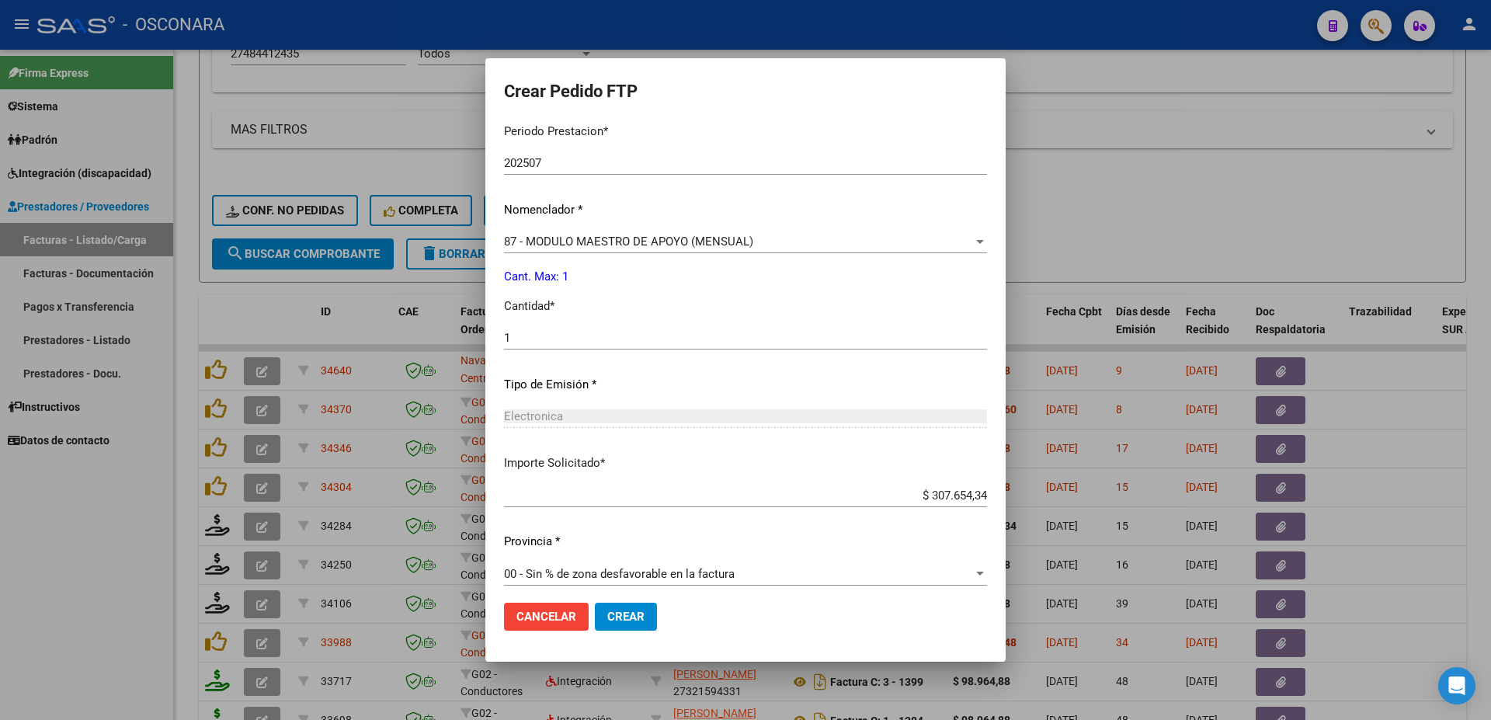
click at [636, 619] on span "Crear" at bounding box center [625, 617] width 37 height 14
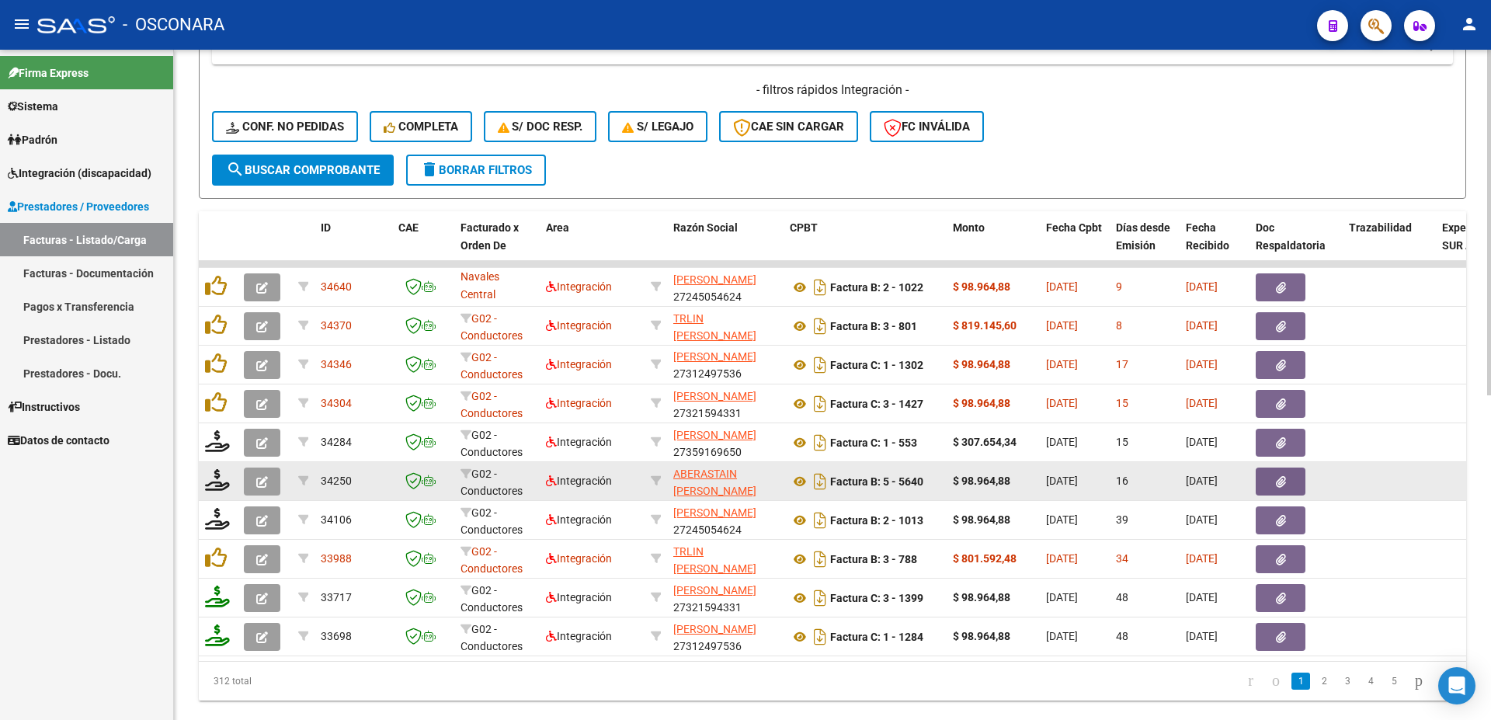
scroll to position [631, 0]
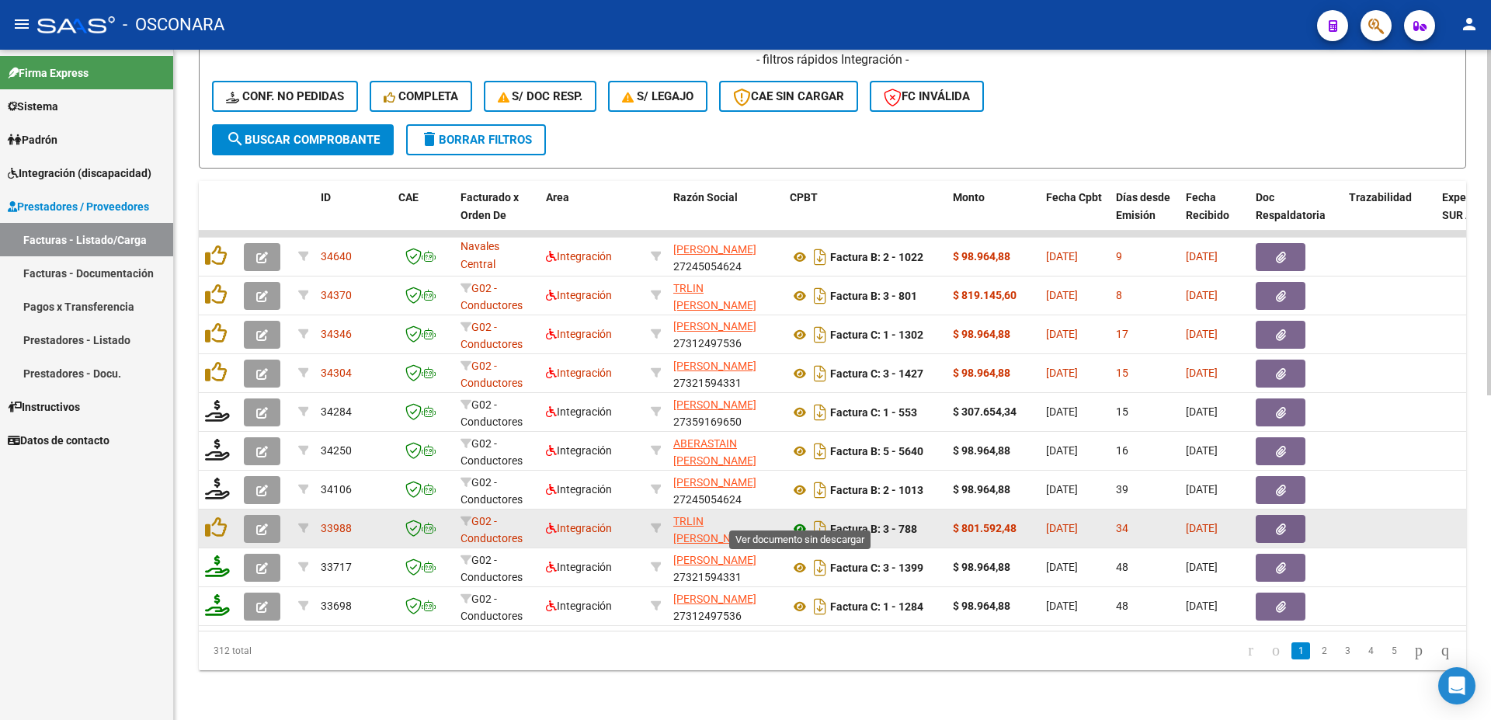
click at [798, 520] on icon at bounding box center [800, 529] width 20 height 19
click at [1282, 524] on icon "button" at bounding box center [1281, 530] width 10 height 12
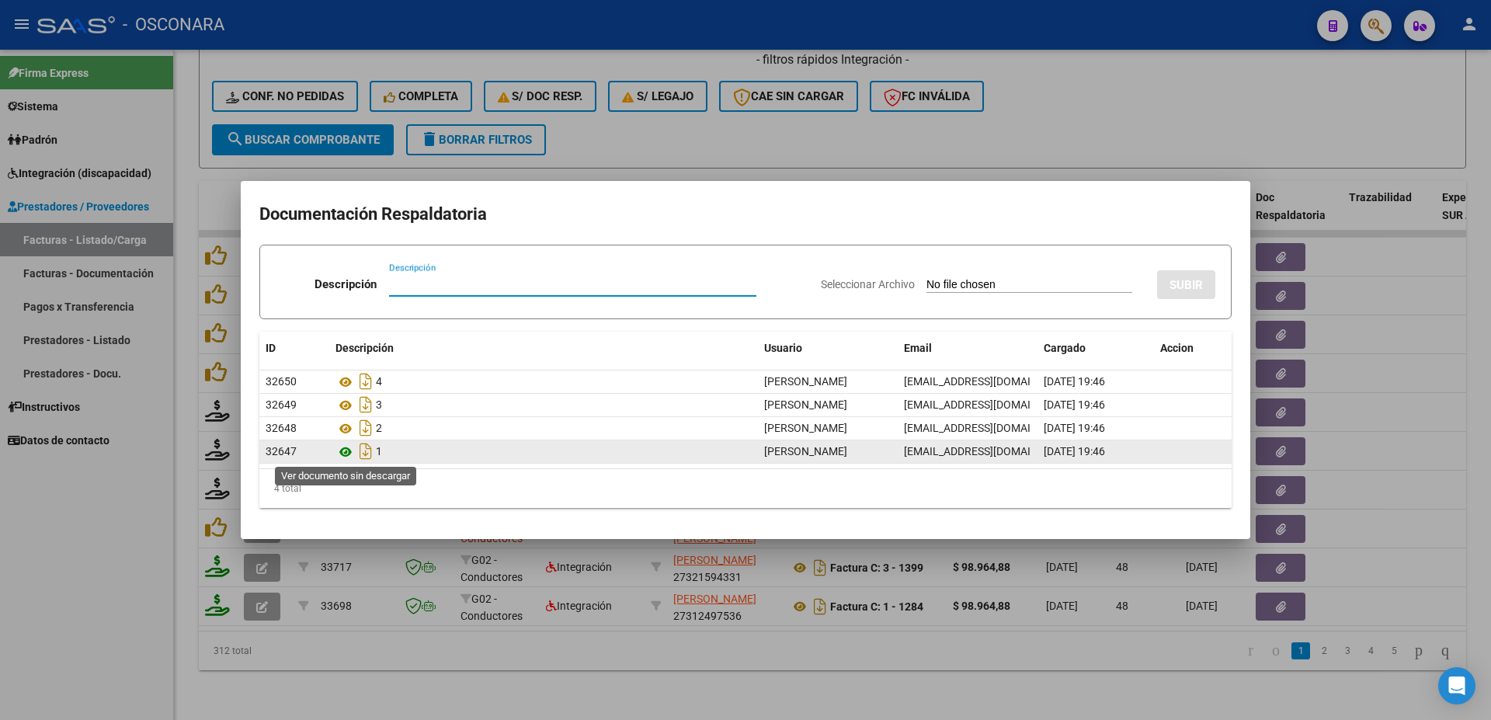
click at [344, 450] on icon at bounding box center [346, 452] width 20 height 19
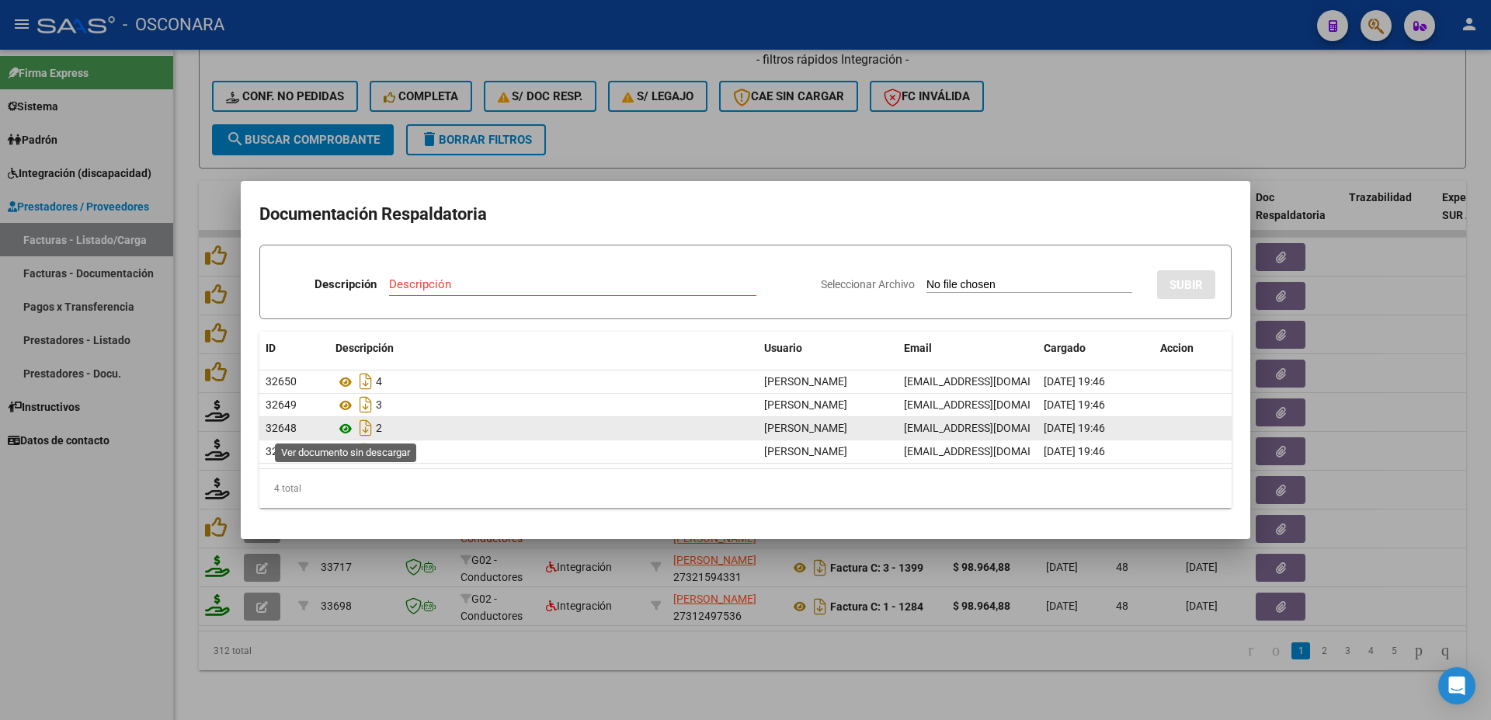
click at [346, 425] on icon at bounding box center [346, 428] width 20 height 19
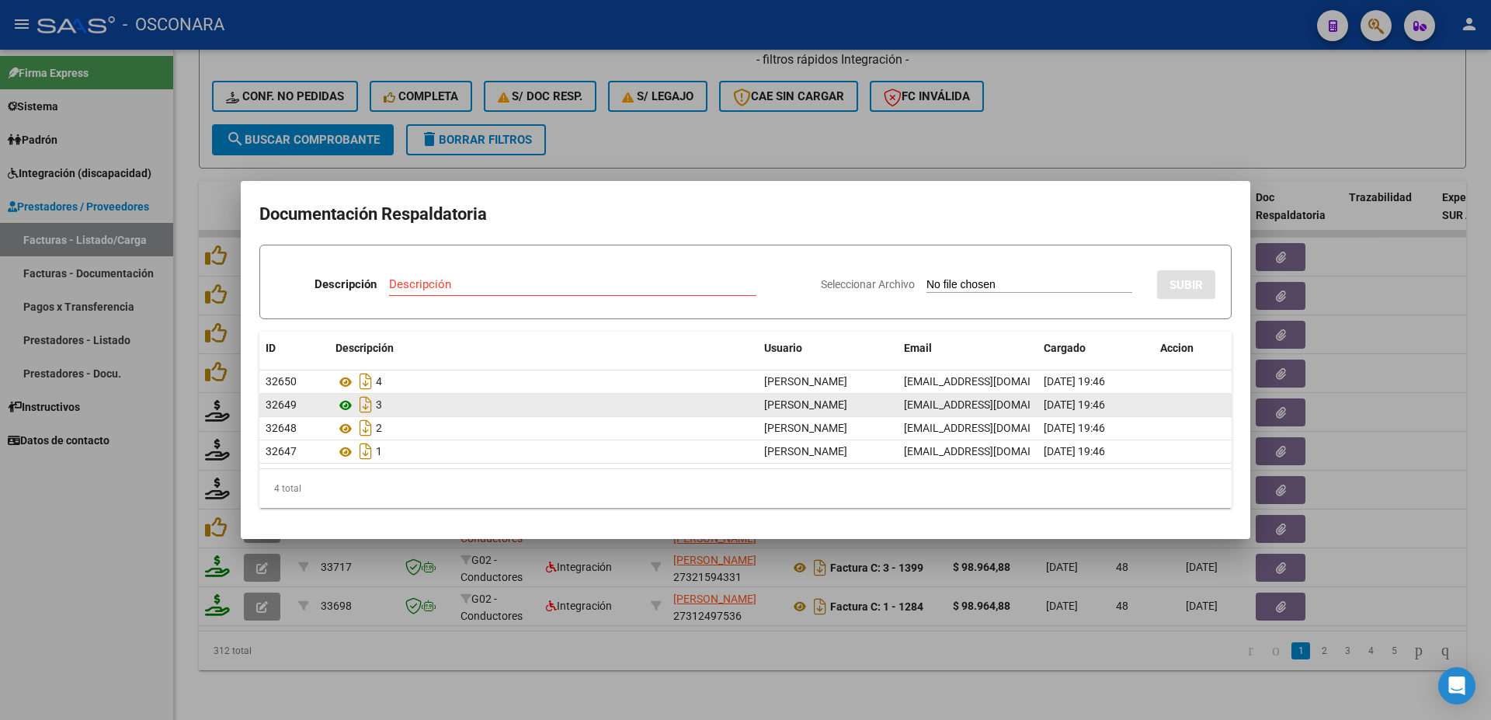
click at [344, 411] on icon at bounding box center [346, 405] width 20 height 19
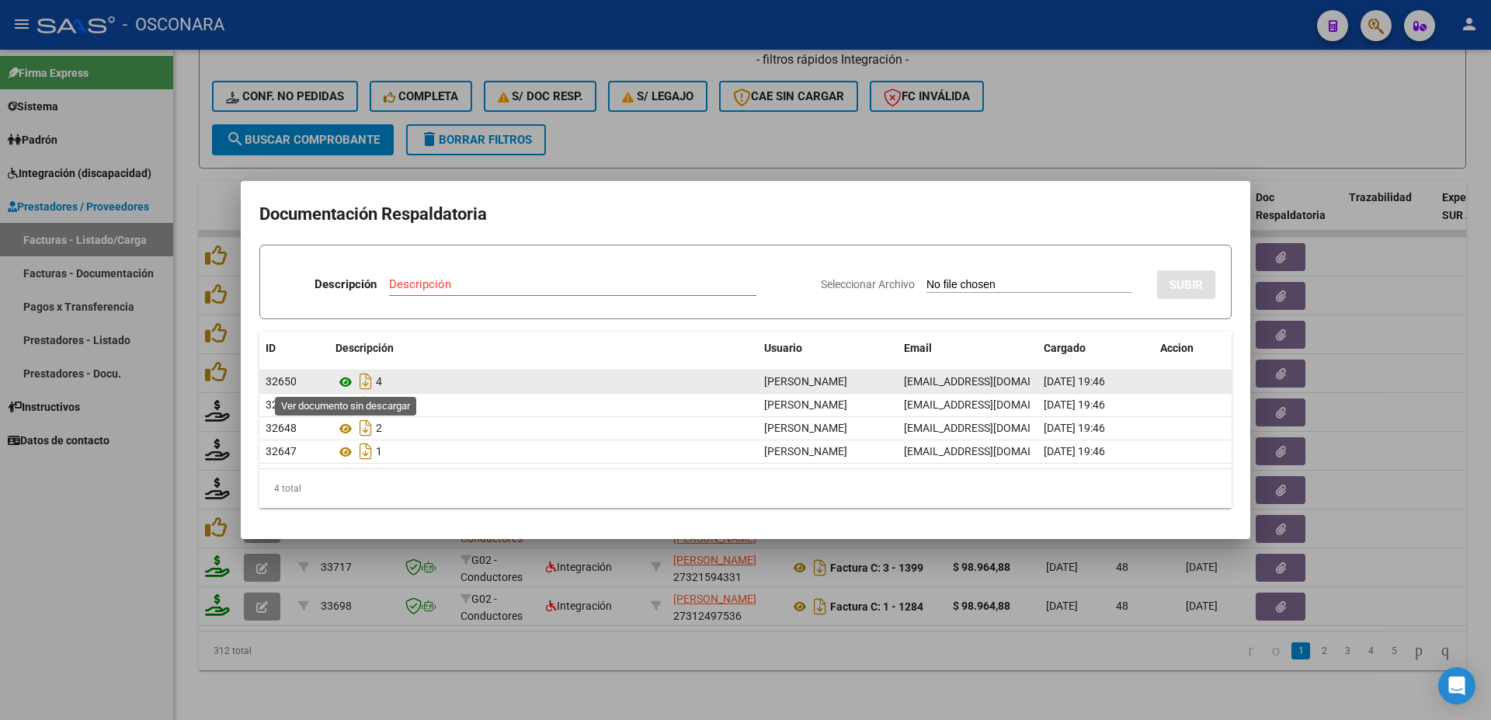
click at [337, 382] on icon at bounding box center [346, 382] width 20 height 19
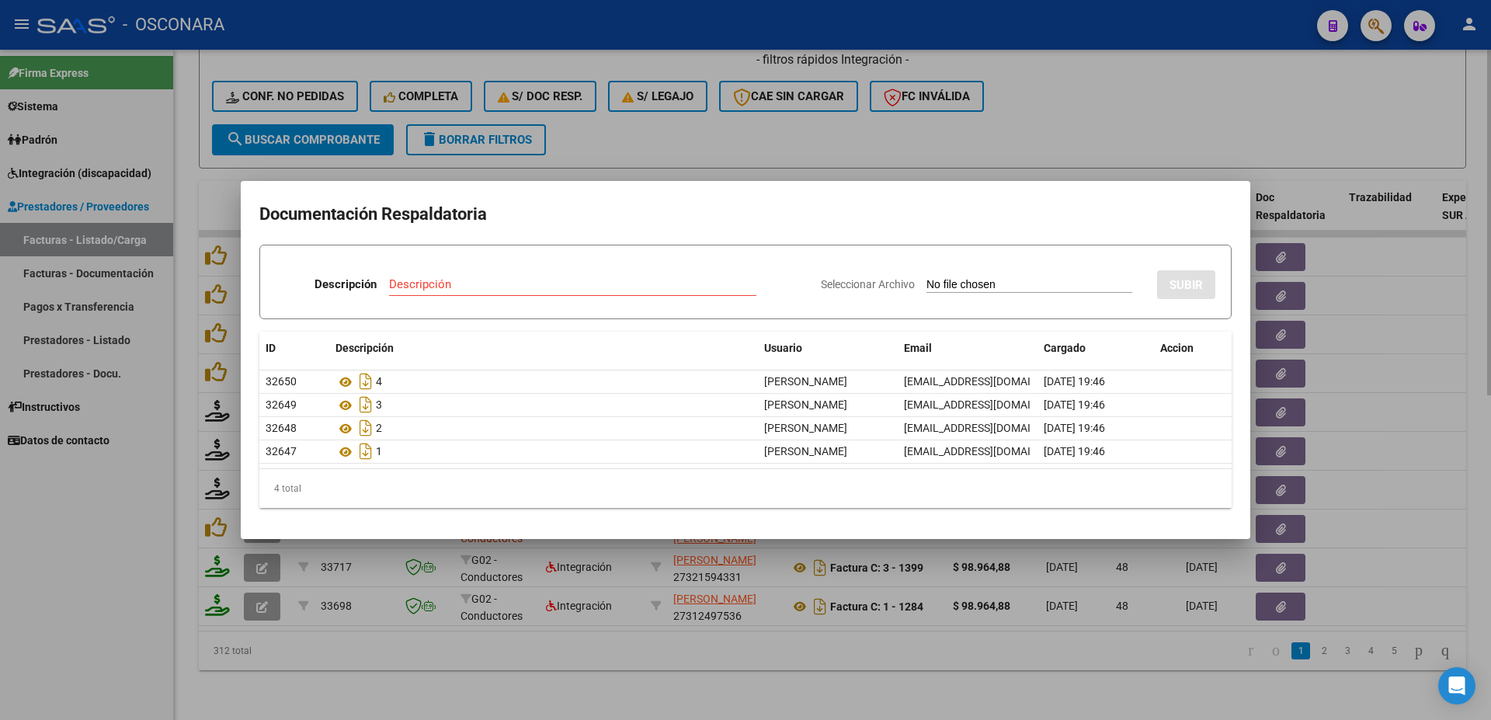
drag, startPoint x: 765, startPoint y: 718, endPoint x: 774, endPoint y: 703, distance: 18.1
click at [770, 710] on div at bounding box center [745, 360] width 1491 height 720
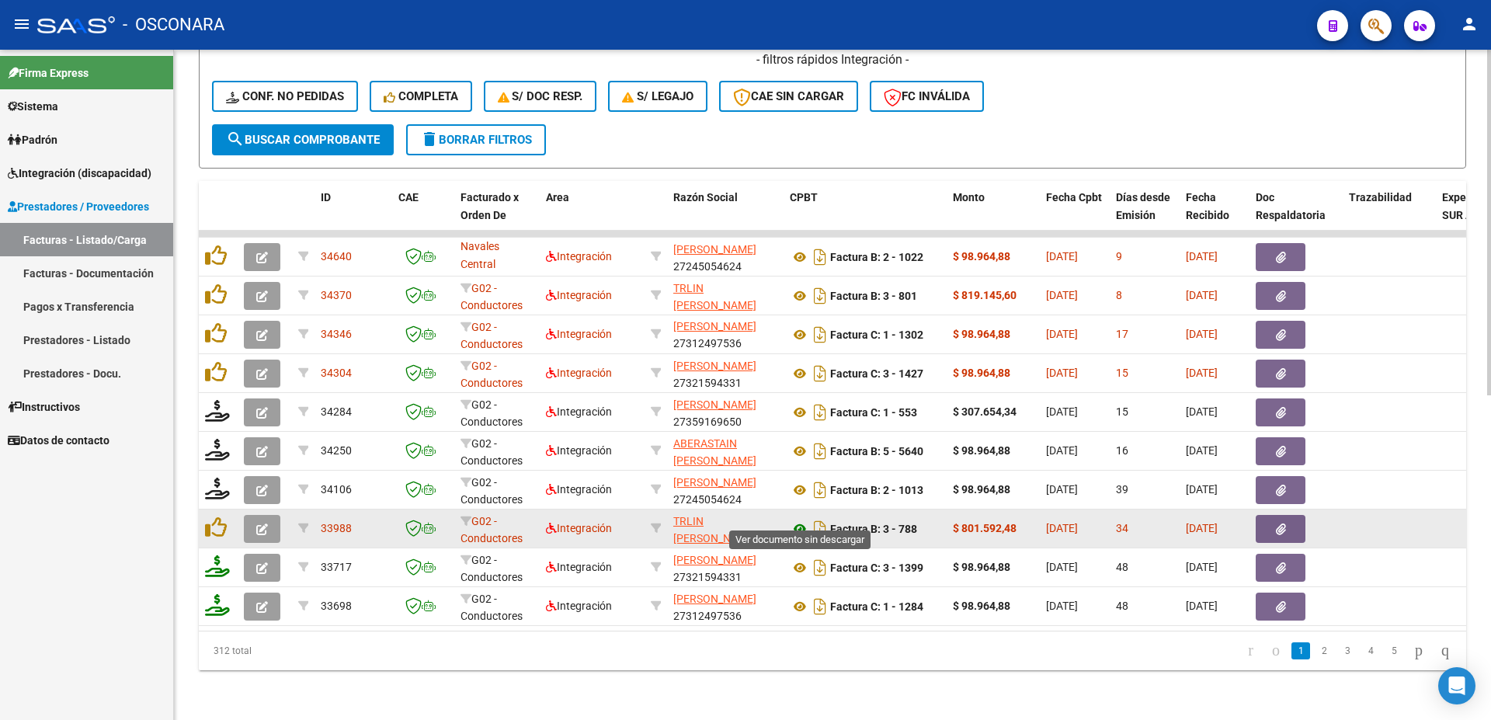
click at [795, 520] on icon at bounding box center [800, 529] width 20 height 19
click at [1283, 524] on icon "button" at bounding box center [1281, 530] width 10 height 12
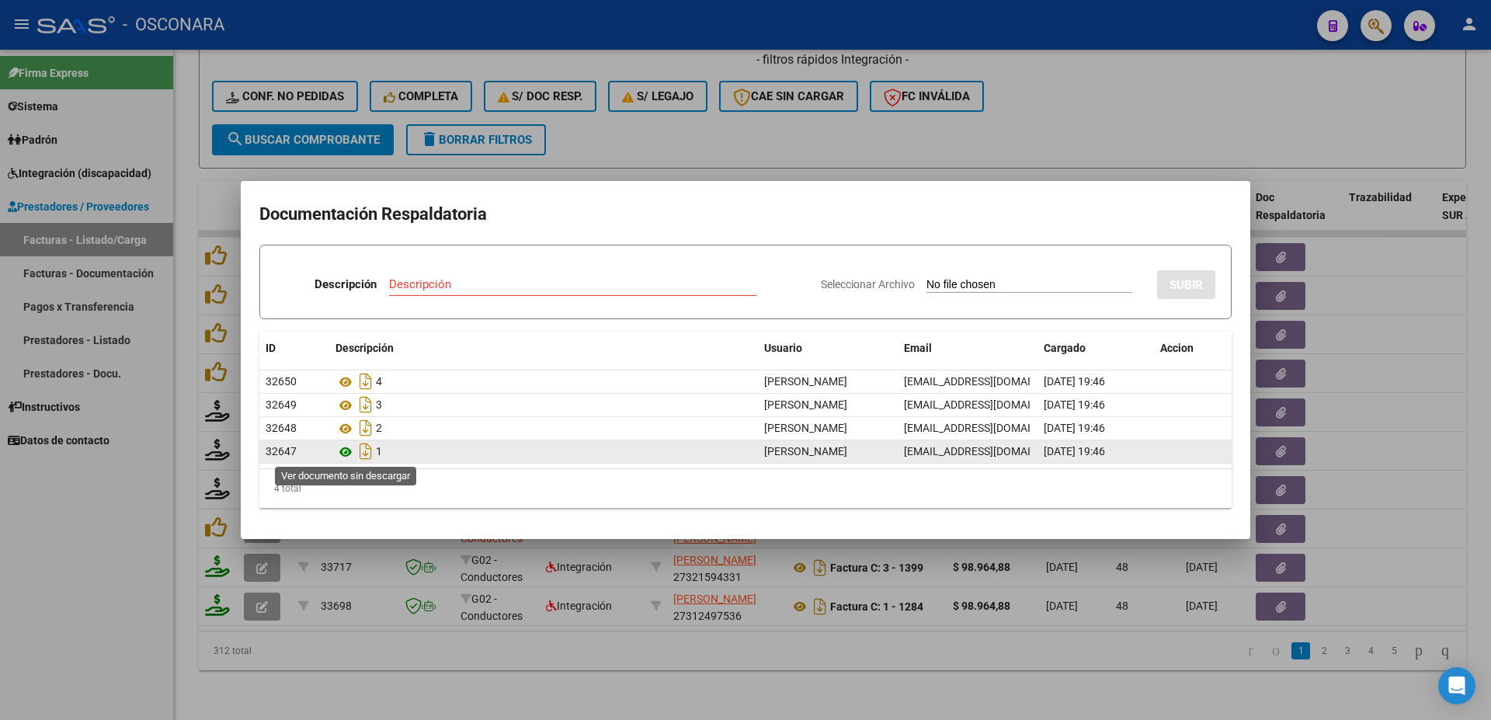
click at [341, 449] on icon at bounding box center [346, 452] width 20 height 19
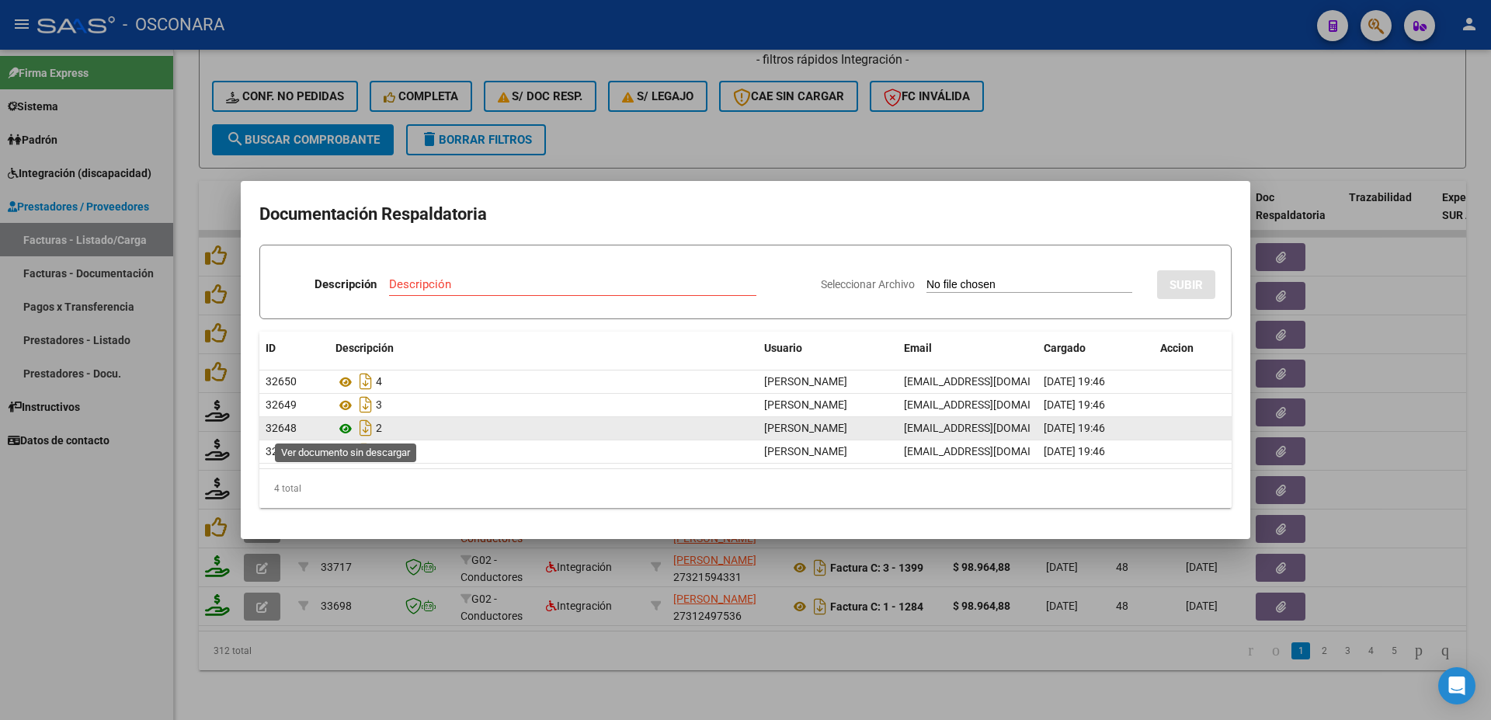
click at [344, 429] on icon at bounding box center [346, 428] width 20 height 19
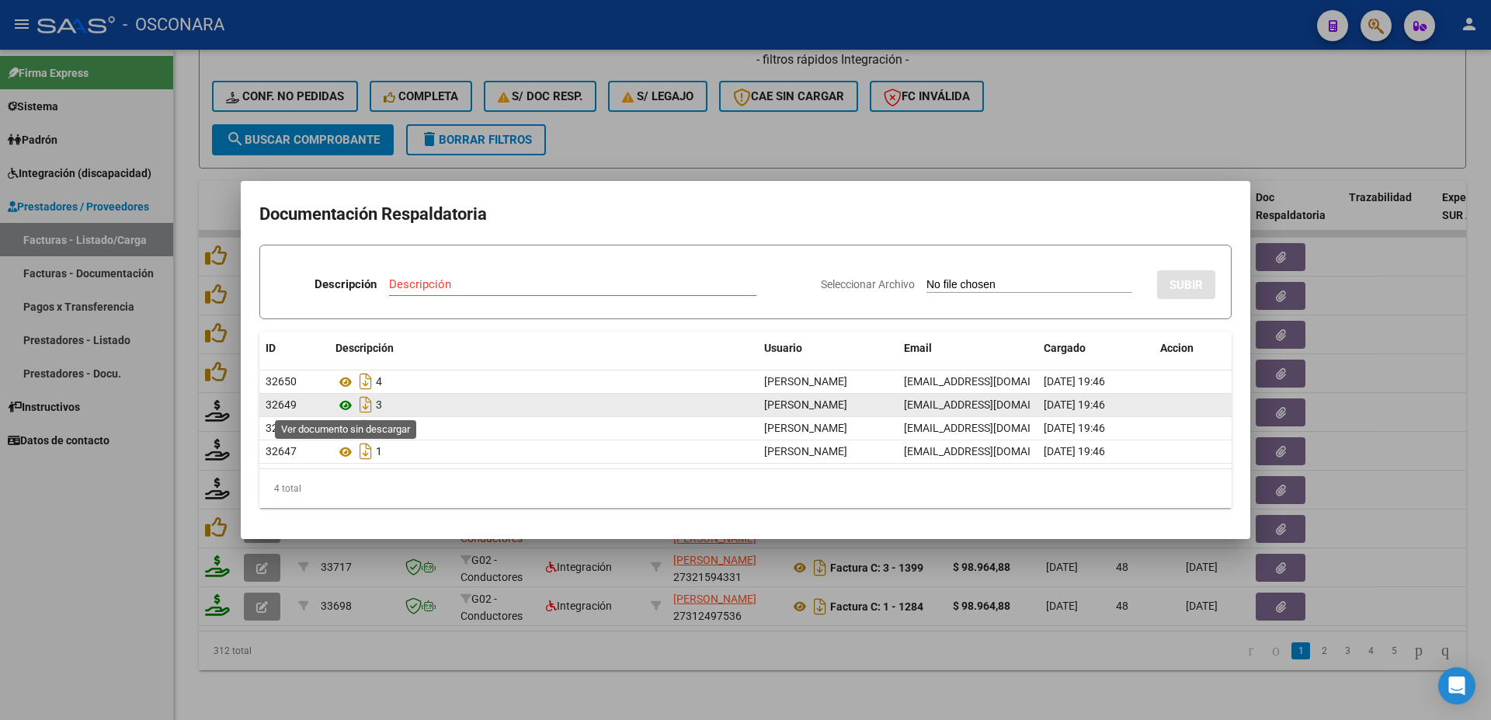
click at [347, 404] on icon at bounding box center [346, 405] width 20 height 19
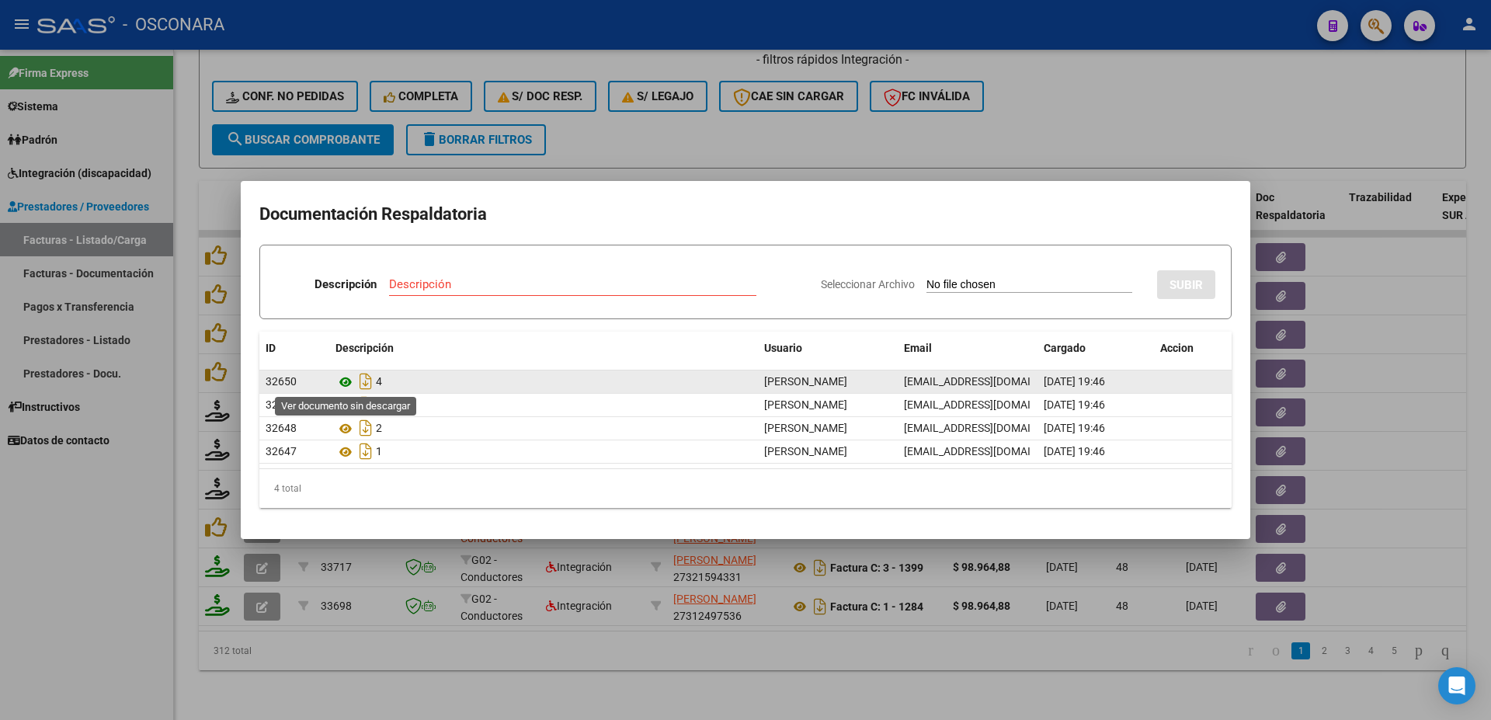
click at [342, 381] on icon at bounding box center [346, 382] width 20 height 19
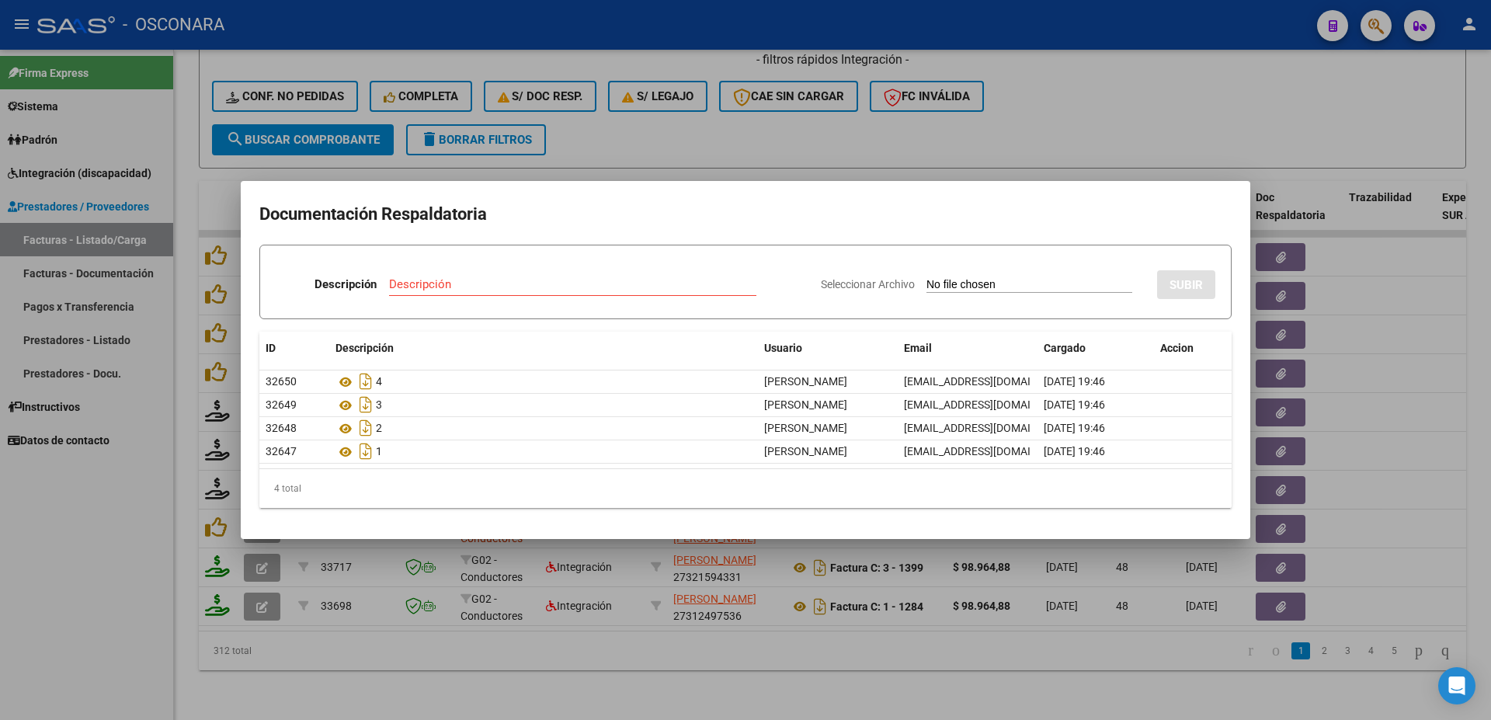
click at [684, 655] on div at bounding box center [745, 360] width 1491 height 720
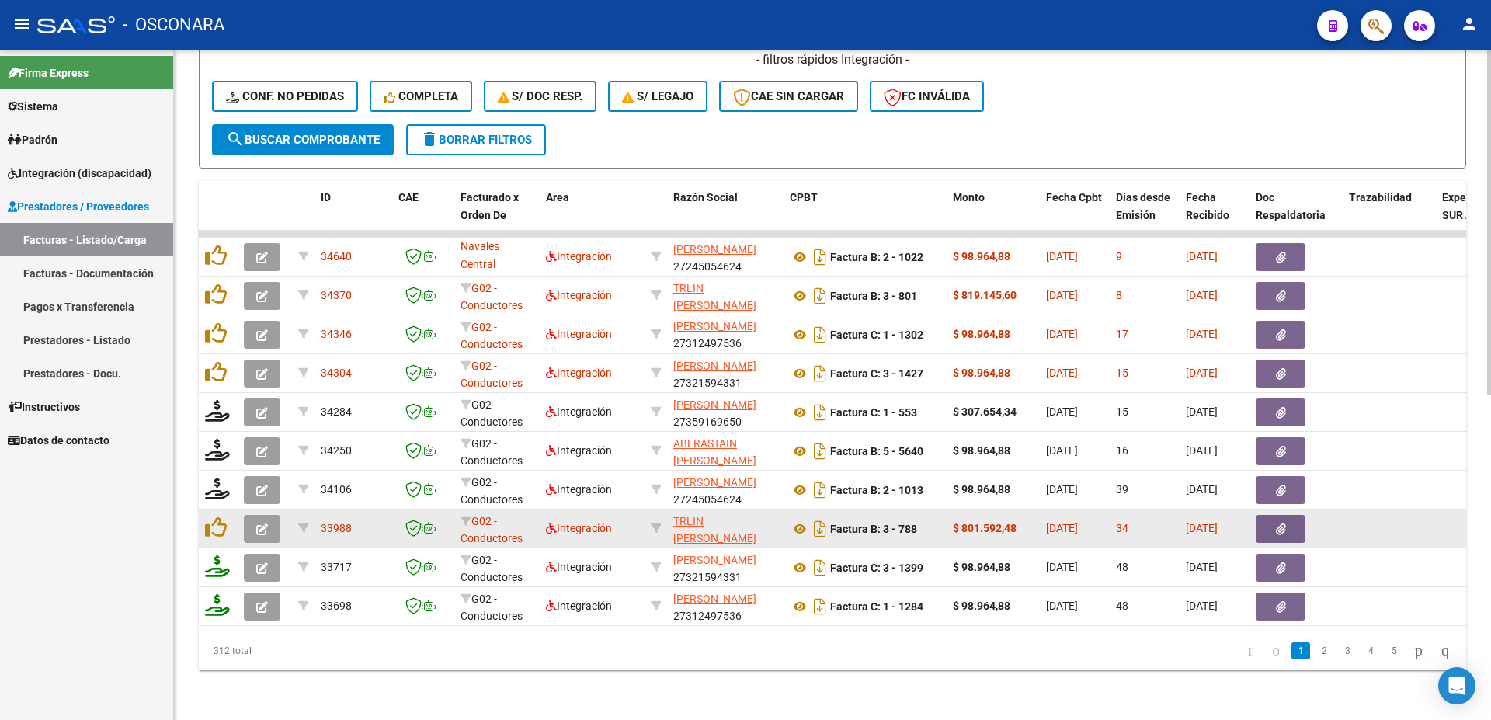
click at [255, 524] on button "button" at bounding box center [262, 529] width 37 height 28
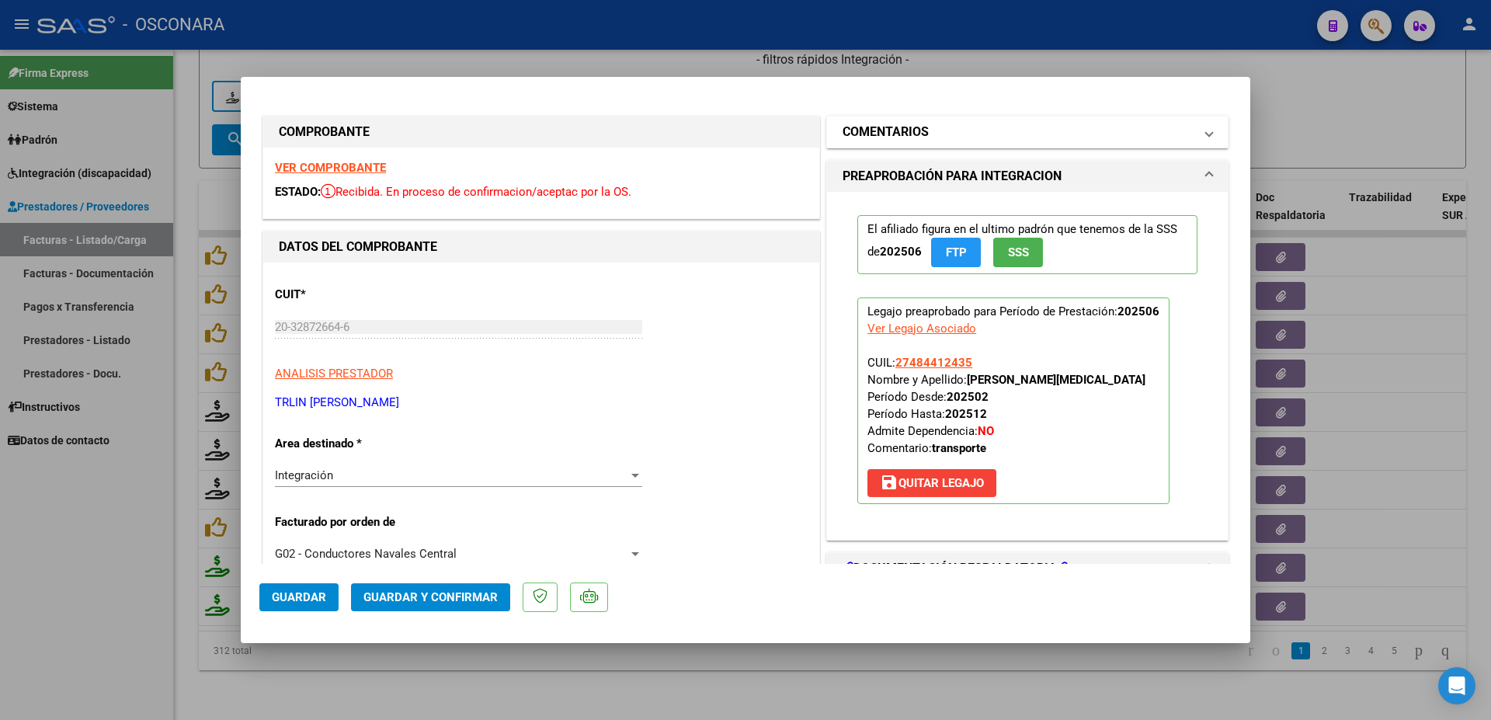
click at [858, 132] on h1 "COMENTARIOS" at bounding box center [886, 132] width 86 height 19
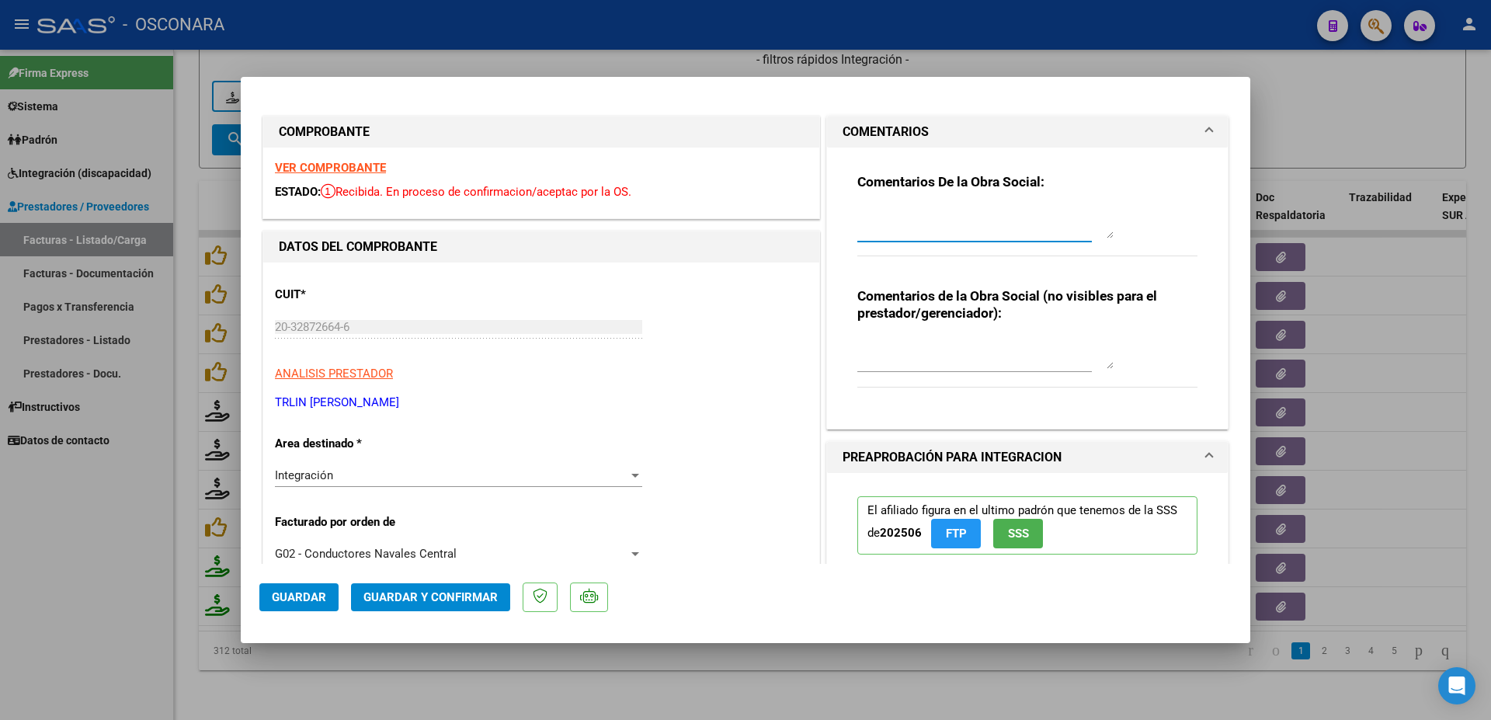
click at [880, 227] on textarea at bounding box center [986, 222] width 256 height 31
click at [313, 586] on button "Guardar" at bounding box center [298, 597] width 79 height 28
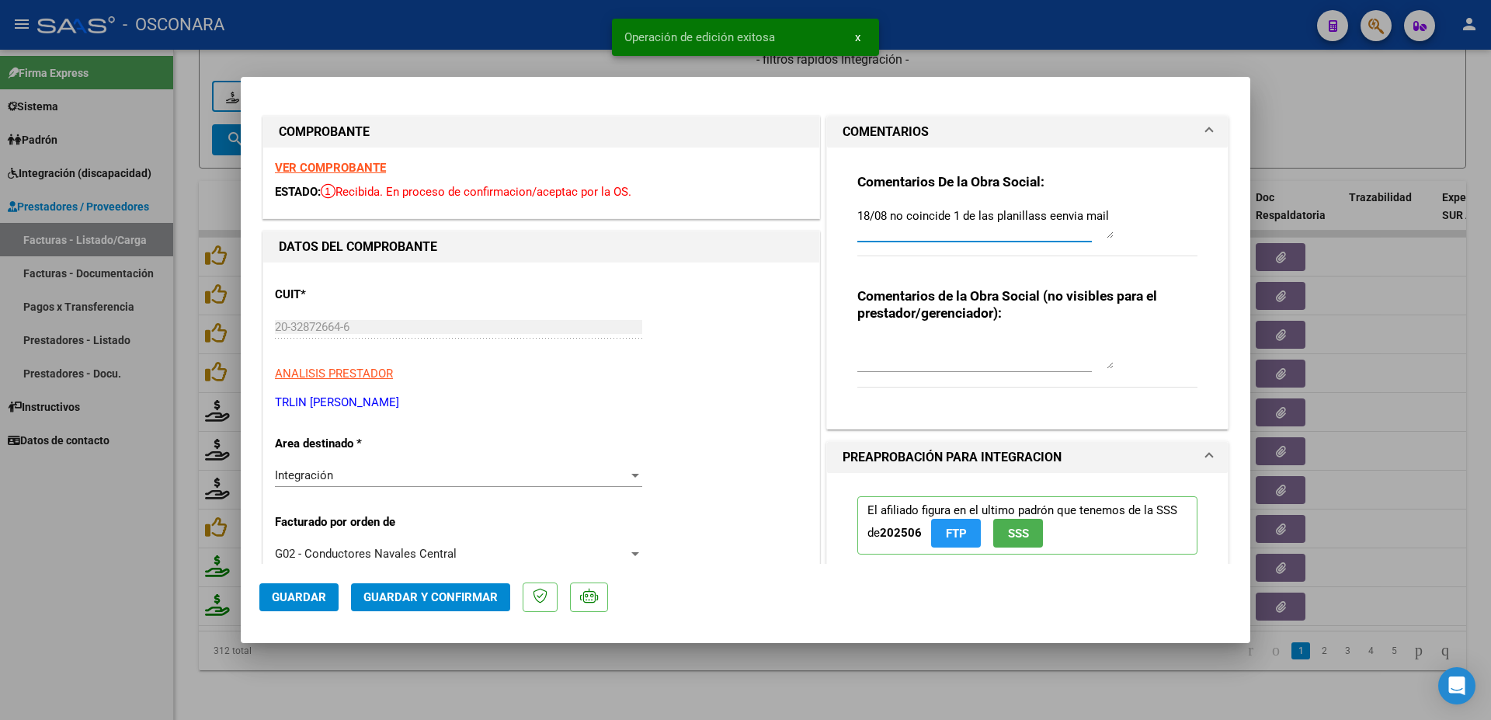
drag, startPoint x: 1031, startPoint y: 218, endPoint x: 1074, endPoint y: 221, distance: 43.6
click at [1038, 217] on textarea "18/08 no coincide 1 de las planillass eenvia mail" at bounding box center [986, 222] width 256 height 31
click at [1040, 217] on textarea "18/08 no coincide 1 de las planillas eenvia mail" at bounding box center [986, 222] width 256 height 31
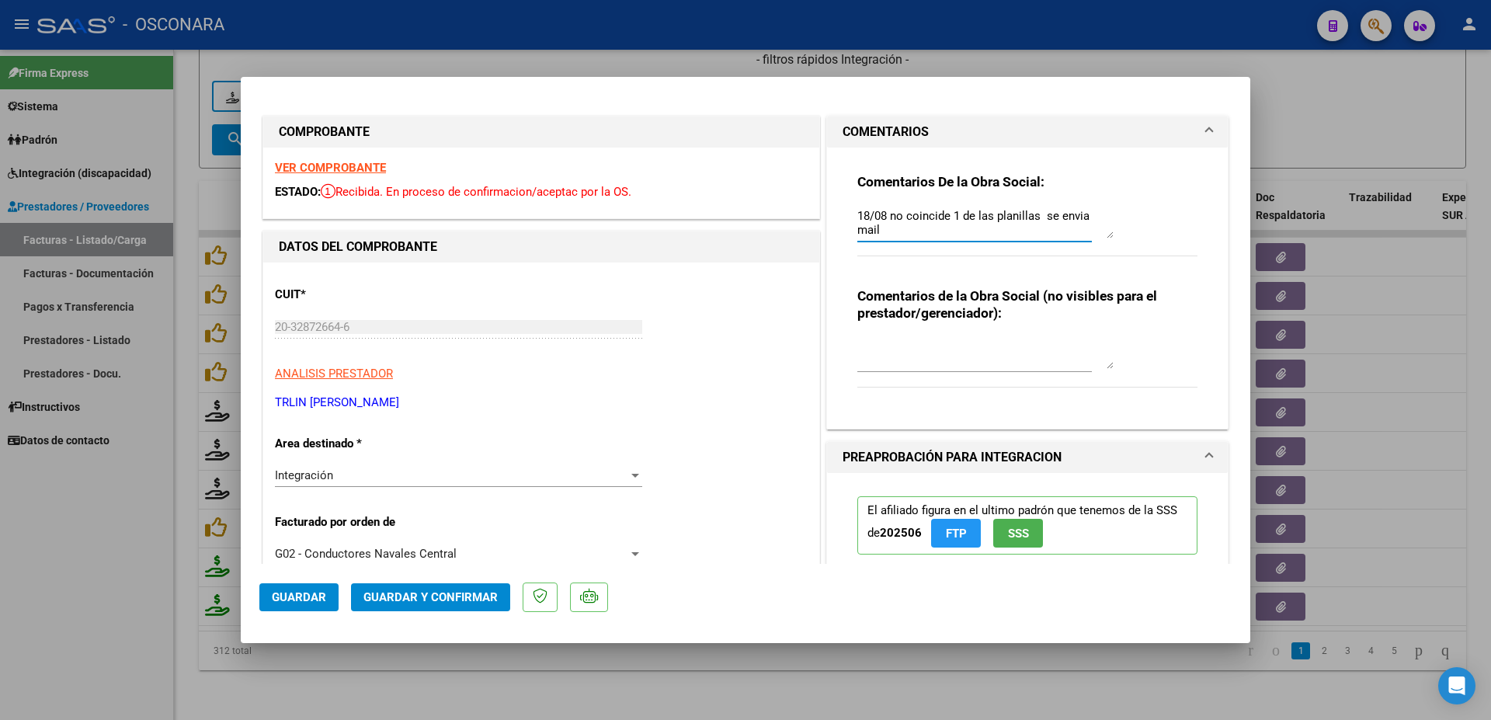
type textarea "18/08 no coincide 1 de las planillas se envia mail"
click at [301, 601] on span "Guardar" at bounding box center [299, 597] width 54 height 14
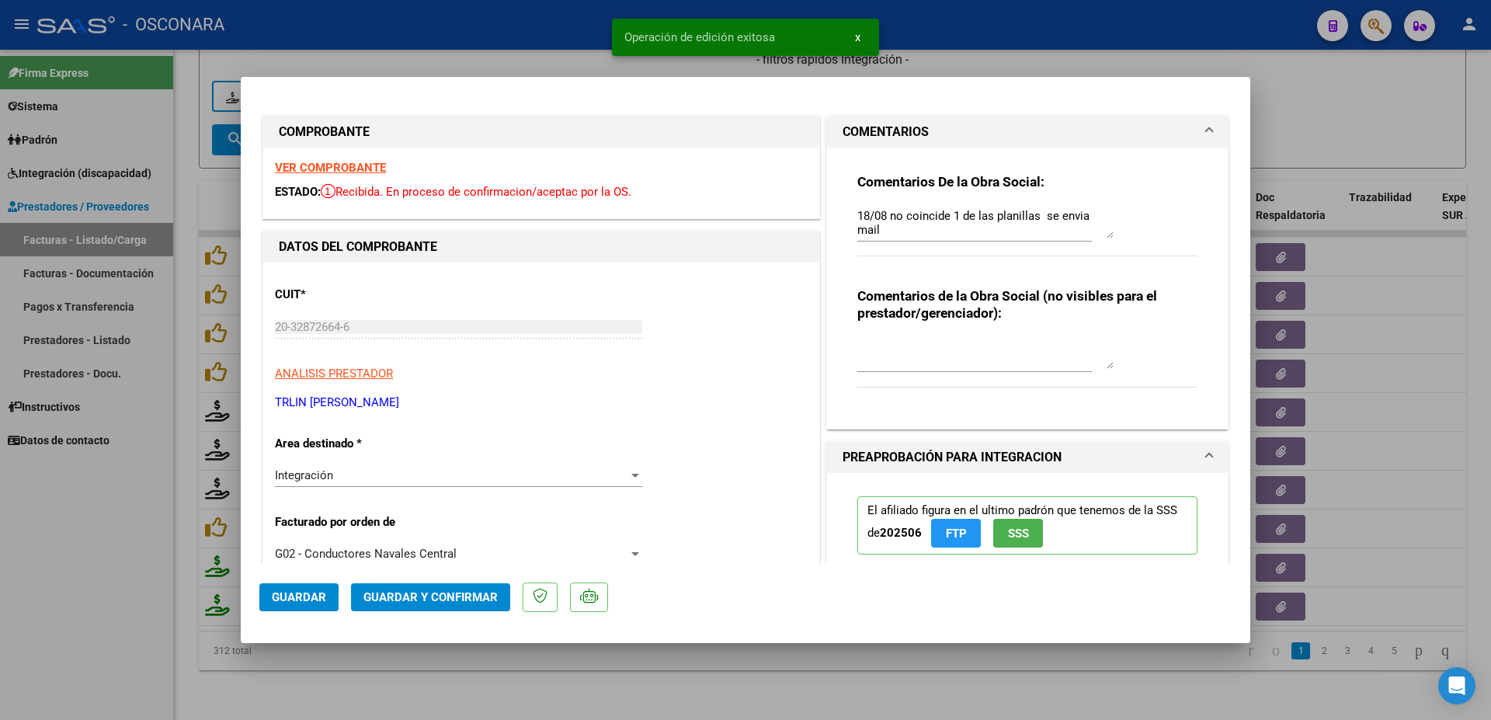
click at [1431, 310] on div at bounding box center [745, 360] width 1491 height 720
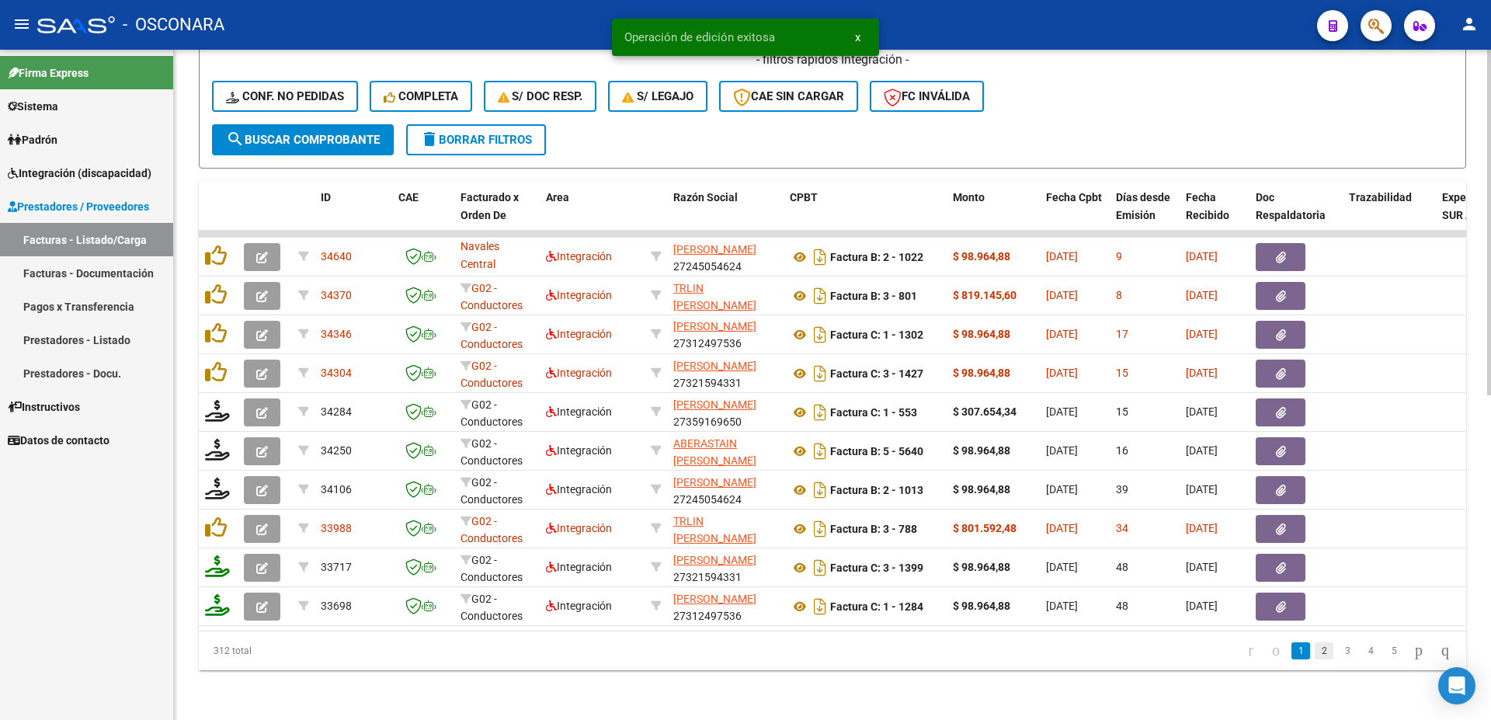
click at [1315, 651] on link "2" at bounding box center [1324, 650] width 19 height 17
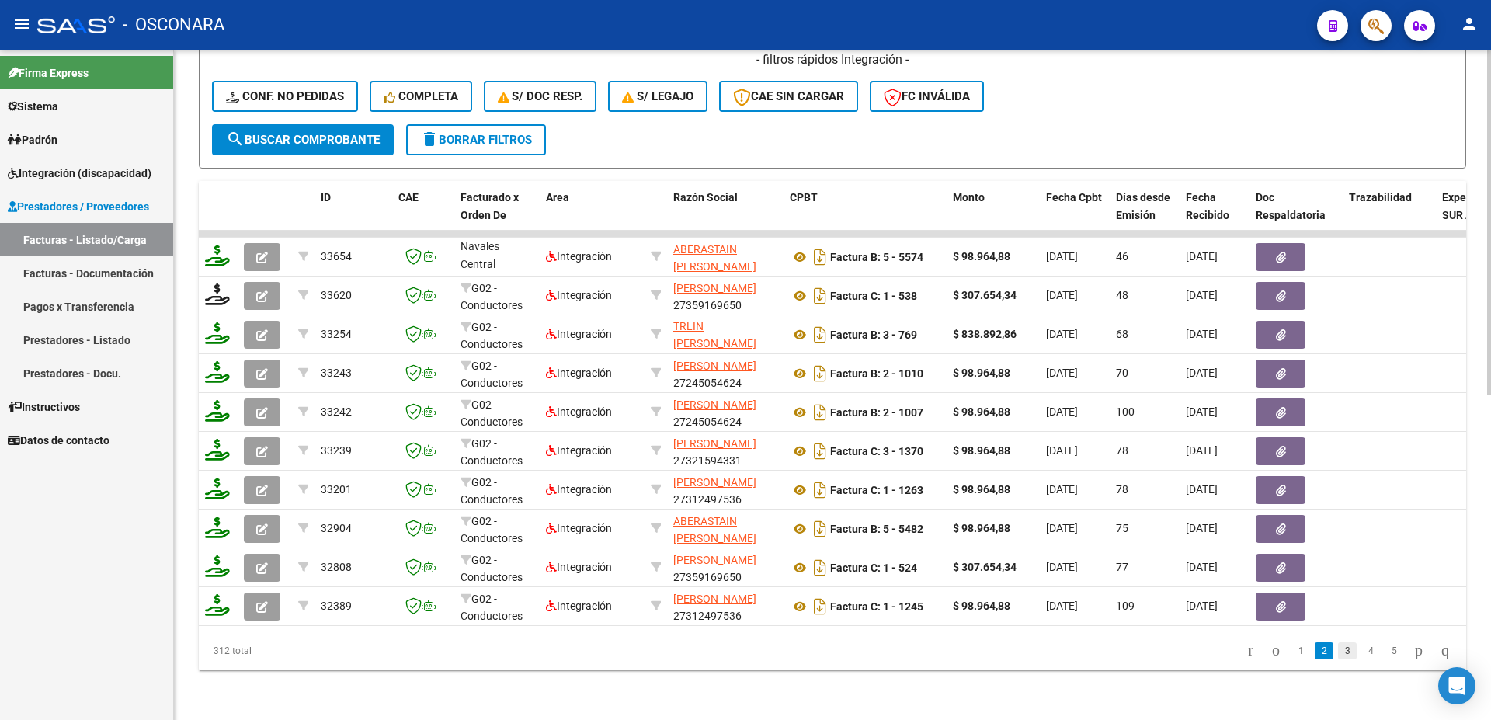
click at [1338, 649] on link "3" at bounding box center [1347, 650] width 19 height 17
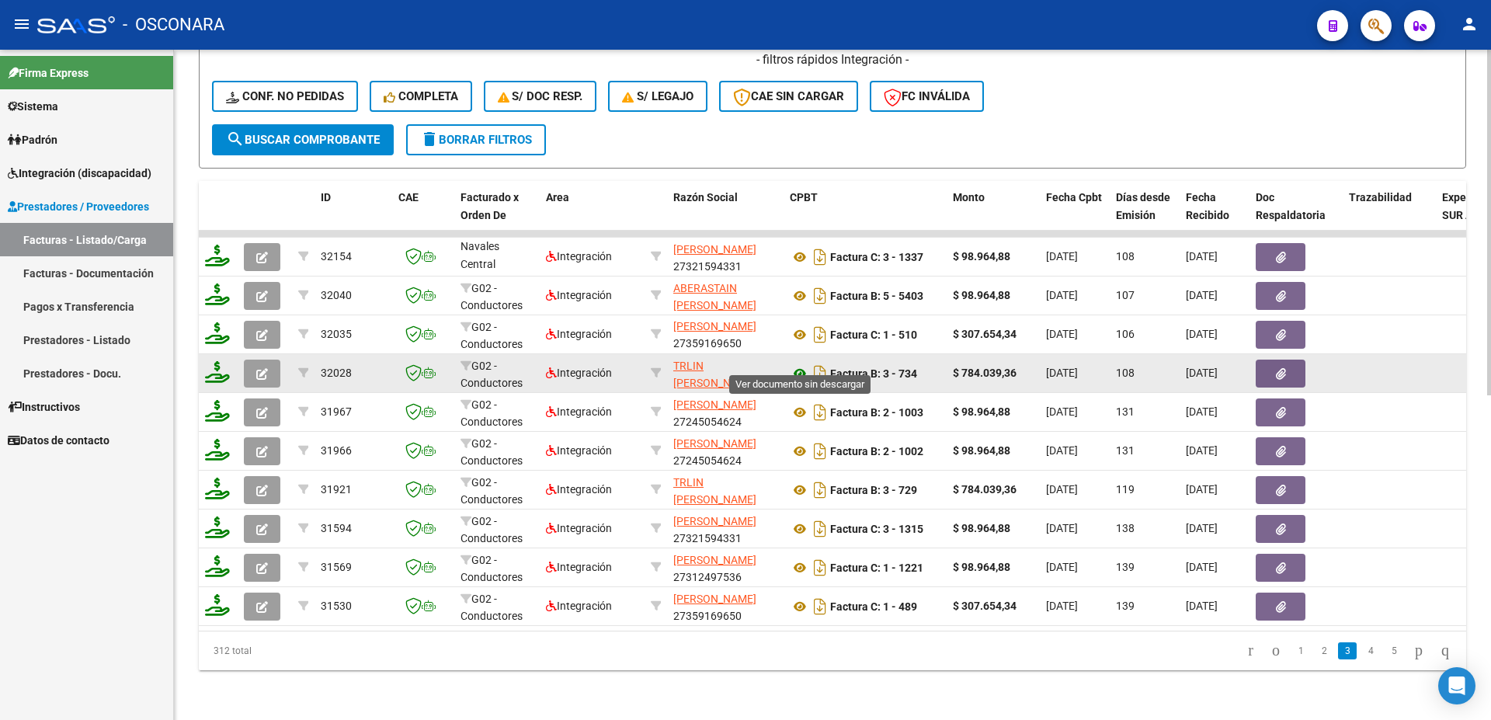
click at [799, 364] on icon at bounding box center [800, 373] width 20 height 19
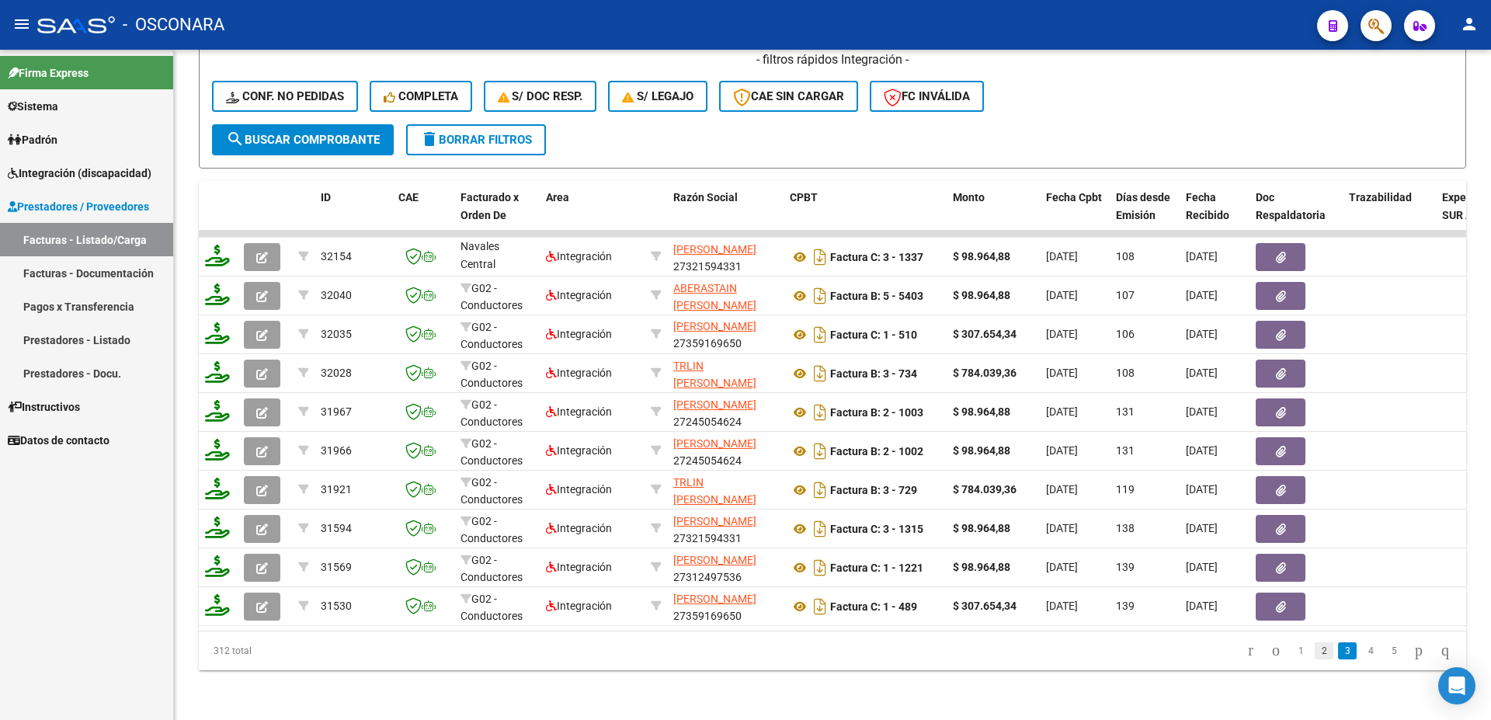
click at [1315, 648] on link "2" at bounding box center [1324, 650] width 19 height 17
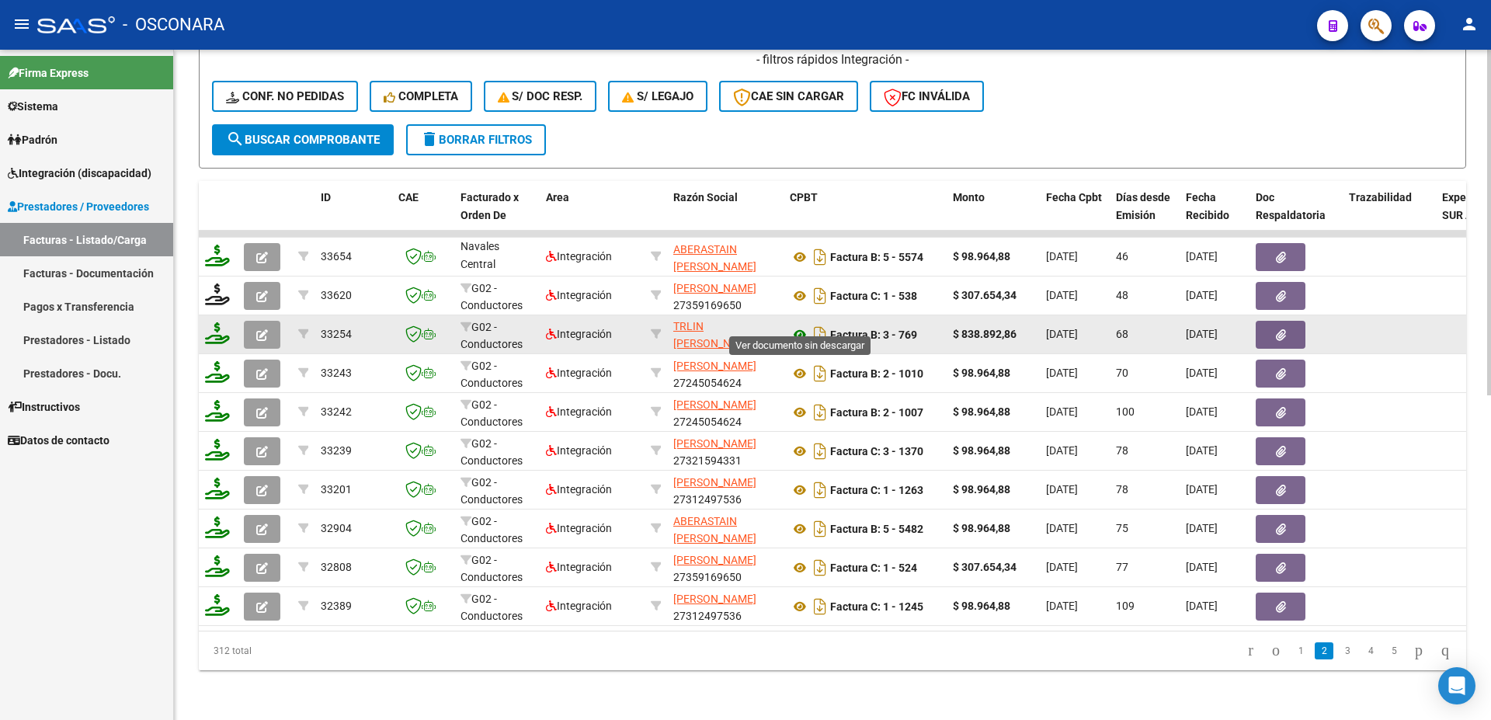
click at [804, 325] on icon at bounding box center [800, 334] width 20 height 19
click at [1280, 329] on icon "button" at bounding box center [1281, 335] width 10 height 12
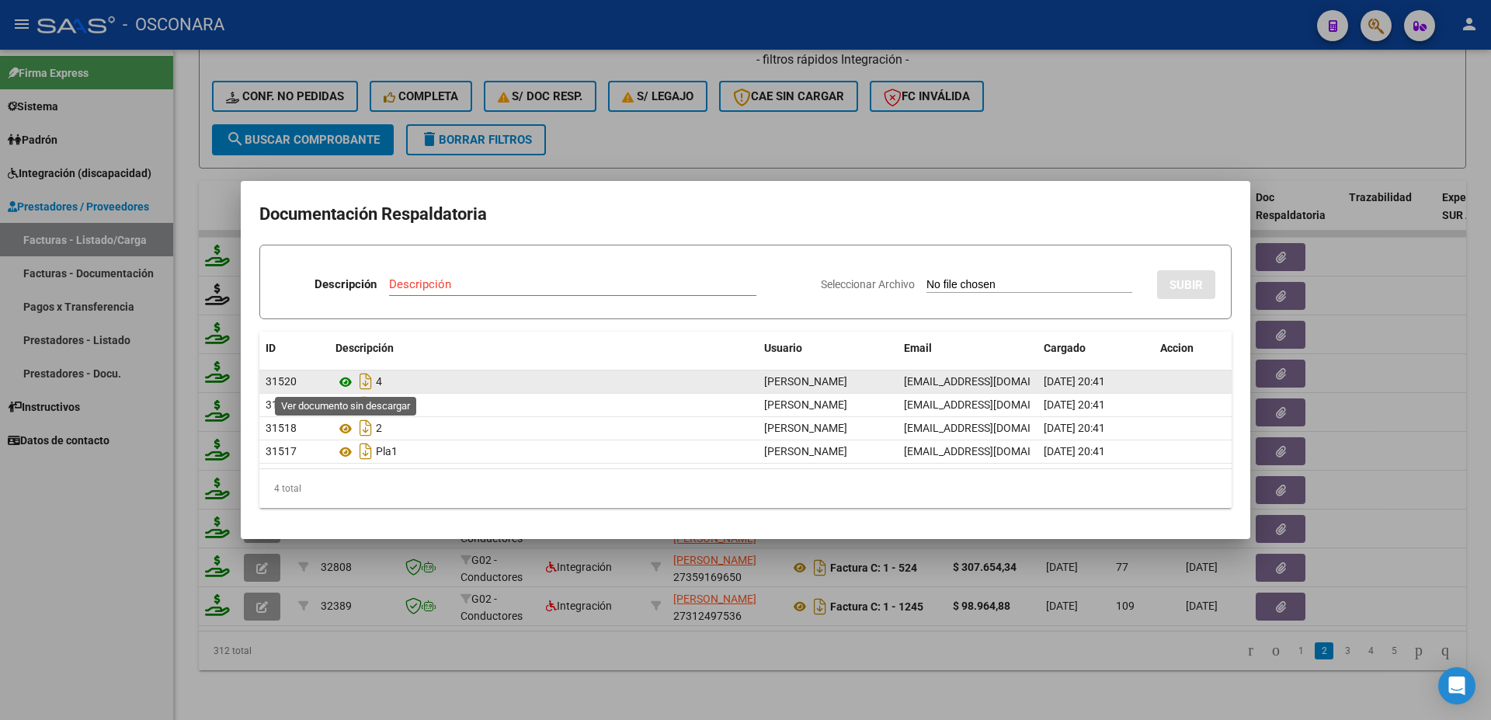
click at [343, 378] on icon at bounding box center [346, 382] width 20 height 19
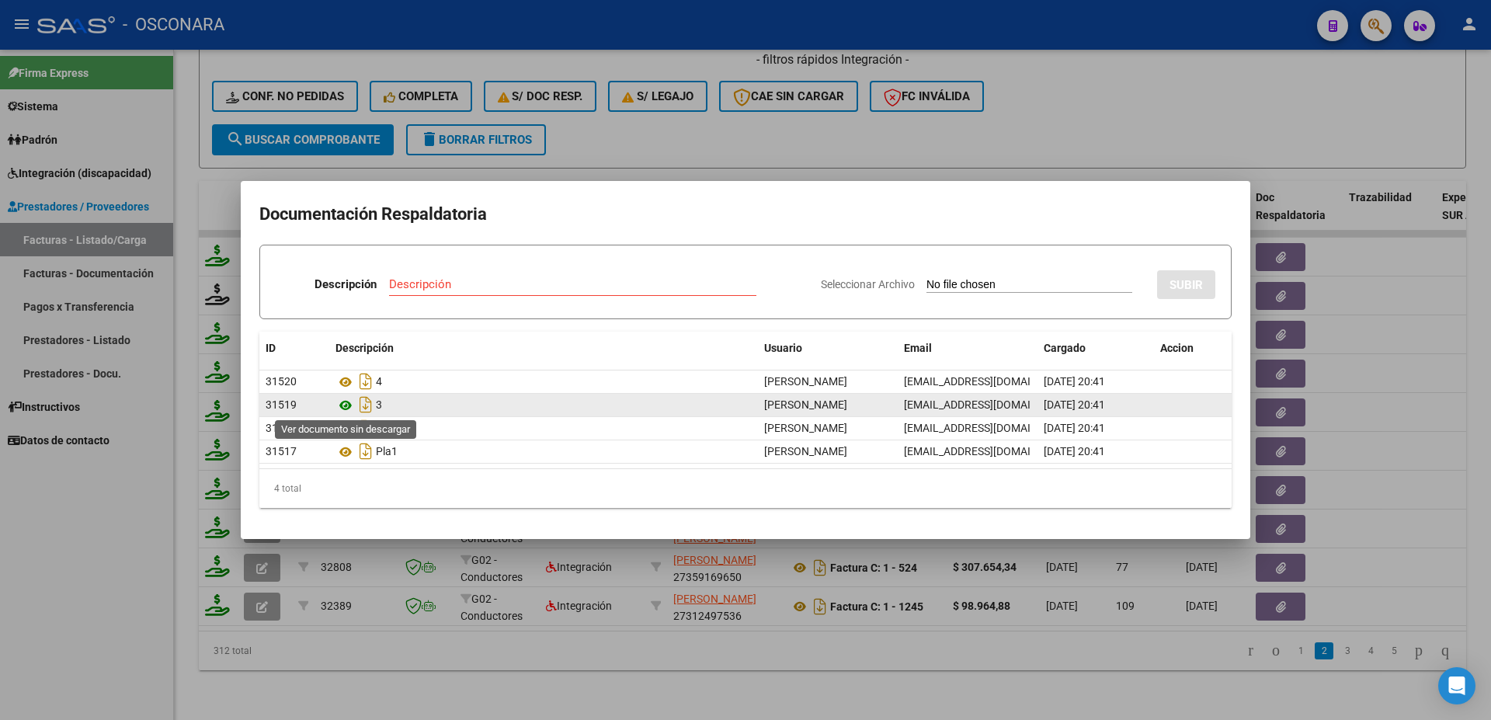
click at [345, 405] on icon at bounding box center [346, 405] width 20 height 19
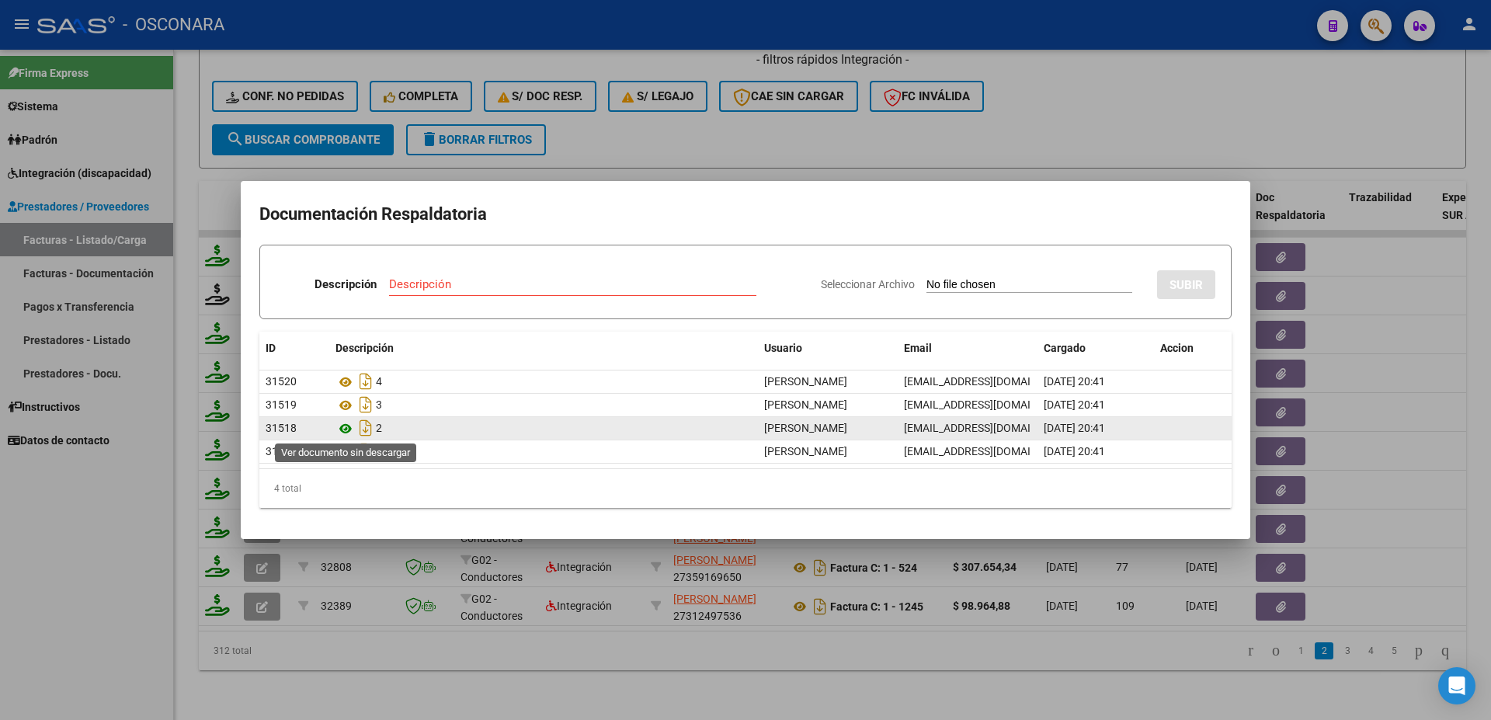
click at [345, 432] on icon at bounding box center [346, 428] width 20 height 19
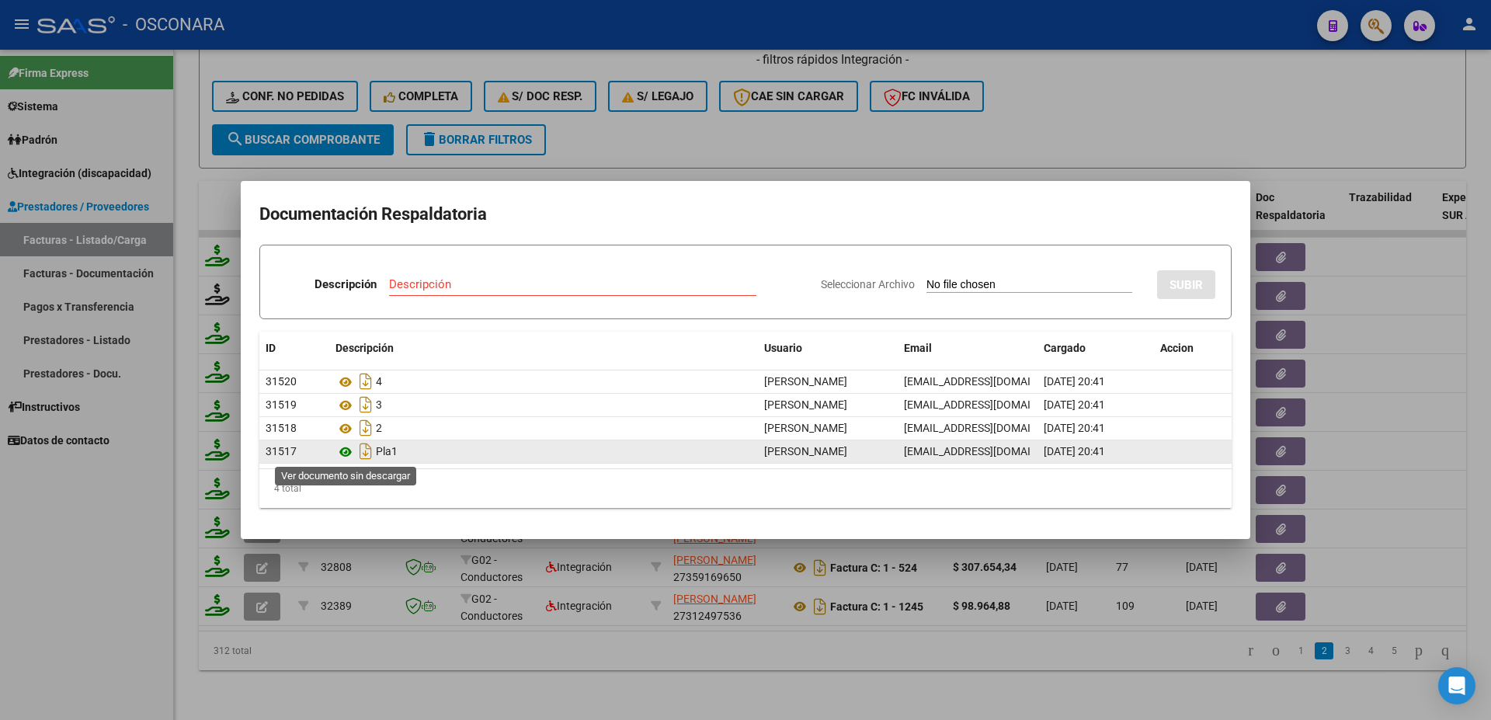
click at [342, 447] on icon at bounding box center [346, 452] width 20 height 19
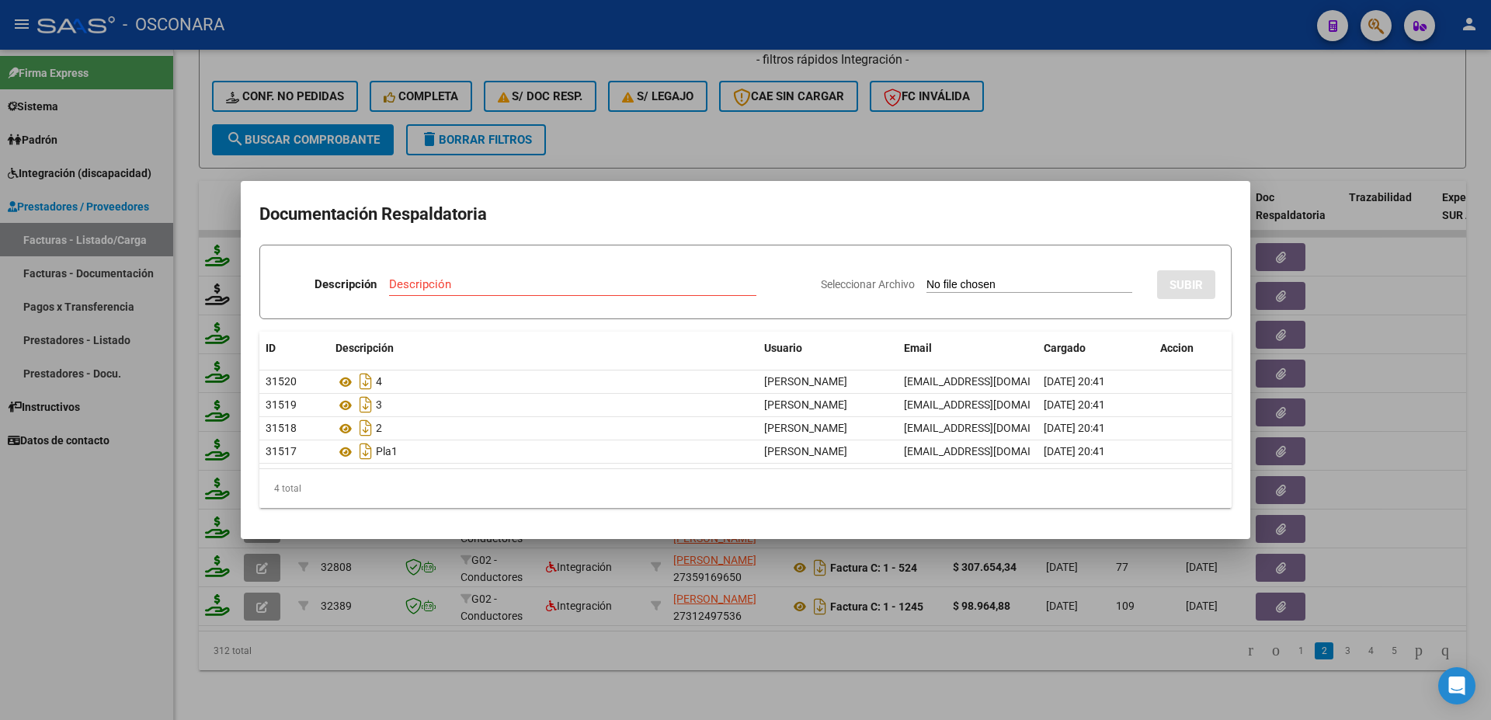
click at [791, 628] on div at bounding box center [745, 360] width 1491 height 720
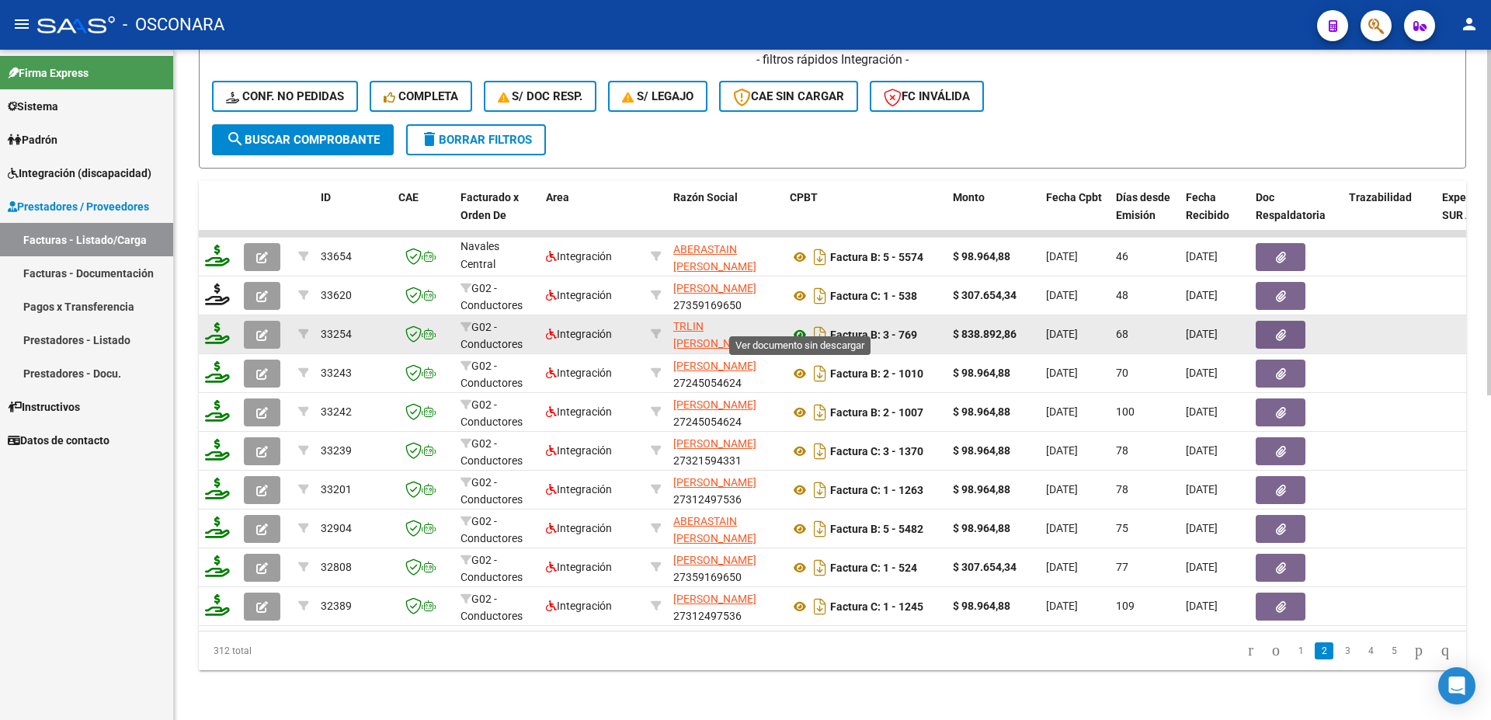
click at [796, 325] on icon at bounding box center [800, 334] width 20 height 19
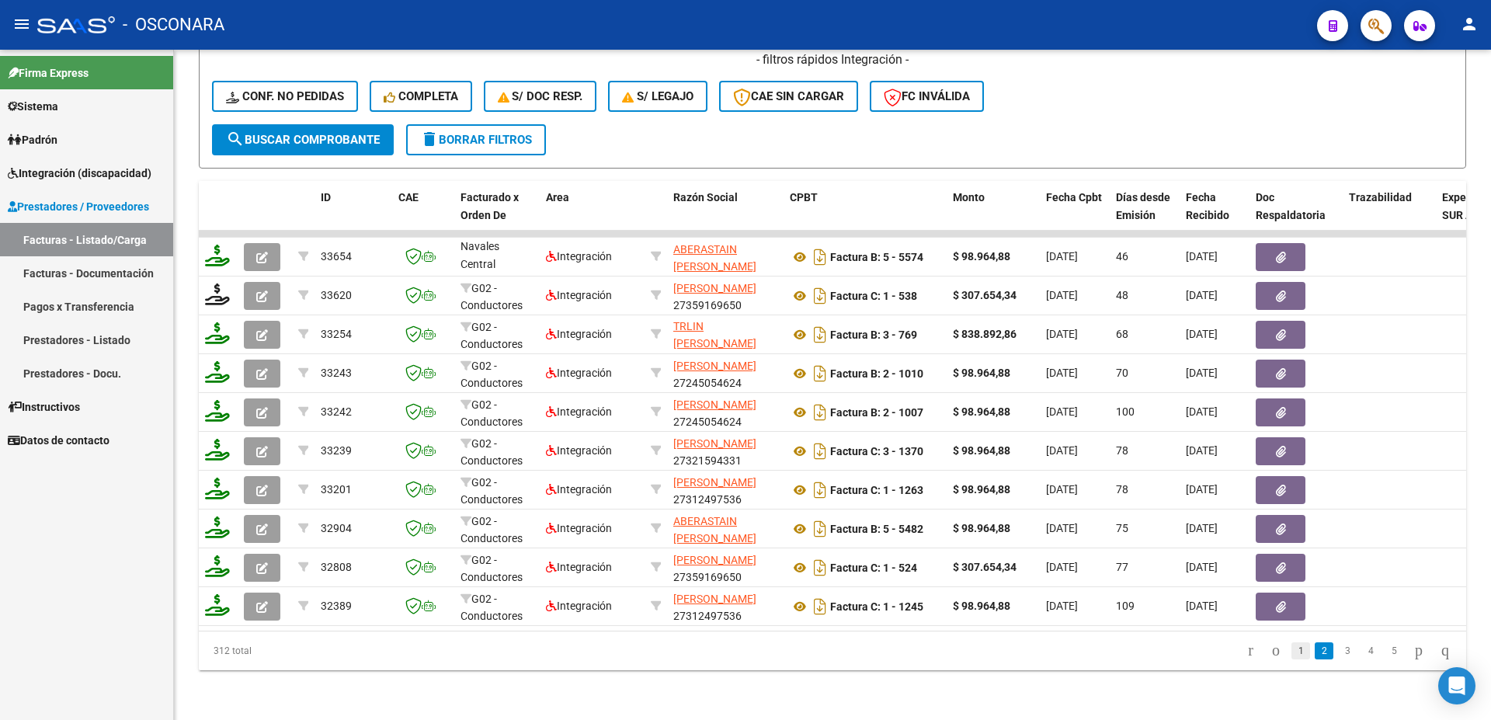
click at [1292, 652] on link "1" at bounding box center [1301, 650] width 19 height 17
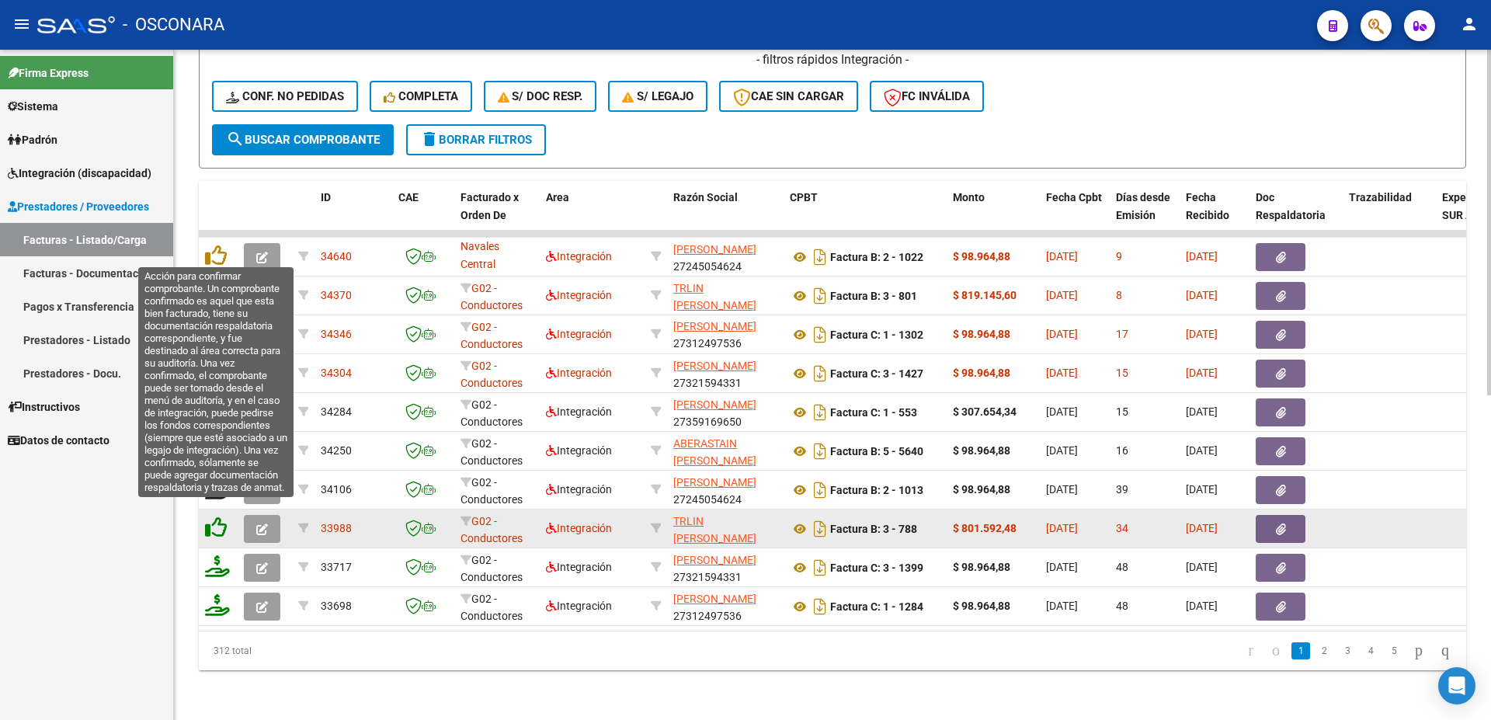
click at [214, 517] on icon at bounding box center [216, 528] width 22 height 22
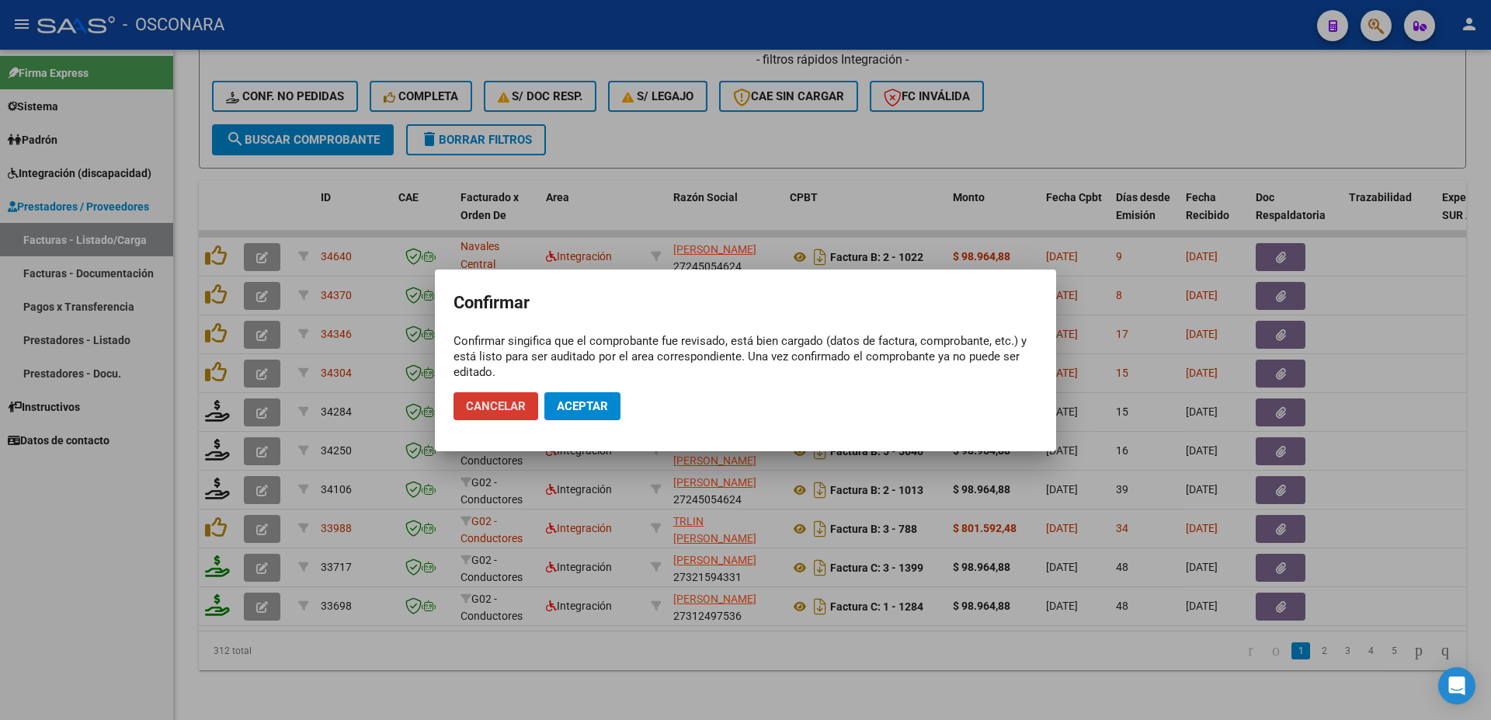
click at [506, 407] on span "Cancelar" at bounding box center [496, 406] width 60 height 14
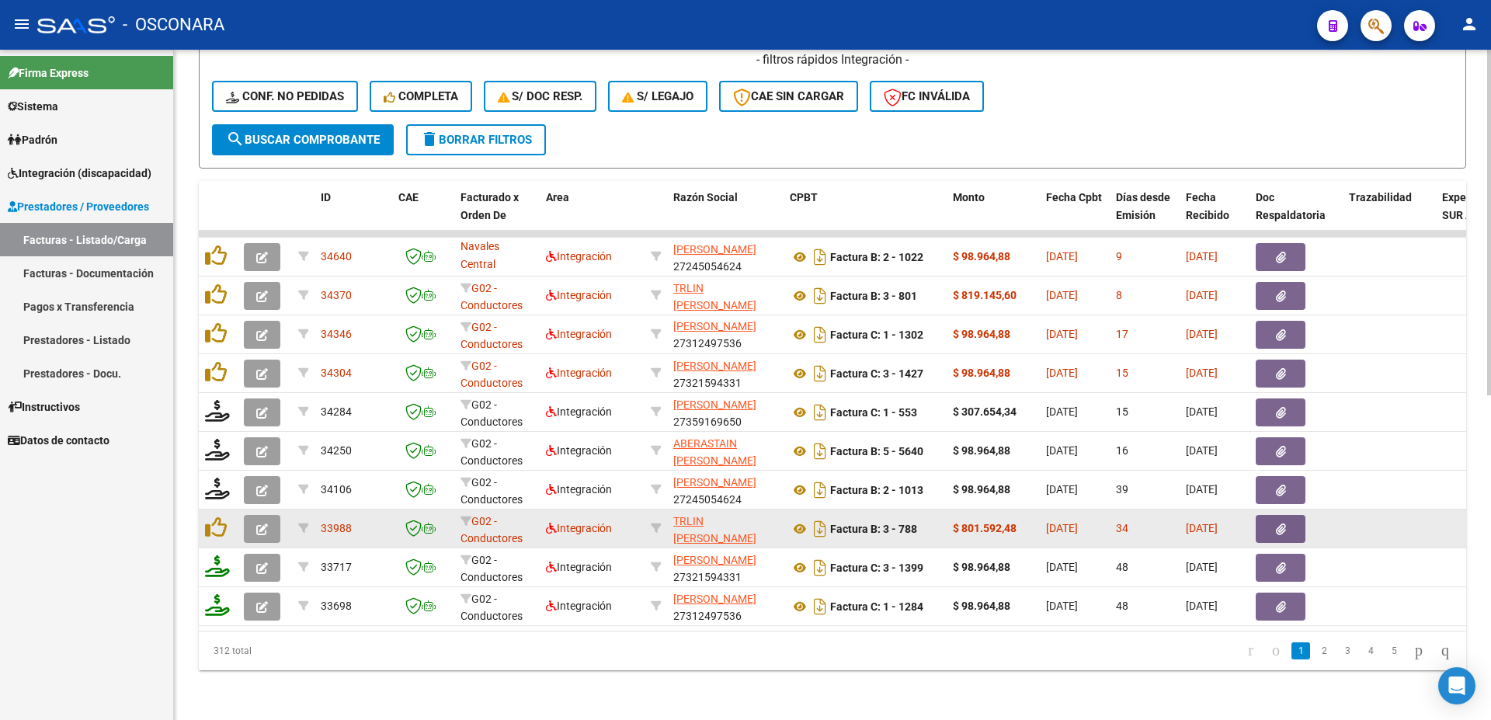
click at [261, 524] on icon "button" at bounding box center [262, 530] width 12 height 12
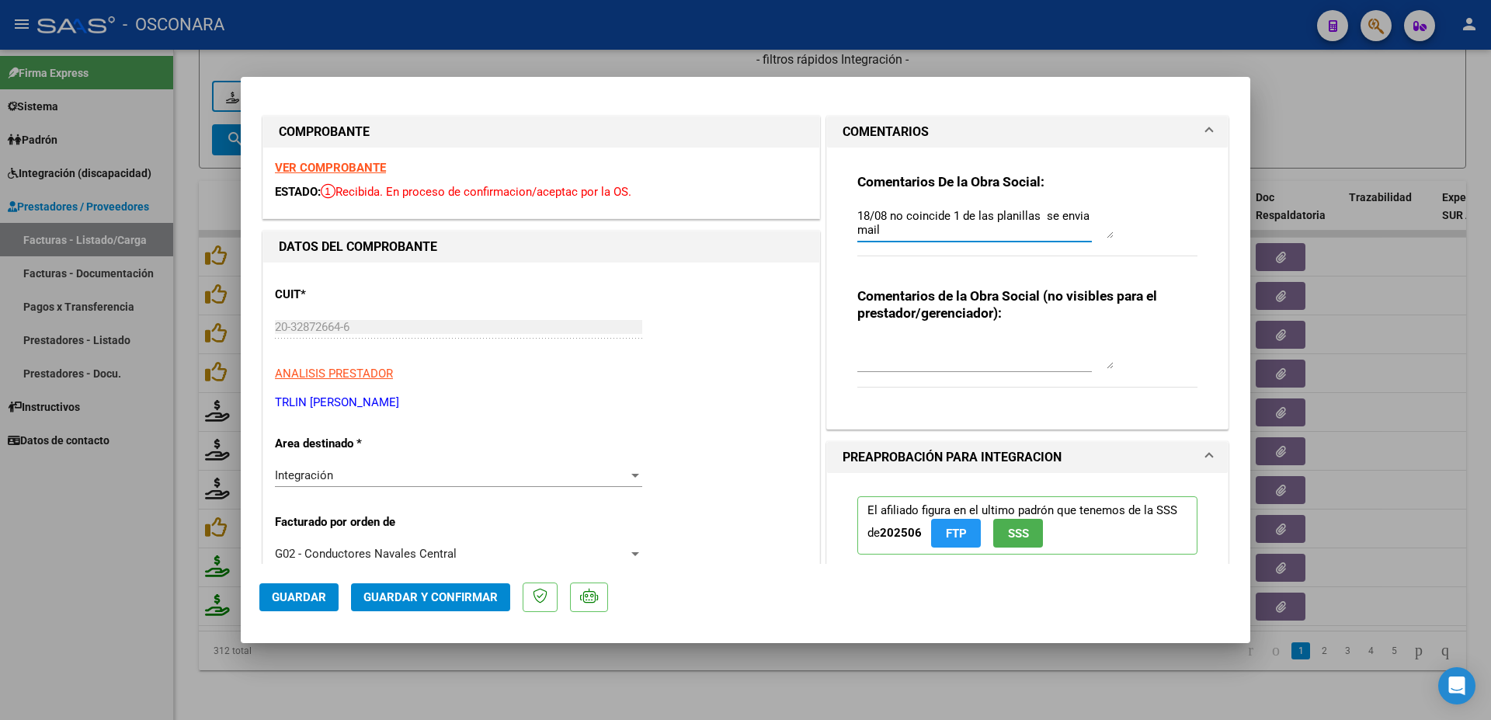
drag, startPoint x: 882, startPoint y: 235, endPoint x: 804, endPoint y: 147, distance: 117.2
click at [858, 207] on textarea "18/08 no coincide 1 de las planillas se envia mail" at bounding box center [986, 222] width 256 height 31
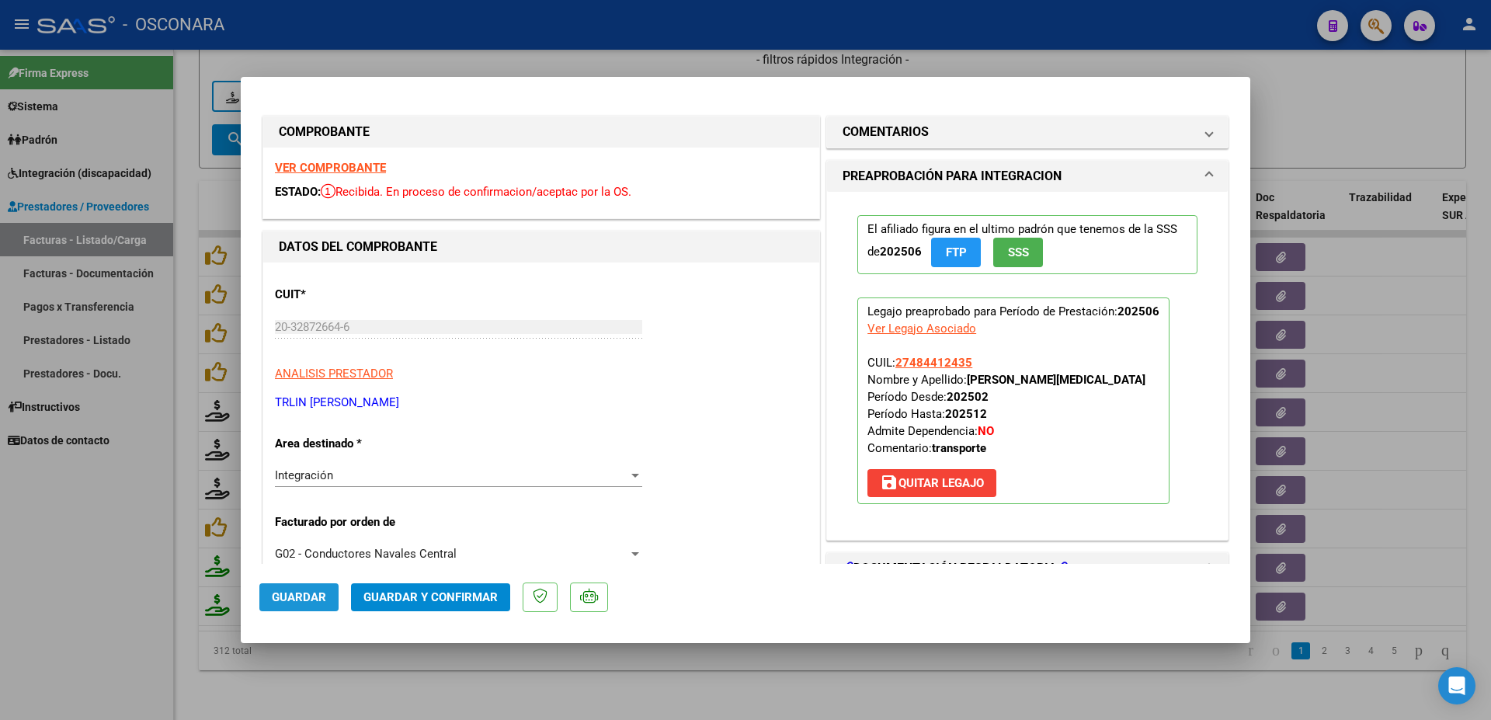
click at [323, 602] on span "Guardar" at bounding box center [299, 597] width 54 height 14
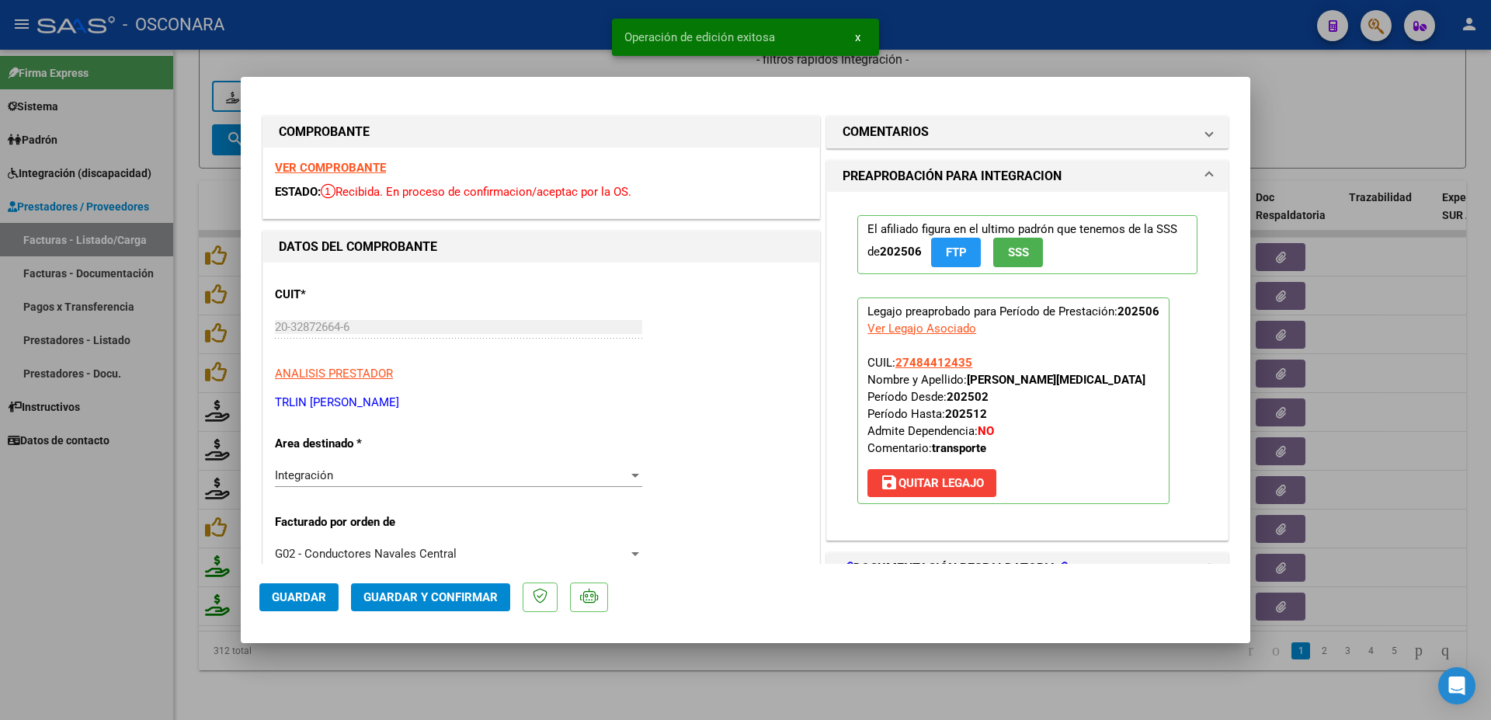
click at [1409, 318] on div at bounding box center [745, 360] width 1491 height 720
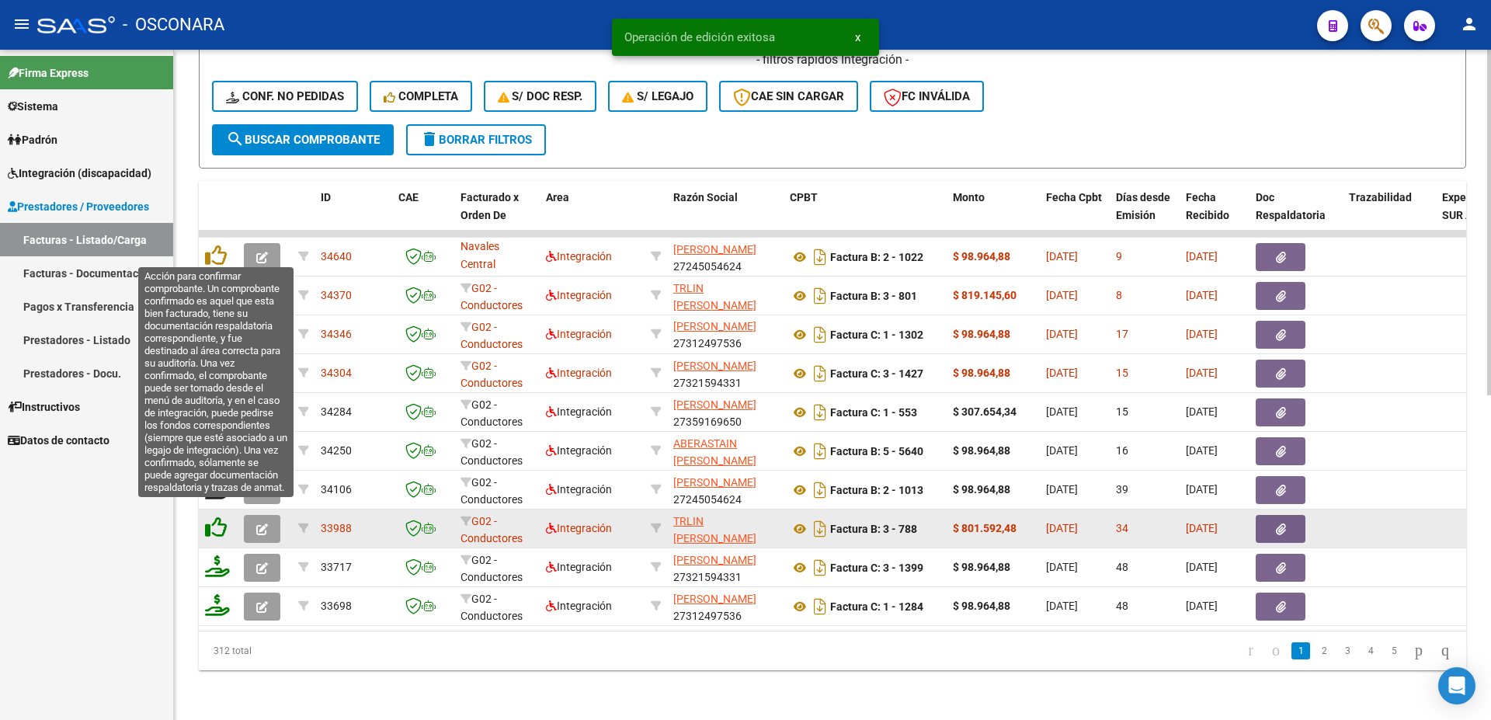
click at [213, 517] on icon at bounding box center [216, 528] width 22 height 22
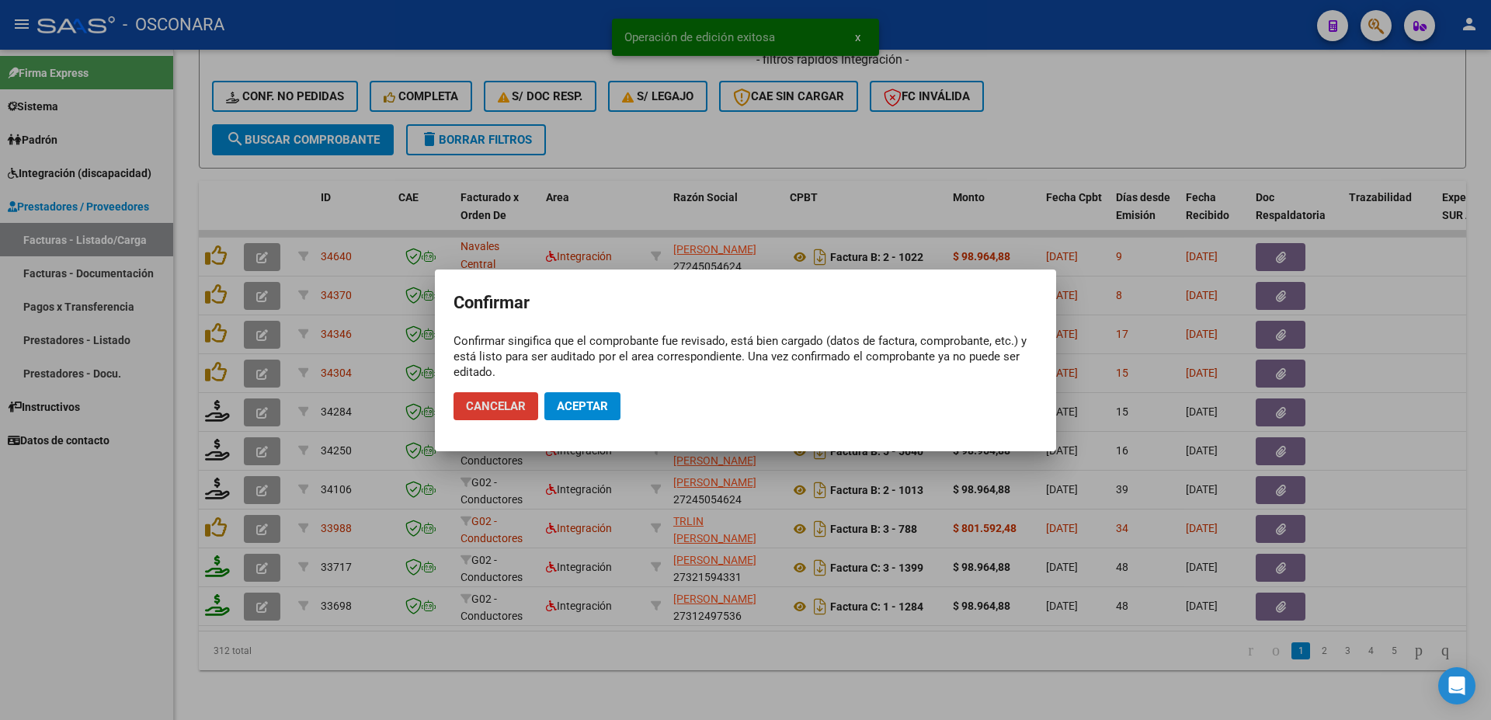
click at [586, 407] on span "Aceptar" at bounding box center [582, 406] width 51 height 14
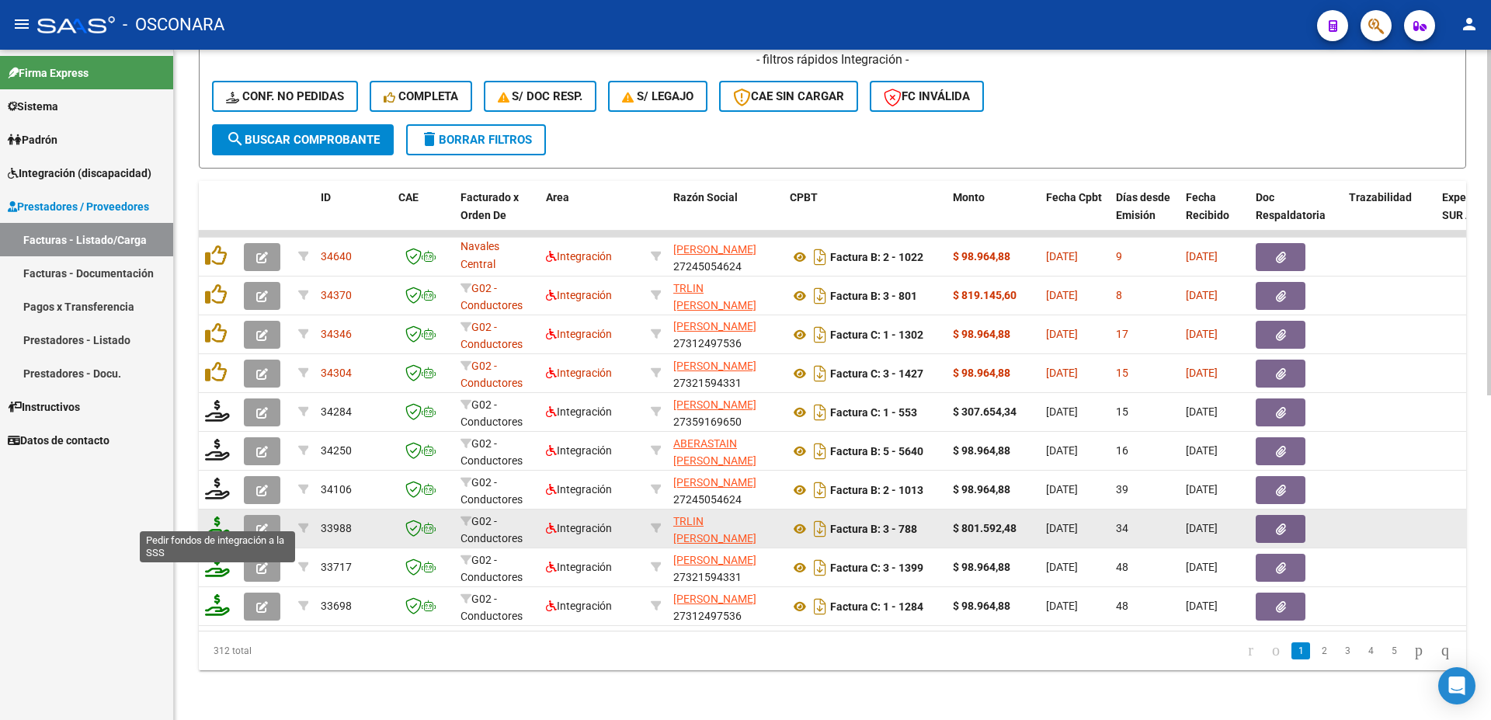
click at [215, 523] on icon at bounding box center [217, 528] width 25 height 22
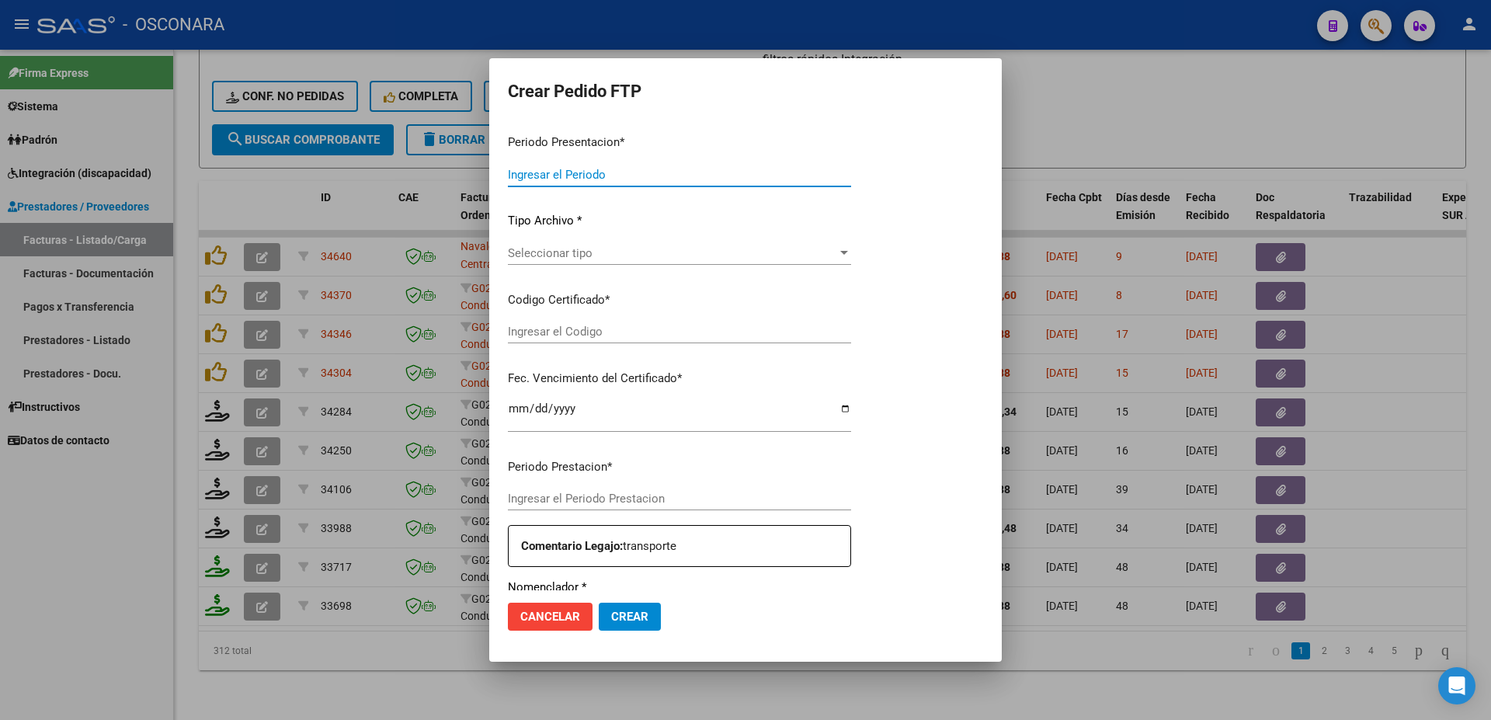
type input "202507"
type input "202506"
type input "$ 801.592,48"
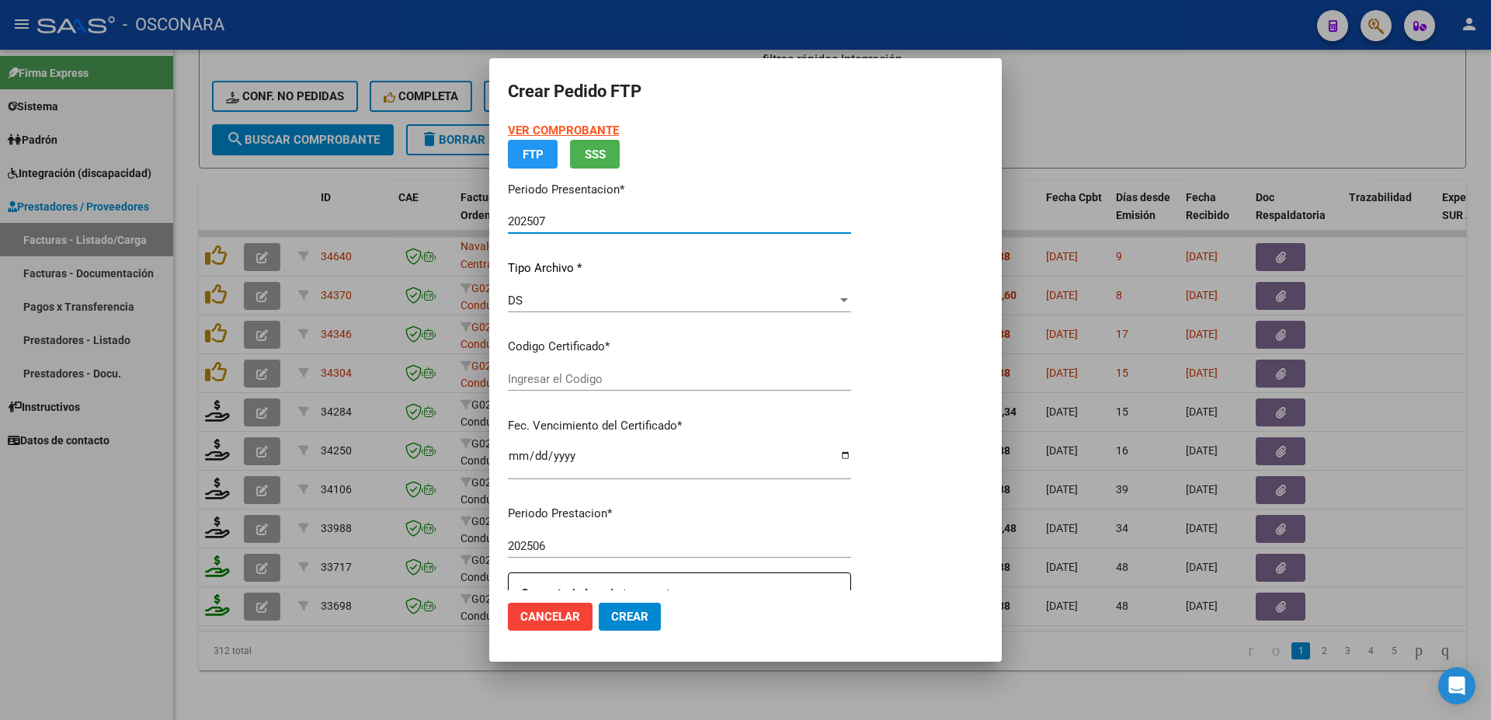
type input "ARG01000484412432018060420260604SLS25700"
type input "[DATE]"
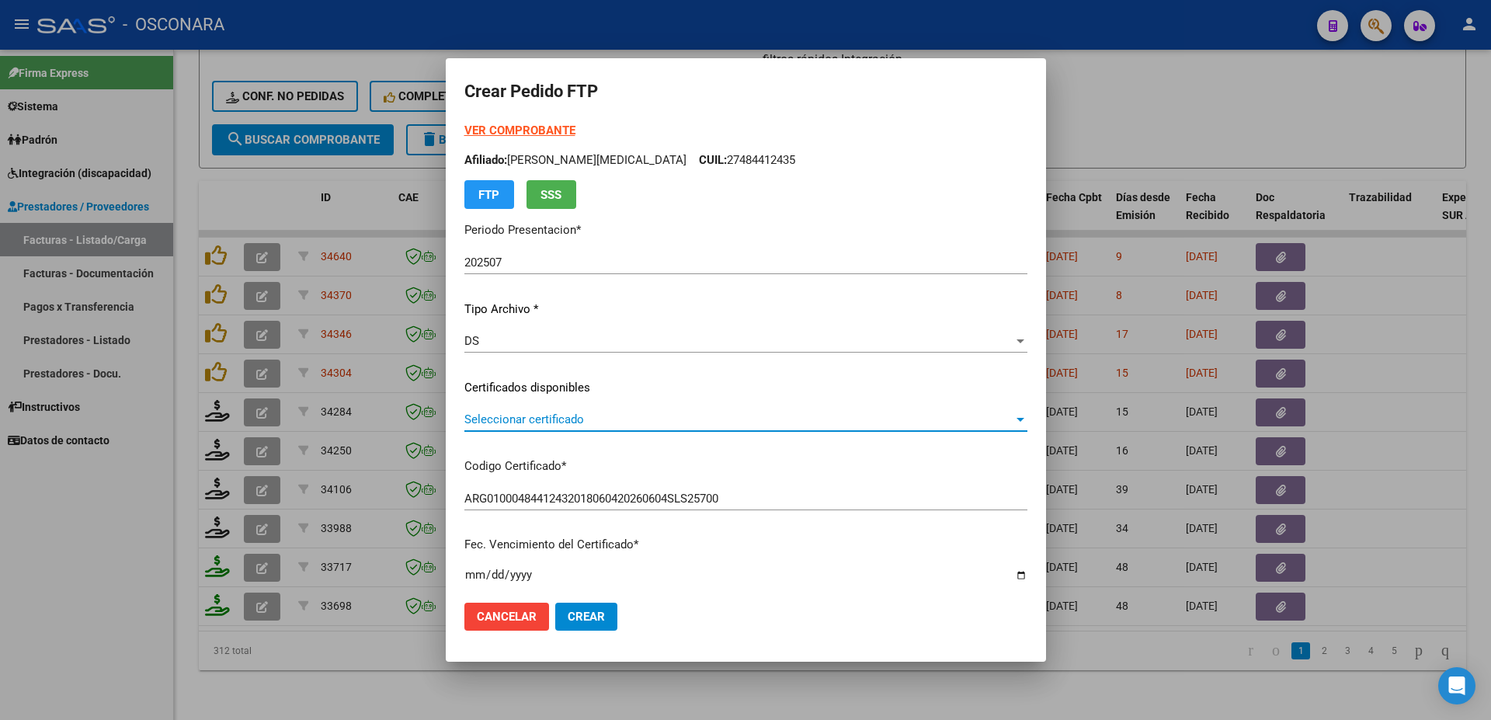
click at [593, 420] on span "Seleccionar certificado" at bounding box center [738, 419] width 549 height 14
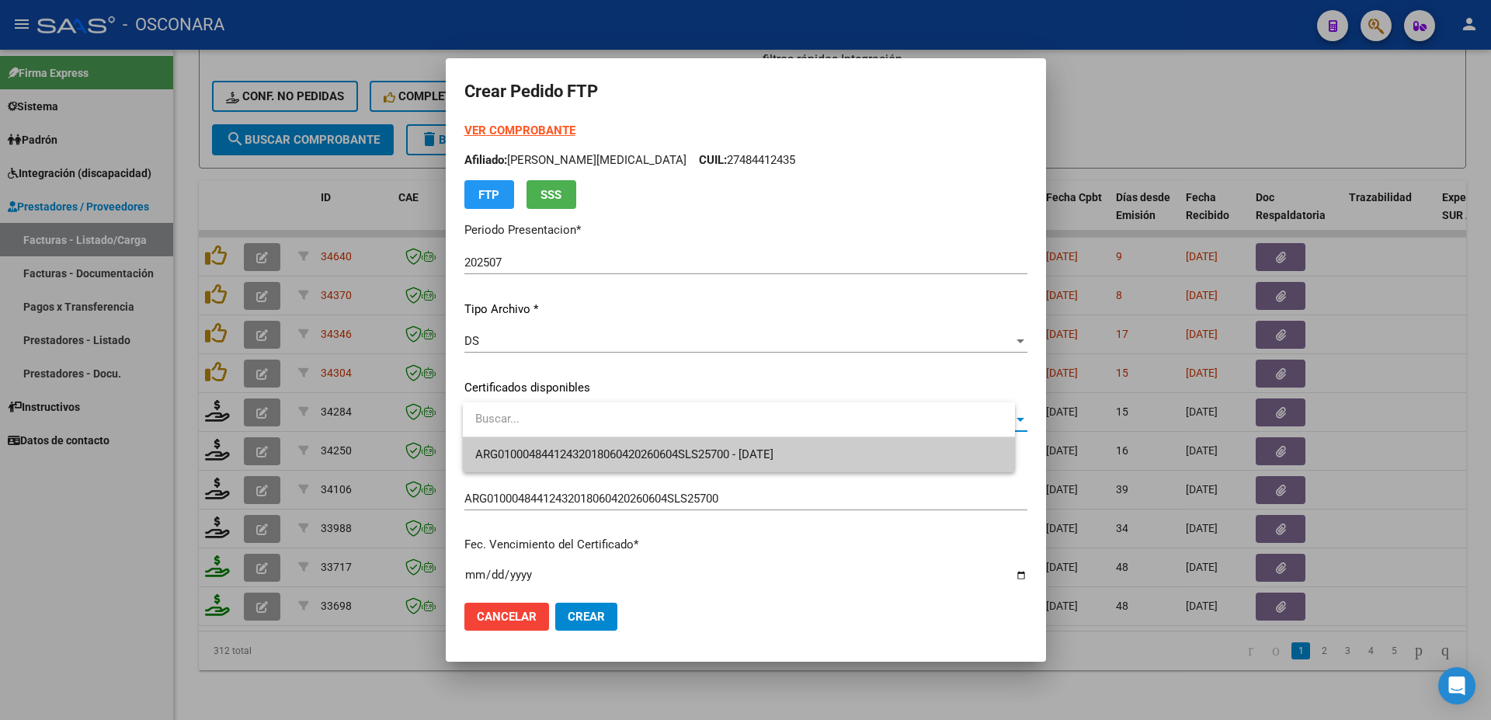
click at [600, 447] on span "ARG01000484412432018060420260604SLS25700 - [DATE]" at bounding box center [738, 454] width 527 height 35
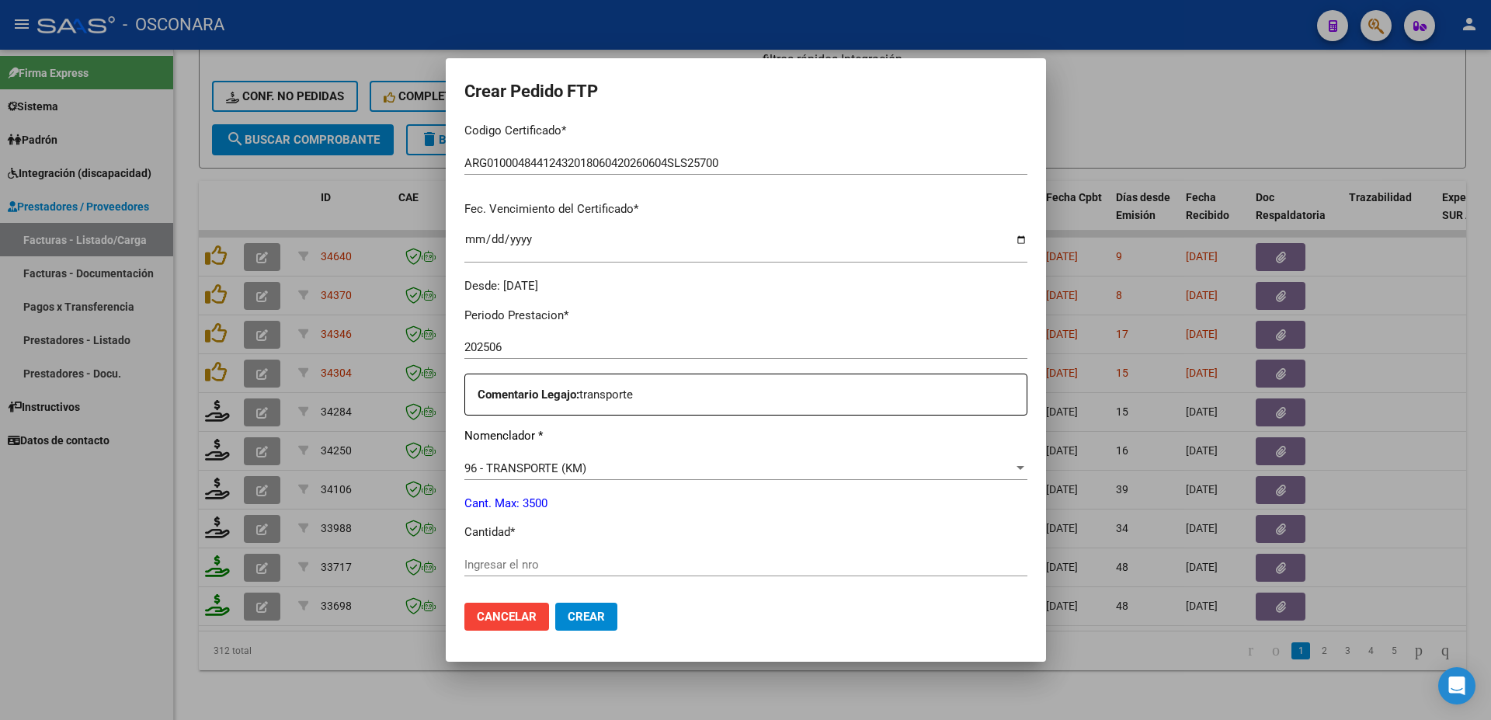
scroll to position [419, 0]
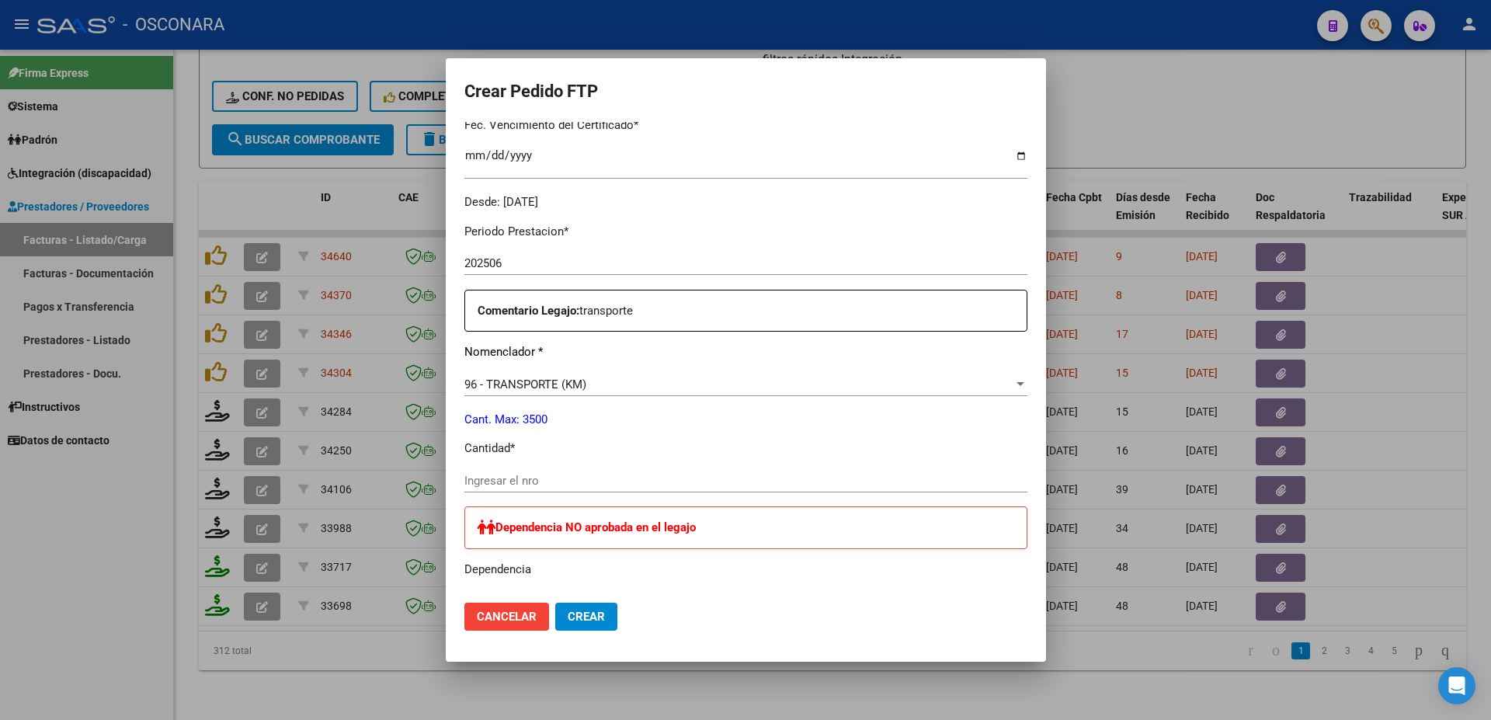
click at [492, 593] on span at bounding box center [478, 598] width 28 height 11
click at [472, 604] on input "checkbox" at bounding box center [471, 604] width 1 height 1
checkbox input "true"
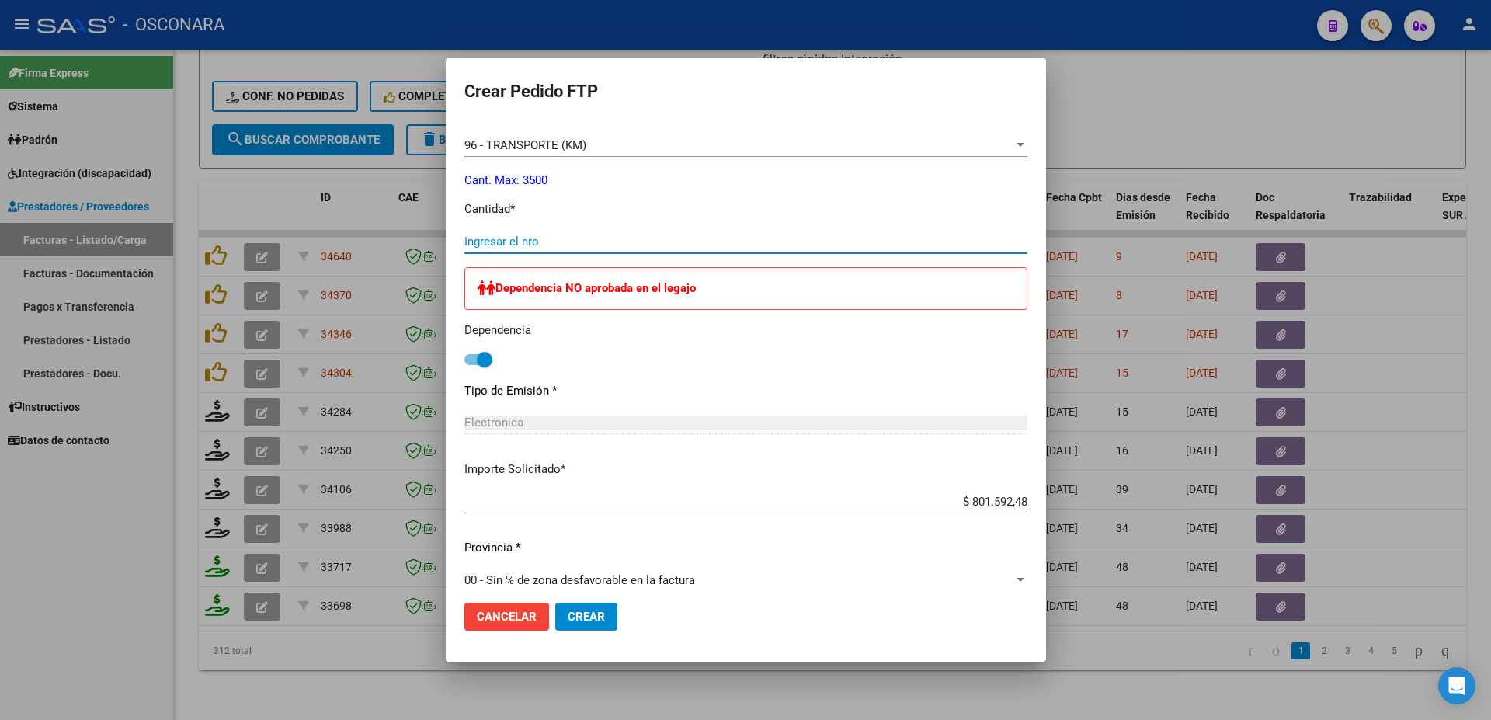
drag, startPoint x: 530, startPoint y: 227, endPoint x: 945, endPoint y: 4, distance: 471.6
click at [541, 235] on input "Ingresar el nro" at bounding box center [745, 242] width 563 height 14
type input "1096"
click at [603, 618] on span "Crear" at bounding box center [586, 617] width 37 height 14
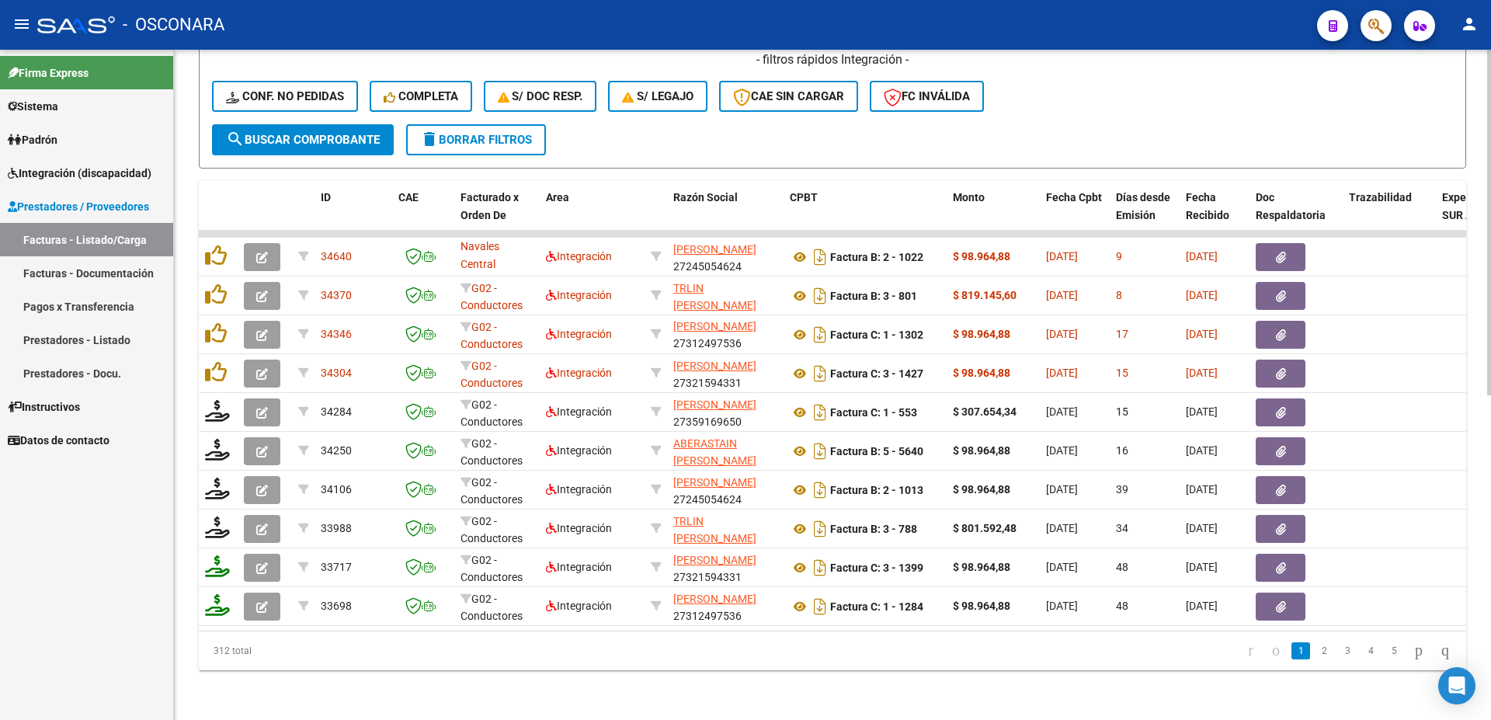
scroll to position [211, 0]
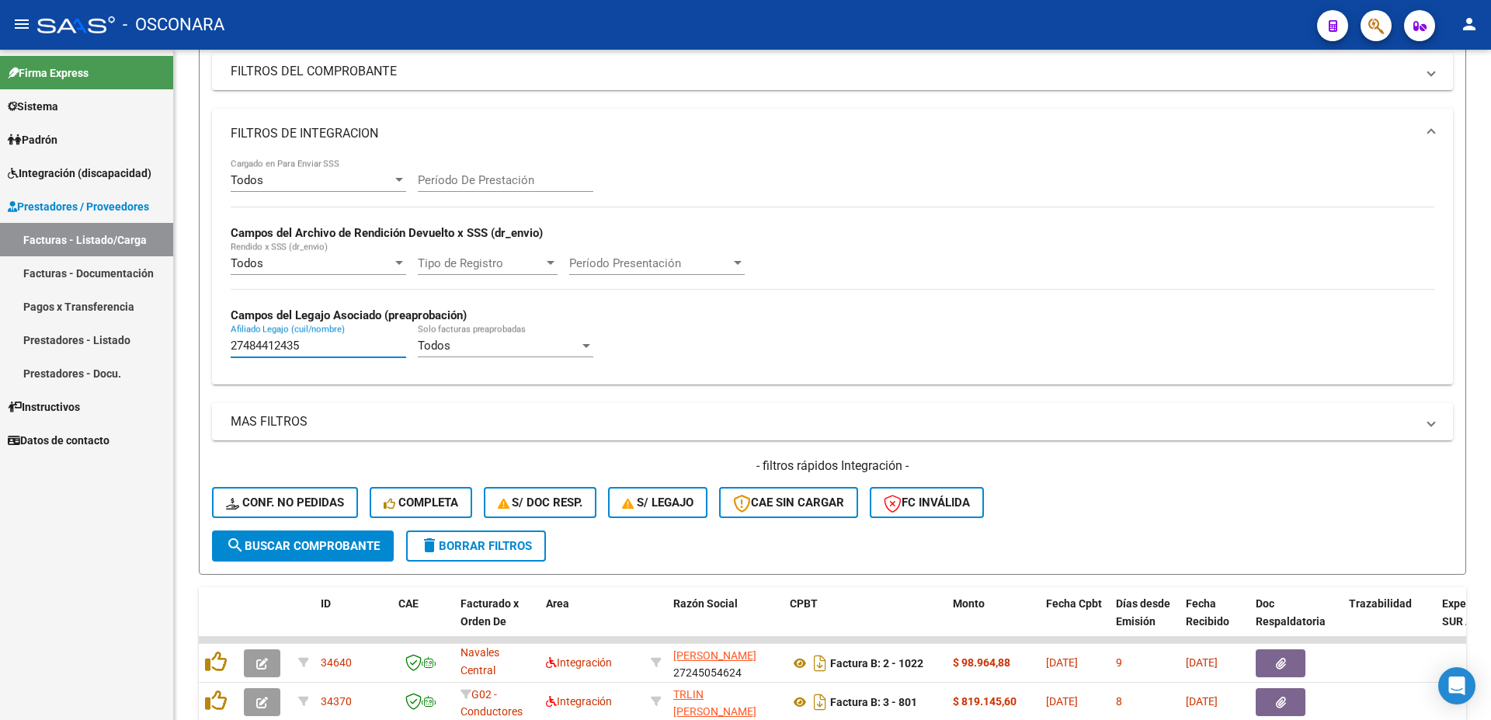
drag, startPoint x: 309, startPoint y: 349, endPoint x: 37, endPoint y: 267, distance: 284.6
click at [231, 339] on input "27484412435" at bounding box center [319, 346] width 176 height 14
paste input "27474411783"
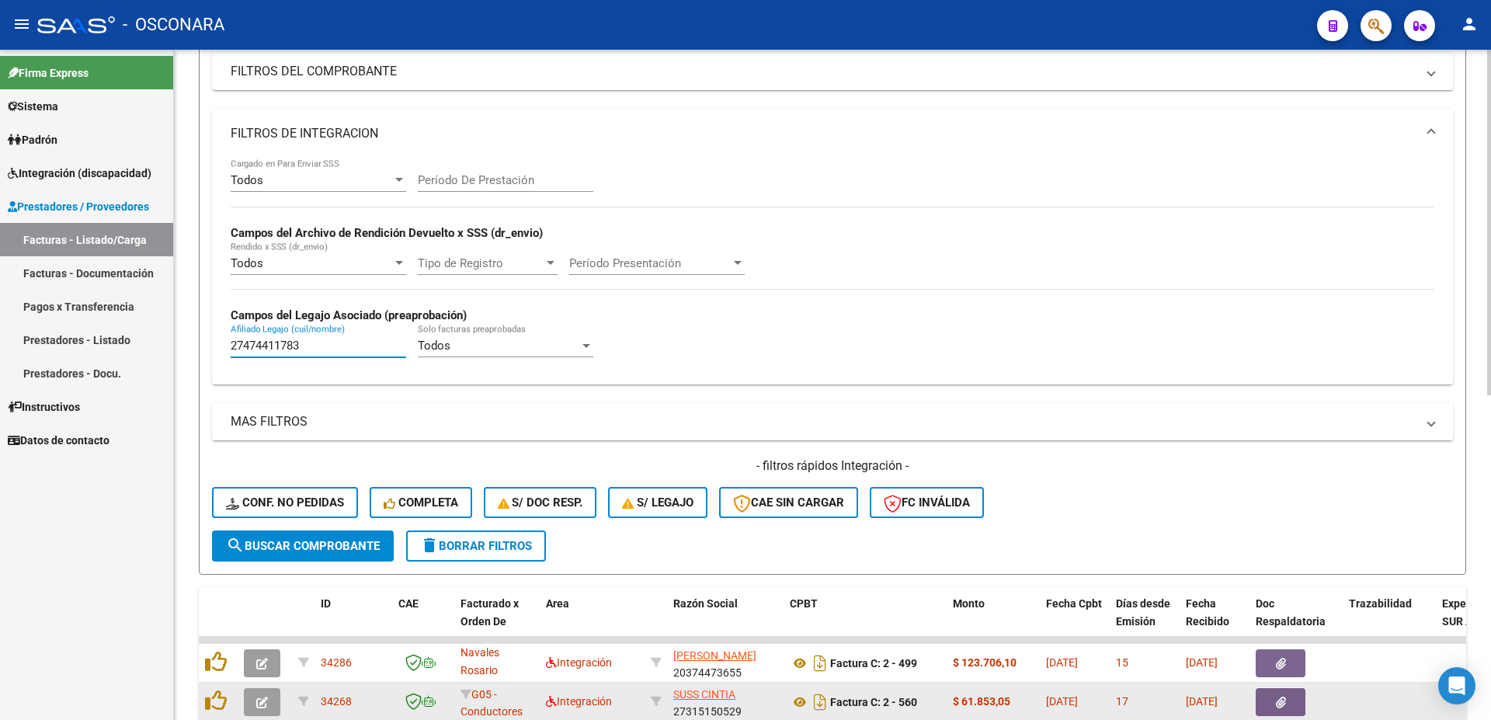
scroll to position [379, 0]
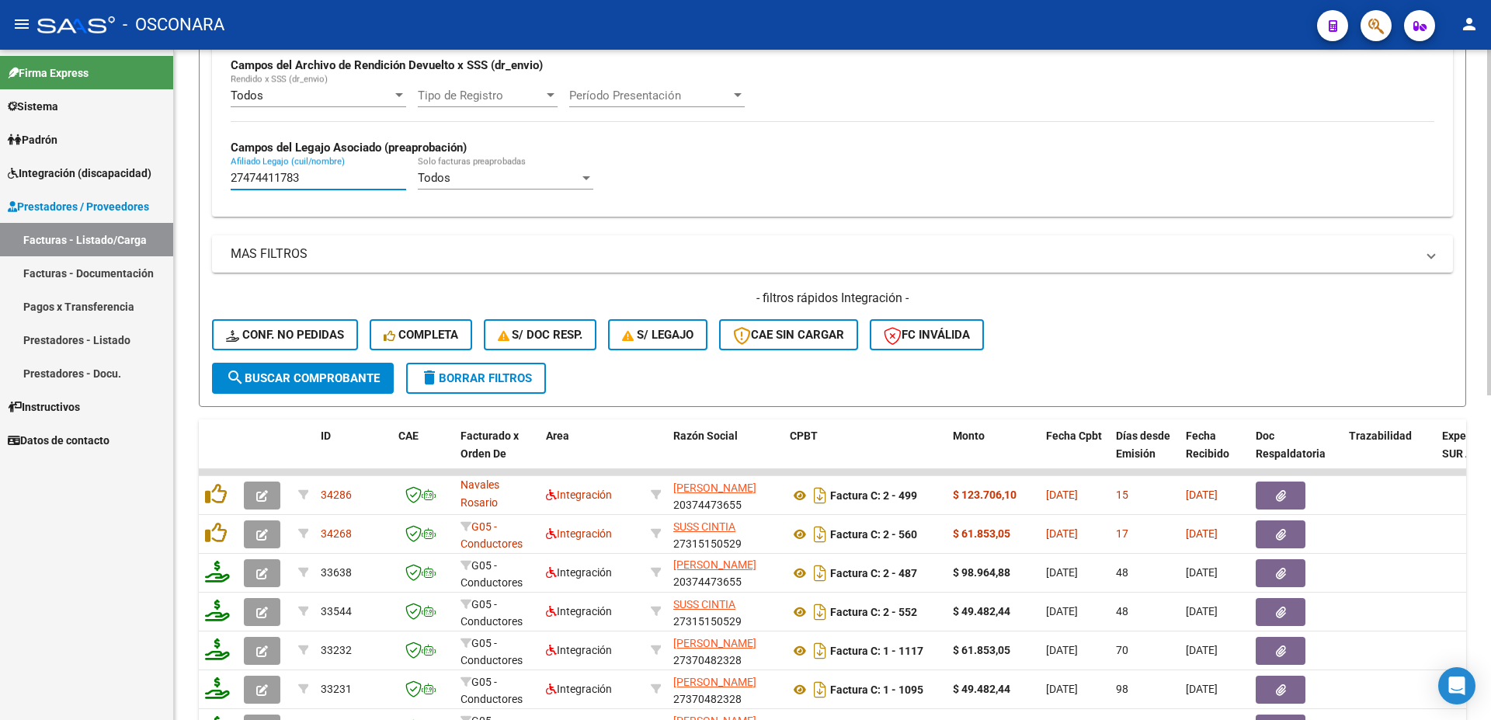
type input "27474411783"
click at [308, 384] on span "search Buscar Comprobante" at bounding box center [303, 378] width 154 height 14
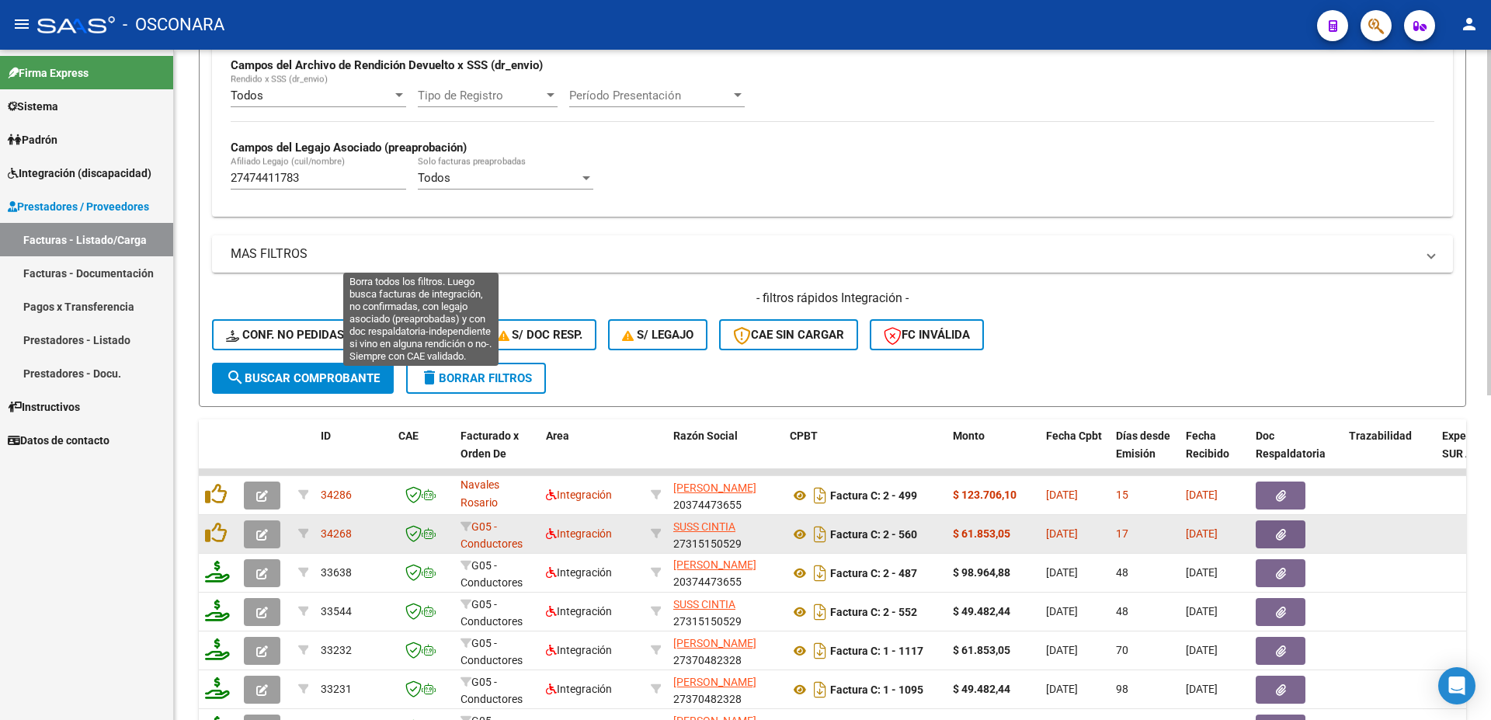
scroll to position [547, 0]
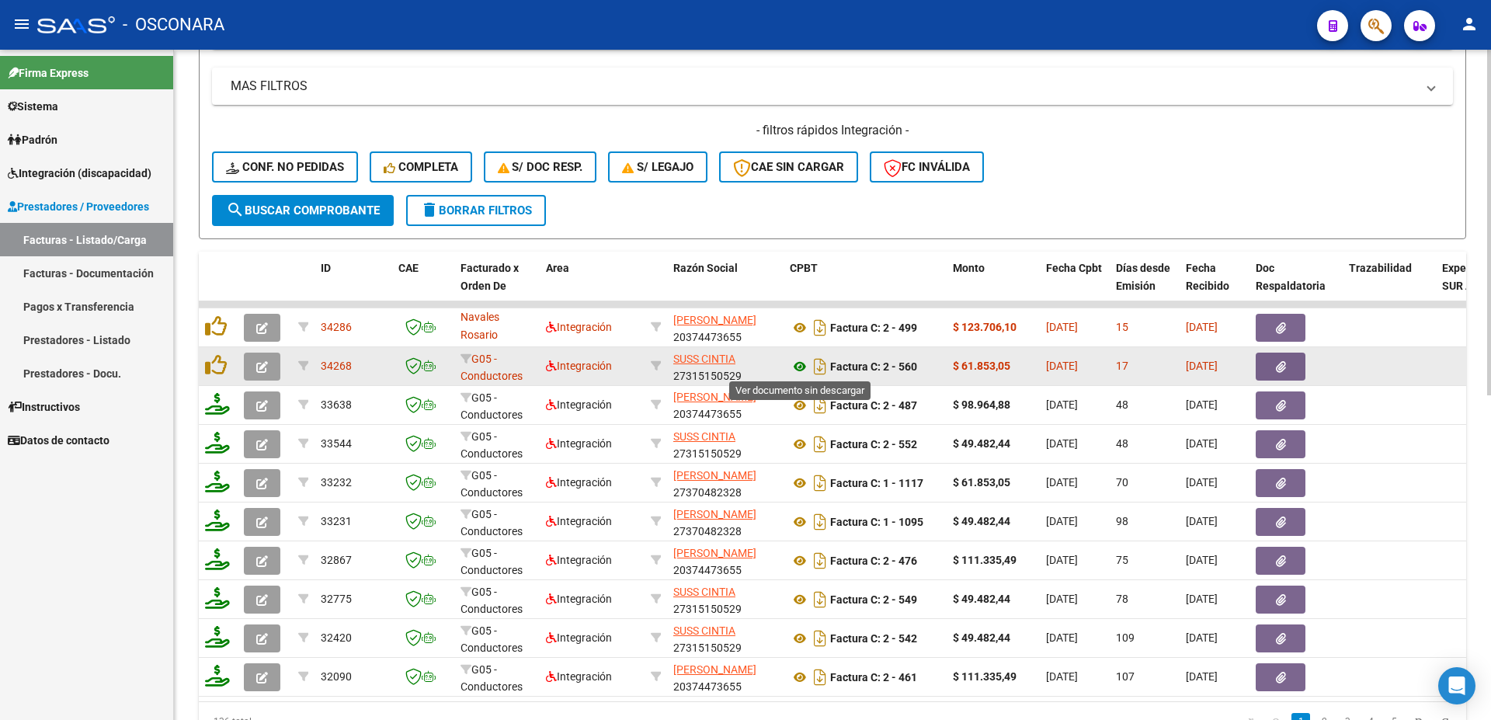
click at [797, 364] on icon at bounding box center [800, 366] width 20 height 19
click at [1284, 372] on icon "button" at bounding box center [1281, 367] width 10 height 12
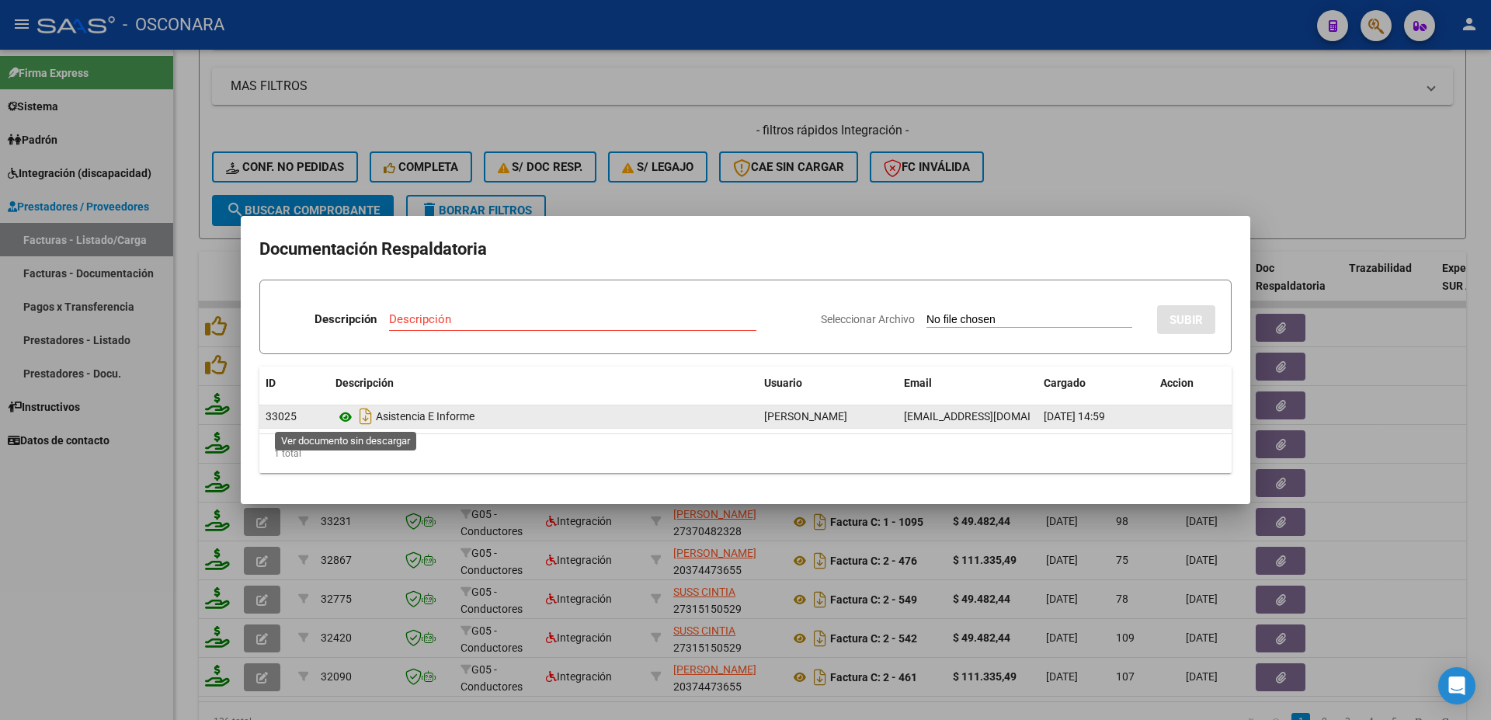
click at [346, 416] on icon at bounding box center [346, 417] width 20 height 19
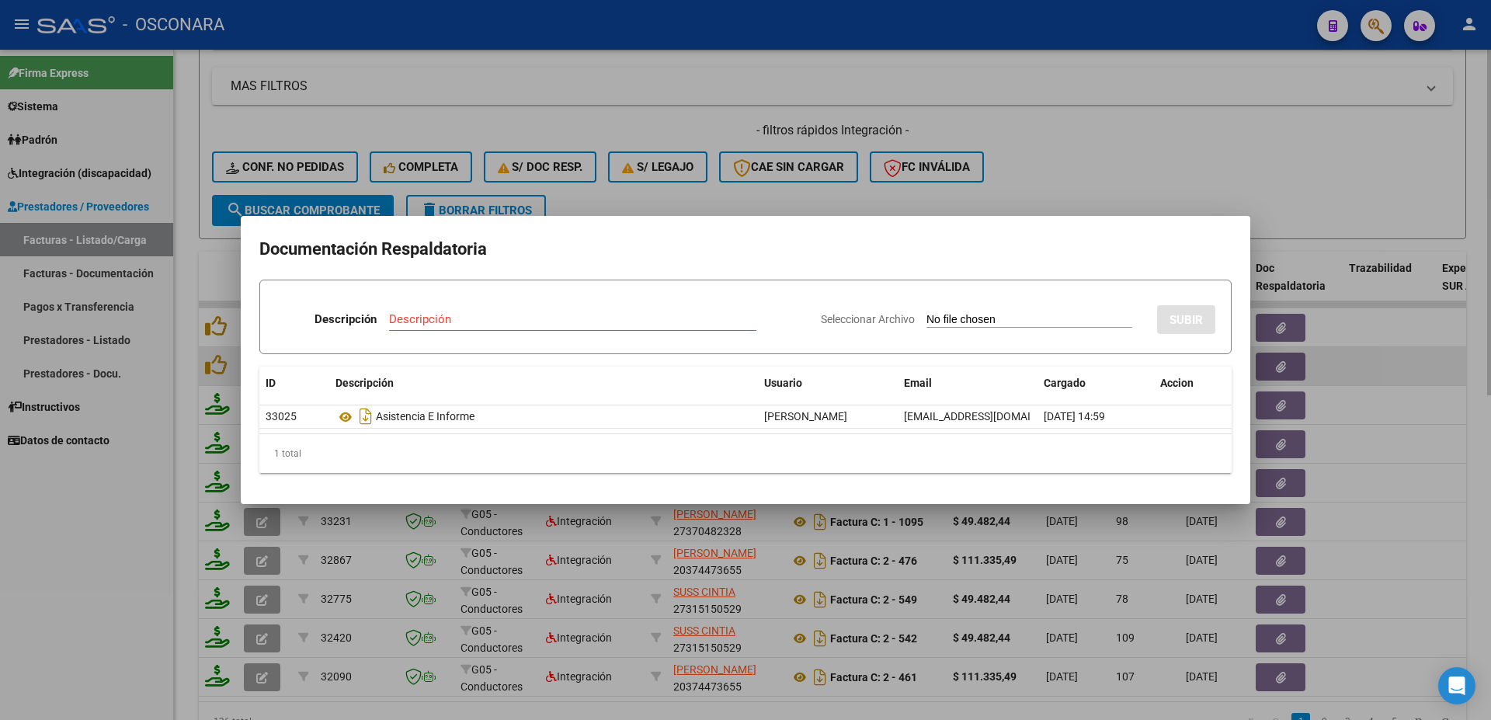
click at [1416, 352] on div at bounding box center [745, 360] width 1491 height 720
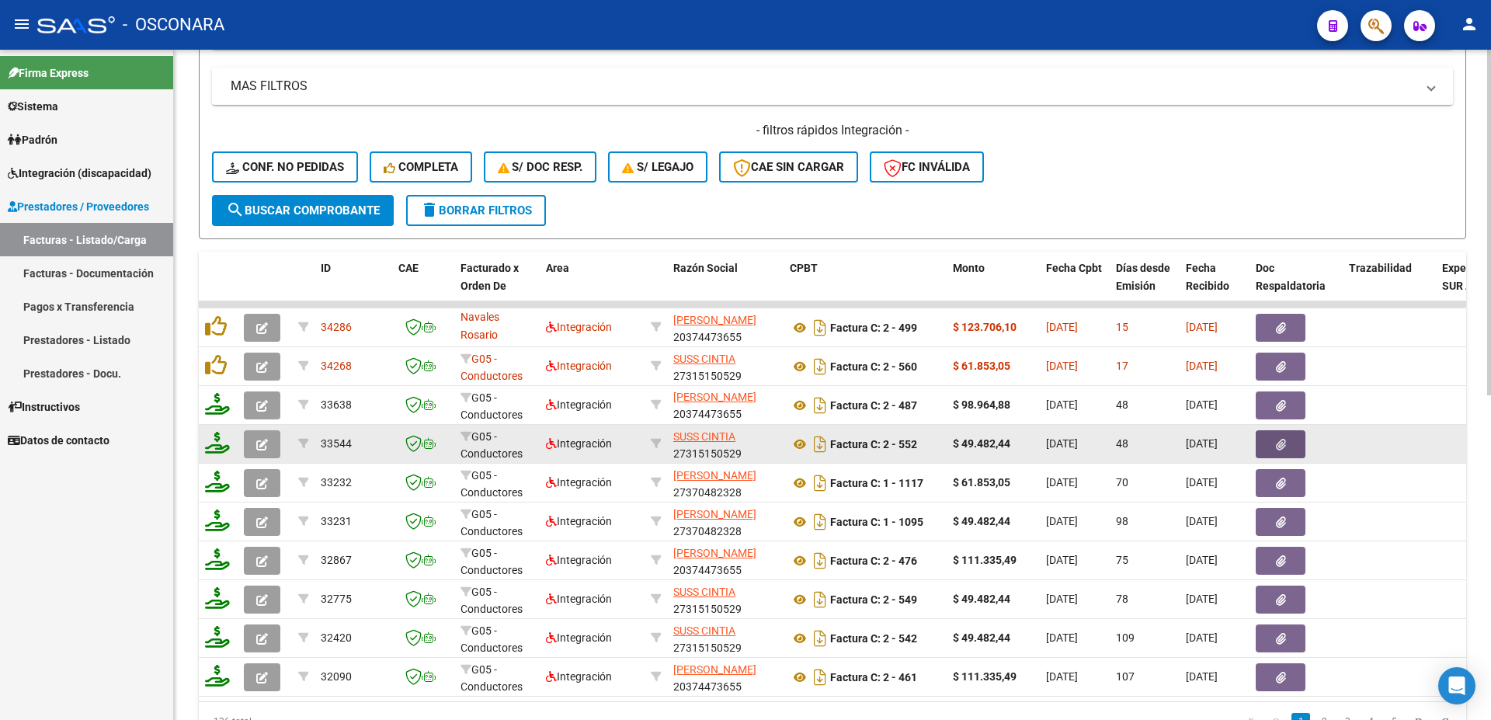
click at [1278, 444] on icon "button" at bounding box center [1281, 445] width 10 height 12
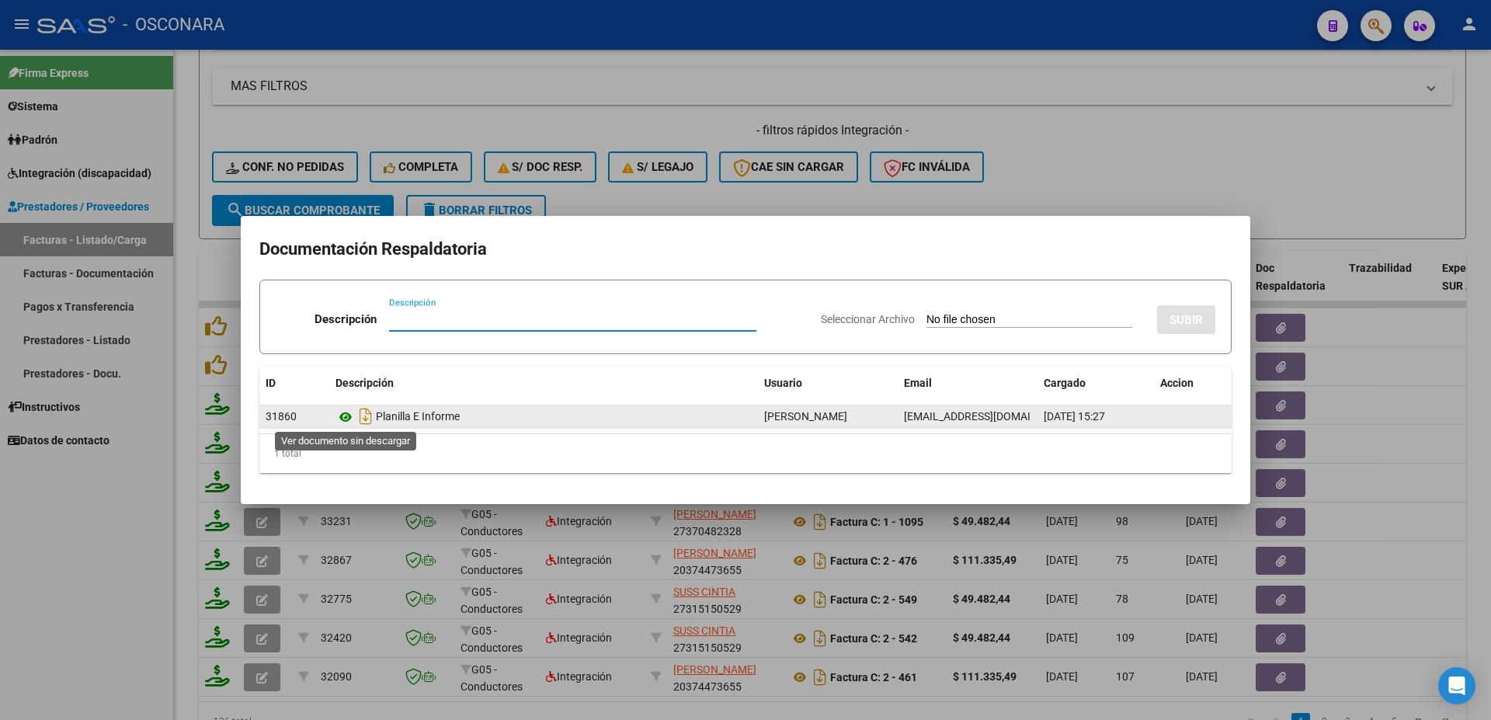
click at [346, 416] on icon at bounding box center [346, 417] width 20 height 19
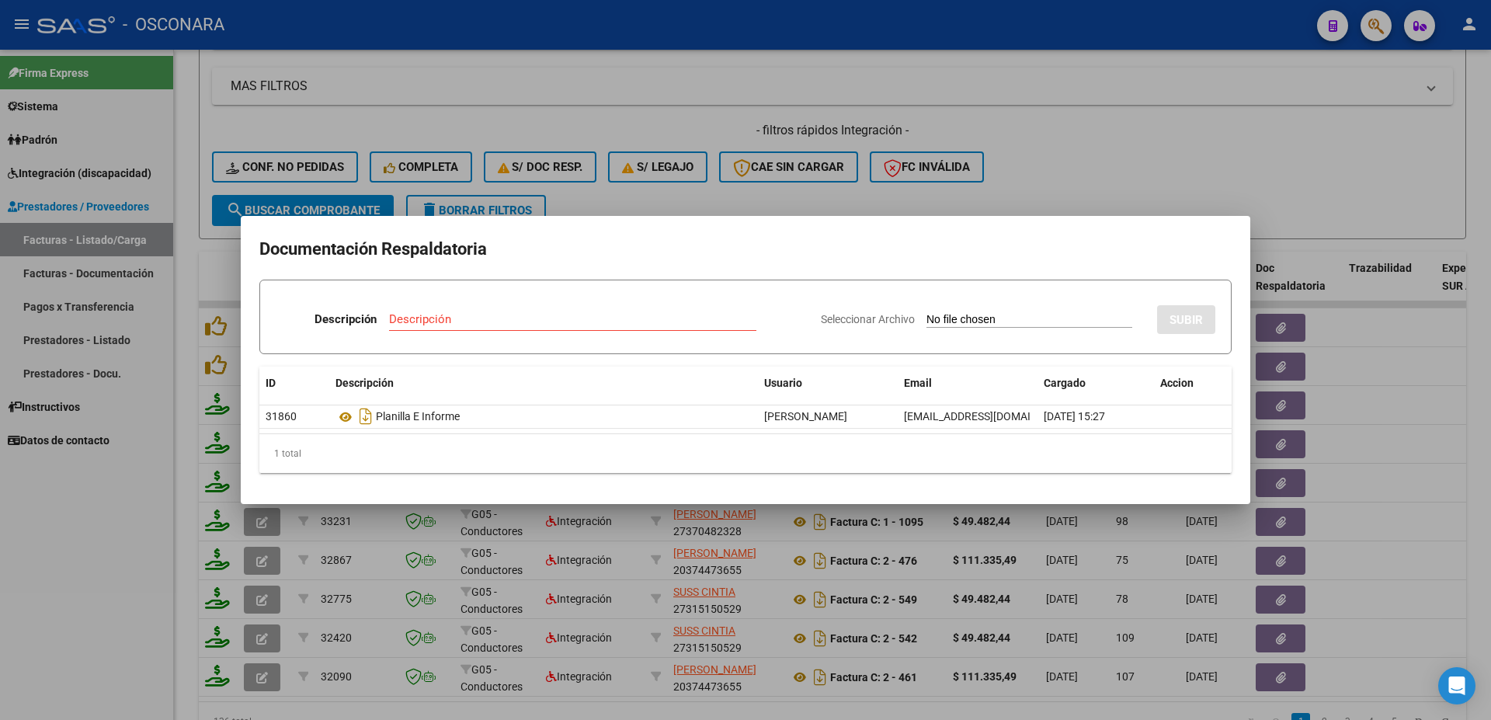
click at [1415, 412] on div at bounding box center [745, 360] width 1491 height 720
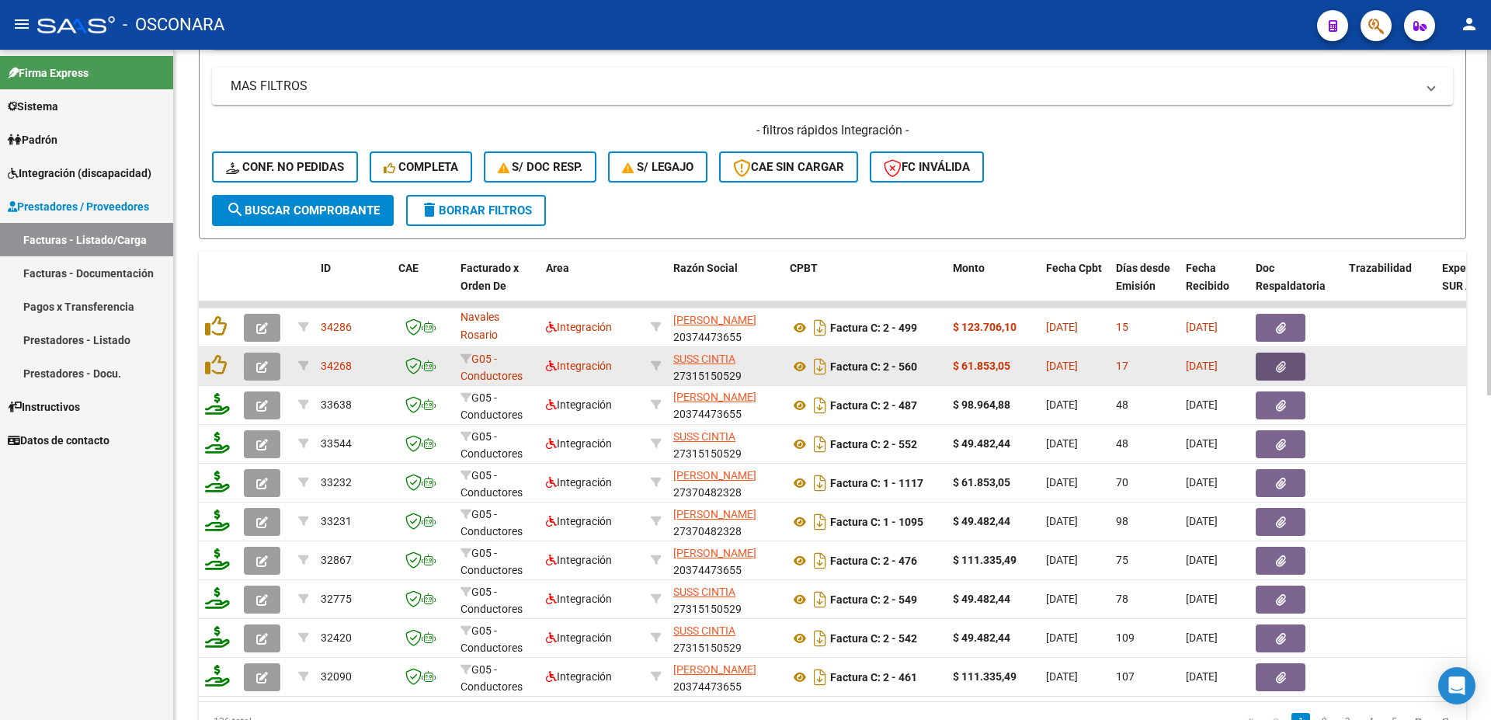
click at [1282, 357] on button "button" at bounding box center [1281, 367] width 50 height 28
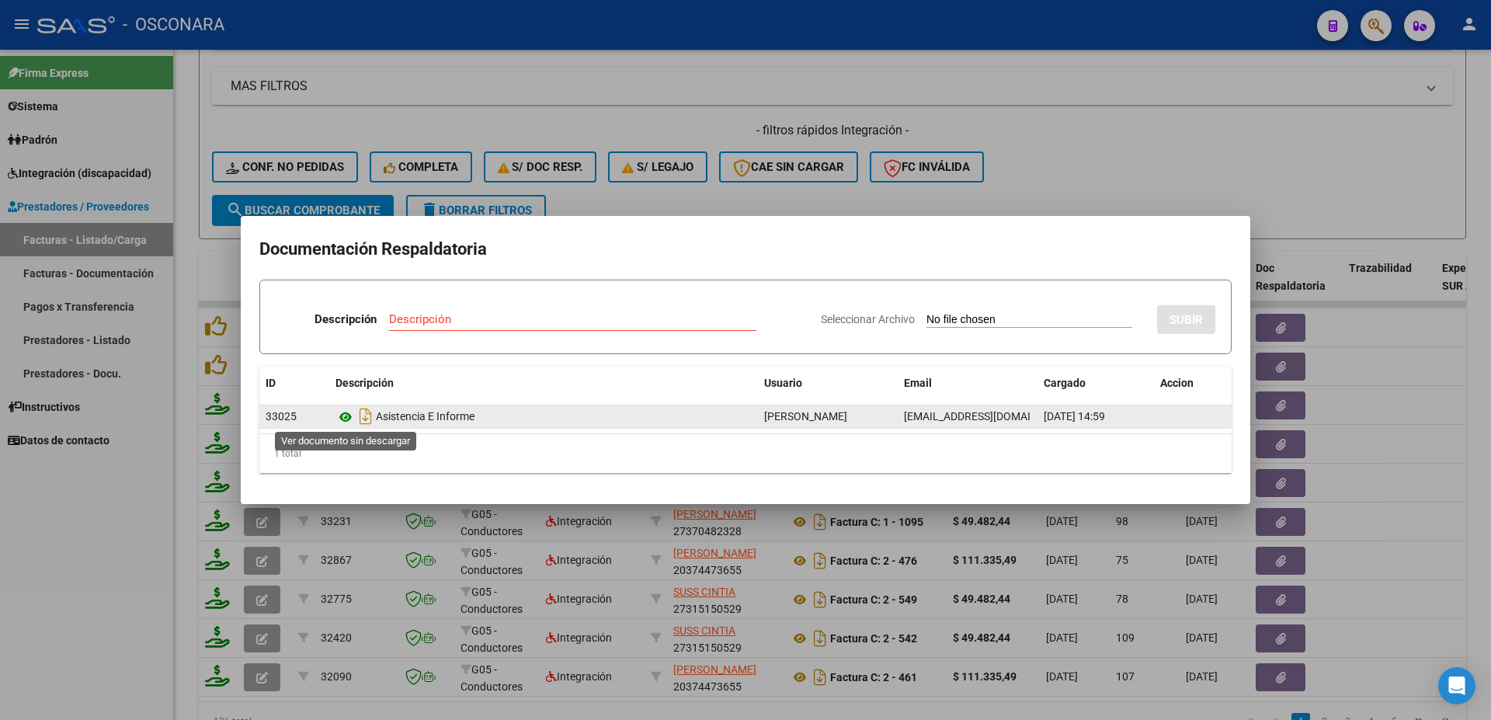
click at [350, 420] on icon at bounding box center [346, 417] width 20 height 19
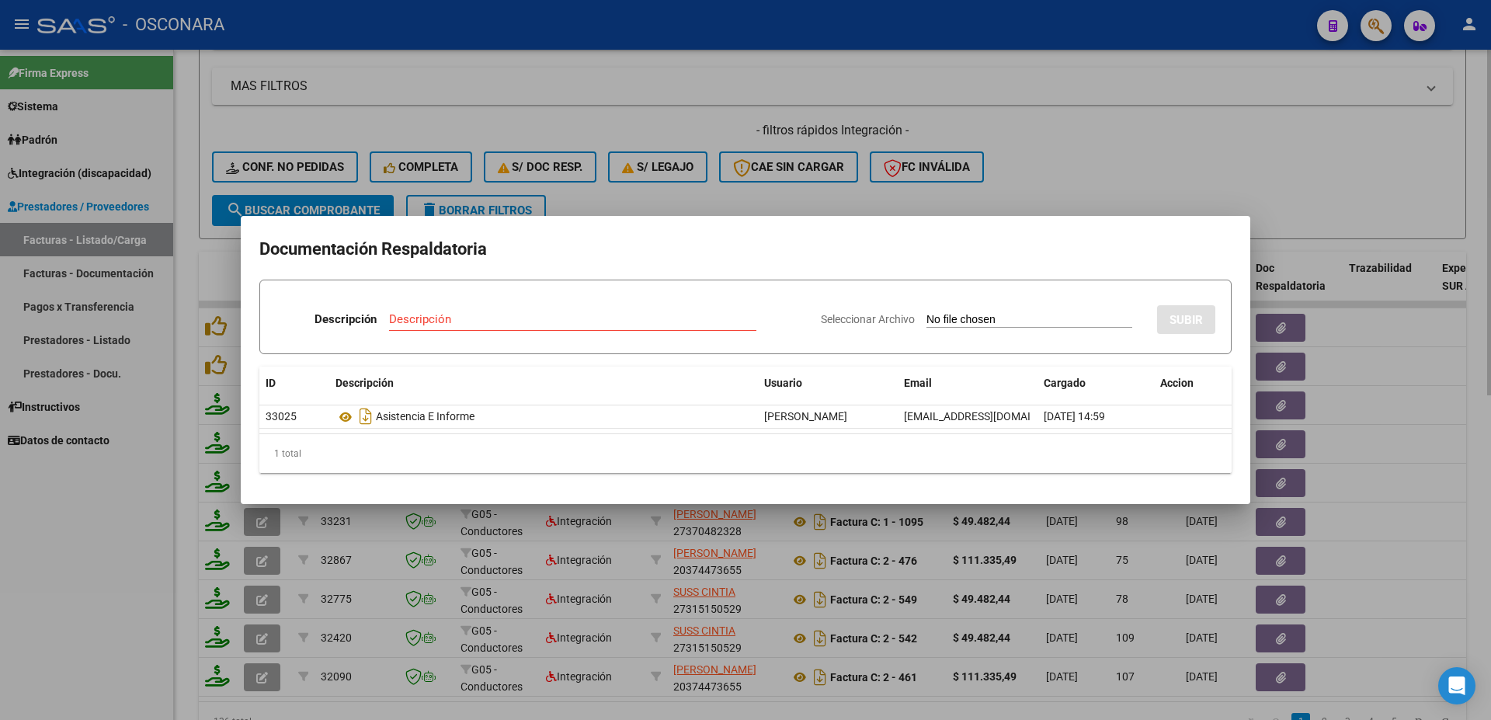
drag, startPoint x: 1437, startPoint y: 384, endPoint x: 1471, endPoint y: 389, distance: 34.5
click at [1445, 380] on div at bounding box center [745, 360] width 1491 height 720
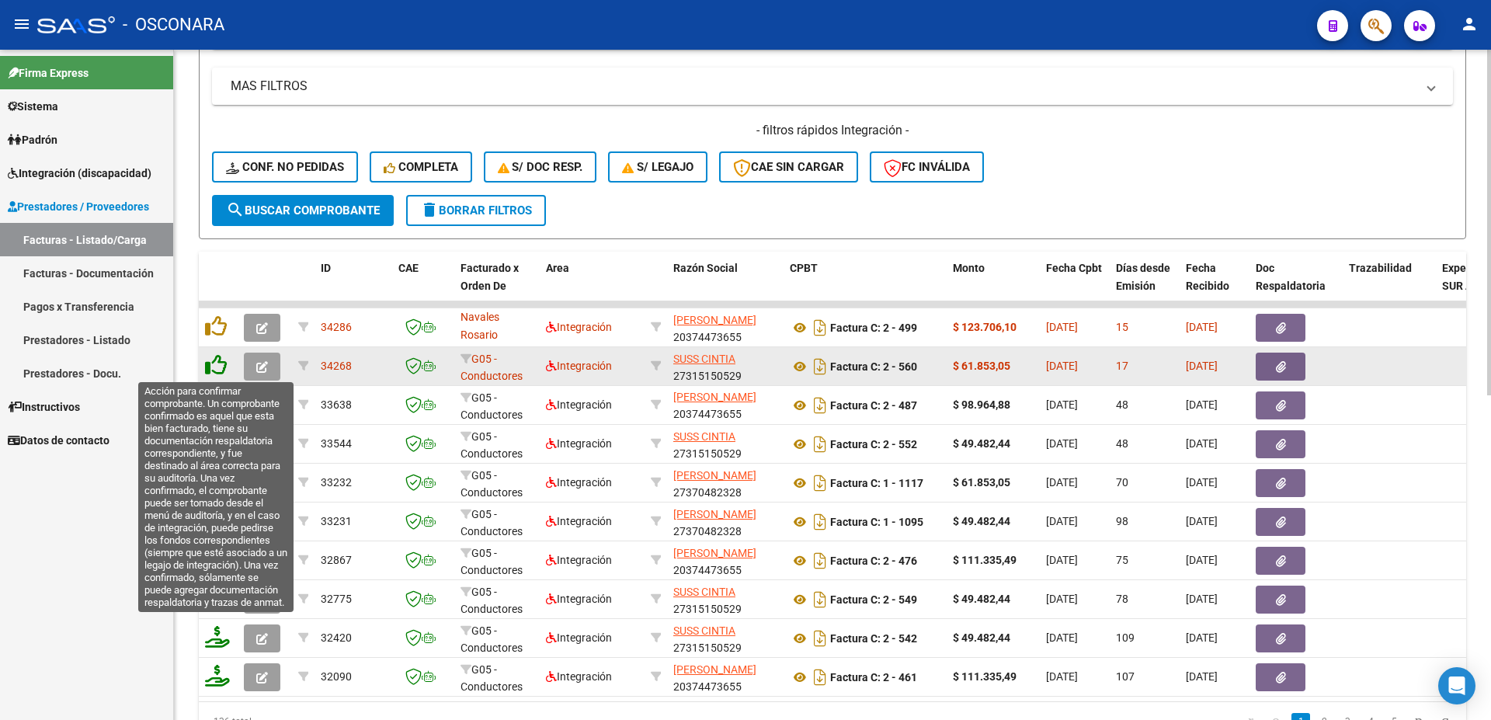
click at [221, 370] on icon at bounding box center [216, 365] width 22 height 22
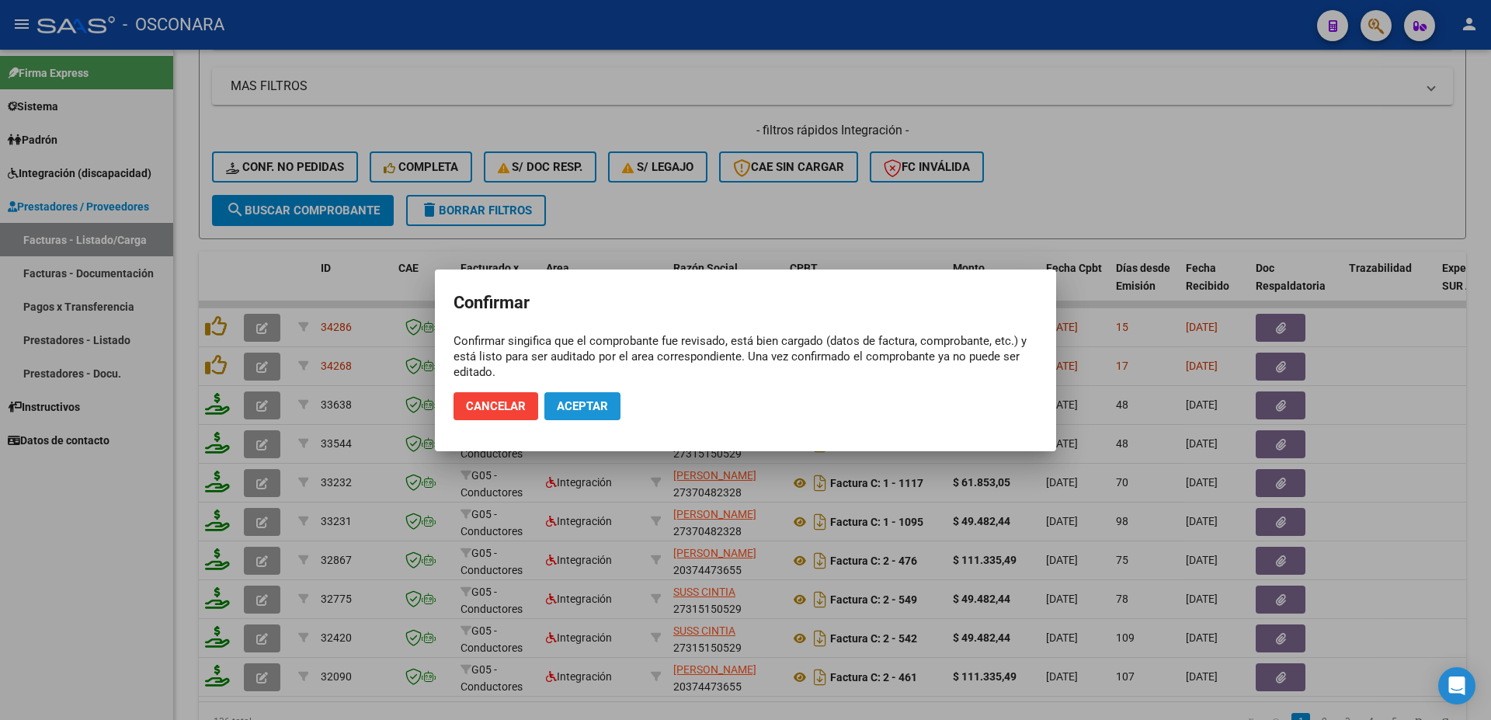
click at [564, 405] on span "Aceptar" at bounding box center [582, 406] width 51 height 14
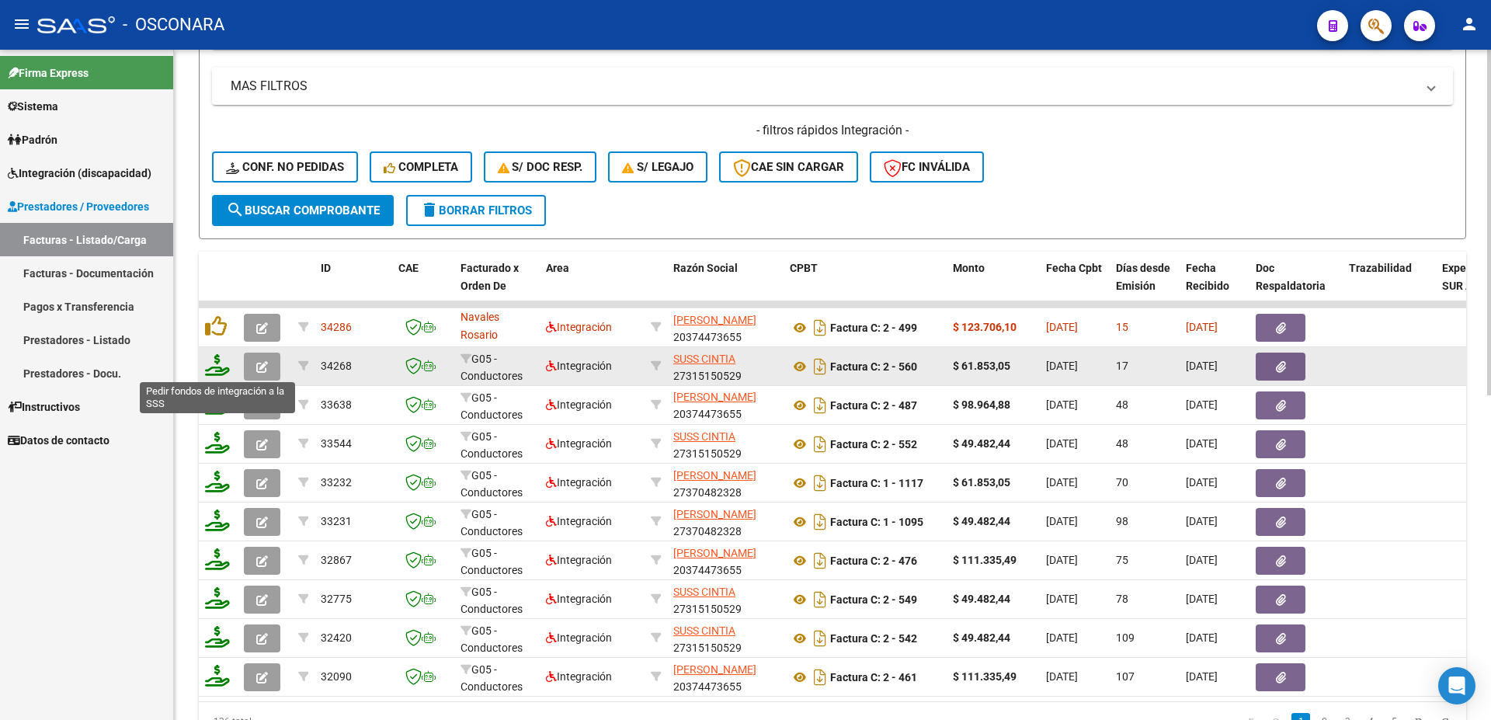
click at [215, 371] on icon at bounding box center [217, 365] width 25 height 22
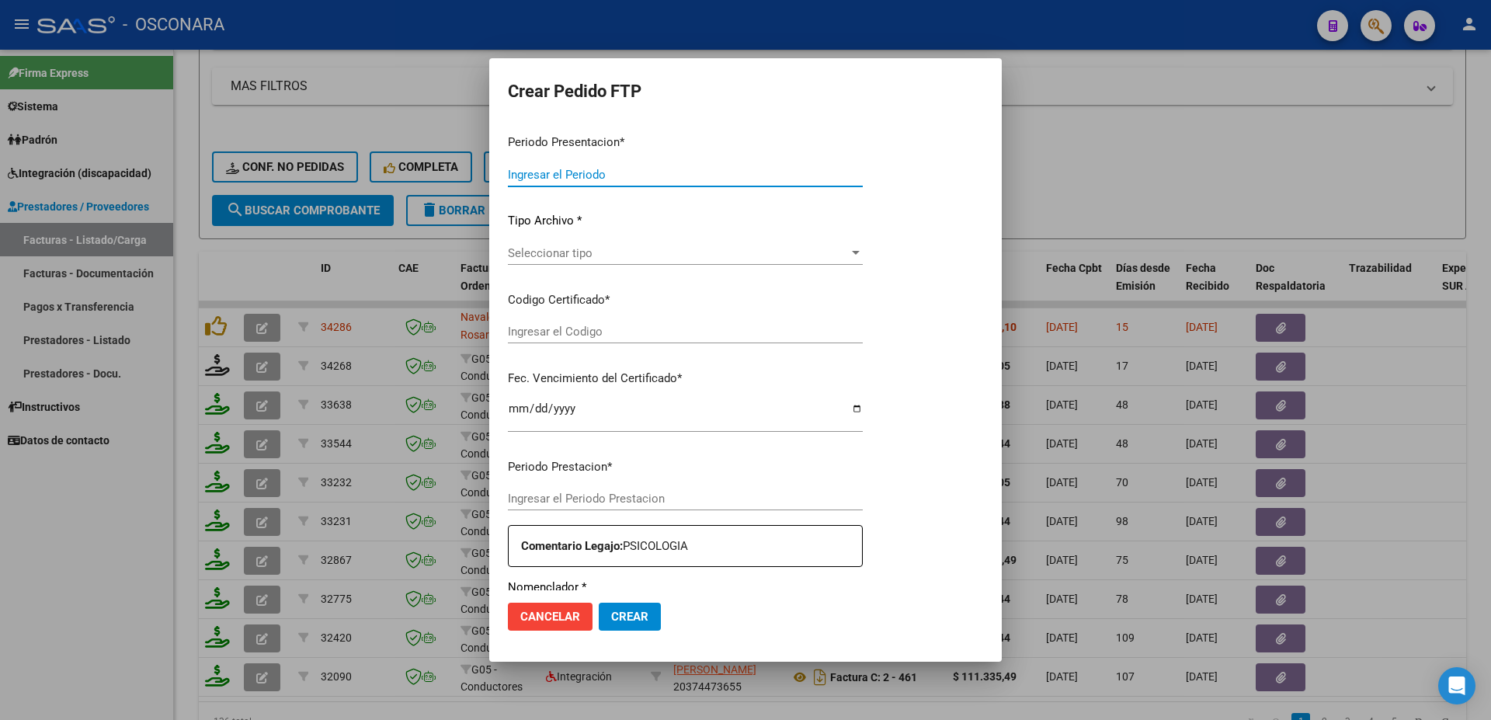
type input "202507"
type input "$ 61.853,05"
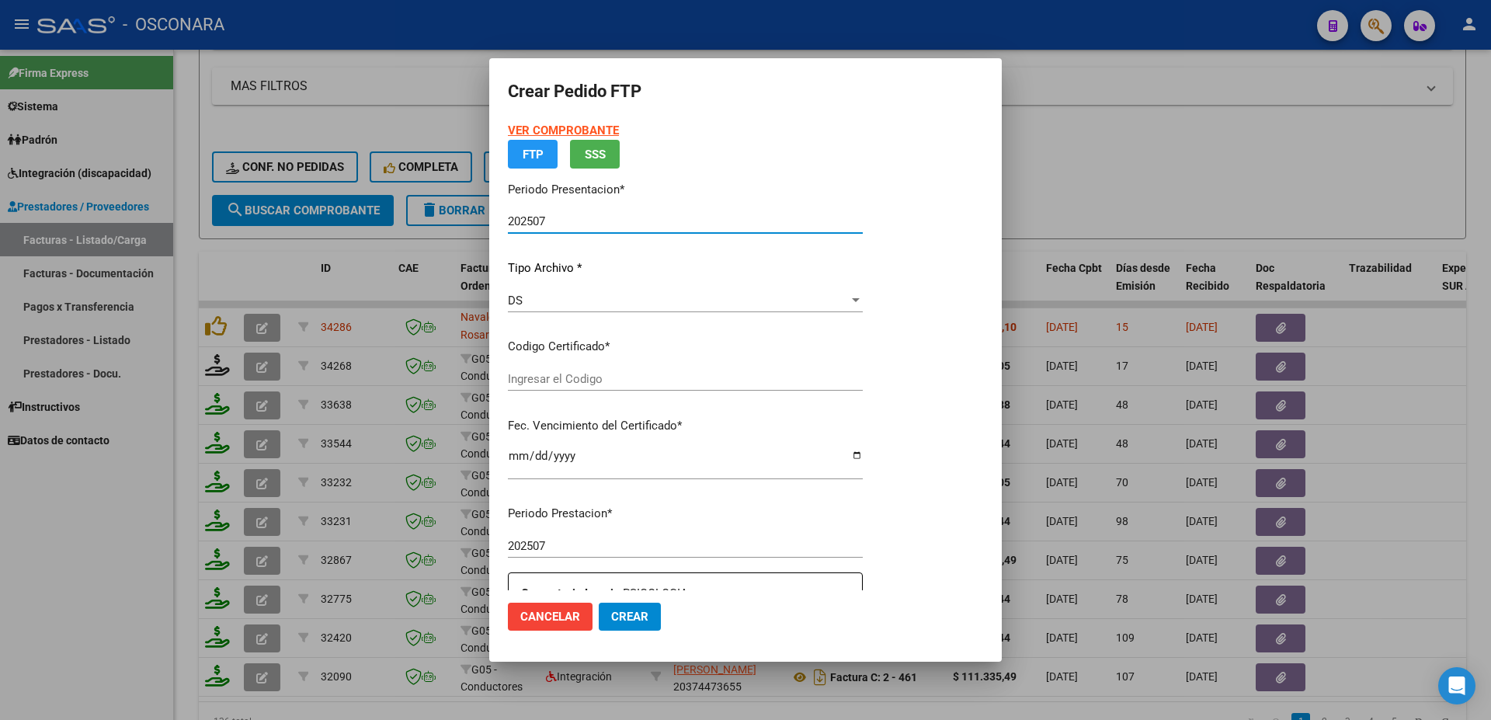
type input "ARG01000474411782023020720260207SFE168"
type input "2026-02-07"
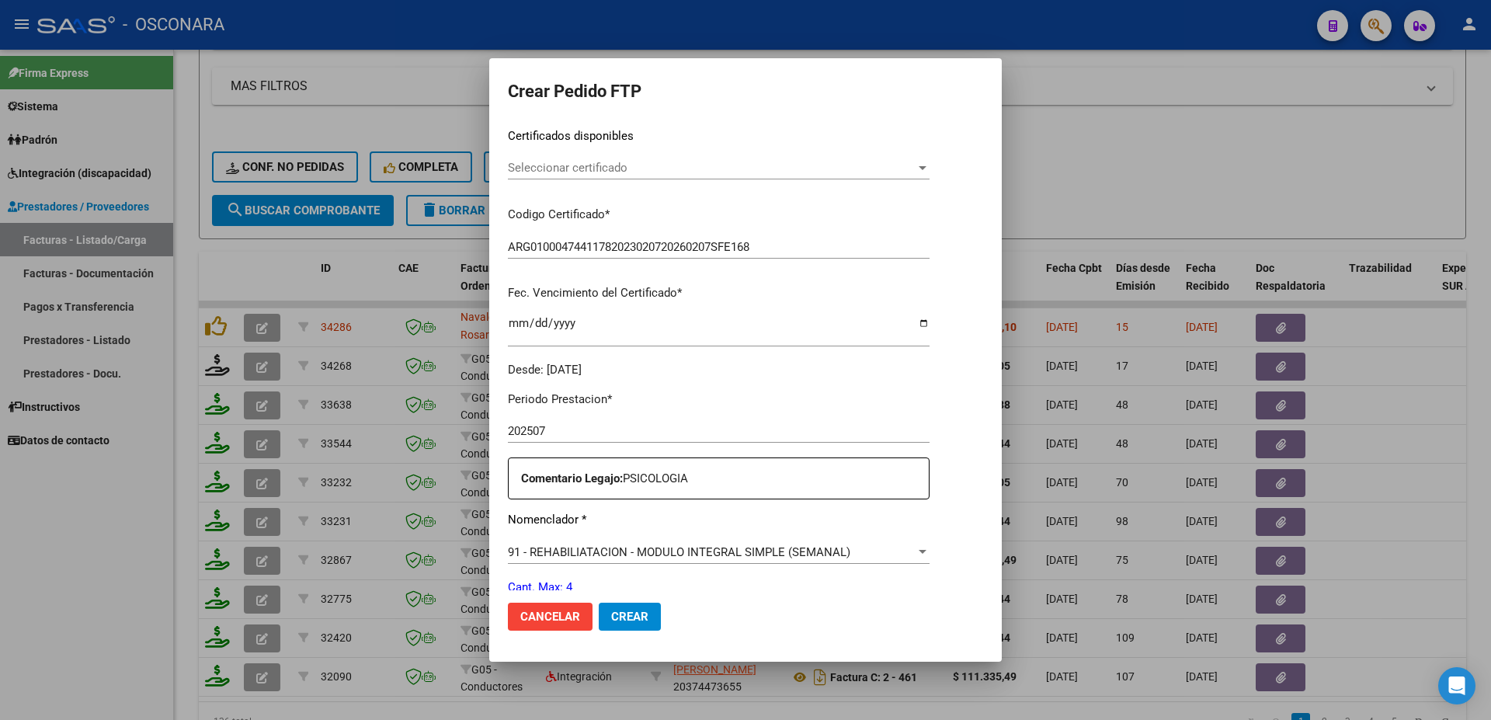
scroll to position [419, 0]
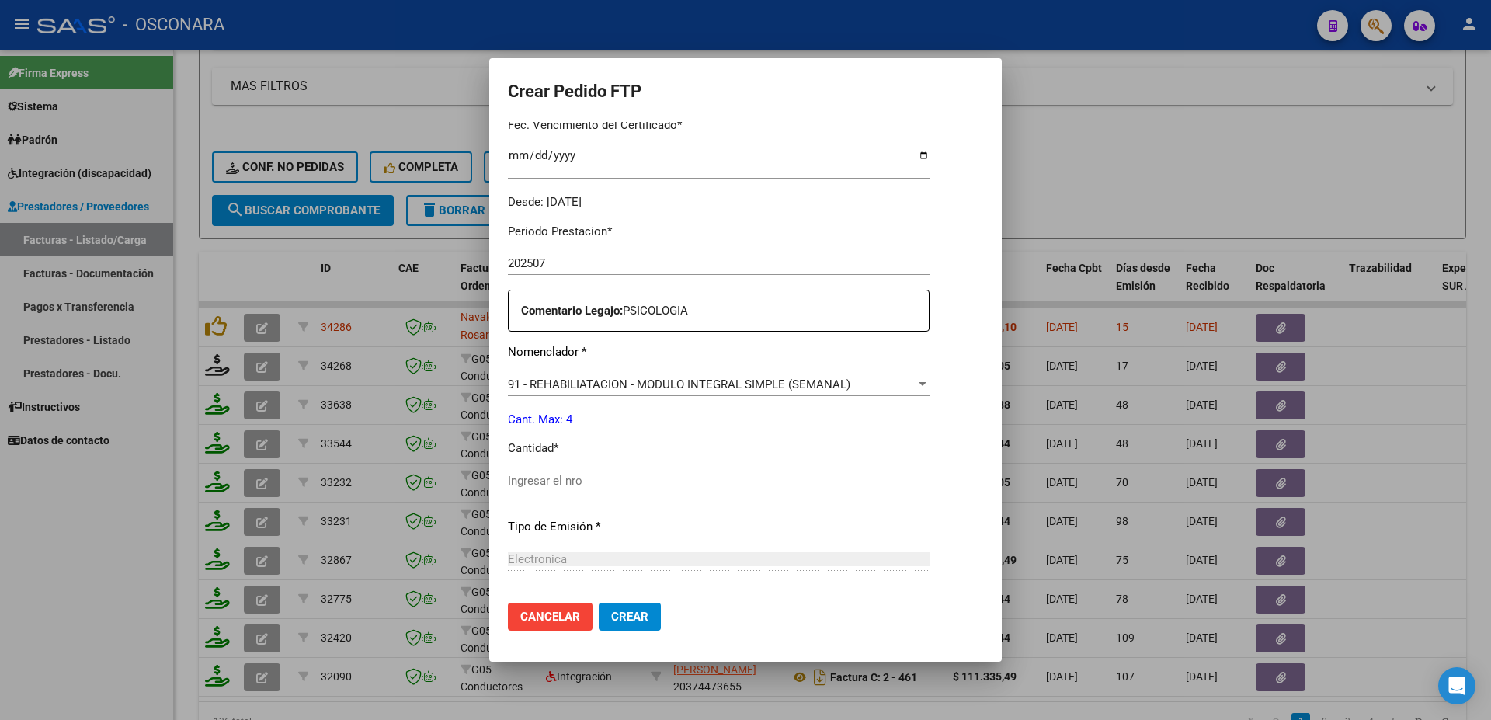
click at [551, 478] on div "Ingresar el nro" at bounding box center [719, 480] width 422 height 23
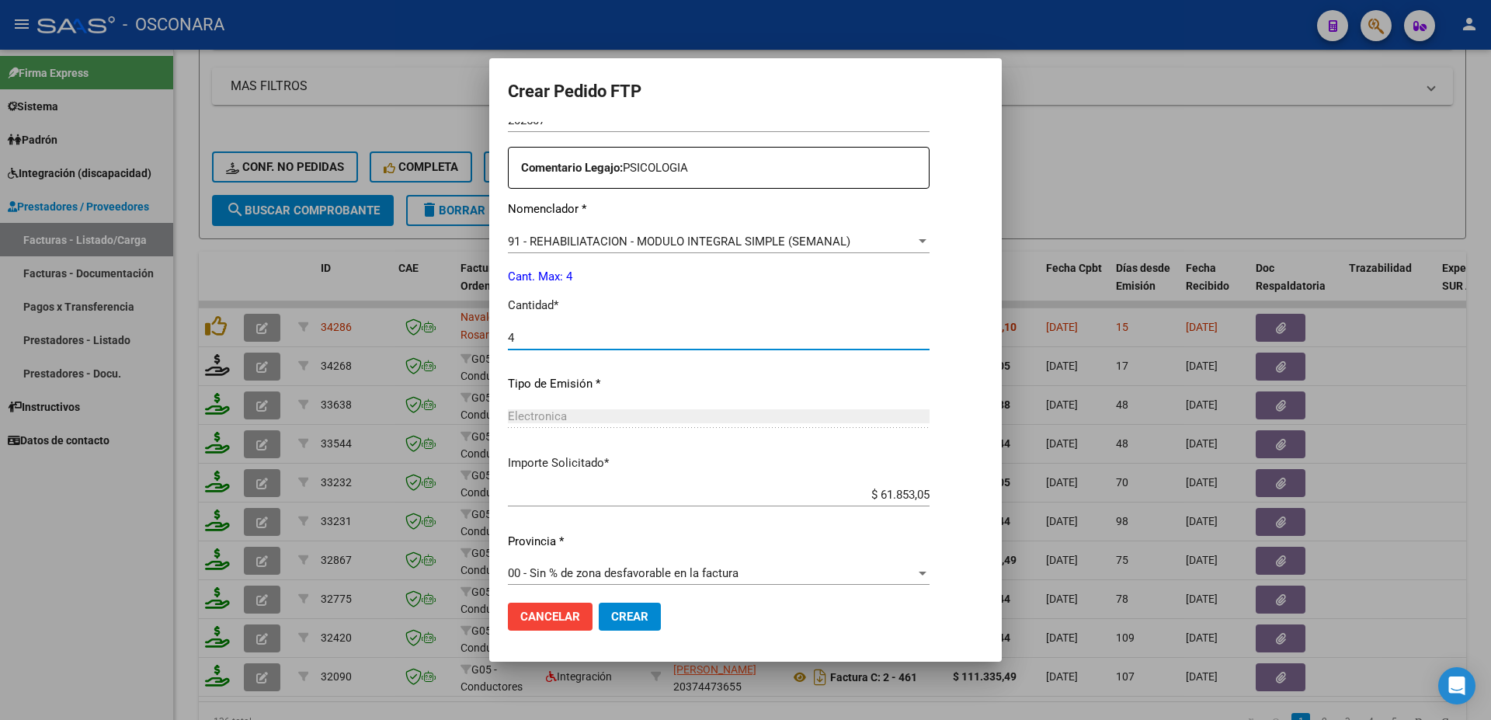
type input "4"
click at [648, 619] on button "Crear" at bounding box center [630, 617] width 62 height 28
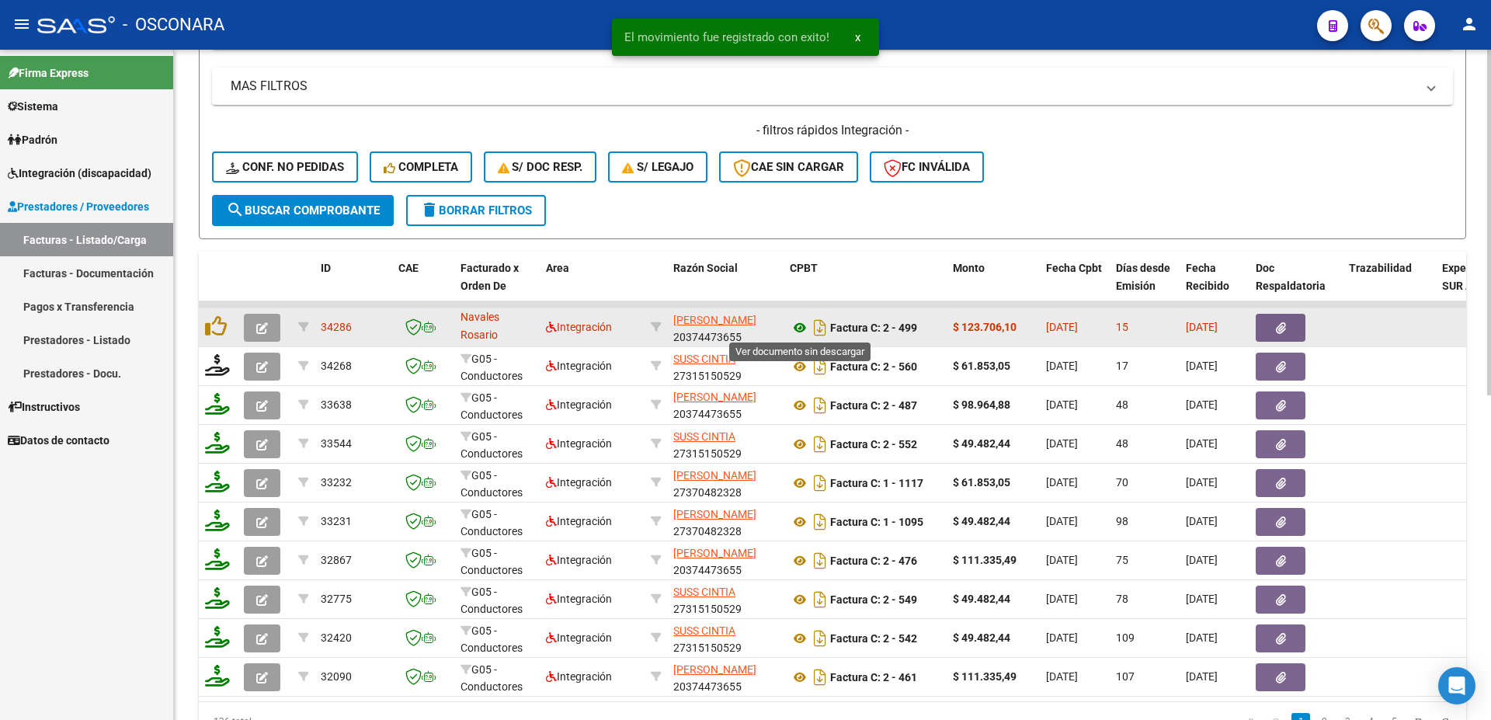
click at [800, 330] on icon at bounding box center [800, 327] width 20 height 19
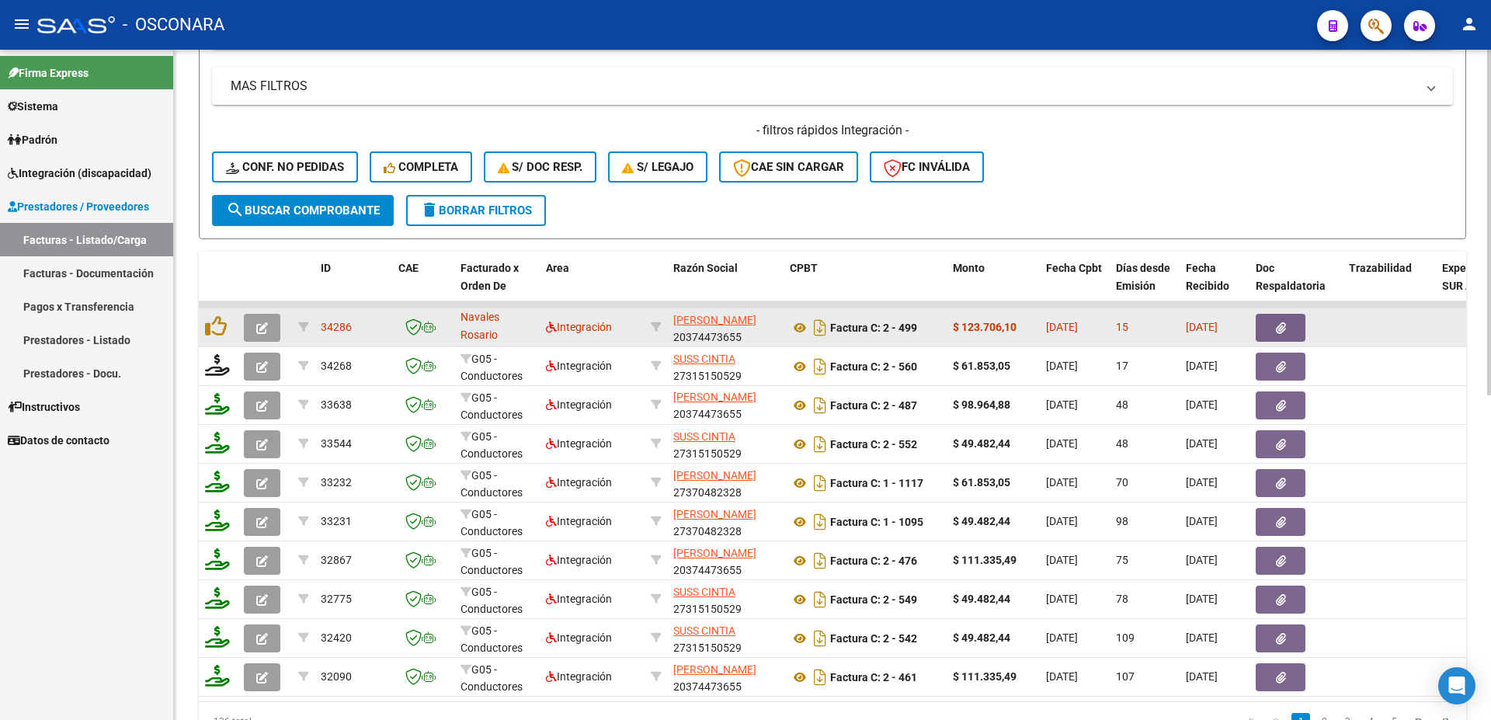
click at [1292, 327] on button "button" at bounding box center [1281, 328] width 50 height 28
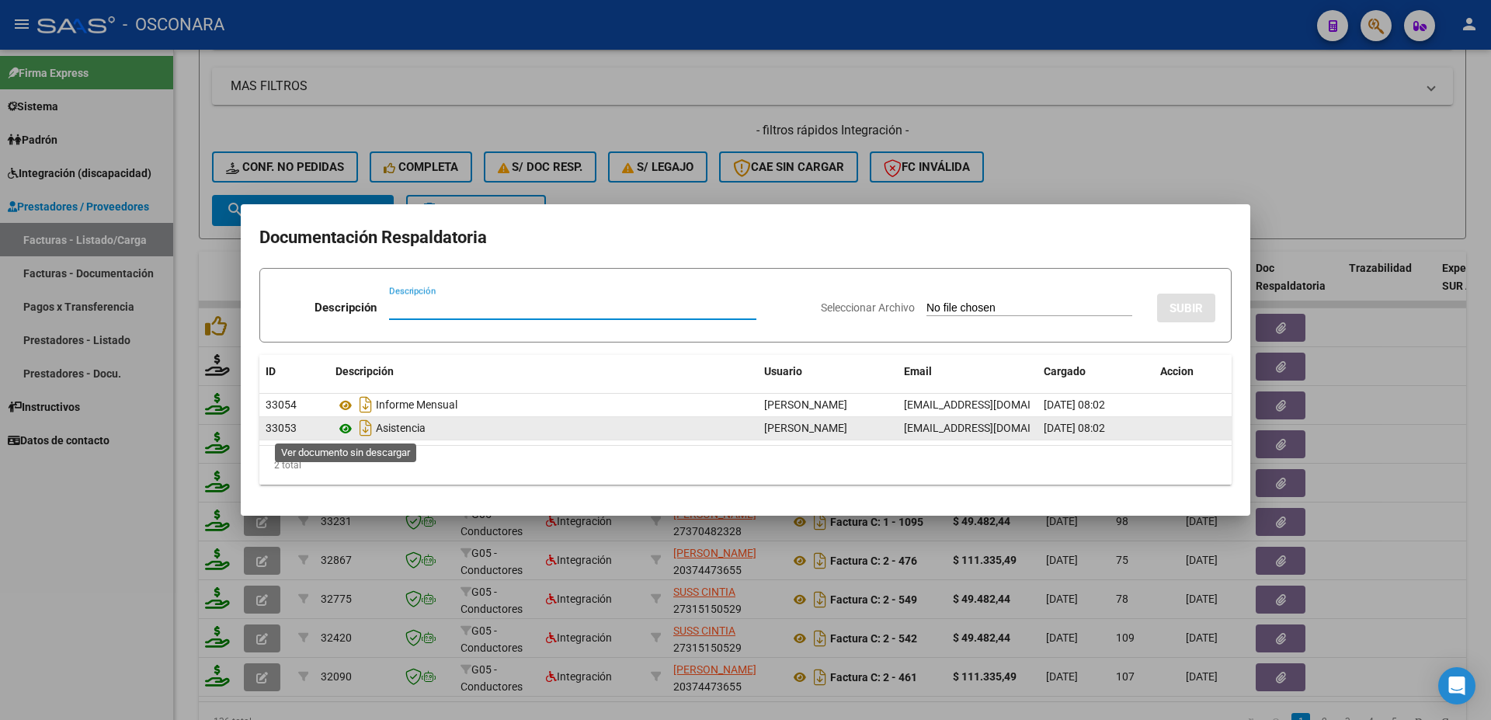
click at [347, 425] on icon at bounding box center [346, 428] width 20 height 19
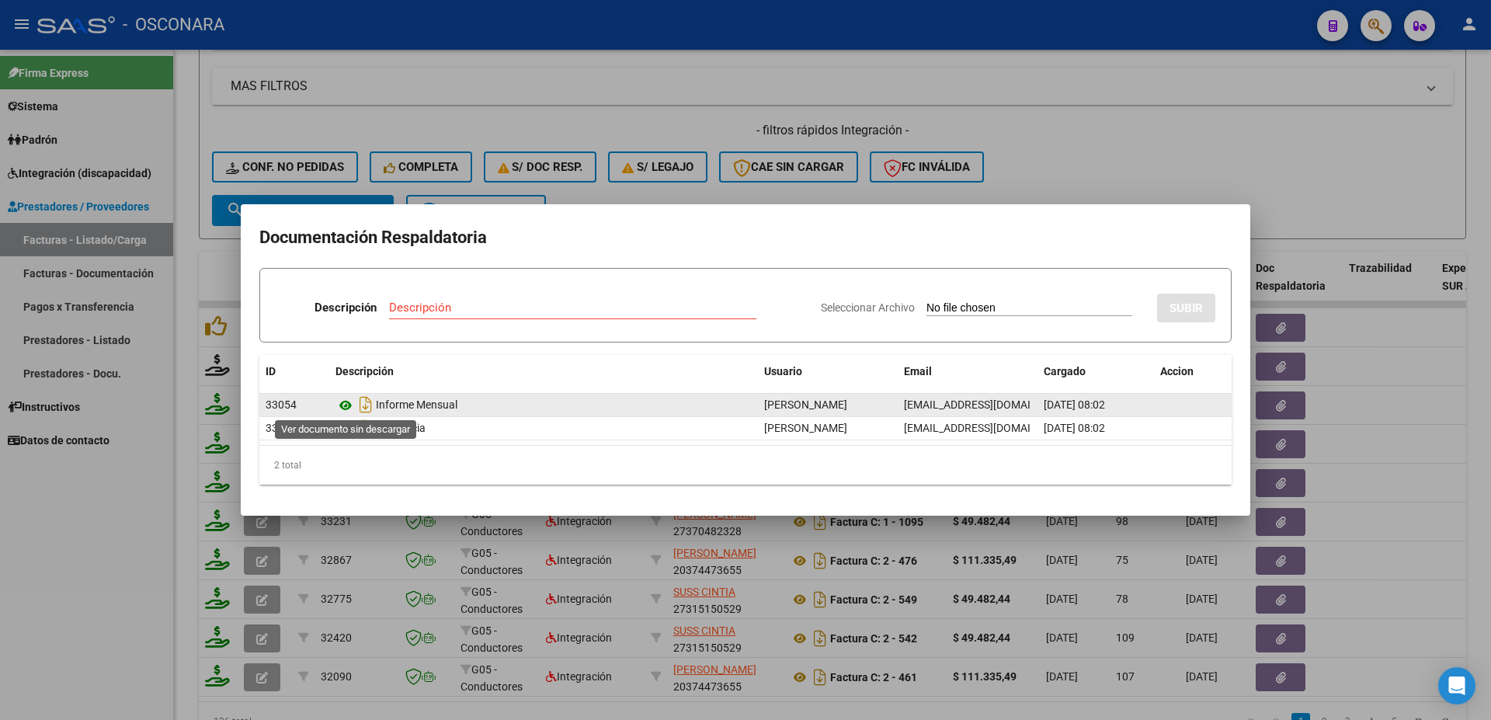
click at [344, 407] on icon at bounding box center [346, 405] width 20 height 19
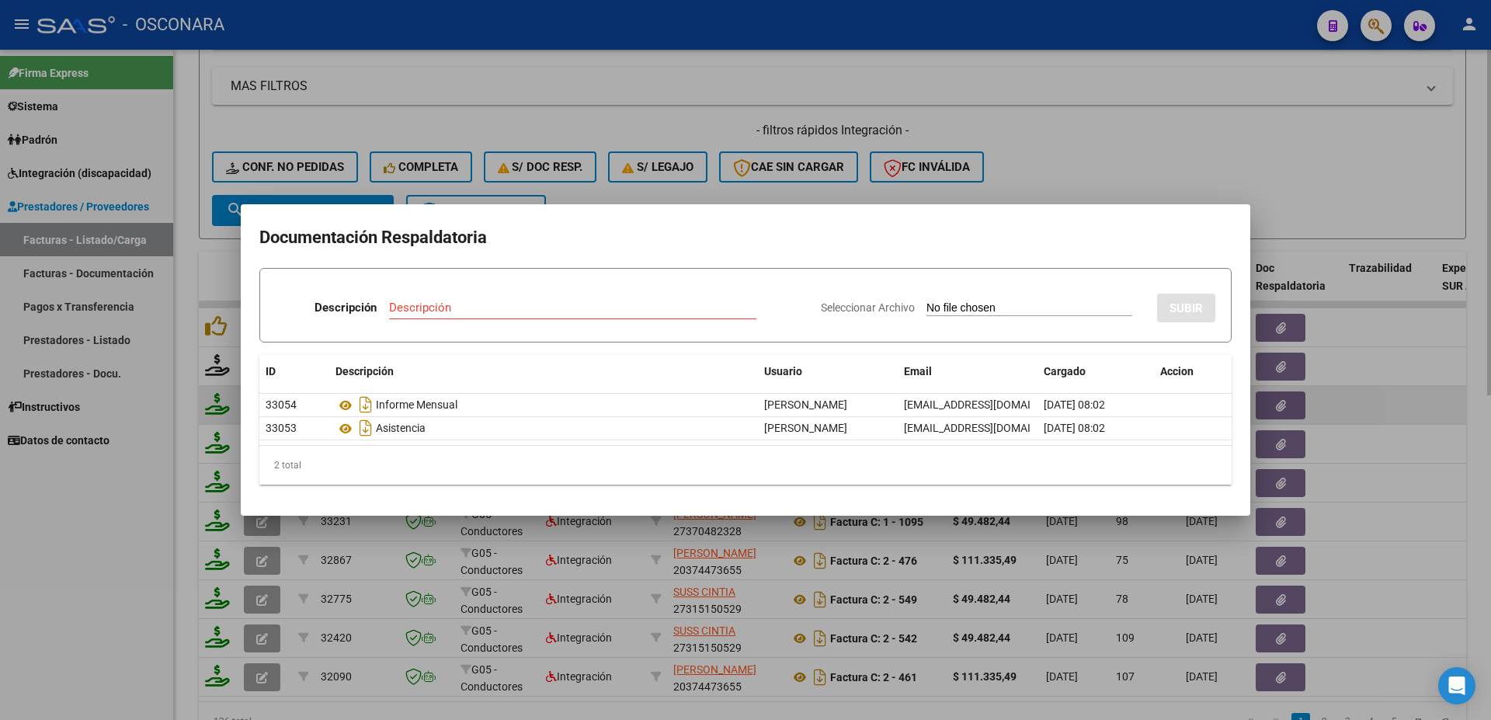
click at [1435, 391] on div at bounding box center [745, 360] width 1491 height 720
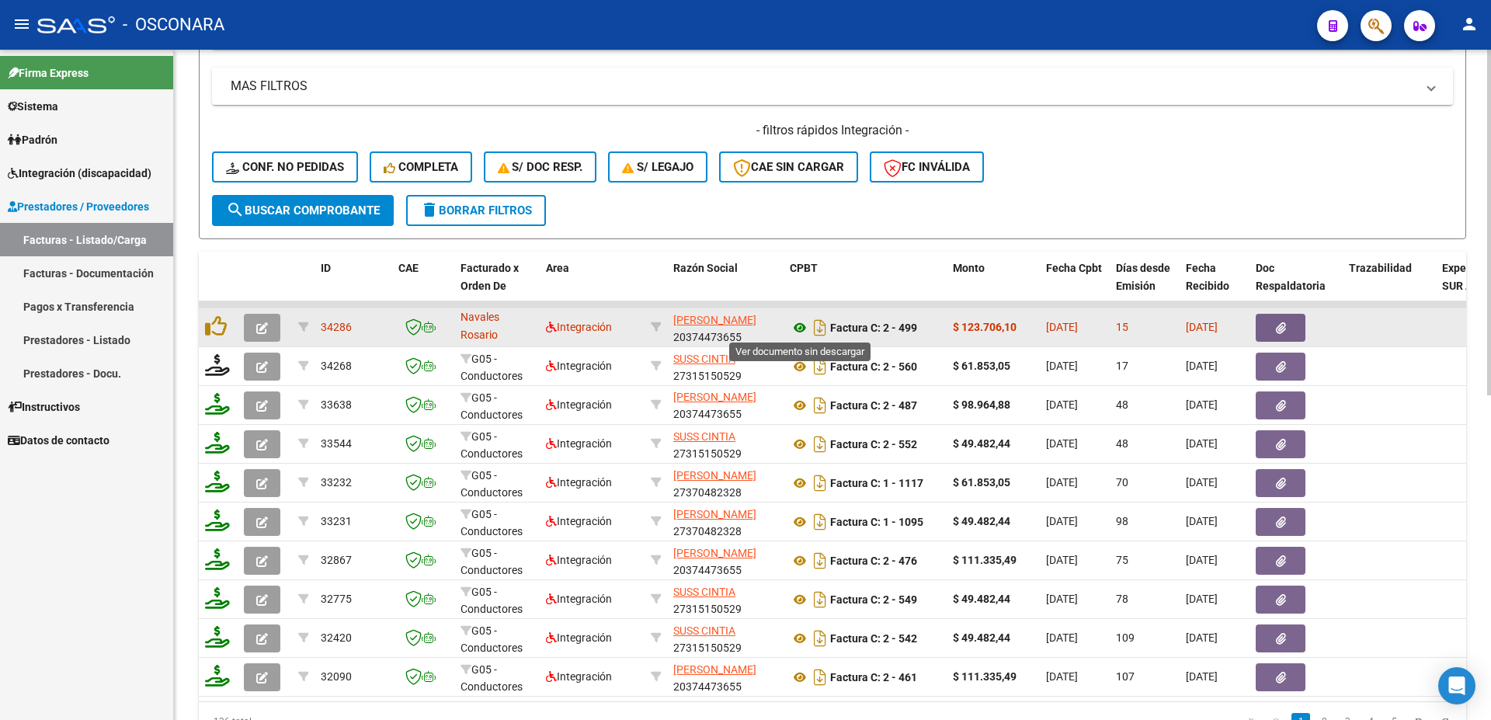
click at [800, 325] on icon at bounding box center [800, 327] width 20 height 19
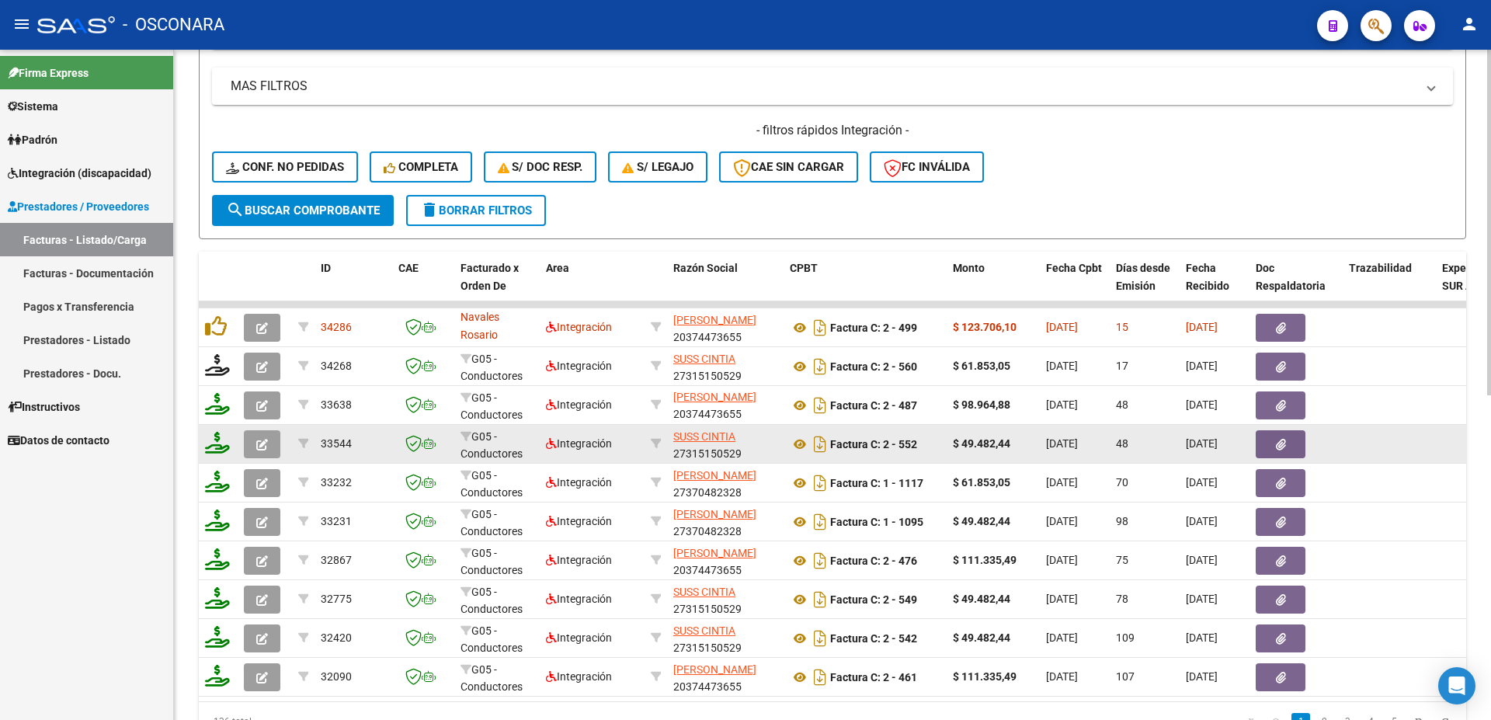
scroll to position [2, 0]
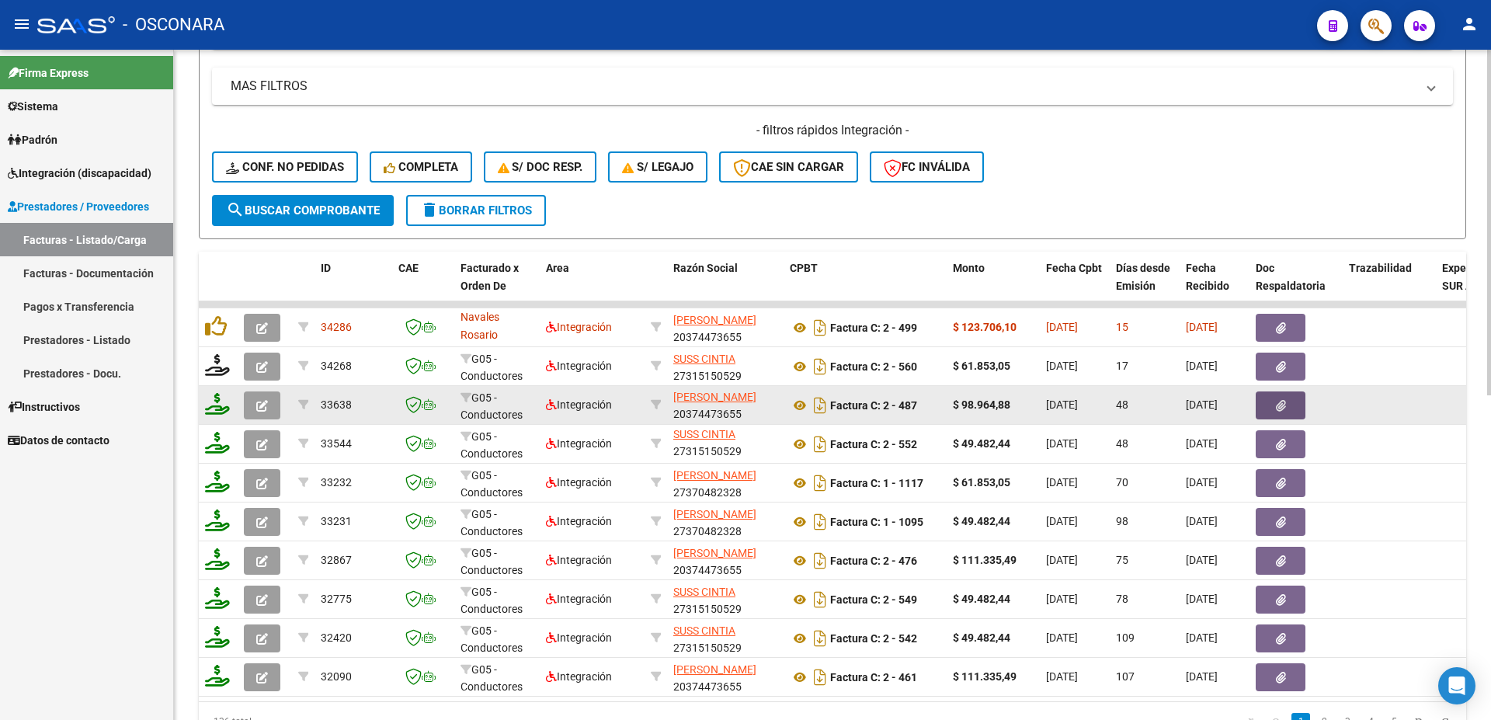
click at [1289, 400] on button "button" at bounding box center [1281, 405] width 50 height 28
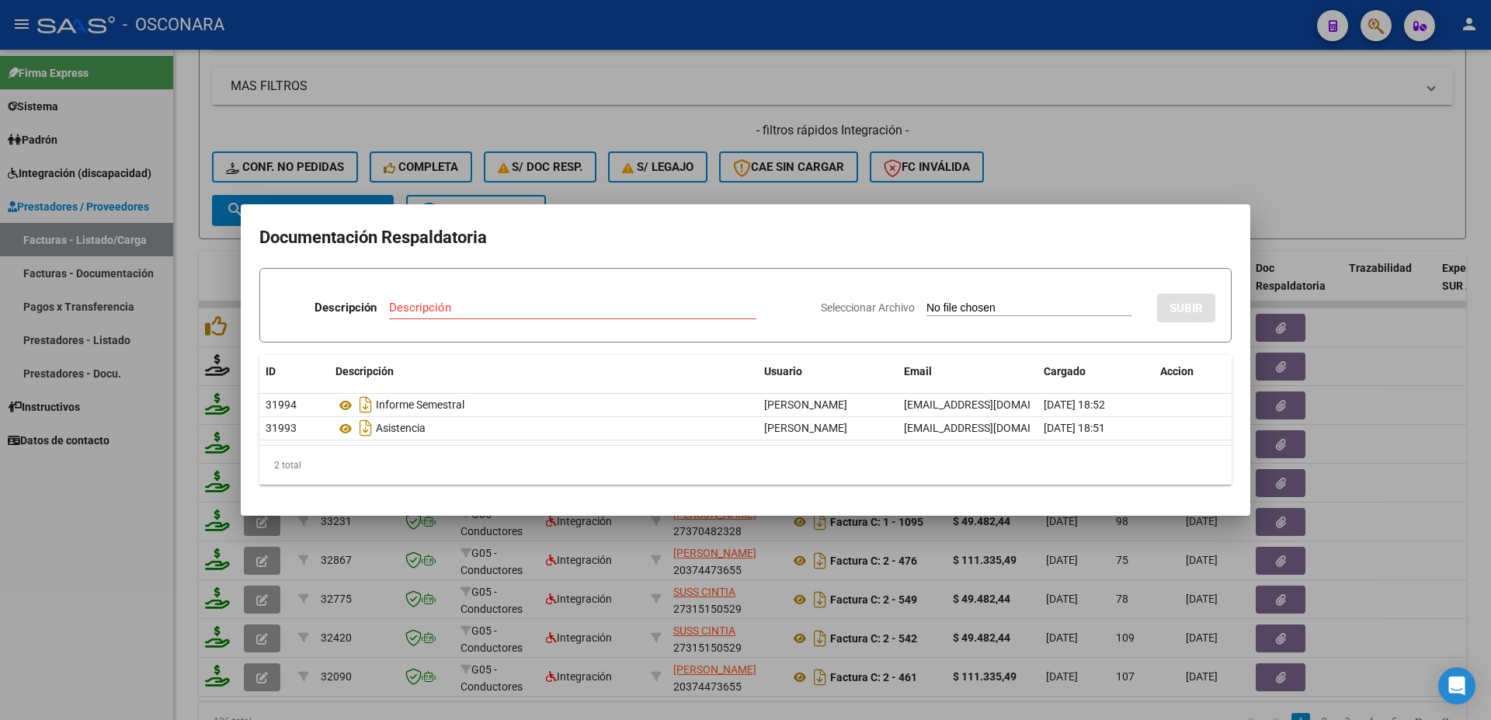
click at [1421, 381] on div at bounding box center [745, 360] width 1491 height 720
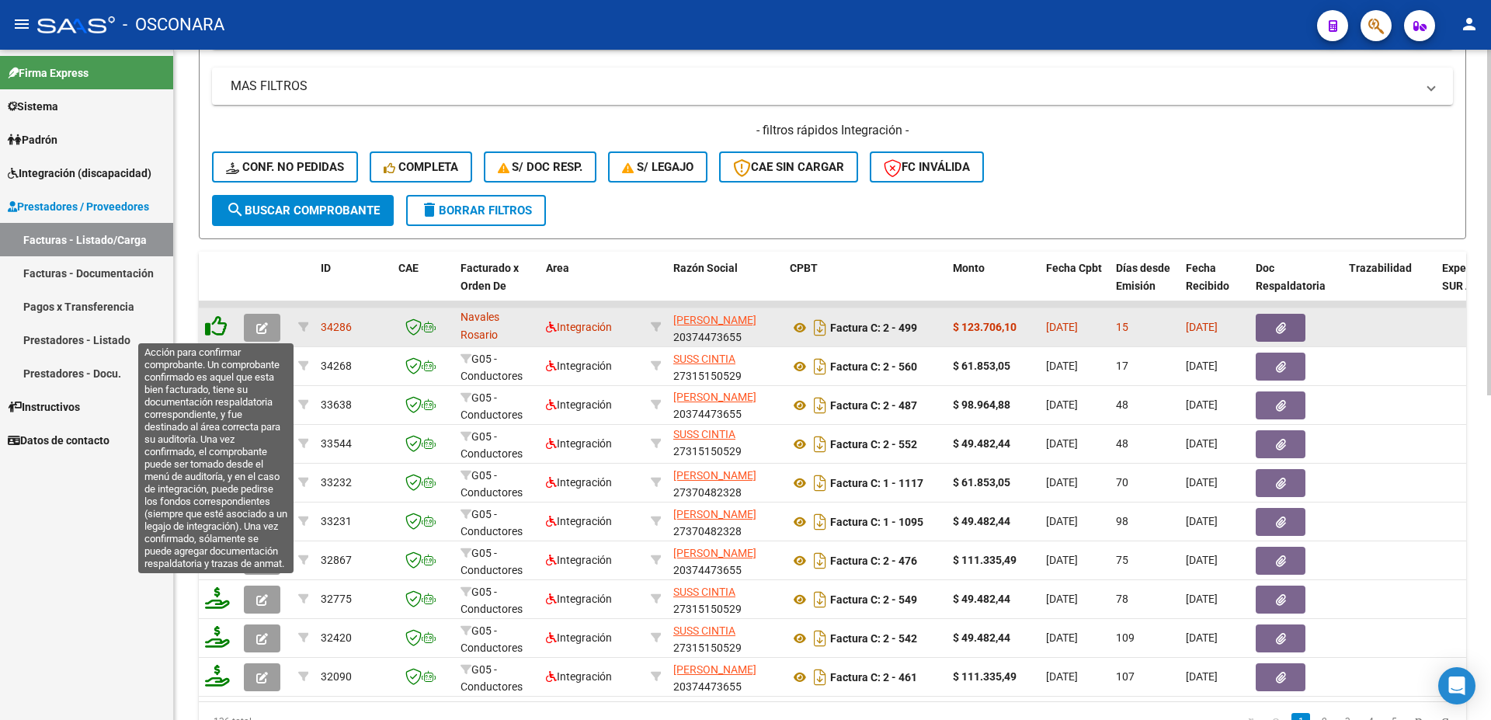
click at [212, 325] on icon at bounding box center [216, 326] width 22 height 22
